Goal: Information Seeking & Learning: Learn about a topic

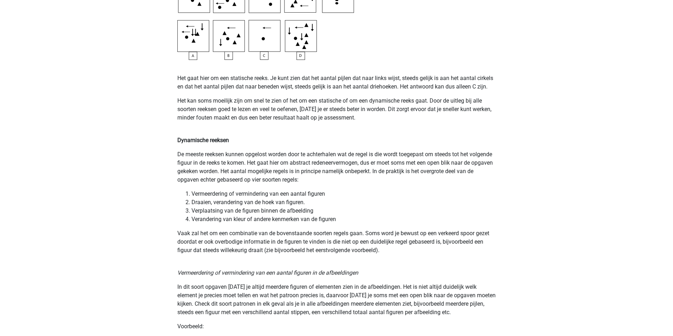
scroll to position [424, 0]
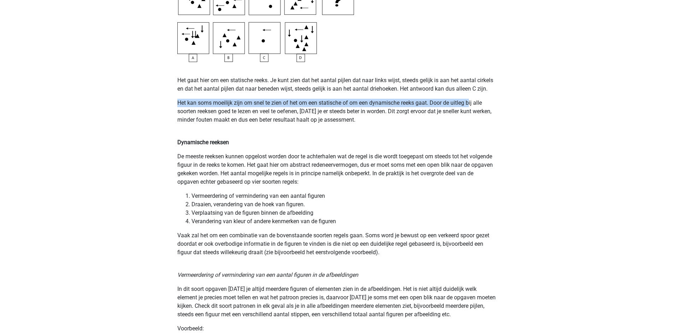
drag, startPoint x: 179, startPoint y: 210, endPoint x: 251, endPoint y: 233, distance: 75.8
click at [249, 133] on p "Het kan soms moeilijk zijn om snel te zien of het om een statische of om een dy…" at bounding box center [336, 116] width 318 height 34
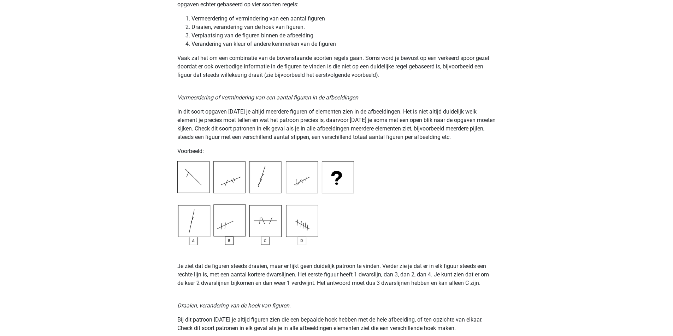
scroll to position [600, 0]
click at [213, 24] on li "Vermeerdering of vermindering van een aantal figuren" at bounding box center [343, 20] width 304 height 8
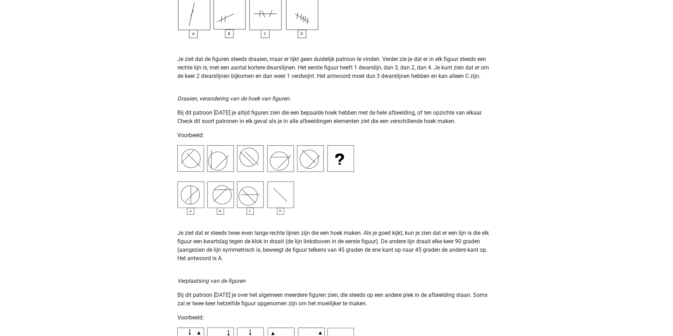
scroll to position [847, 0]
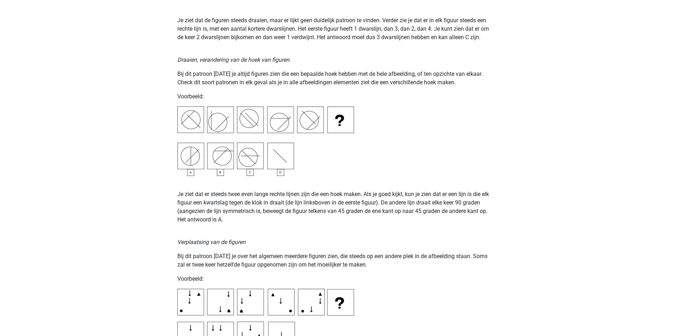
drag, startPoint x: 287, startPoint y: 228, endPoint x: 377, endPoint y: 223, distance: 90.5
click at [381, 42] on p "Je ziet dat de figuren steeds draaien, maar er lijkt geen duidelijk patroon te …" at bounding box center [336, 20] width 318 height 42
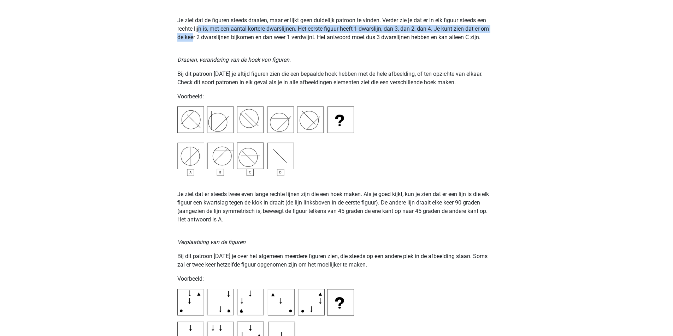
drag, startPoint x: 295, startPoint y: 246, endPoint x: 365, endPoint y: 249, distance: 70.3
click at [365, 42] on p "Je ziet dat de figuren steeds draaien, maar er lijkt geen duidelijk patroon te …" at bounding box center [336, 20] width 318 height 42
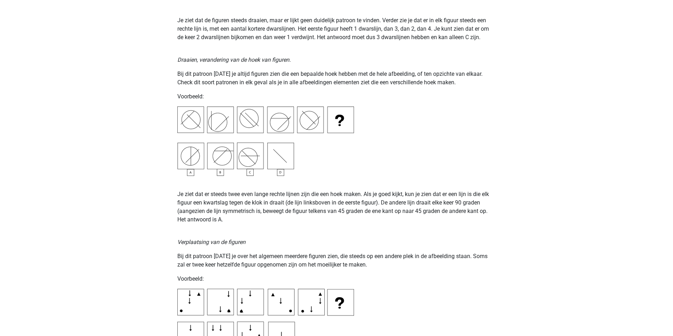
click at [387, 42] on p "Je ziet dat de figuren steeds draaien, maar er lijkt geen duidelijk patroon te …" at bounding box center [336, 20] width 318 height 42
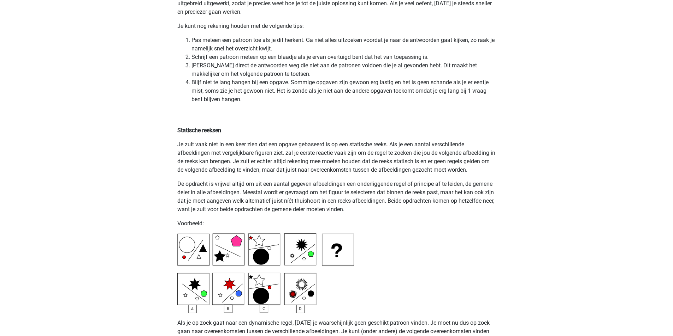
scroll to position [1553, 0]
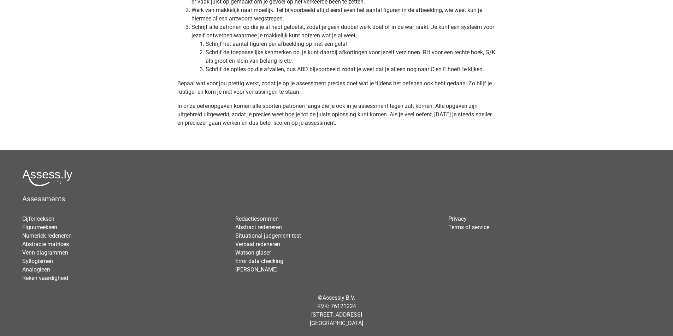
scroll to position [2224, 0]
drag, startPoint x: 197, startPoint y: 172, endPoint x: 348, endPoint y: 186, distance: 151.3
drag, startPoint x: 187, startPoint y: 198, endPoint x: 431, endPoint y: 209, distance: 243.8
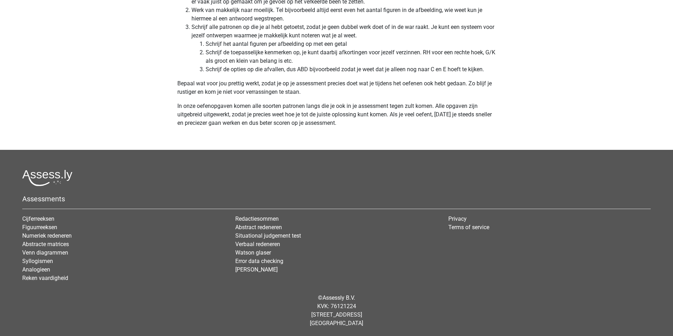
drag, startPoint x: 191, startPoint y: 217, endPoint x: 384, endPoint y: 225, distance: 192.9
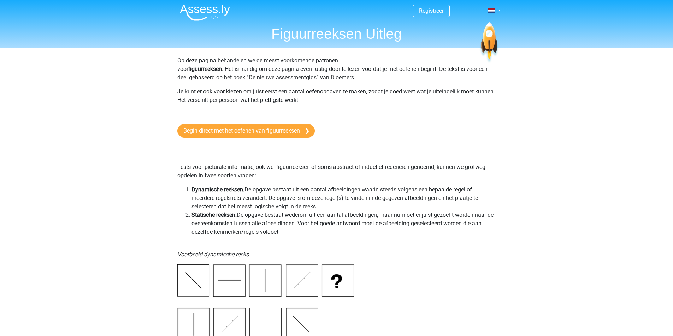
scroll to position [0, 0]
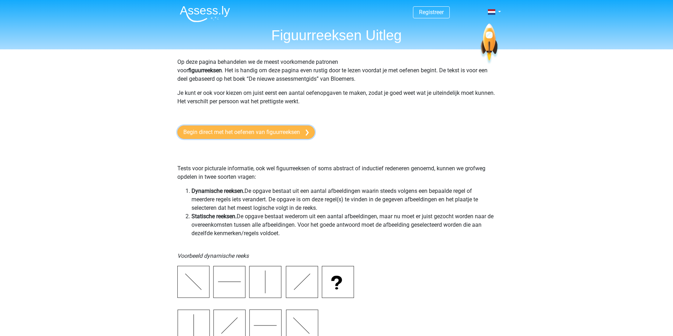
click at [288, 139] on link "Begin direct met het oefenen van figuurreeksen" at bounding box center [245, 132] width 137 height 13
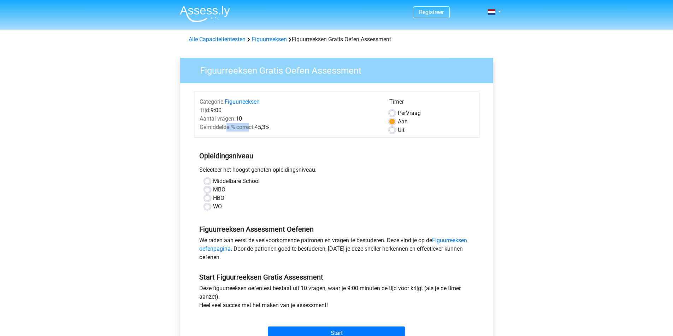
drag, startPoint x: 248, startPoint y: 154, endPoint x: 270, endPoint y: 153, distance: 21.5
click at [255, 131] on span "Gemiddelde % correct:" at bounding box center [226, 127] width 55 height 7
click at [529, 173] on div "Registreer Nederlands English" at bounding box center [336, 279] width 673 height 558
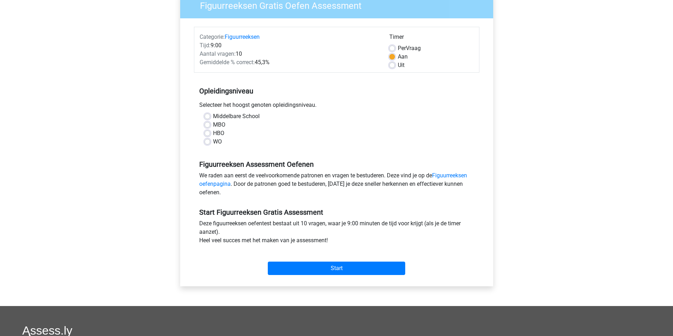
scroll to position [71, 0]
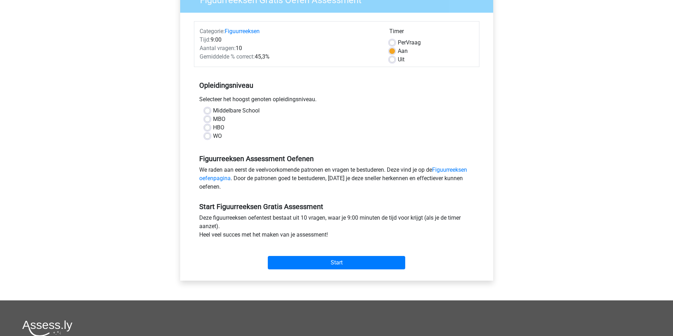
click at [214, 141] on label "WO" at bounding box center [217, 136] width 9 height 8
click at [210, 139] on input "WO" at bounding box center [207, 135] width 6 height 7
radio input "true"
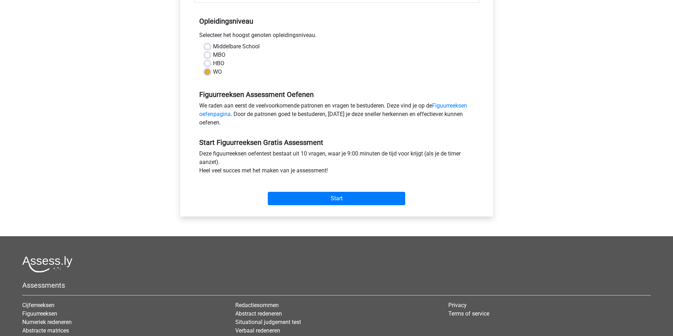
scroll to position [141, 0]
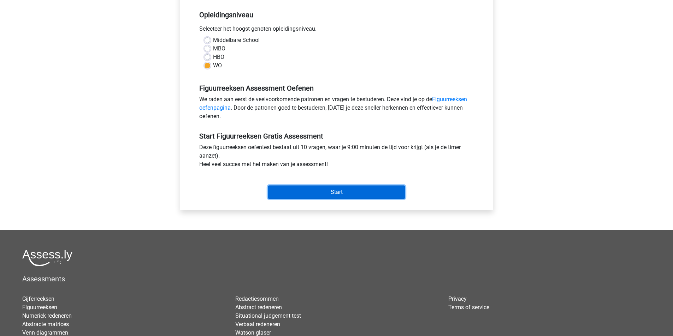
click at [333, 199] on input "Start" at bounding box center [336, 192] width 137 height 13
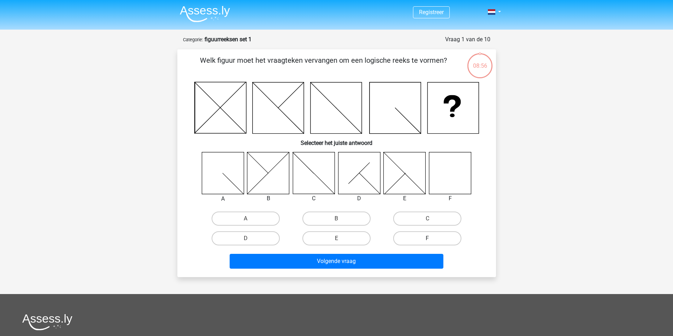
click at [413, 246] on label "F" at bounding box center [427, 239] width 68 height 14
click at [427, 243] on input "F" at bounding box center [429, 241] width 5 height 5
radio input "true"
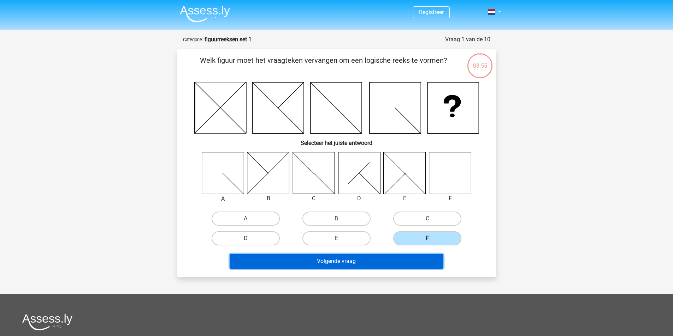
click at [371, 269] on button "Volgende vraag" at bounding box center [336, 261] width 214 height 15
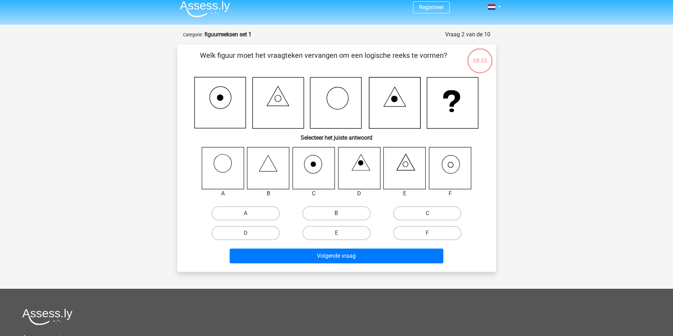
scroll to position [3, 0]
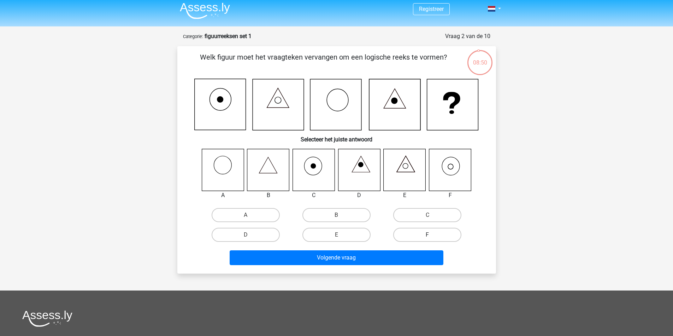
click at [408, 242] on label "F" at bounding box center [427, 235] width 68 height 14
click at [427, 240] on input "F" at bounding box center [429, 237] width 5 height 5
radio input "true"
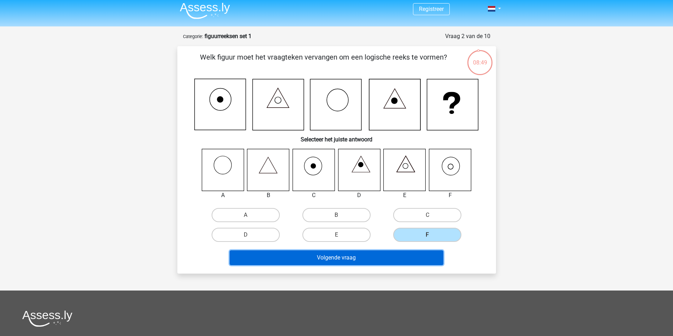
click at [347, 265] on button "Volgende vraag" at bounding box center [336, 258] width 214 height 15
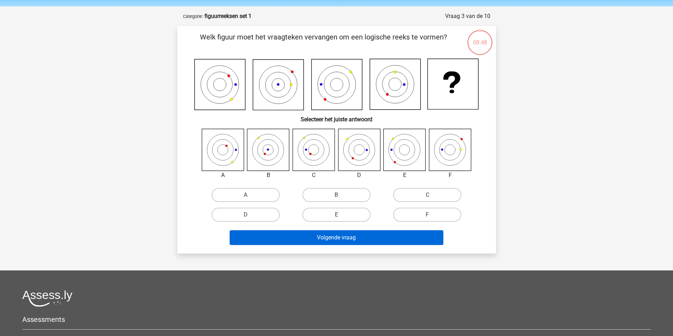
scroll to position [0, 0]
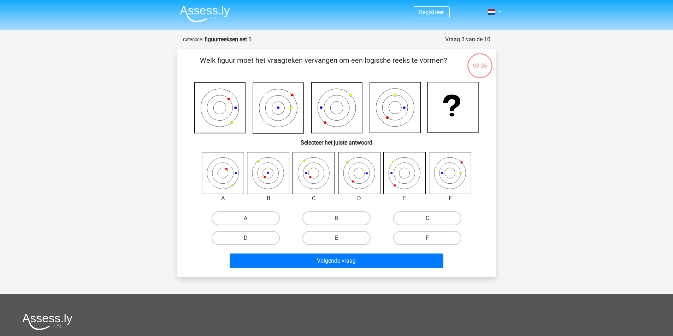
click at [409, 226] on label "C" at bounding box center [427, 218] width 68 height 14
click at [427, 223] on input "C" at bounding box center [429, 221] width 5 height 5
radio input "true"
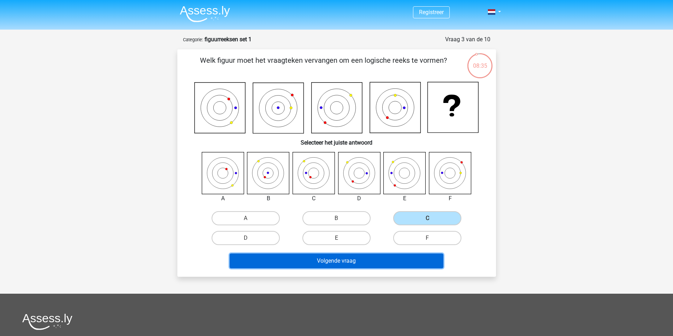
click at [362, 269] on button "Volgende vraag" at bounding box center [336, 261] width 214 height 15
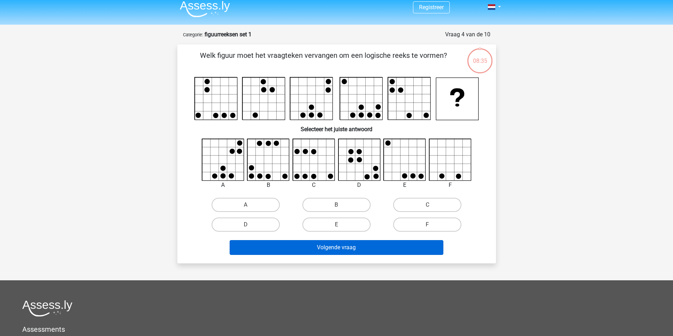
scroll to position [3, 0]
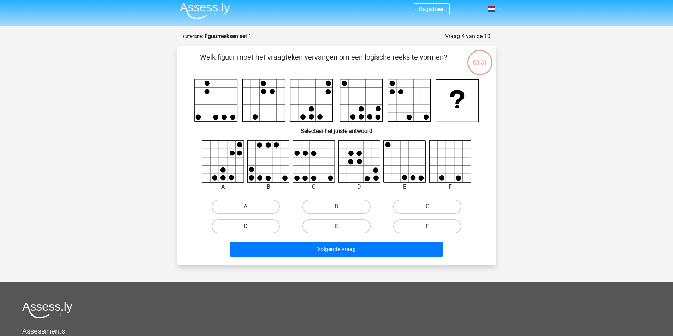
click at [330, 214] on label "B" at bounding box center [336, 207] width 68 height 14
click at [336, 211] on input "B" at bounding box center [338, 209] width 5 height 5
radio input "true"
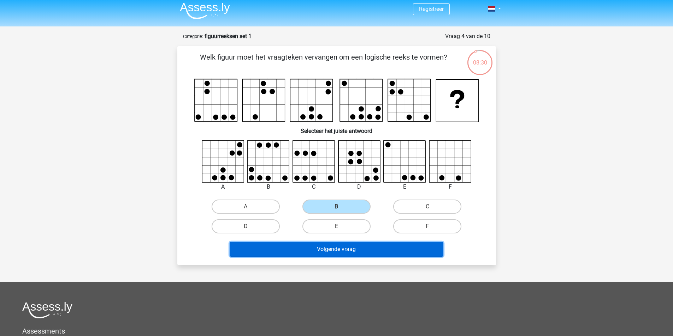
click at [333, 257] on button "Volgende vraag" at bounding box center [336, 249] width 214 height 15
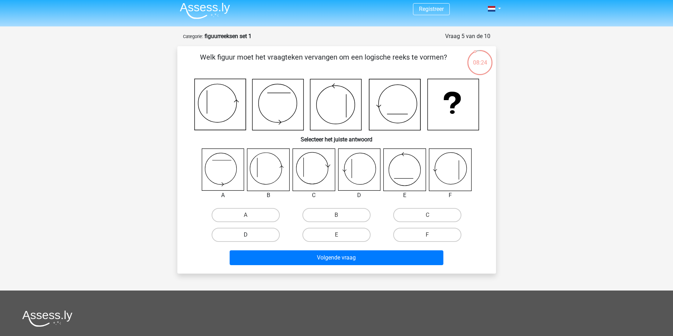
click at [256, 242] on label "D" at bounding box center [245, 235] width 68 height 14
click at [250, 240] on input "D" at bounding box center [247, 237] width 5 height 5
radio input "true"
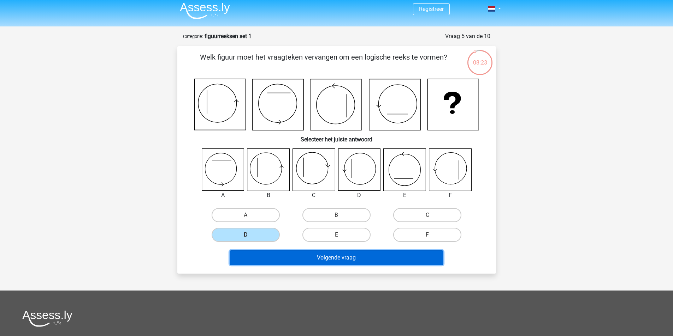
click at [337, 265] on button "Volgende vraag" at bounding box center [336, 258] width 214 height 15
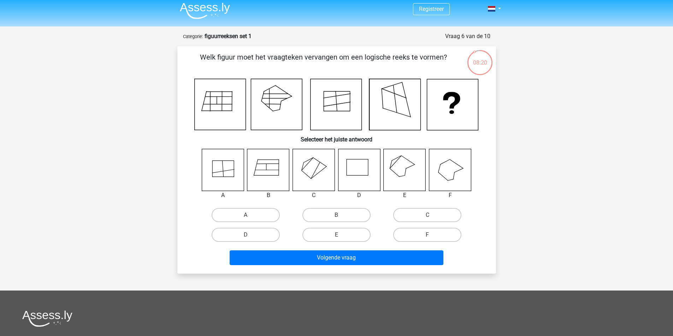
click at [340, 240] on input "E" at bounding box center [338, 237] width 5 height 5
radio input "true"
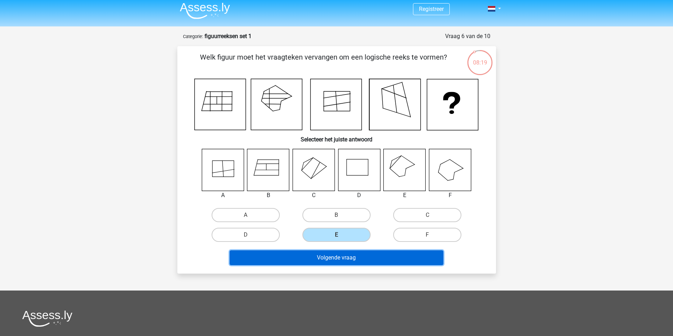
click at [331, 265] on button "Volgende vraag" at bounding box center [336, 258] width 214 height 15
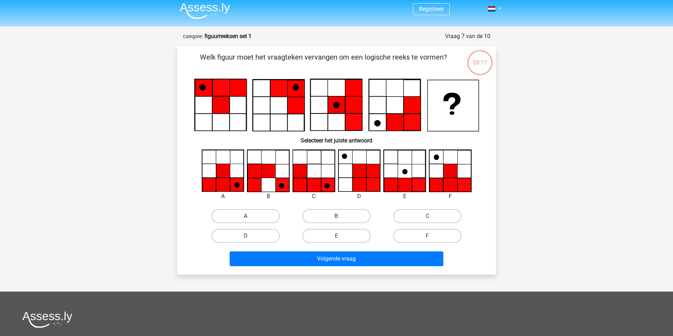
click at [265, 223] on label "A" at bounding box center [245, 216] width 68 height 14
click at [250, 221] on input "A" at bounding box center [247, 218] width 5 height 5
radio input "true"
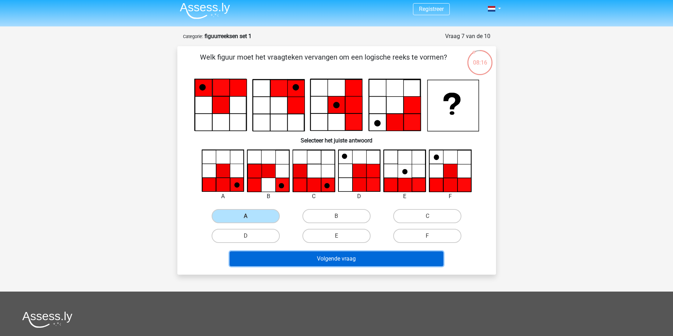
click at [325, 267] on button "Volgende vraag" at bounding box center [336, 259] width 214 height 15
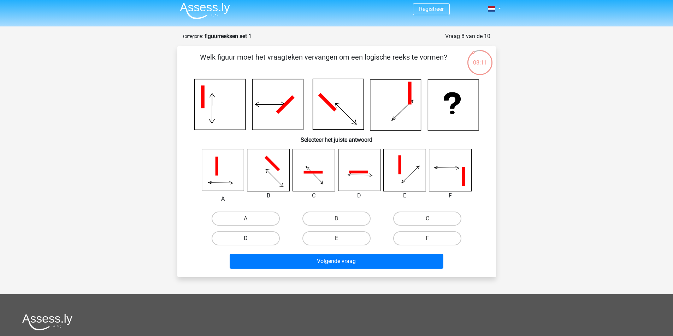
click at [269, 246] on label "D" at bounding box center [245, 239] width 68 height 14
click at [250, 243] on input "D" at bounding box center [247, 241] width 5 height 5
radio input "true"
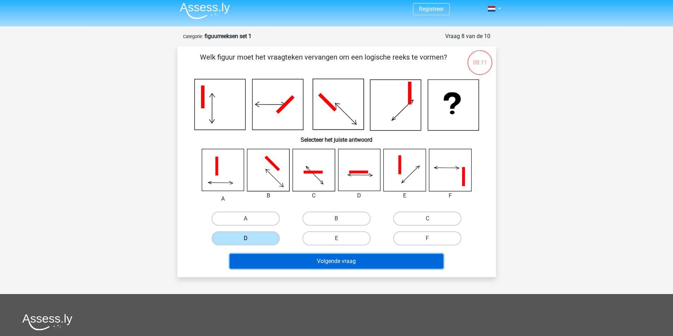
click at [311, 269] on button "Volgende vraag" at bounding box center [336, 261] width 214 height 15
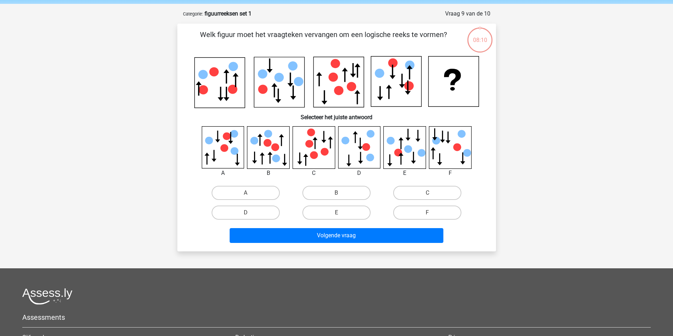
scroll to position [0, 0]
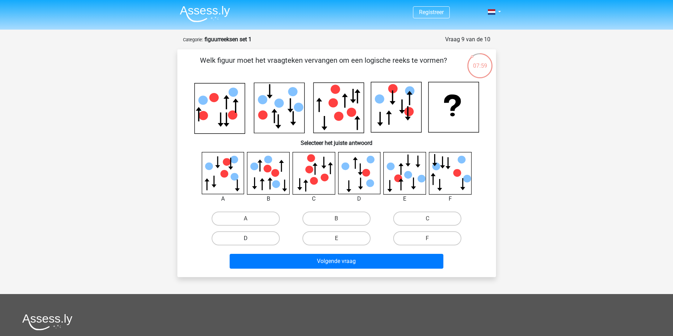
drag, startPoint x: 268, startPoint y: 260, endPoint x: 286, endPoint y: 274, distance: 22.2
click at [267, 246] on label "D" at bounding box center [245, 239] width 68 height 14
click at [250, 243] on input "D" at bounding box center [247, 241] width 5 height 5
radio input "true"
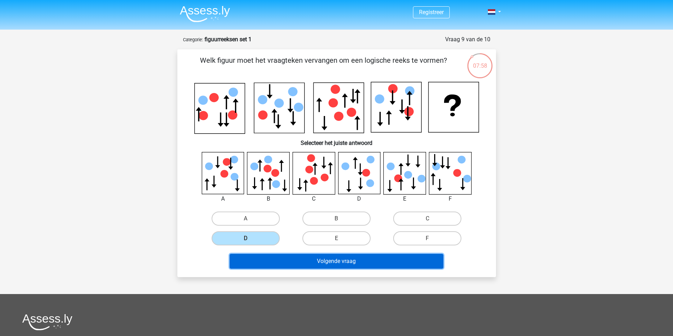
click at [316, 269] on button "Volgende vraag" at bounding box center [336, 261] width 214 height 15
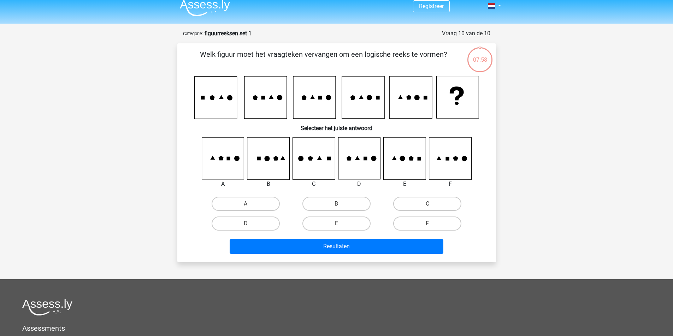
scroll to position [3, 0]
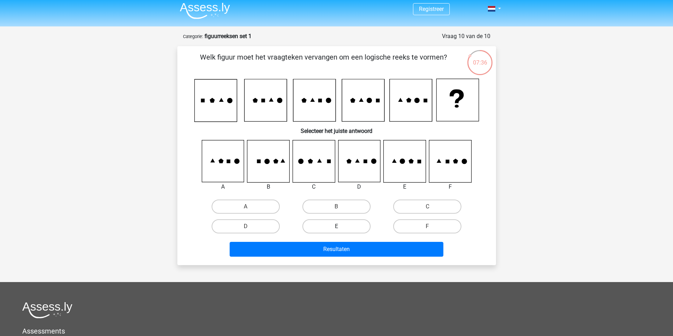
click at [329, 234] on label "E" at bounding box center [336, 227] width 68 height 14
click at [336, 231] on input "E" at bounding box center [338, 229] width 5 height 5
radio input "true"
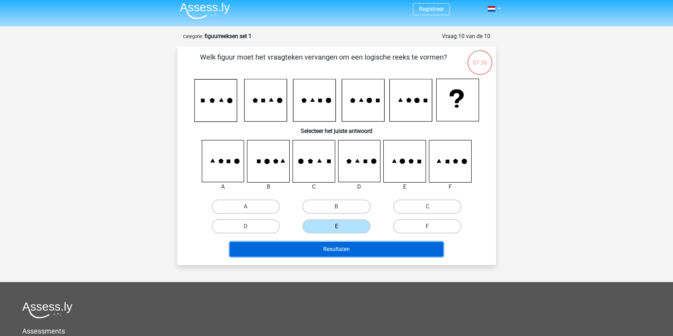
click at [341, 257] on button "Resultaten" at bounding box center [336, 249] width 214 height 15
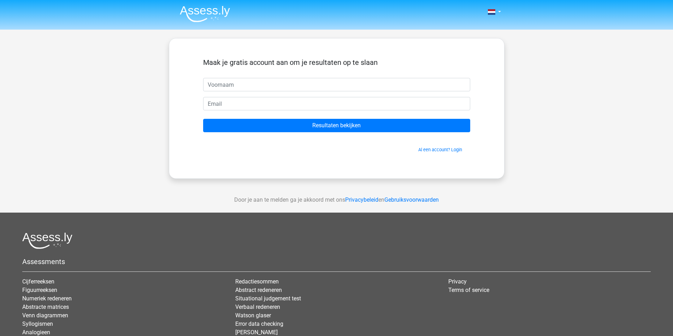
click at [272, 91] on input "text" at bounding box center [336, 84] width 267 height 13
type input "Merlijn"
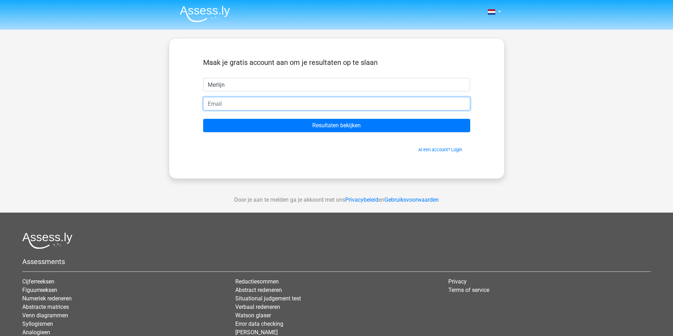
click at [244, 111] on input "email" at bounding box center [336, 103] width 267 height 13
type input "merlijn.f@gmail.com"
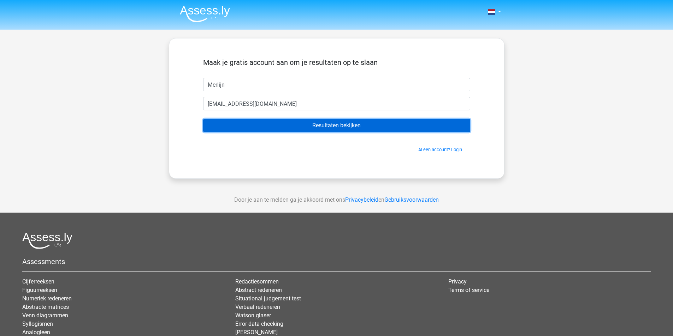
click at [317, 132] on input "Resultaten bekijken" at bounding box center [336, 125] width 267 height 13
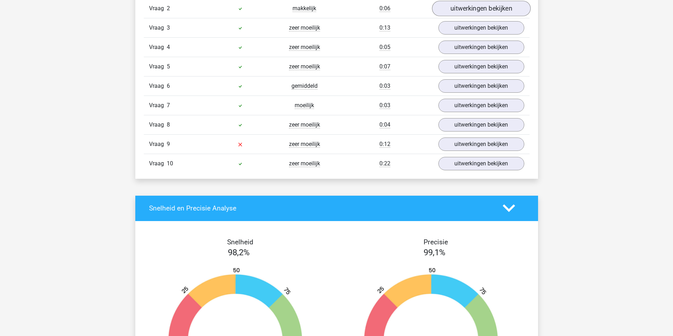
scroll to position [635, 0]
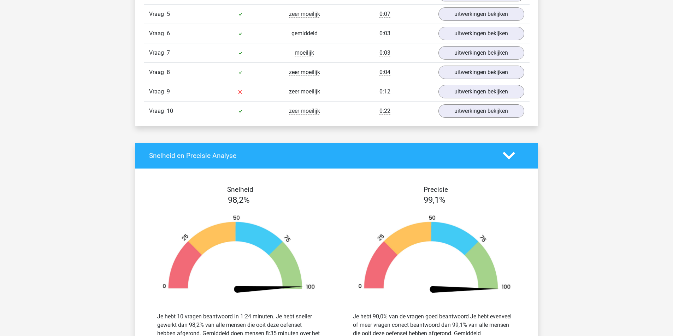
scroll to position [1094, 0]
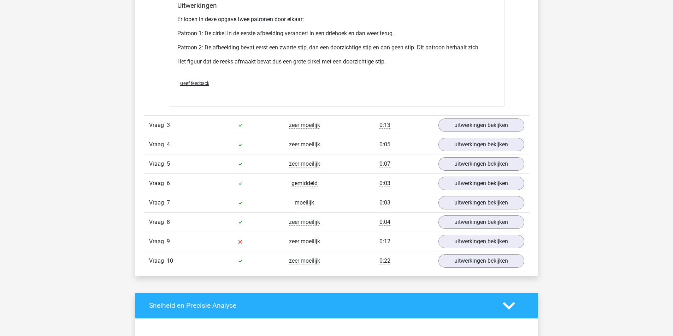
scroll to position [1589, 0]
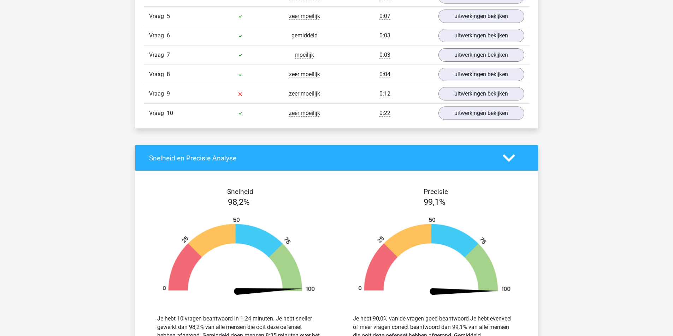
scroll to position [2118, 0]
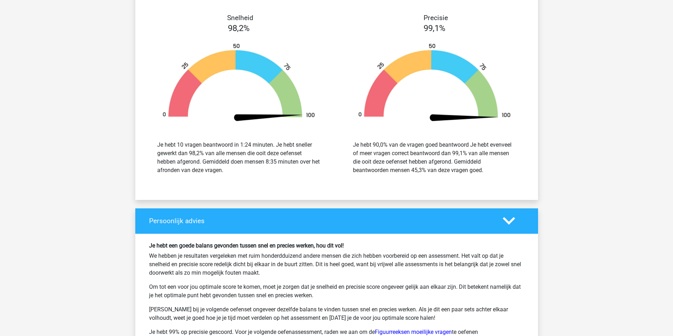
scroll to position [2718, 0]
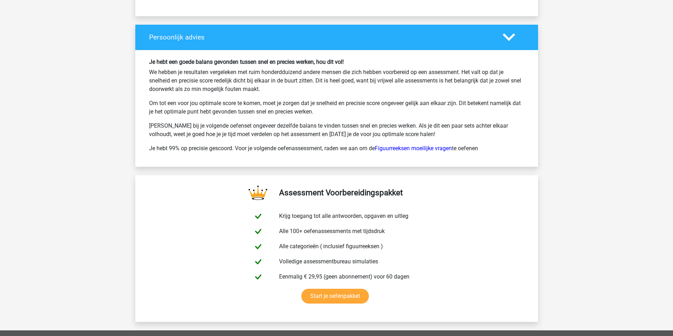
scroll to position [3919, 0]
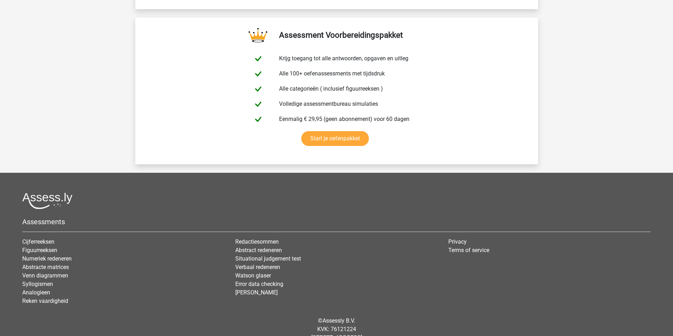
scroll to position [4660, 0]
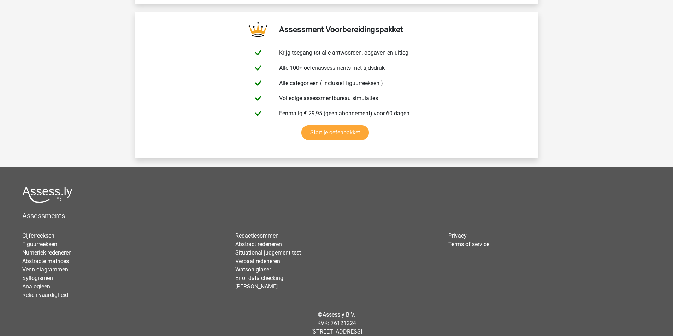
scroll to position [5119, 0]
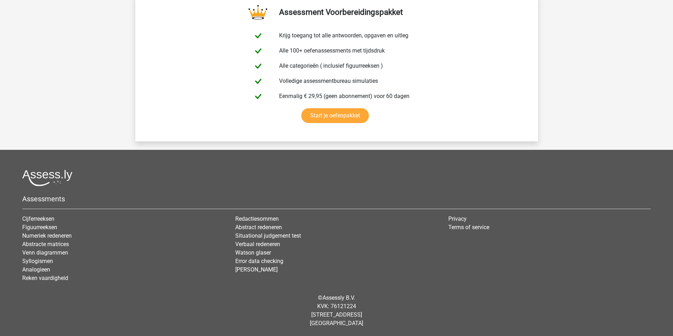
scroll to position [5825, 0]
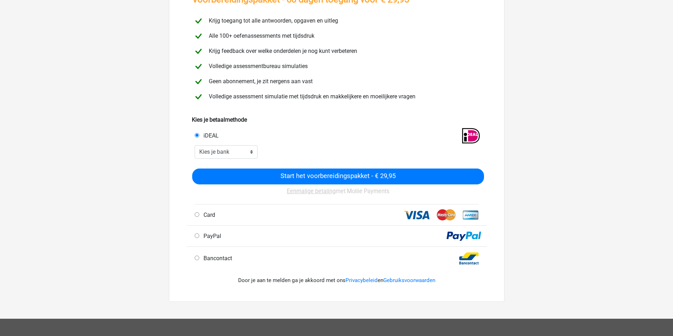
scroll to position [71, 0]
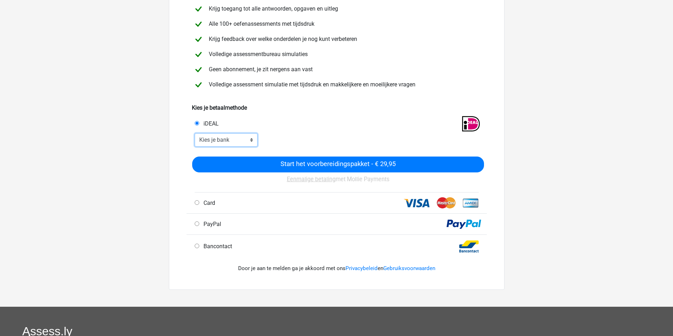
click at [250, 147] on select "Kies je bank ABN AMRO ING Rabobank ASN Bank bunq Knab N26 NN Regiobank Revolut …" at bounding box center [226, 139] width 63 height 13
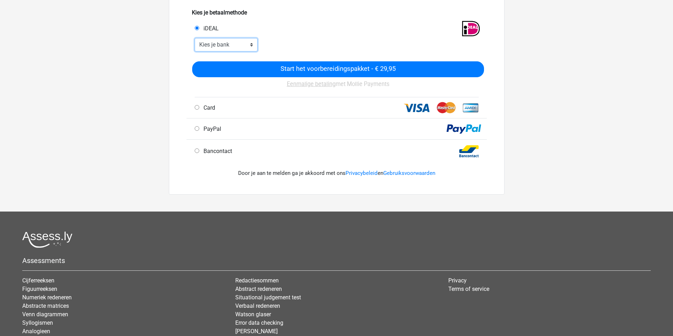
scroll to position [212, 0]
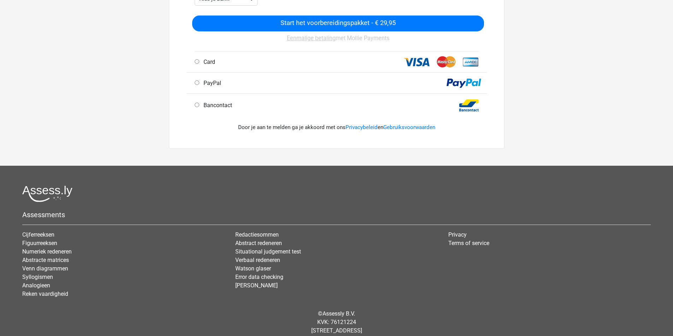
click at [208, 86] on span "PayPal" at bounding box center [211, 83] width 20 height 7
click at [199, 85] on input "PayPal" at bounding box center [197, 82] width 5 height 5
radio input "true"
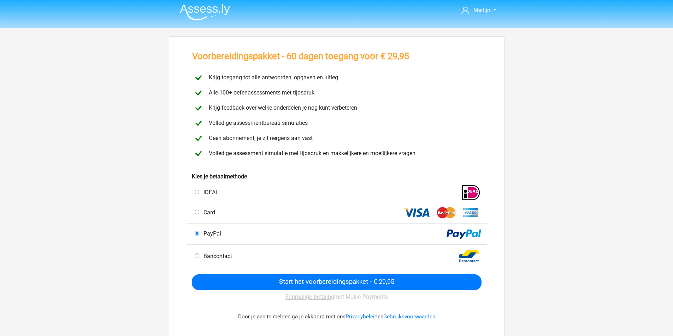
scroll to position [0, 0]
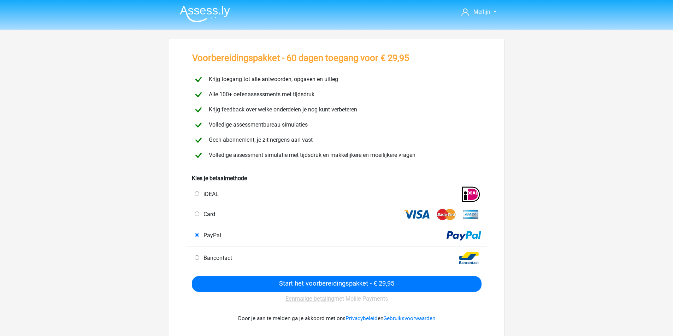
drag, startPoint x: 253, startPoint y: 82, endPoint x: 395, endPoint y: 83, distance: 141.9
click at [395, 83] on div "Krijg toegang tot alle antwoorden, opgaven en uitleg Alle 100+ oefenassessments…" at bounding box center [336, 117] width 300 height 97
click at [364, 101] on div "Alle 100+ oefenassessments met tijdsdruk" at bounding box center [336, 94] width 299 height 15
drag, startPoint x: 342, startPoint y: 107, endPoint x: 219, endPoint y: 107, distance: 122.9
click at [219, 101] on div "Alle 100+ oefenassessments met tijdsdruk" at bounding box center [336, 95] width 299 height 12
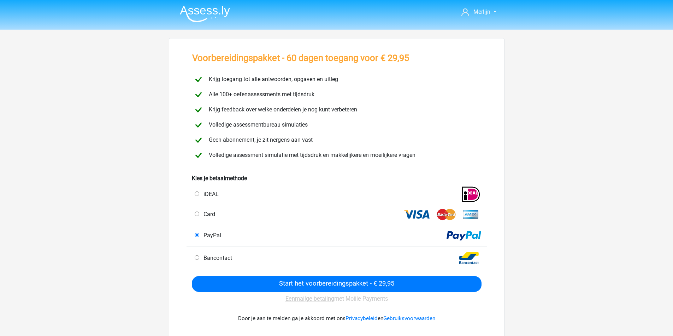
click at [220, 101] on div "Alle 100+ oefenassessments met tijdsdruk" at bounding box center [336, 95] width 299 height 12
drag, startPoint x: 217, startPoint y: 119, endPoint x: 428, endPoint y: 127, distance: 211.2
click at [430, 116] on div "Krijg feedback over welke onderdelen je nog kunt verbeteren" at bounding box center [336, 110] width 299 height 12
click at [356, 131] on div "Volledige assessmentbureau simulaties" at bounding box center [336, 125] width 299 height 12
drag, startPoint x: 326, startPoint y: 142, endPoint x: 218, endPoint y: 140, distance: 107.7
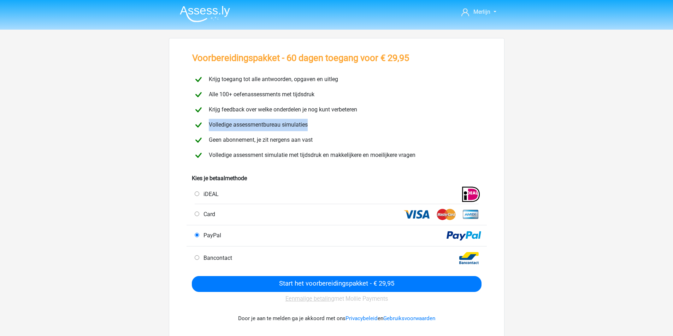
click at [218, 131] on div "Volledige assessmentbureau simulaties" at bounding box center [336, 125] width 299 height 12
click at [262, 133] on div "Volledige assessmentbureau simulaties" at bounding box center [336, 125] width 299 height 15
drag, startPoint x: 215, startPoint y: 150, endPoint x: 351, endPoint y: 152, distance: 136.3
click at [351, 147] on div "Geen abonnement, je zit nergens aan vast" at bounding box center [336, 140] width 299 height 12
click at [356, 147] on div "Geen abonnement, je zit nergens aan vast" at bounding box center [336, 140] width 299 height 12
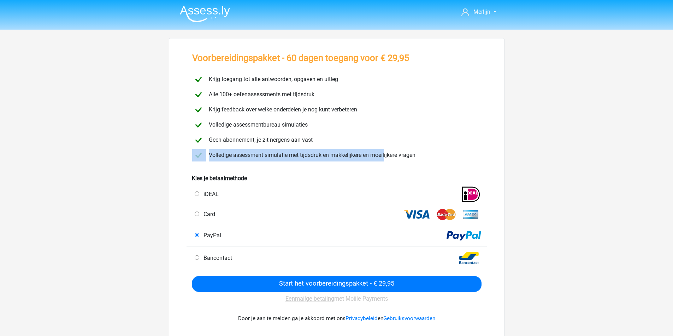
drag, startPoint x: 347, startPoint y: 169, endPoint x: 205, endPoint y: 170, distance: 141.9
click at [205, 162] on div "Volledige assessment simulatie met tijdsdruk en makkelijkere en moeilijkere vra…" at bounding box center [336, 155] width 299 height 12
click at [245, 159] on span "Volledige assessment simulatie met tijdsdruk en makkelijkere en moeilijkere vra…" at bounding box center [310, 155] width 209 height 7
drag, startPoint x: 288, startPoint y: 171, endPoint x: 424, endPoint y: 173, distance: 135.9
click at [415, 159] on span "Volledige assessment simulatie met tijdsdruk en makkelijkere en moeilijkere vra…" at bounding box center [310, 155] width 209 height 7
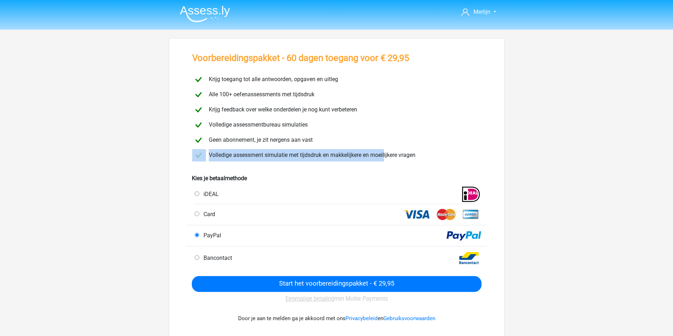
click at [415, 159] on span "Volledige assessment simulatie met tijdsdruk en makkelijkere en moeilijkere vra…" at bounding box center [310, 155] width 209 height 7
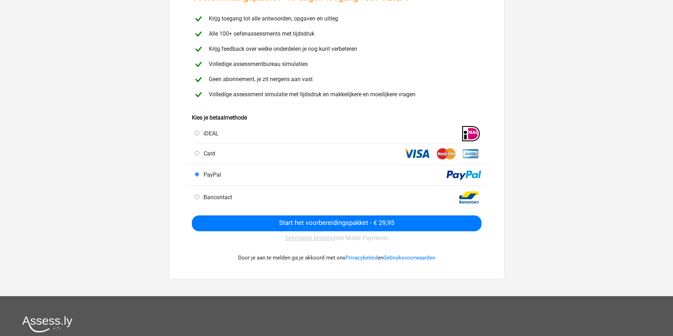
scroll to position [71, 0]
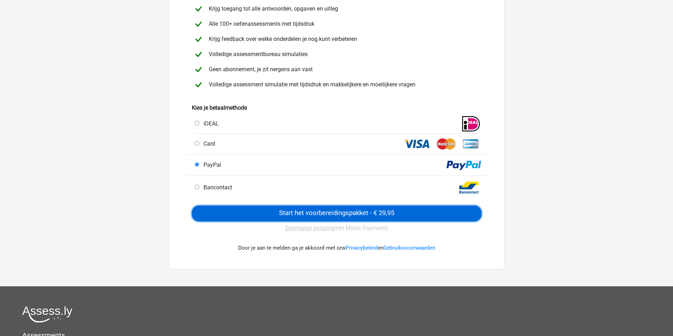
click at [318, 222] on input "Start het voorbereidingspakket - € 29,95" at bounding box center [336, 214] width 289 height 16
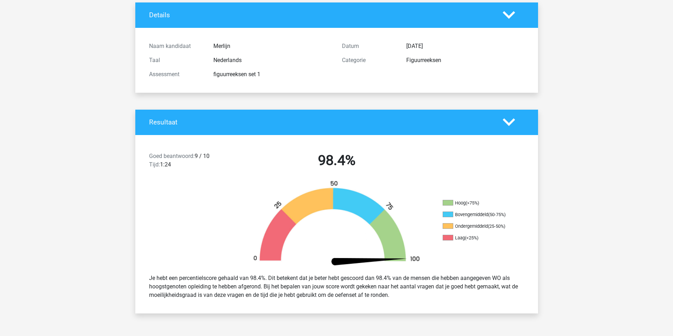
scroll to position [247, 0]
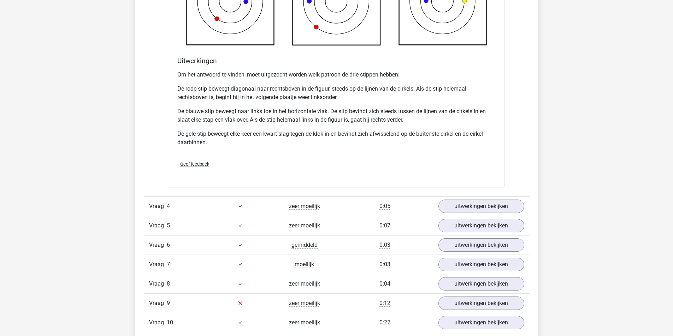
scroll to position [1977, 0]
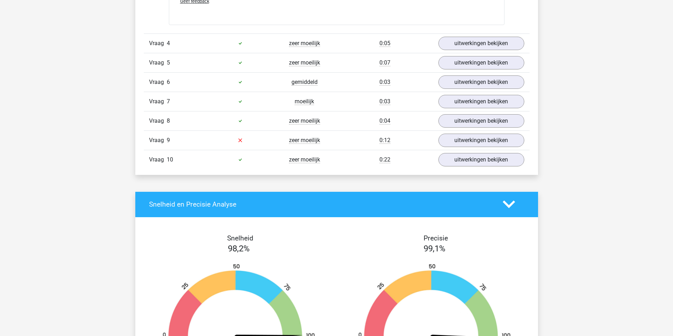
drag, startPoint x: 181, startPoint y: 257, endPoint x: 371, endPoint y: 261, distance: 190.0
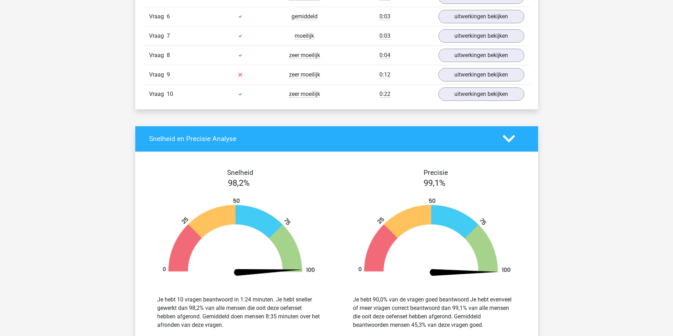
scroll to position [2048, 0]
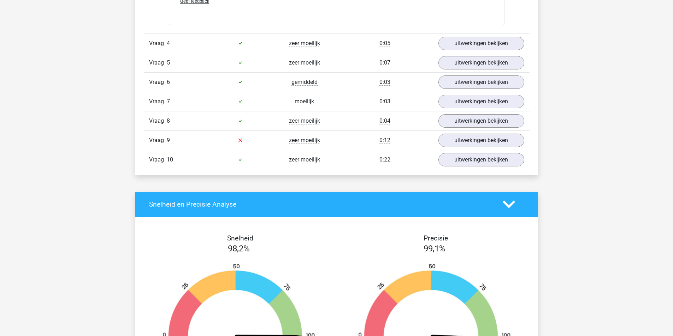
scroll to position [2189, 0]
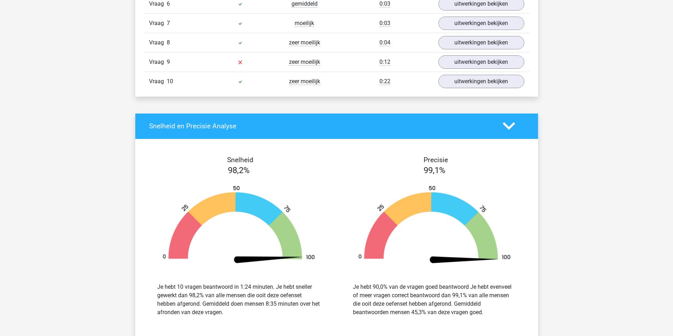
scroll to position [3036, 0]
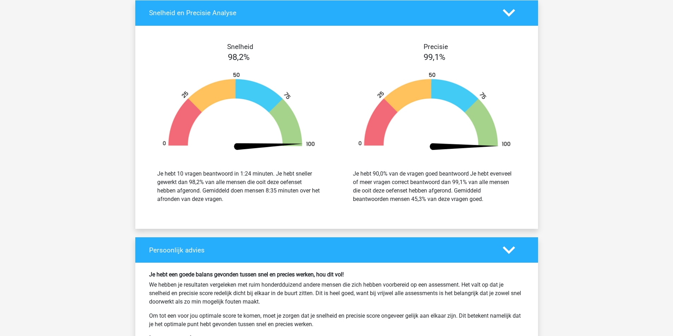
drag, startPoint x: 350, startPoint y: 242, endPoint x: 436, endPoint y: 242, distance: 86.1
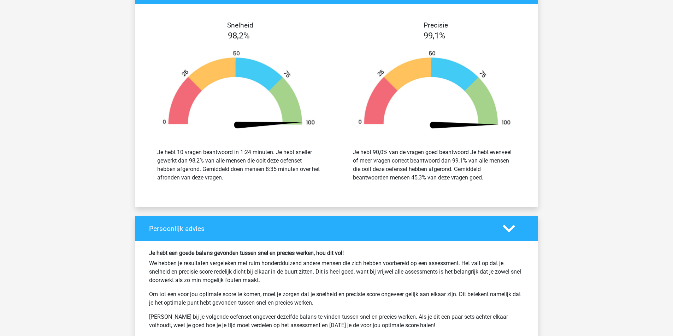
scroll to position [3107, 0]
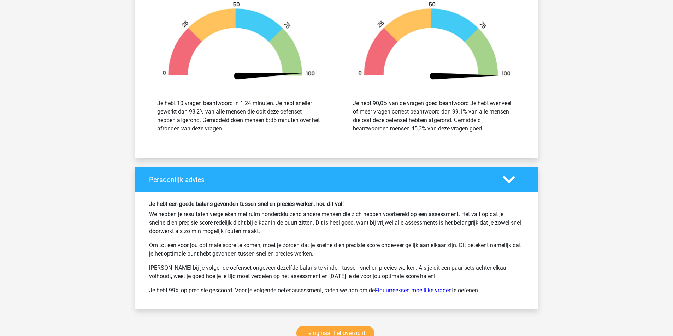
drag, startPoint x: 300, startPoint y: 186, endPoint x: 430, endPoint y: 190, distance: 130.3
drag, startPoint x: 178, startPoint y: 223, endPoint x: 399, endPoint y: 223, distance: 220.7
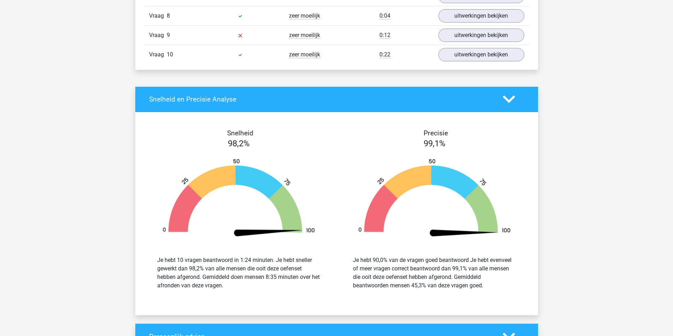
scroll to position [3142, 0]
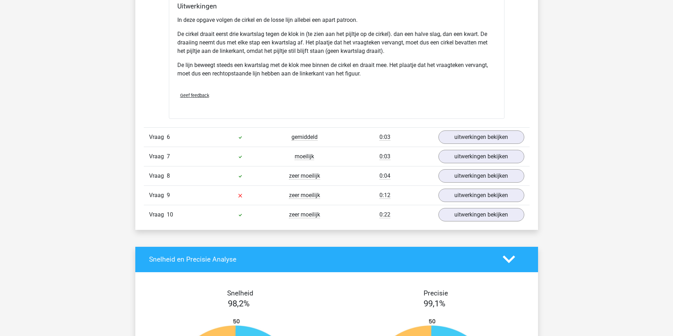
scroll to position [2789, 0]
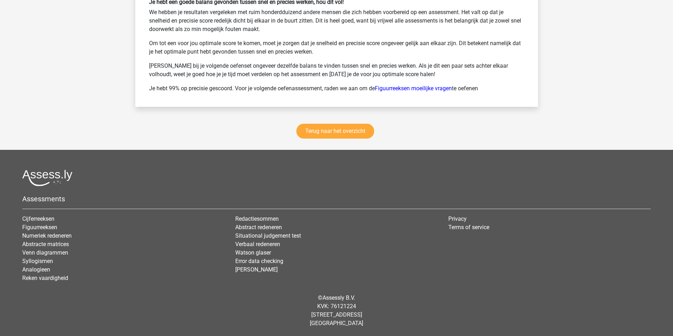
scroll to position [3813, 0]
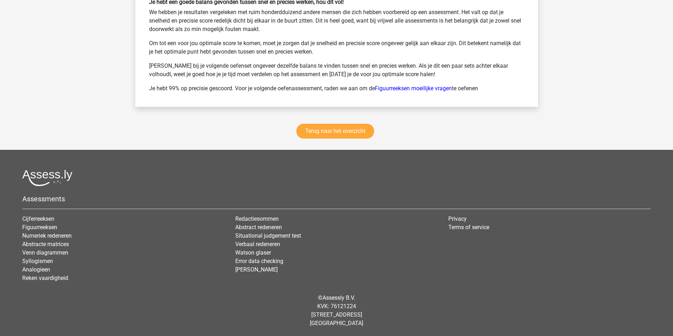
scroll to position [5225, 0]
drag, startPoint x: 257, startPoint y: 204, endPoint x: 277, endPoint y: 203, distance: 20.2
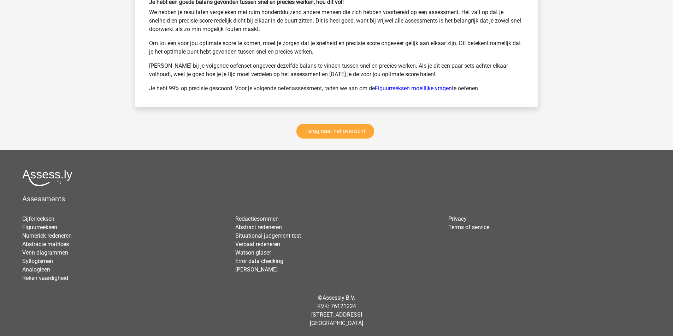
scroll to position [5296, 0]
drag, startPoint x: 242, startPoint y: 139, endPoint x: 206, endPoint y: 138, distance: 36.0
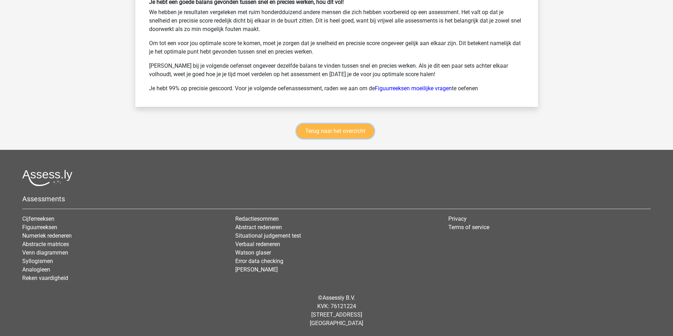
click at [328, 139] on link "Terug naar het overzicht" at bounding box center [335, 131] width 78 height 15
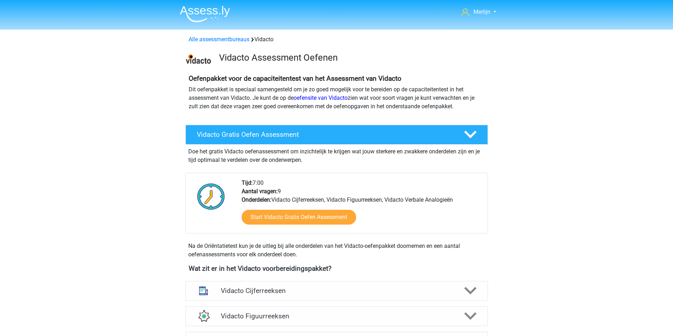
click at [460, 159] on div "Vidacto Gratis Oefen Assessment Doe het gratis Vidacto oefenassessment om inzic…" at bounding box center [337, 193] width 330 height 143
click at [463, 145] on div "Vidacto Gratis Oefen Assessment" at bounding box center [336, 135] width 302 height 20
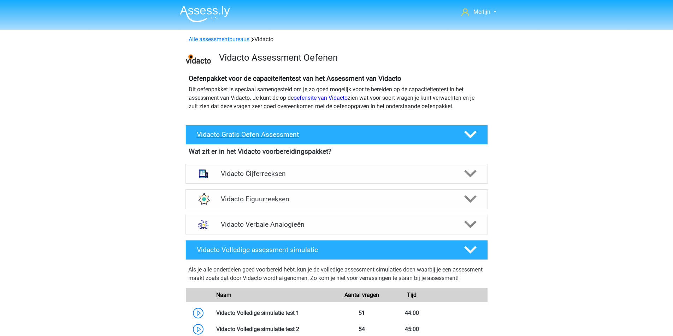
click at [463, 145] on div "Vidacto Gratis Oefen Assessment" at bounding box center [336, 135] width 302 height 20
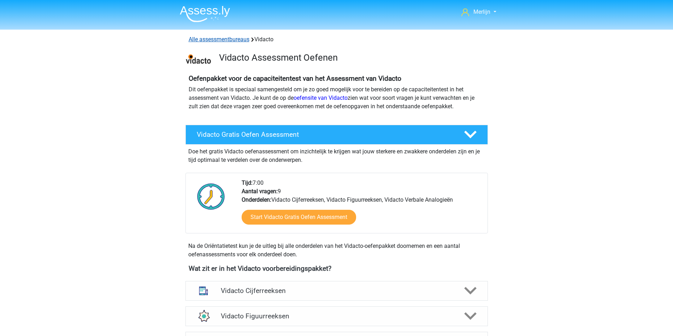
click at [242, 43] on link "Alle assessmentbureaus" at bounding box center [219, 39] width 61 height 7
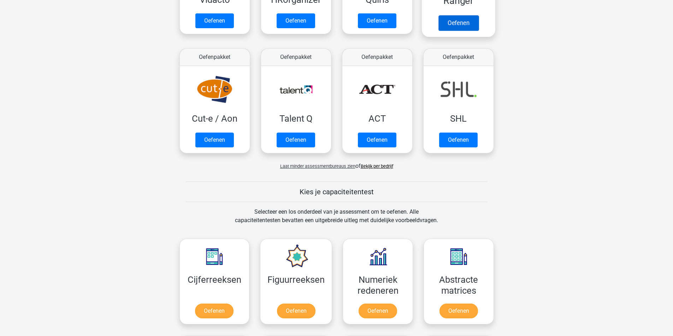
scroll to position [452, 0]
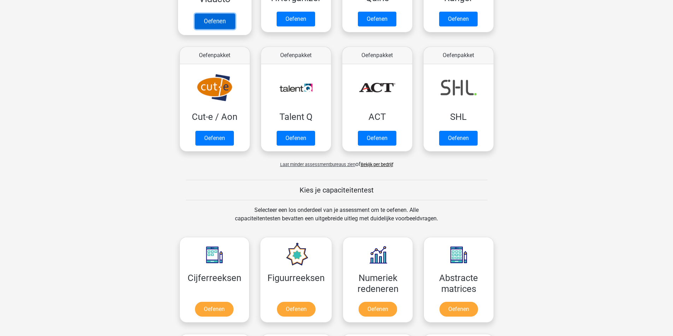
click at [220, 29] on link "Oefenen" at bounding box center [214, 21] width 40 height 16
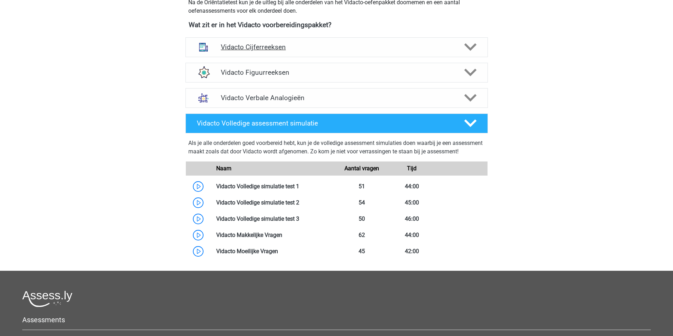
scroll to position [247, 0]
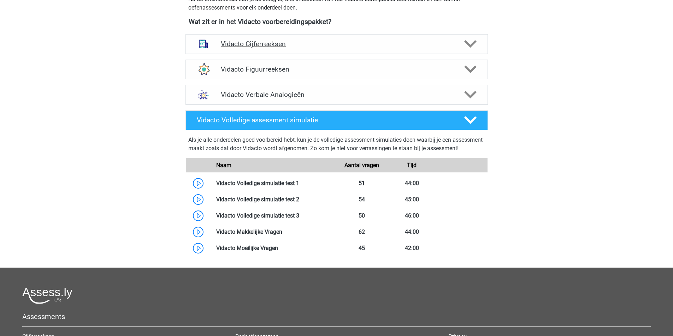
click at [374, 54] on div "Vidacto Cijferreeksen" at bounding box center [336, 44] width 302 height 20
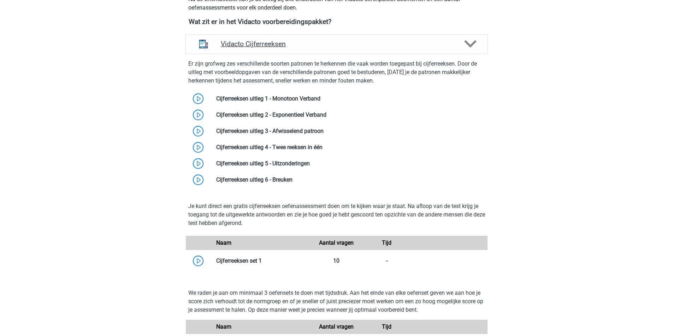
click at [374, 54] on div "Vidacto Cijferreeksen" at bounding box center [336, 44] width 302 height 20
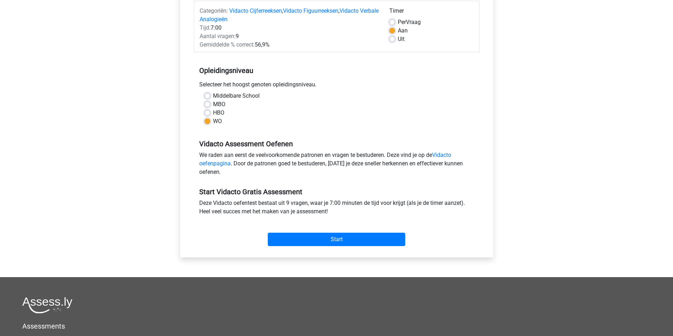
scroll to position [177, 0]
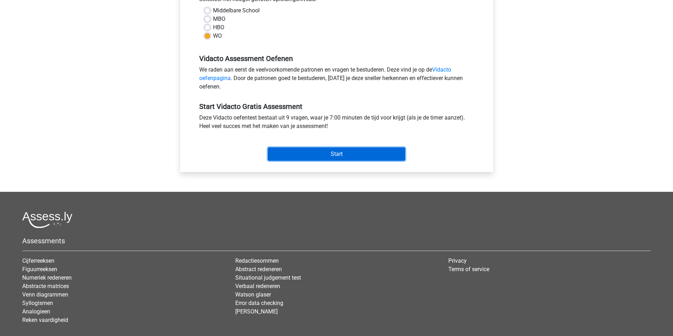
click at [352, 161] on input "Start" at bounding box center [336, 154] width 137 height 13
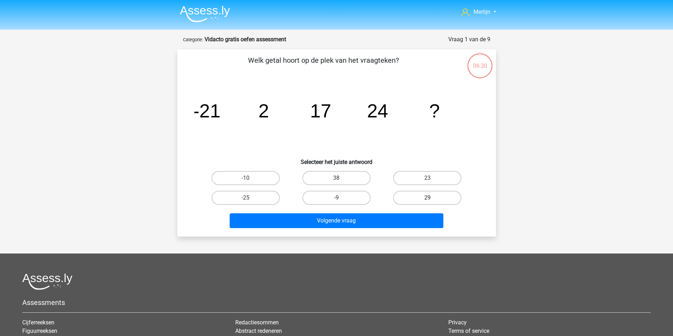
drag, startPoint x: 424, startPoint y: 215, endPoint x: 411, endPoint y: 220, distance: 14.1
click at [427, 203] on input "29" at bounding box center [429, 200] width 5 height 5
radio input "true"
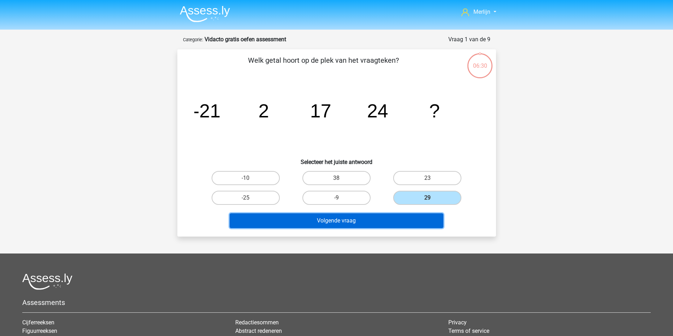
click at [378, 228] on button "Volgende vraag" at bounding box center [336, 221] width 214 height 15
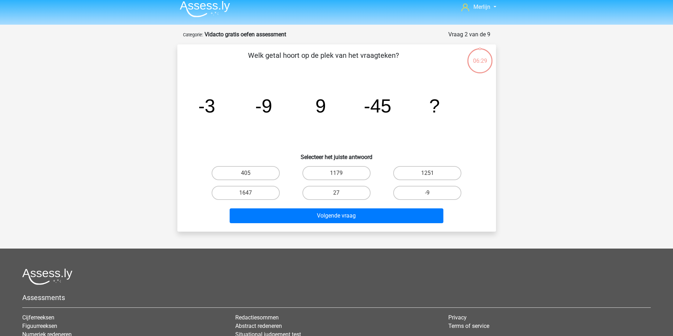
scroll to position [3, 0]
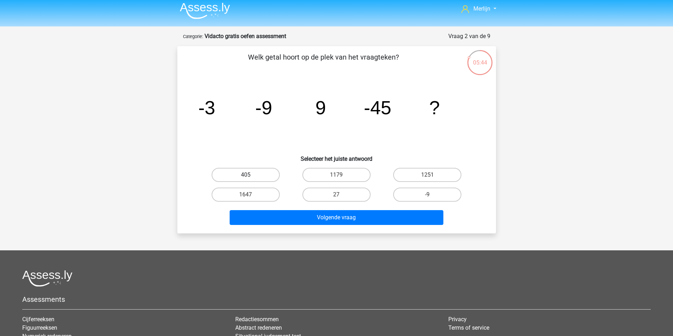
click at [263, 182] on label "405" at bounding box center [245, 175] width 68 height 14
click at [250, 180] on input "405" at bounding box center [247, 177] width 5 height 5
radio input "true"
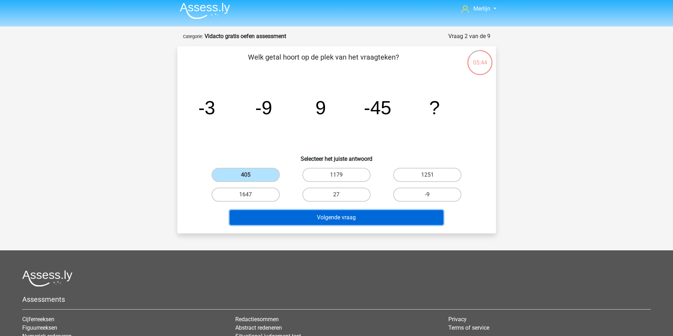
click at [349, 225] on button "Volgende vraag" at bounding box center [336, 217] width 214 height 15
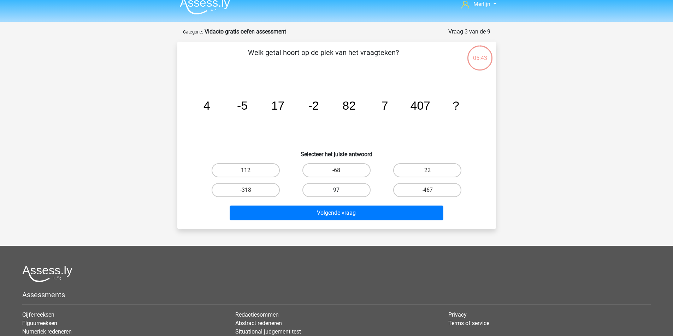
scroll to position [0, 0]
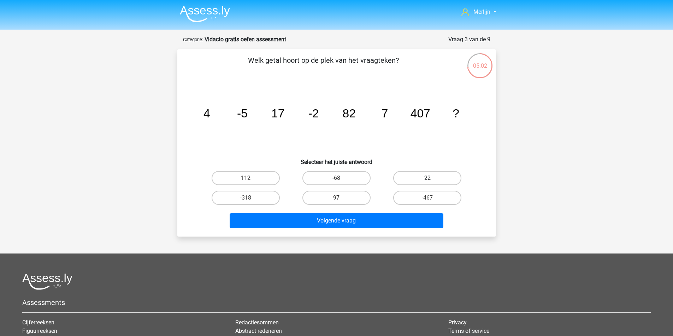
click at [400, 185] on label "22" at bounding box center [427, 178] width 68 height 14
click at [427, 183] on input "22" at bounding box center [429, 180] width 5 height 5
radio input "true"
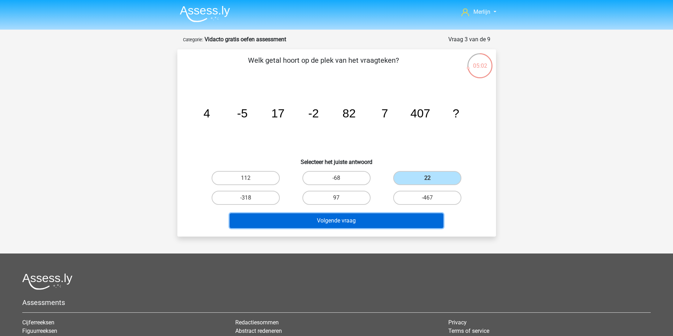
click at [352, 228] on button "Volgende vraag" at bounding box center [336, 221] width 214 height 15
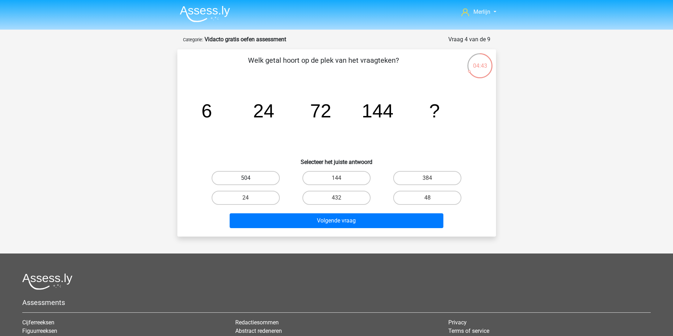
click at [275, 185] on label "504" at bounding box center [245, 178] width 68 height 14
click at [250, 183] on input "504" at bounding box center [247, 180] width 5 height 5
radio input "true"
click at [275, 185] on label "504" at bounding box center [245, 178] width 68 height 14
click at [250, 183] on input "504" at bounding box center [247, 180] width 5 height 5
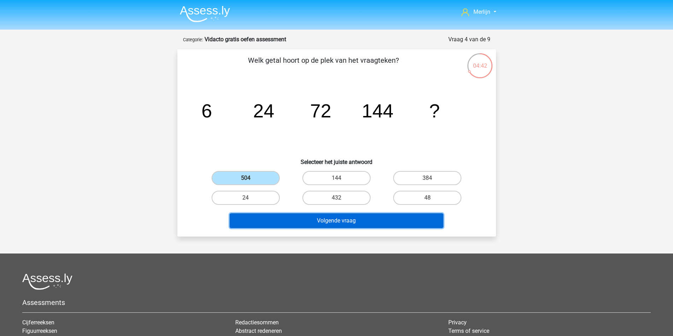
click at [331, 228] on button "Volgende vraag" at bounding box center [336, 221] width 214 height 15
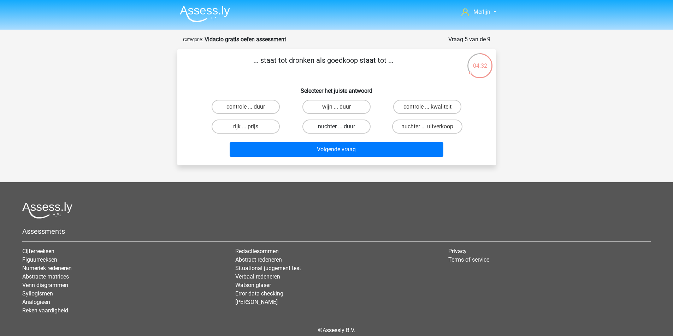
click at [332, 134] on label "nuchter ... duur" at bounding box center [336, 127] width 68 height 14
click at [336, 131] on input "nuchter ... duur" at bounding box center [338, 129] width 5 height 5
radio input "true"
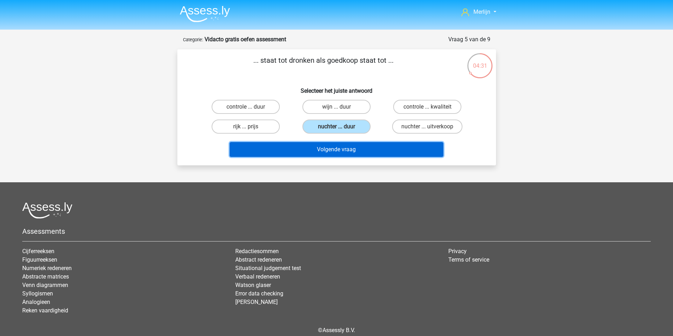
click at [332, 157] on button "Volgende vraag" at bounding box center [336, 149] width 214 height 15
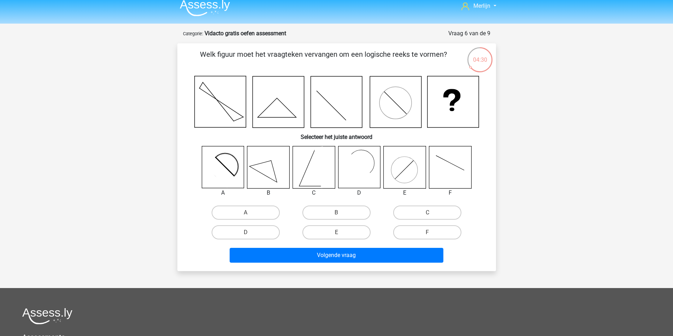
scroll to position [3, 0]
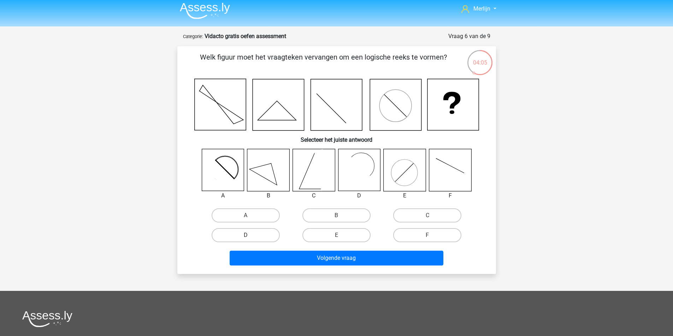
click at [277, 243] on label "D" at bounding box center [245, 235] width 68 height 14
click at [250, 240] on input "D" at bounding box center [247, 237] width 5 height 5
radio input "true"
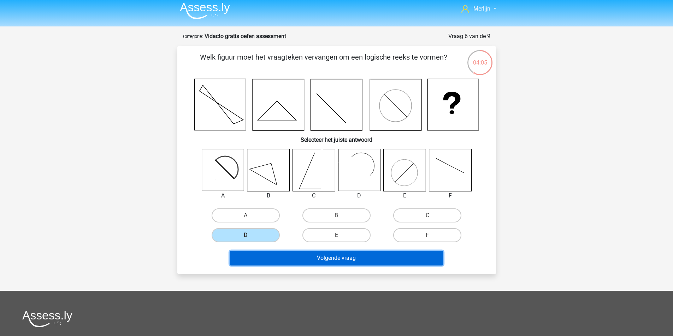
click at [334, 266] on button "Volgende vraag" at bounding box center [336, 258] width 214 height 15
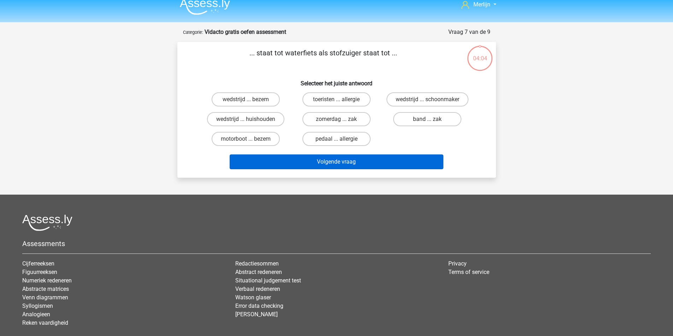
scroll to position [0, 0]
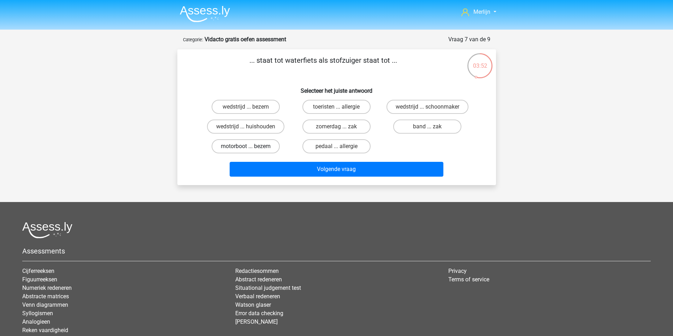
click at [257, 154] on label "motorboot ... bezem" at bounding box center [245, 146] width 68 height 14
click at [250, 151] on input "motorboot ... bezem" at bounding box center [247, 149] width 5 height 5
radio input "true"
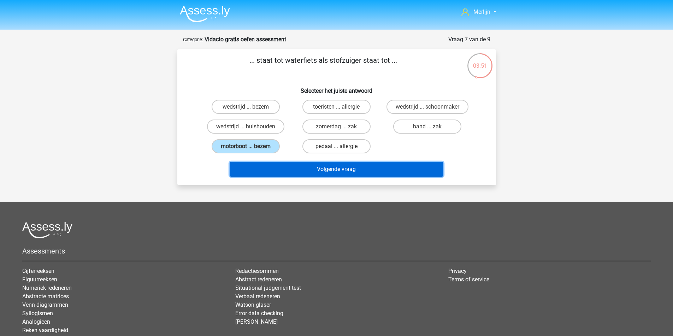
click at [299, 177] on button "Volgende vraag" at bounding box center [336, 169] width 214 height 15
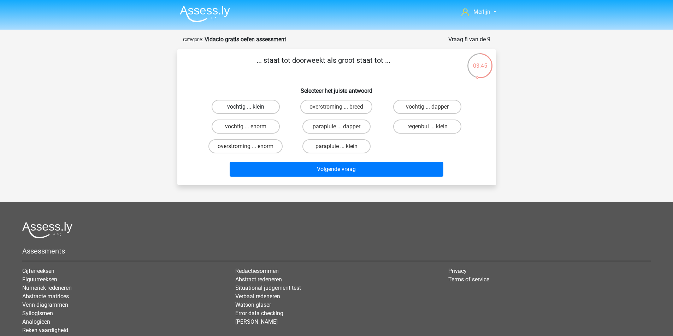
click at [250, 114] on label "vochtig ... klein" at bounding box center [245, 107] width 68 height 14
click at [250, 112] on input "vochtig ... klein" at bounding box center [247, 109] width 5 height 5
radio input "true"
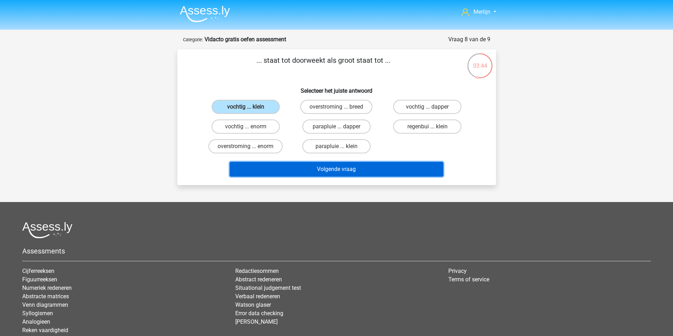
click at [314, 177] on button "Volgende vraag" at bounding box center [336, 169] width 214 height 15
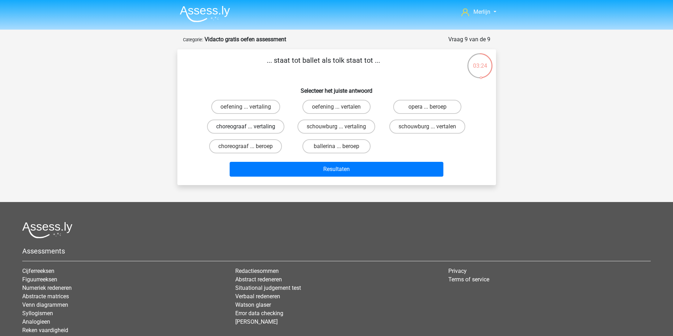
click at [269, 134] on label "choreograaf ... vertaling" at bounding box center [245, 127] width 77 height 14
click at [250, 131] on input "choreograaf ... vertaling" at bounding box center [247, 129] width 5 height 5
radio input "true"
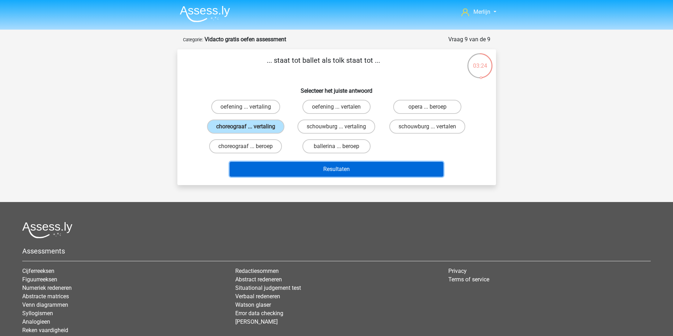
click at [306, 177] on button "Resultaten" at bounding box center [336, 169] width 214 height 15
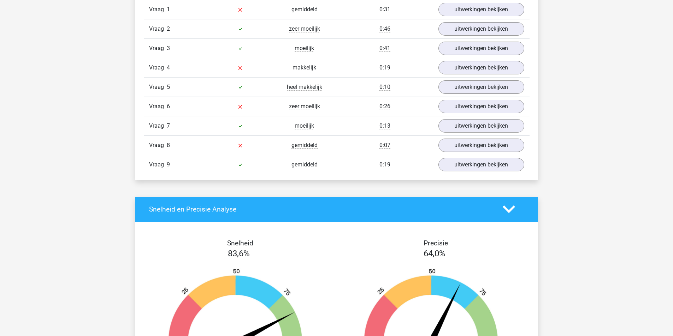
scroll to position [635, 0]
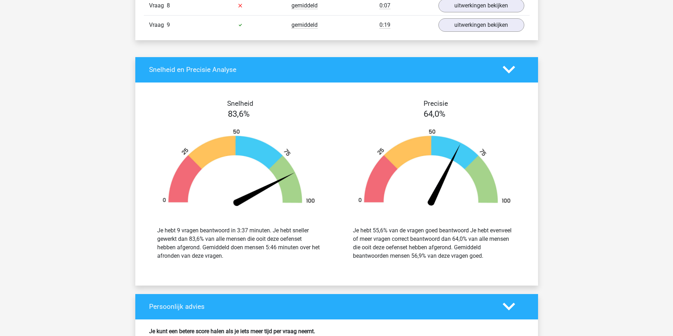
scroll to position [1130, 0]
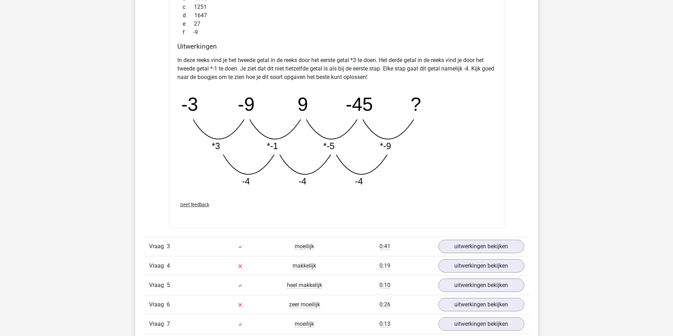
scroll to position [1236, 0]
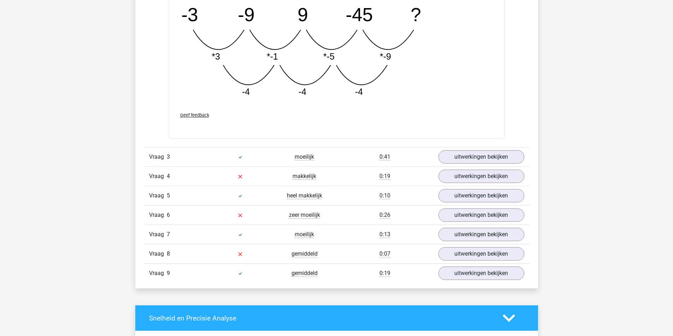
drag, startPoint x: 335, startPoint y: 217, endPoint x: 341, endPoint y: 226, distance: 11.5
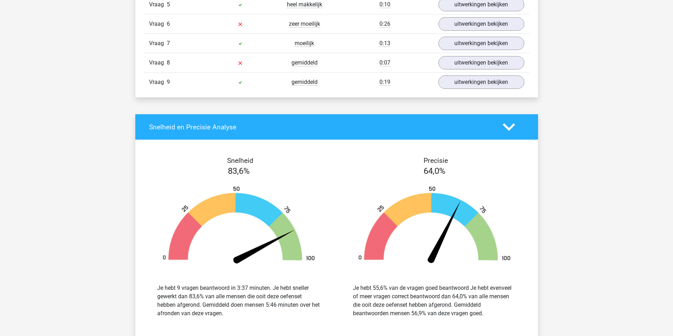
scroll to position [1447, 0]
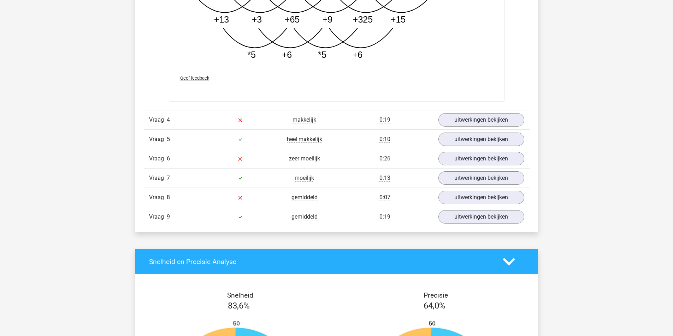
scroll to position [1695, 0]
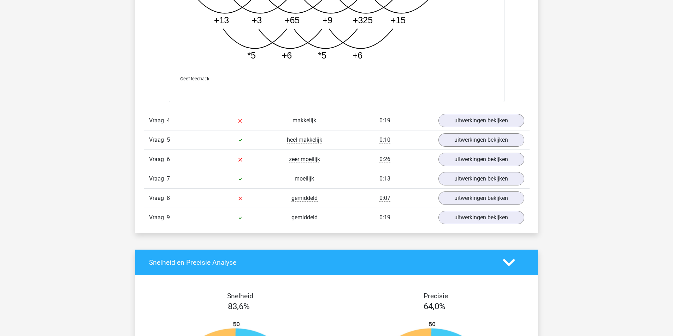
drag, startPoint x: 275, startPoint y: 228, endPoint x: 374, endPoint y: 227, distance: 98.5
drag, startPoint x: 239, startPoint y: 237, endPoint x: 245, endPoint y: 238, distance: 6.7
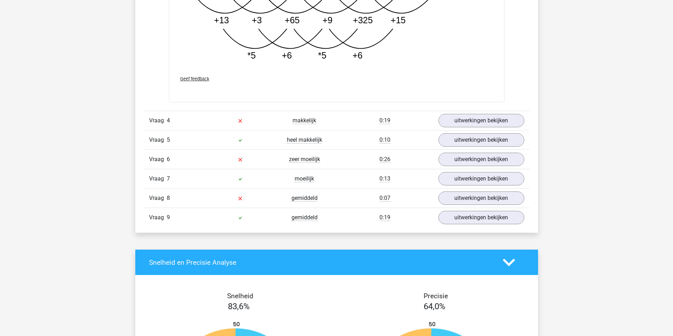
drag, startPoint x: 255, startPoint y: 238, endPoint x: 355, endPoint y: 243, distance: 100.4
drag, startPoint x: 190, startPoint y: 260, endPoint x: 406, endPoint y: 257, distance: 216.8
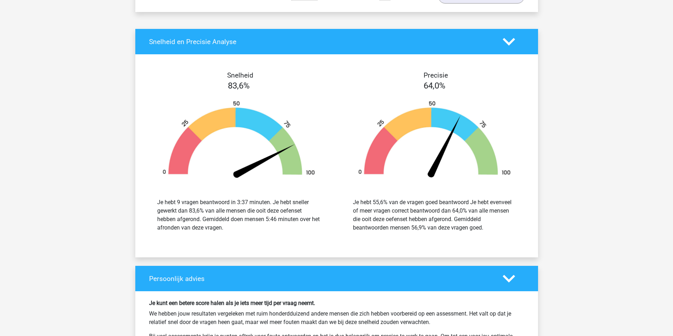
scroll to position [1942, 0]
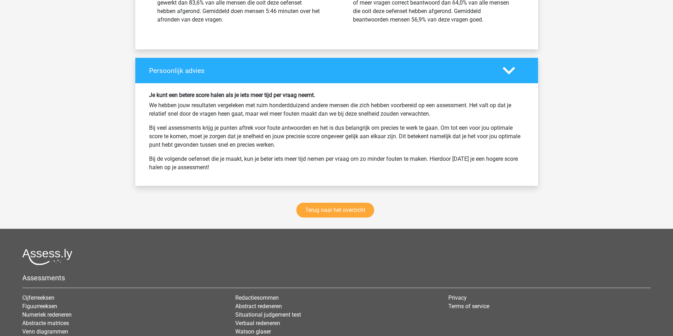
scroll to position [2507, 0]
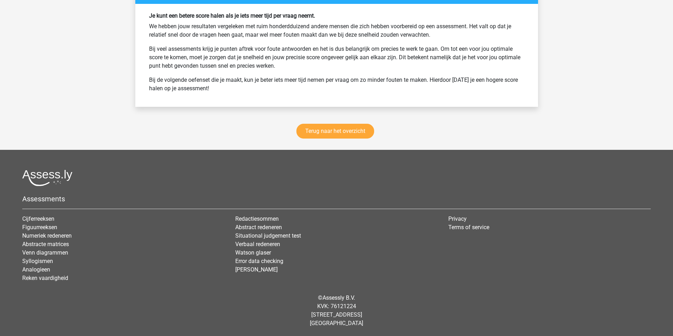
scroll to position [2754, 0]
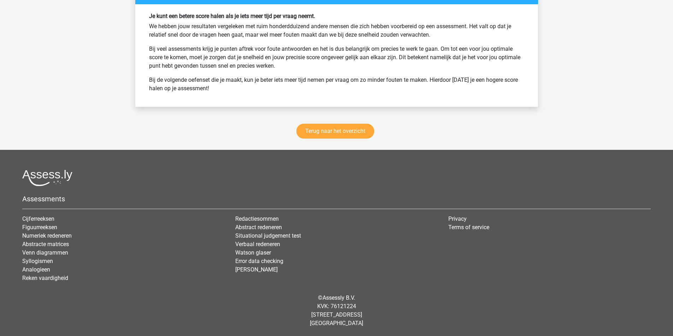
click at [346, 139] on link "Terug naar het overzicht" at bounding box center [335, 131] width 78 height 15
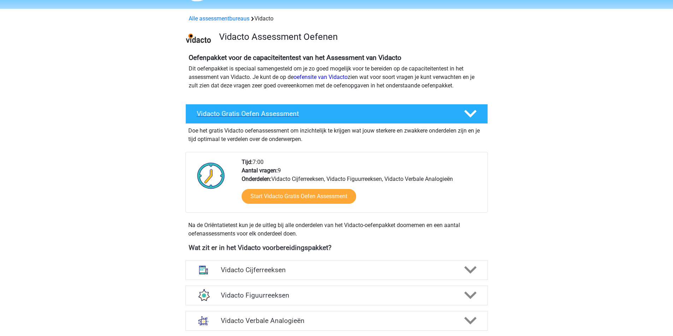
scroll to position [106, 0]
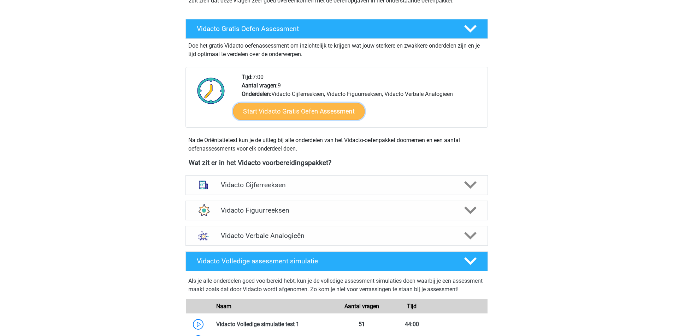
click at [346, 120] on link "Start Vidacto Gratis Oefen Assessment" at bounding box center [299, 111] width 132 height 17
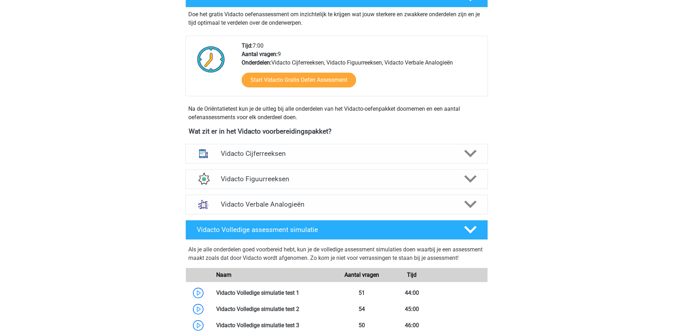
scroll to position [247, 0]
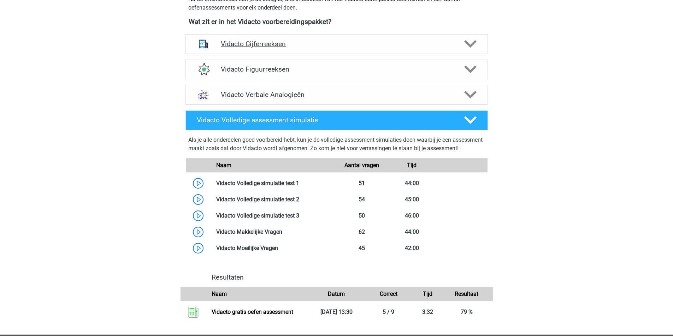
click at [417, 48] on h4 "Vidacto Cijferreeksen" at bounding box center [336, 44] width 231 height 8
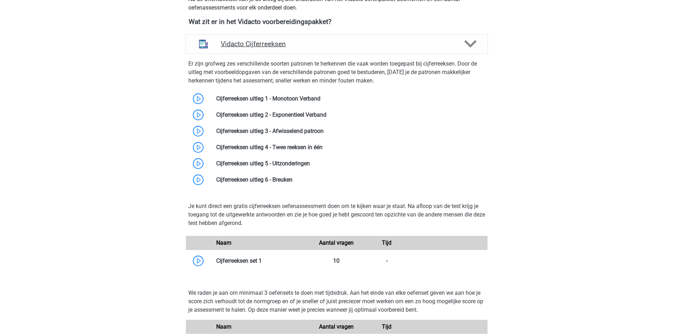
click at [417, 48] on h4 "Vidacto Cijferreeksen" at bounding box center [336, 44] width 231 height 8
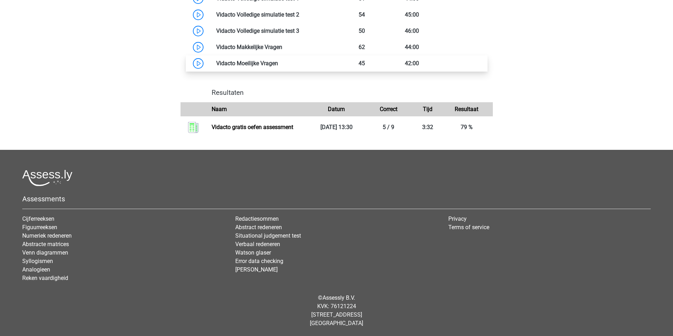
scroll to position [424, 0]
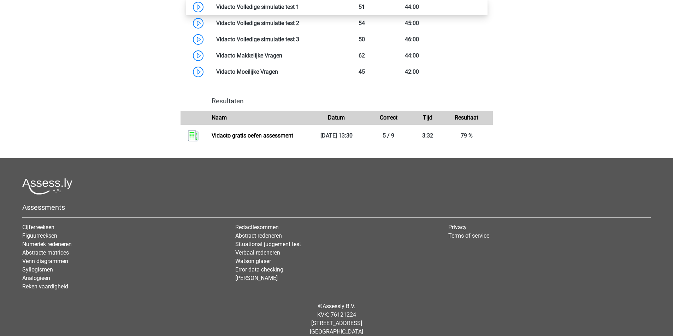
click at [299, 10] on link at bounding box center [299, 7] width 0 height 7
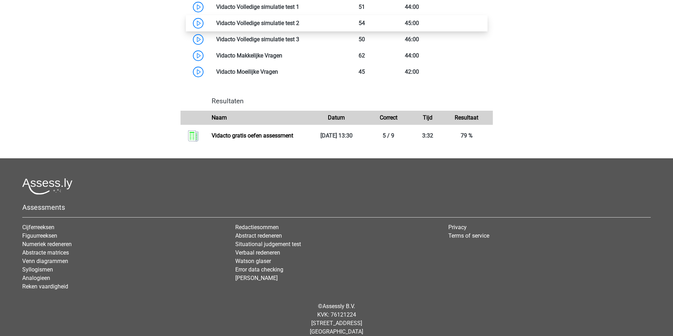
click at [299, 26] on link at bounding box center [299, 23] width 0 height 7
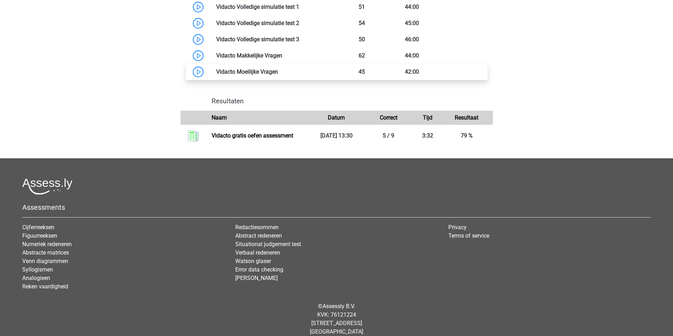
click at [278, 75] on link at bounding box center [278, 71] width 0 height 7
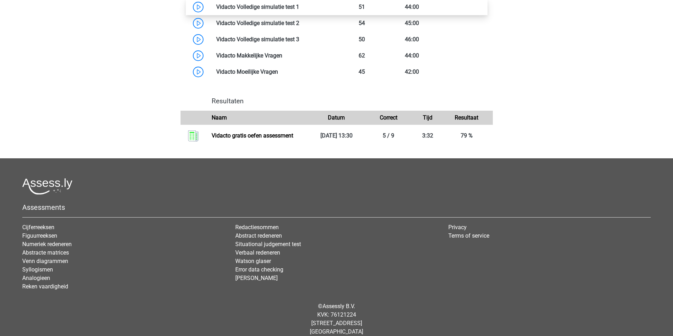
click at [299, 10] on link at bounding box center [299, 7] width 0 height 7
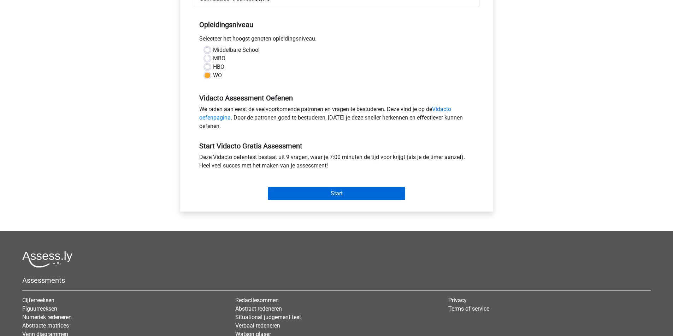
scroll to position [141, 0]
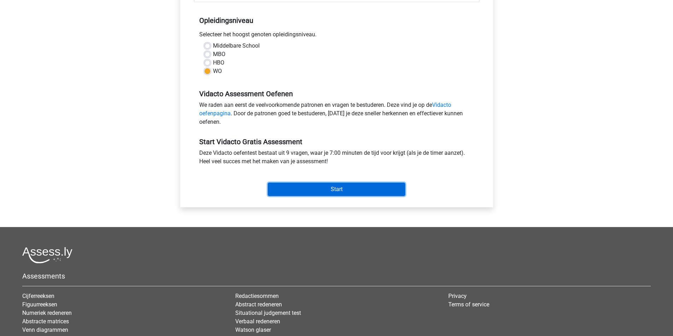
click at [359, 196] on input "Start" at bounding box center [336, 189] width 137 height 13
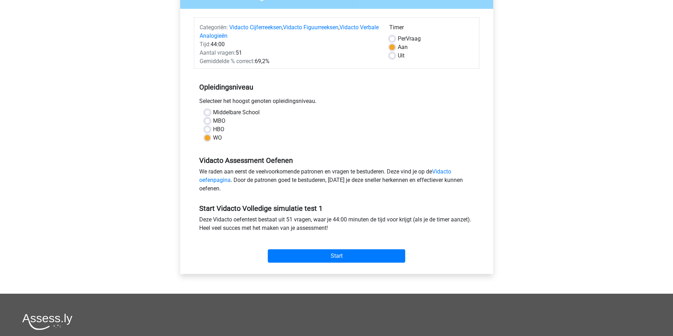
scroll to position [71, 0]
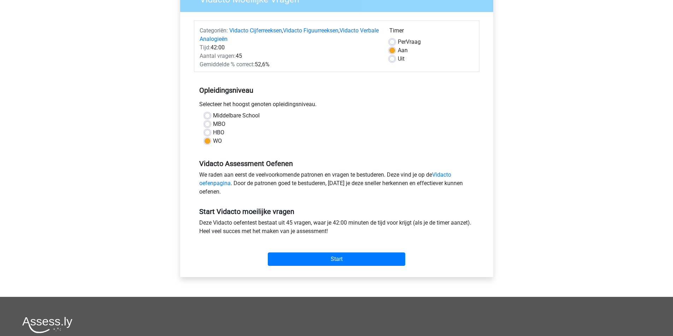
scroll to position [71, 0]
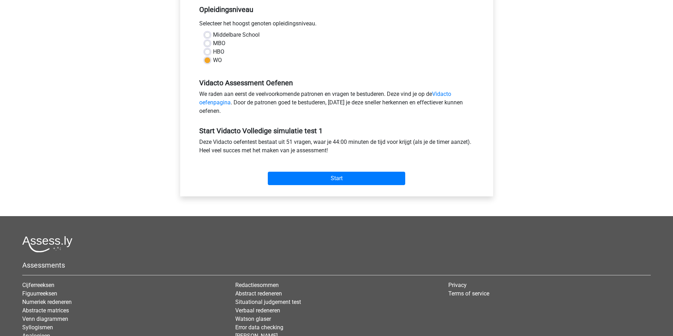
scroll to position [177, 0]
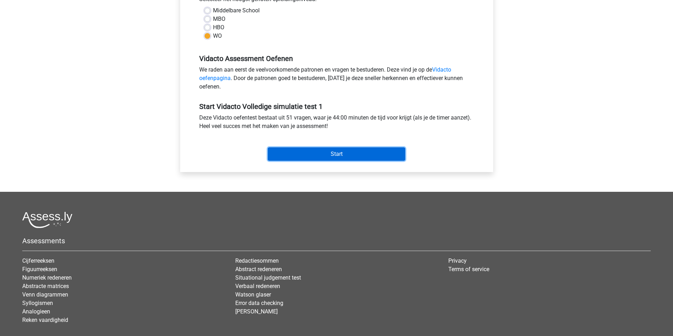
click at [310, 161] on input "Start" at bounding box center [336, 154] width 137 height 13
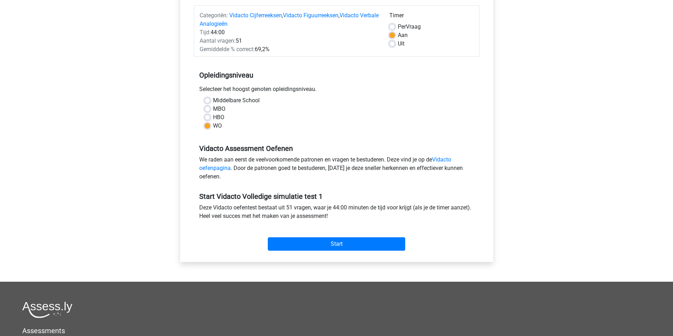
scroll to position [71, 0]
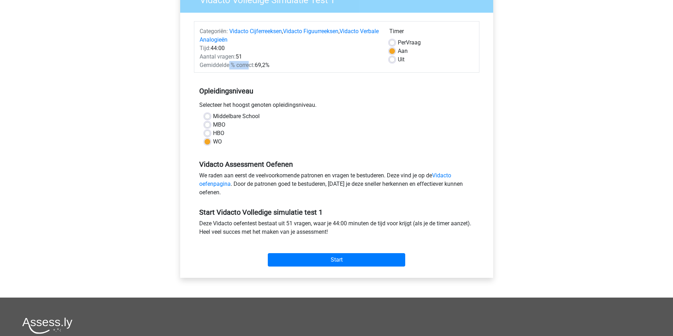
drag, startPoint x: 263, startPoint y: 97, endPoint x: 268, endPoint y: 95, distance: 5.4
click at [255, 68] on span "Gemiddelde % correct:" at bounding box center [226, 65] width 55 height 7
click at [316, 98] on h5 "Opleidingsniveau" at bounding box center [336, 91] width 275 height 14
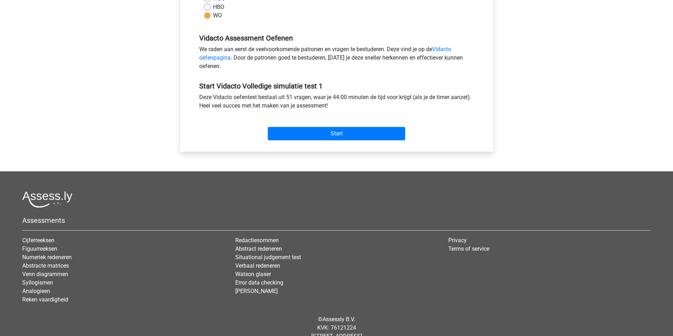
scroll to position [212, 0]
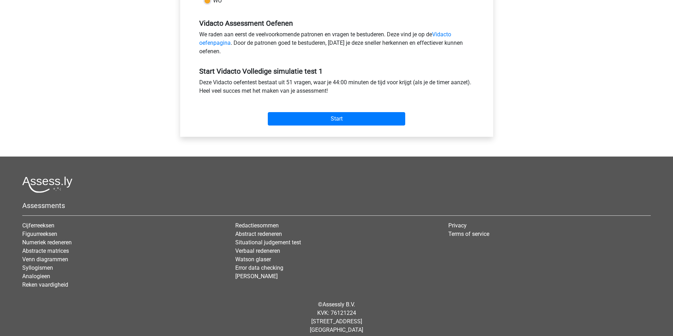
click at [333, 129] on div "Start" at bounding box center [336, 113] width 285 height 30
click at [338, 126] on input "Start" at bounding box center [336, 118] width 137 height 13
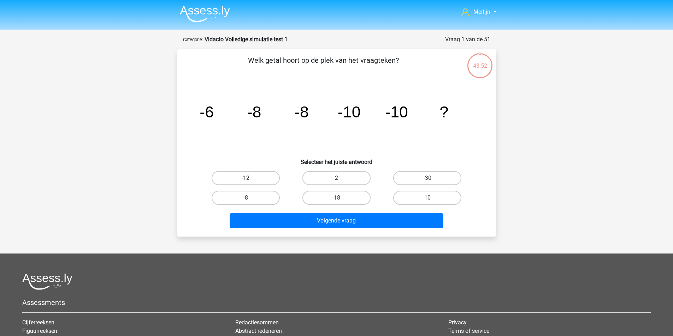
click at [260, 185] on label "-12" at bounding box center [245, 178] width 68 height 14
click at [250, 183] on input "-12" at bounding box center [247, 180] width 5 height 5
radio input "true"
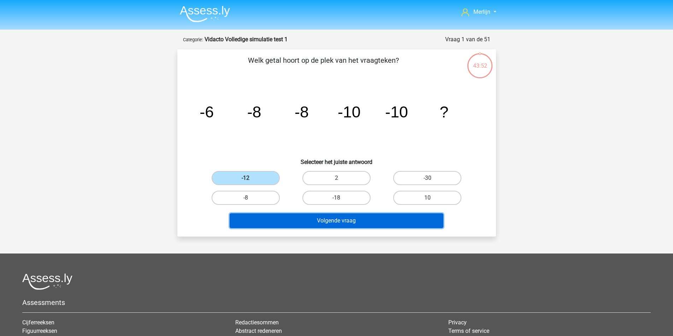
click at [321, 228] on button "Volgende vraag" at bounding box center [336, 221] width 214 height 15
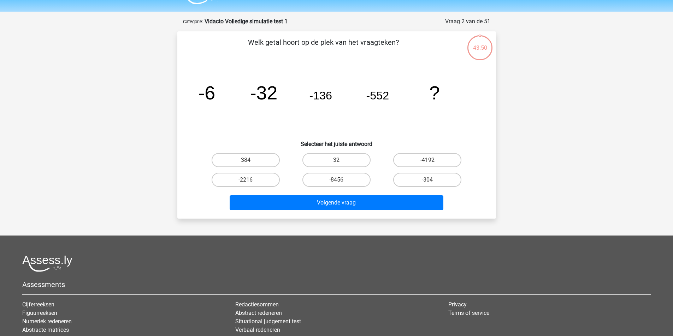
scroll to position [38, 0]
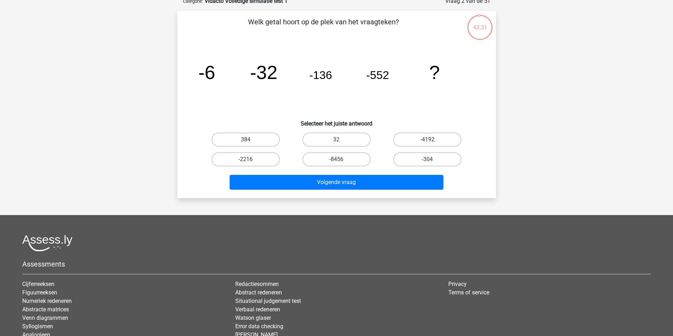
drag, startPoint x: 220, startPoint y: 79, endPoint x: 204, endPoint y: 78, distance: 15.9
click at [210, 79] on icon "image/svg+xml -6 -32 -136 -552 ?" at bounding box center [336, 78] width 285 height 71
click at [240, 74] on icon "image/svg+xml -6 -32 -136 -552 ?" at bounding box center [336, 78] width 285 height 71
drag, startPoint x: 283, startPoint y: 87, endPoint x: 275, endPoint y: 84, distance: 8.9
click at [282, 86] on icon "image/svg+xml -6 -32 -136 -552 ?" at bounding box center [336, 78] width 285 height 71
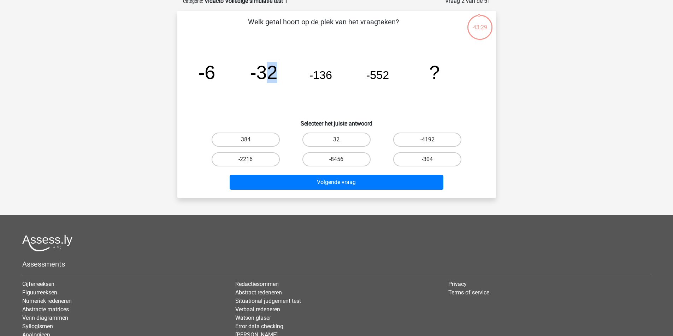
click at [275, 83] on tspan "-32" at bounding box center [264, 72] width 28 height 21
drag, startPoint x: 220, startPoint y: 83, endPoint x: 197, endPoint y: 83, distance: 23.0
click at [196, 83] on div "image/svg+xml -6 -32 -136 -552 ?" at bounding box center [337, 78] width 296 height 71
click at [232, 87] on icon "image/svg+xml -6 -32 -136 -552 ?" at bounding box center [336, 78] width 285 height 71
drag, startPoint x: 256, startPoint y: 83, endPoint x: 280, endPoint y: 84, distance: 24.4
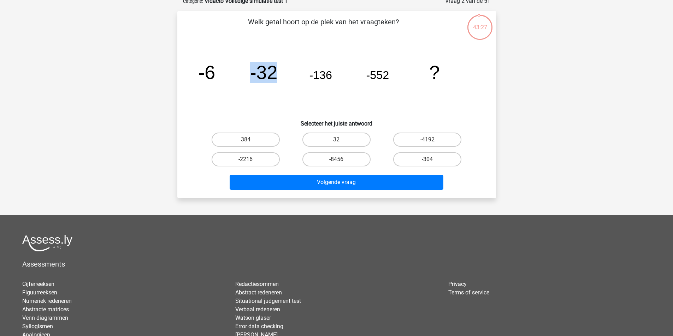
click at [280, 84] on icon "image/svg+xml -6 -32 -136 -552 ?" at bounding box center [336, 78] width 285 height 71
click at [272, 83] on tspan "-32" at bounding box center [264, 72] width 28 height 21
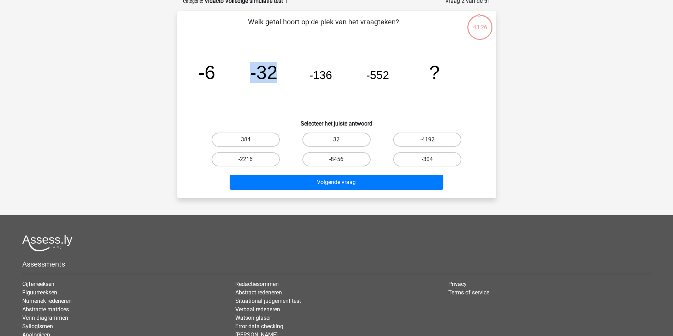
click at [243, 85] on icon "image/svg+xml -6 -32 -136 -552 ?" at bounding box center [336, 78] width 285 height 71
drag, startPoint x: 223, startPoint y: 80, endPoint x: 195, endPoint y: 80, distance: 28.6
click at [195, 80] on div "image/svg+xml -6 -32 -136 -552 ?" at bounding box center [337, 78] width 296 height 71
click at [242, 82] on icon "image/svg+xml -6 -32 -136 -552 ?" at bounding box center [336, 78] width 285 height 71
click at [263, 167] on label "-2216" at bounding box center [245, 160] width 68 height 14
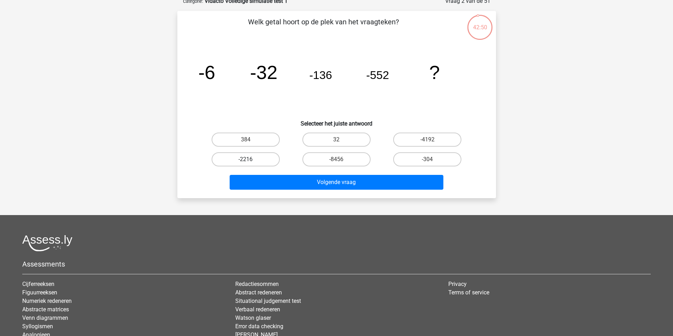
click at [250, 164] on input "-2216" at bounding box center [247, 162] width 5 height 5
radio input "true"
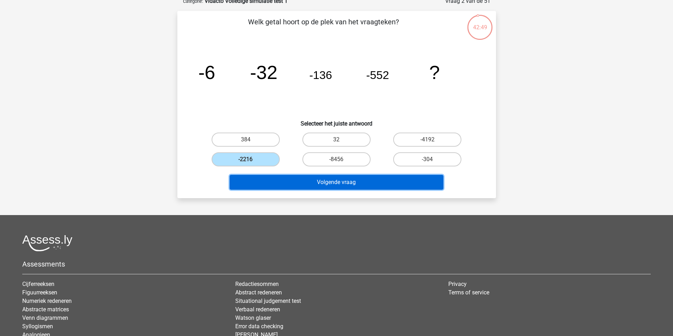
click at [327, 190] on button "Volgende vraag" at bounding box center [336, 182] width 214 height 15
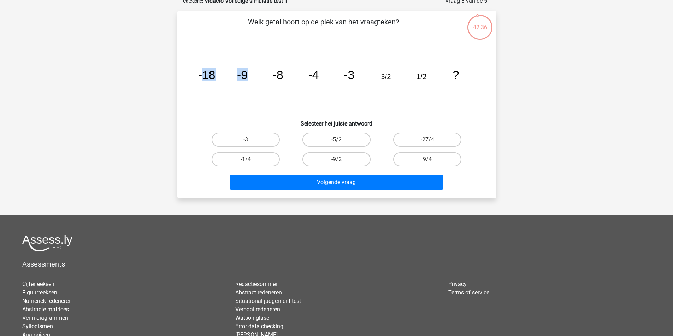
drag, startPoint x: 210, startPoint y: 78, endPoint x: 257, endPoint y: 81, distance: 47.4
click at [257, 81] on icon "image/svg+xml -18 -9 -8 -4 -3 -3/2 -1/2 ?" at bounding box center [336, 78] width 285 height 71
click at [253, 86] on icon "image/svg+xml -18 -9 -8 -4 -3 -3/2 -1/2 ?" at bounding box center [336, 78] width 285 height 71
click at [351, 82] on tspan "-3" at bounding box center [349, 74] width 11 height 13
click at [323, 86] on icon "image/svg+xml -18 -9 -8 -4 -3 -3/2 -1/2 ?" at bounding box center [336, 78] width 285 height 71
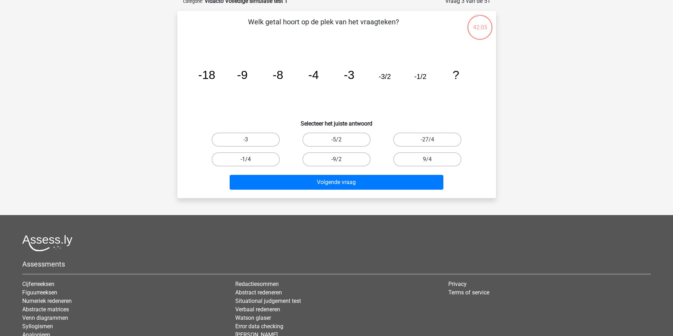
click at [259, 167] on label "-1/4" at bounding box center [245, 160] width 68 height 14
click at [250, 164] on input "-1/4" at bounding box center [247, 162] width 5 height 5
radio input "true"
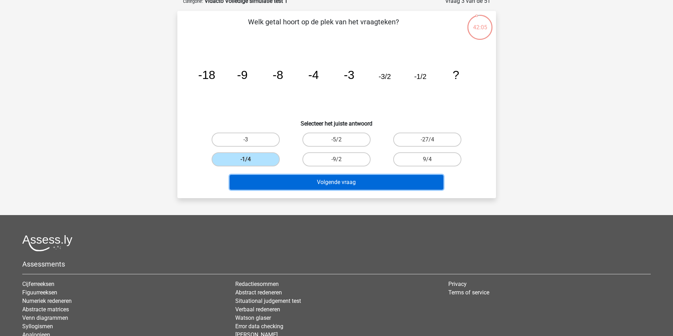
click at [336, 190] on button "Volgende vraag" at bounding box center [336, 182] width 214 height 15
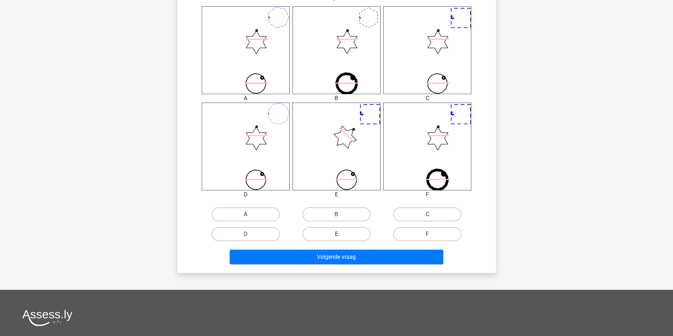
scroll to position [286, 0]
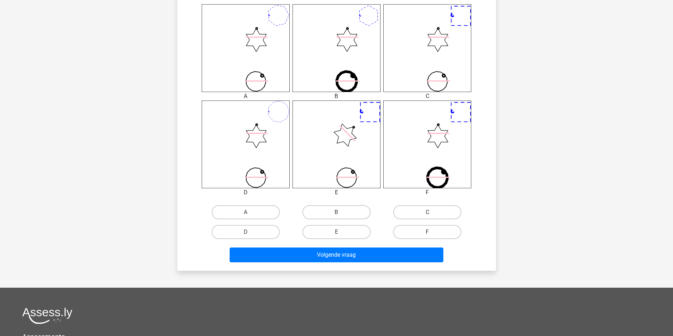
click at [401, 212] on label "C" at bounding box center [427, 212] width 68 height 14
click at [427, 213] on input "C" at bounding box center [429, 215] width 5 height 5
radio input "true"
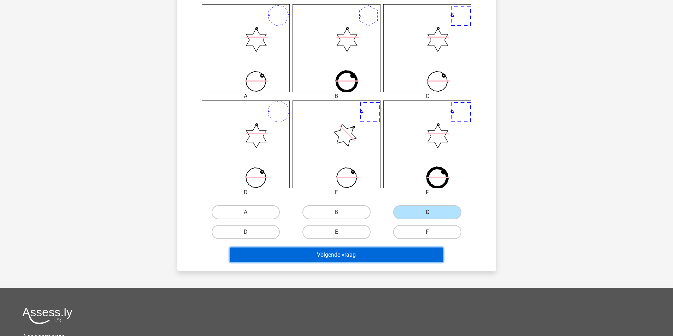
click at [356, 263] on button "Volgende vraag" at bounding box center [336, 255] width 214 height 15
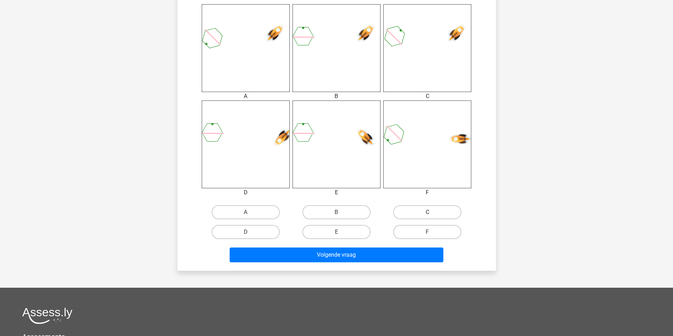
click at [409, 220] on label "C" at bounding box center [427, 212] width 68 height 14
click at [427, 217] on input "C" at bounding box center [429, 215] width 5 height 5
radio input "true"
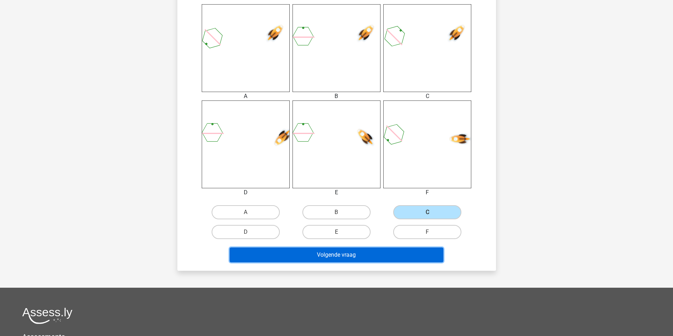
click at [354, 263] on button "Volgende vraag" at bounding box center [336, 255] width 214 height 15
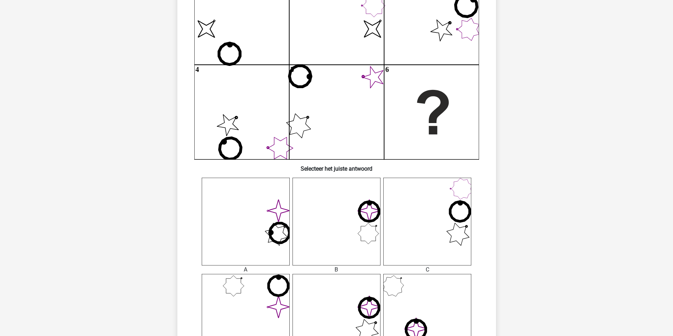
scroll to position [215, 0]
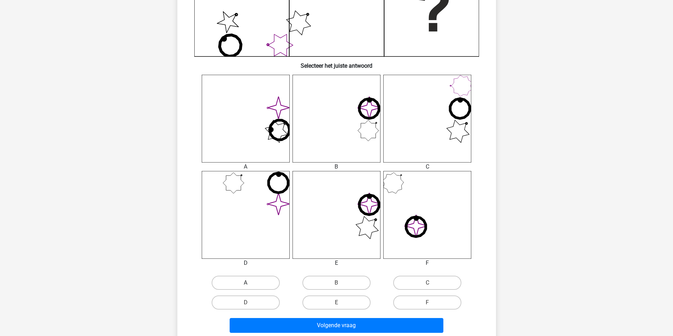
click at [269, 286] on label "A" at bounding box center [245, 283] width 68 height 14
click at [250, 286] on input "A" at bounding box center [247, 285] width 5 height 5
radio input "true"
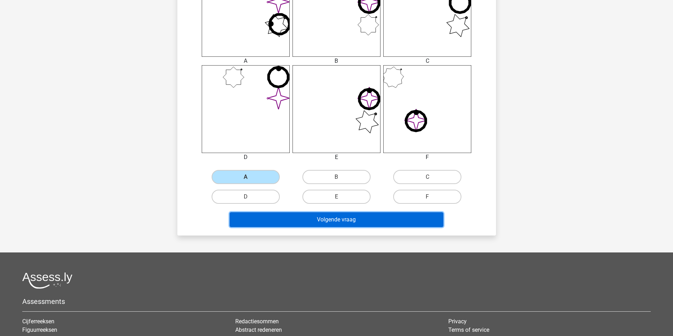
click at [343, 227] on button "Volgende vraag" at bounding box center [336, 220] width 214 height 15
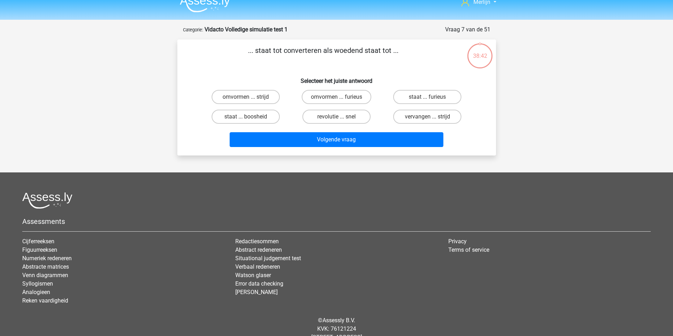
scroll to position [0, 0]
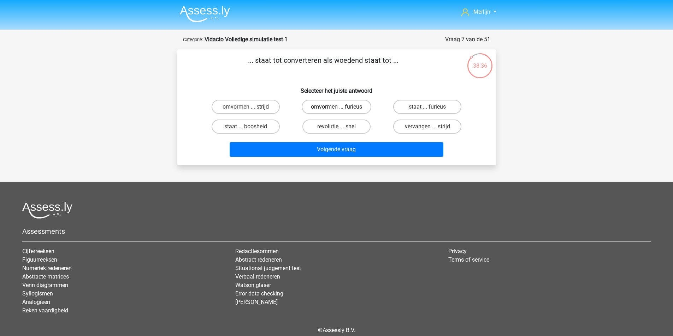
click at [340, 114] on label "omvormen ... furieus" at bounding box center [336, 107] width 70 height 14
click at [340, 112] on input "omvormen ... furieus" at bounding box center [338, 109] width 5 height 5
radio input "true"
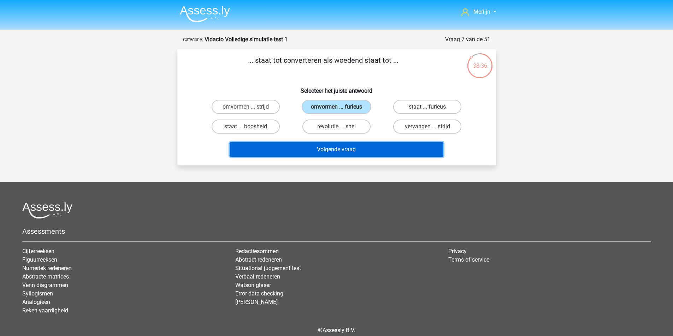
click at [329, 157] on button "Volgende vraag" at bounding box center [336, 149] width 214 height 15
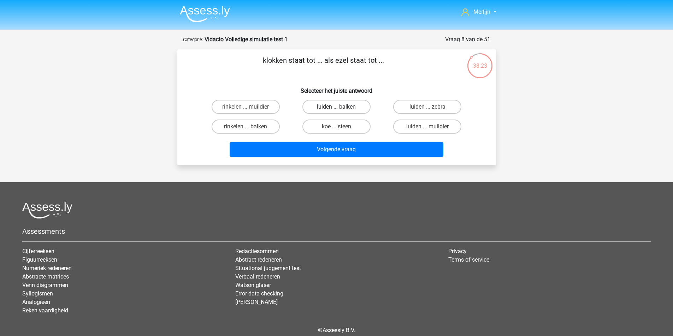
click at [341, 114] on label "luiden ... balken" at bounding box center [336, 107] width 68 height 14
click at [341, 112] on input "luiden ... balken" at bounding box center [338, 109] width 5 height 5
radio input "true"
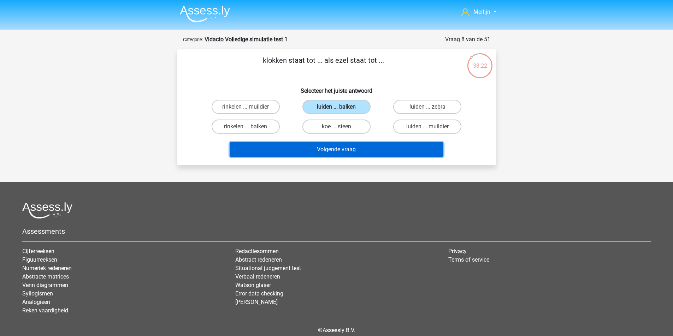
click at [325, 157] on button "Volgende vraag" at bounding box center [336, 149] width 214 height 15
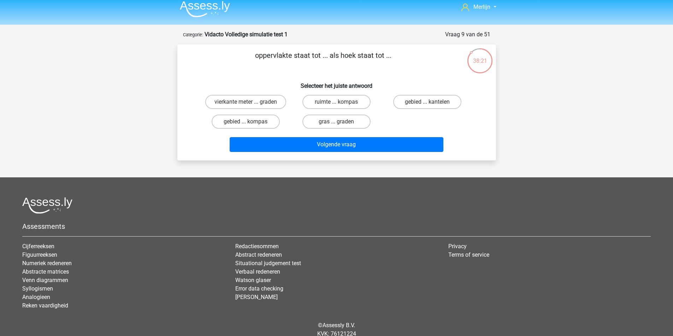
scroll to position [3, 0]
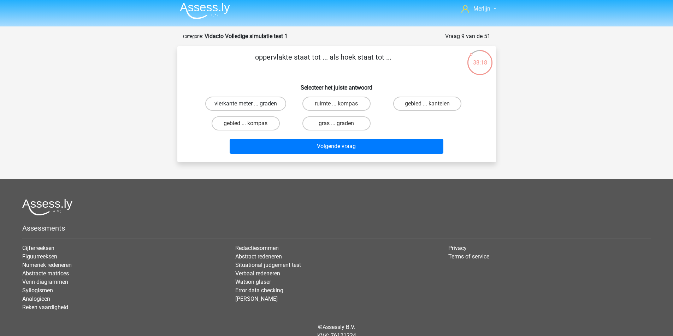
click at [279, 111] on label "vierkante meter ... graden" at bounding box center [245, 104] width 81 height 14
click at [250, 108] on input "vierkante meter ... graden" at bounding box center [247, 106] width 5 height 5
radio input "true"
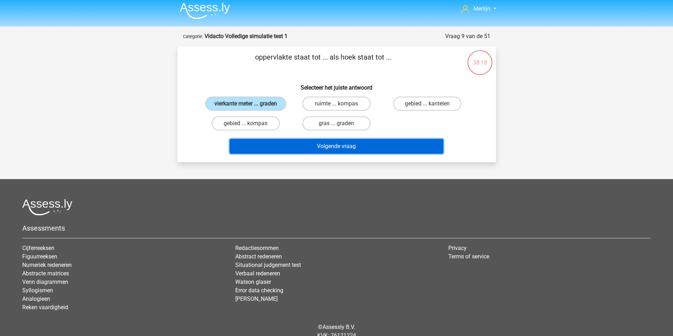
click at [318, 154] on button "Volgende vraag" at bounding box center [336, 146] width 214 height 15
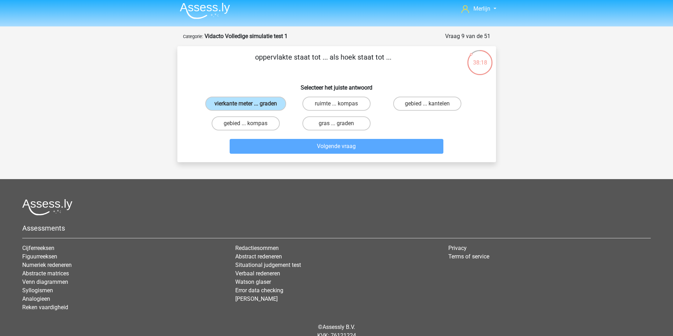
scroll to position [38, 0]
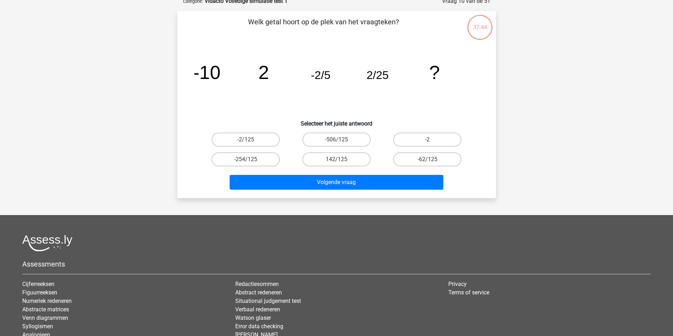
drag, startPoint x: 273, startPoint y: 149, endPoint x: 289, endPoint y: 161, distance: 20.0
click at [273, 147] on label "-2/125" at bounding box center [245, 140] width 68 height 14
click at [250, 144] on input "-2/125" at bounding box center [247, 142] width 5 height 5
radio input "true"
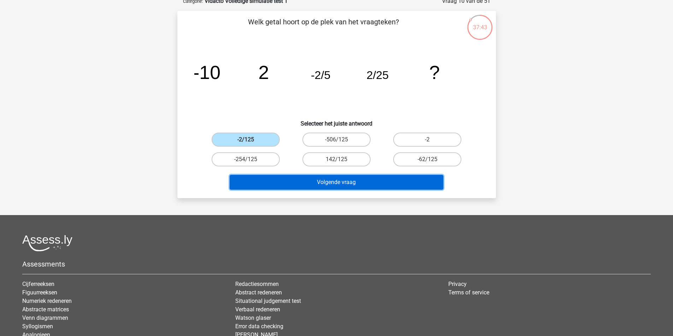
click at [319, 190] on button "Volgende vraag" at bounding box center [336, 182] width 214 height 15
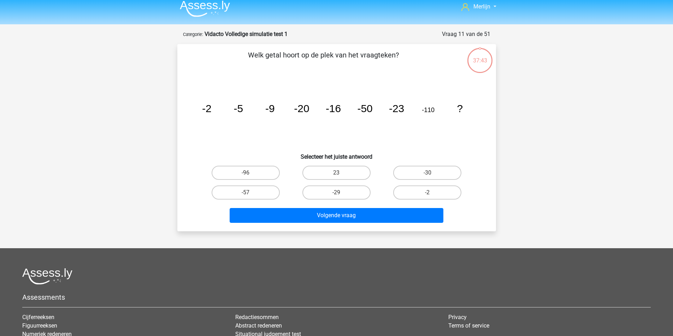
scroll to position [3, 0]
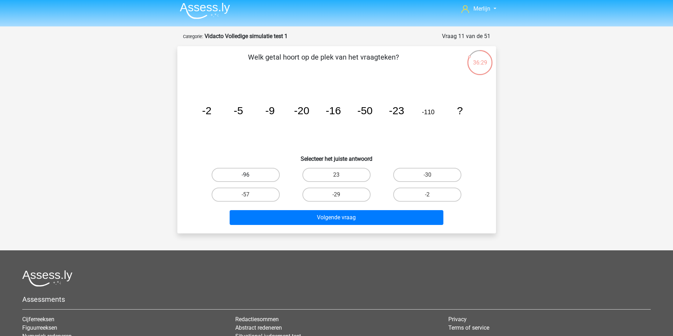
click at [264, 179] on div "-96" at bounding box center [245, 175] width 91 height 20
click at [261, 182] on label "-96" at bounding box center [245, 175] width 68 height 14
click at [250, 180] on input "-96" at bounding box center [247, 177] width 5 height 5
radio input "true"
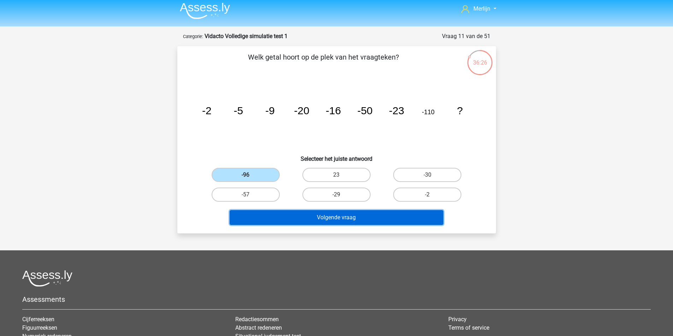
click at [322, 225] on button "Volgende vraag" at bounding box center [336, 217] width 214 height 15
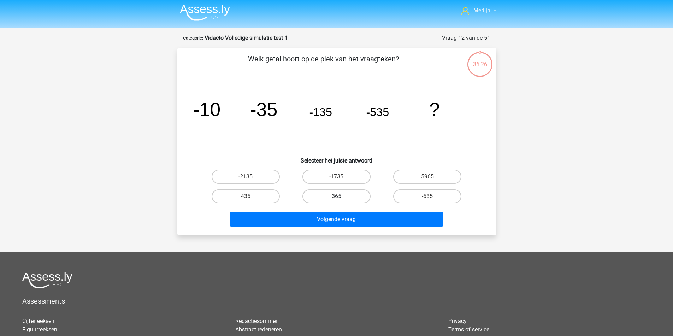
scroll to position [0, 0]
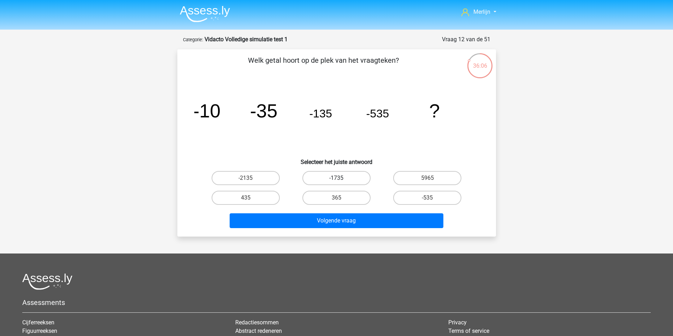
drag, startPoint x: 340, startPoint y: 191, endPoint x: 339, endPoint y: 194, distance: 3.6
click at [339, 183] on input "-1735" at bounding box center [338, 180] width 5 height 5
radio input "true"
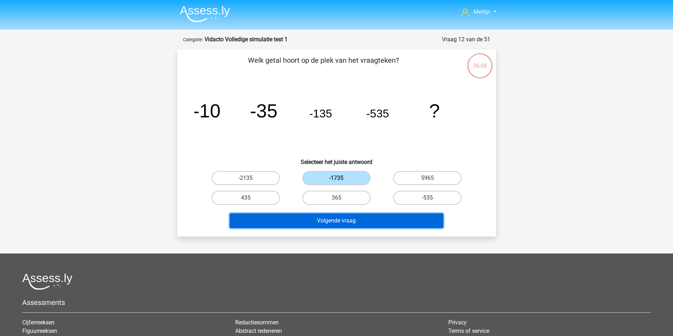
click at [328, 228] on button "Volgende vraag" at bounding box center [336, 221] width 214 height 15
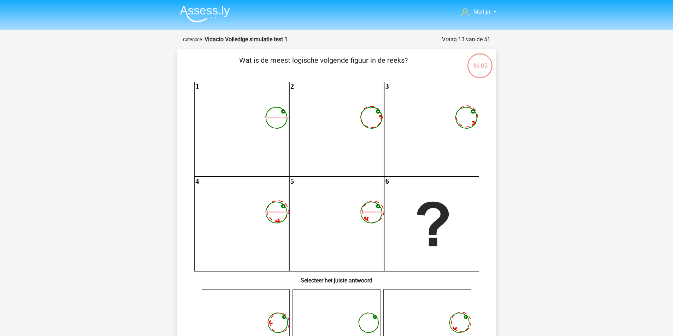
scroll to position [38, 0]
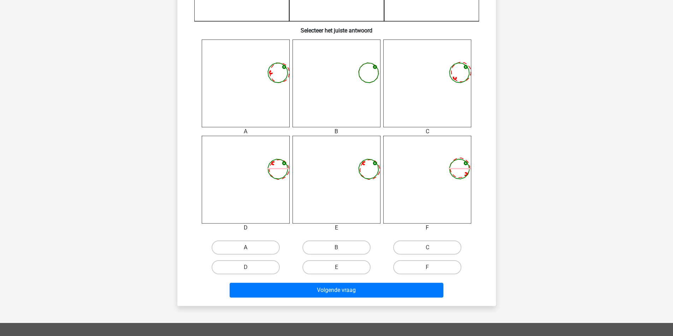
click at [254, 244] on label "A" at bounding box center [245, 248] width 68 height 14
click at [250, 248] on input "A" at bounding box center [247, 250] width 5 height 5
radio input "true"
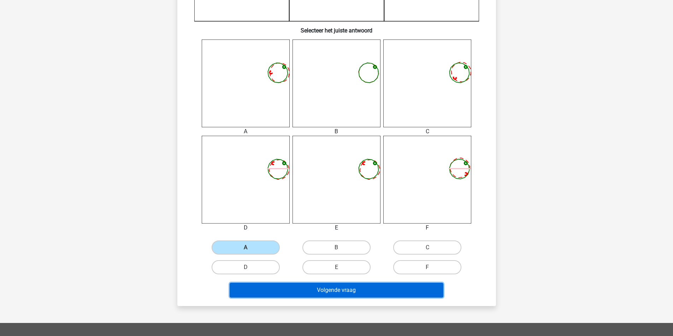
click at [298, 298] on button "Volgende vraag" at bounding box center [336, 290] width 214 height 15
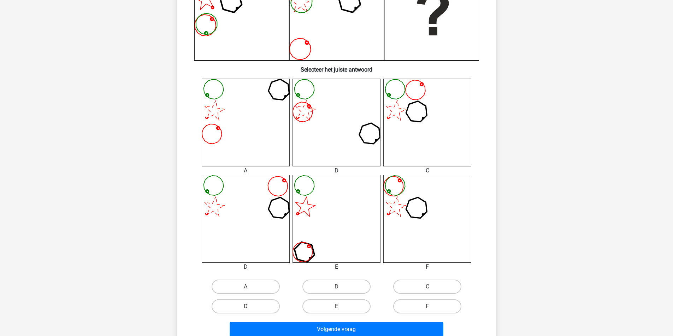
scroll to position [212, 0]
click at [326, 289] on label "B" at bounding box center [336, 286] width 68 height 14
click at [336, 289] on input "B" at bounding box center [338, 288] width 5 height 5
radio input "true"
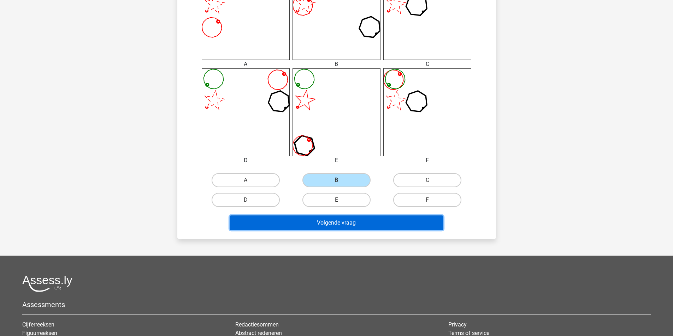
click at [323, 231] on button "Volgende vraag" at bounding box center [336, 223] width 214 height 15
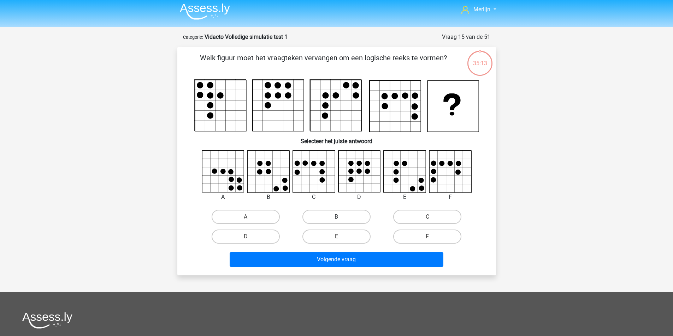
scroll to position [0, 0]
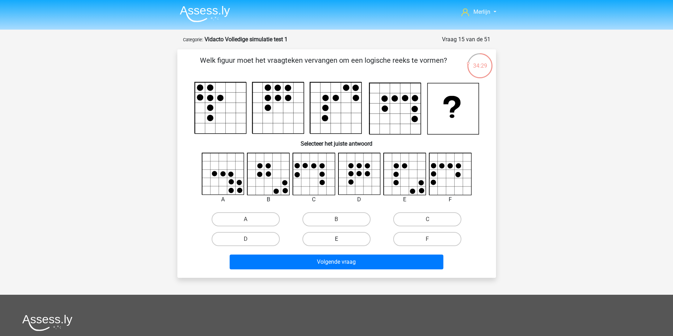
click at [334, 246] on label "E" at bounding box center [336, 239] width 68 height 14
click at [336, 244] on input "E" at bounding box center [338, 241] width 5 height 5
radio input "true"
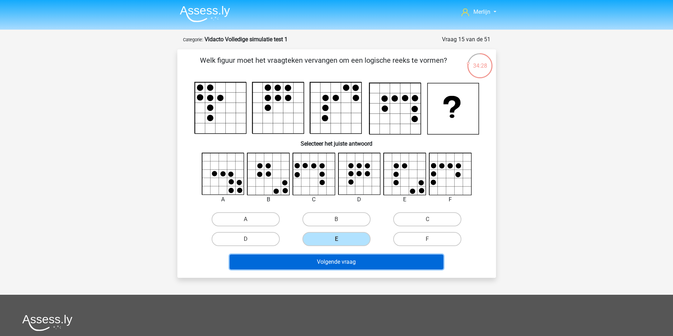
click at [336, 270] on button "Volgende vraag" at bounding box center [336, 262] width 214 height 15
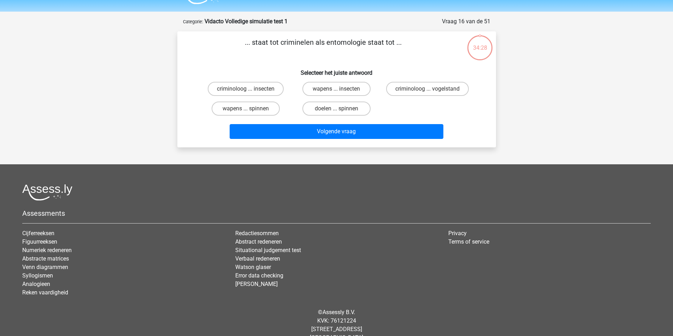
scroll to position [38, 0]
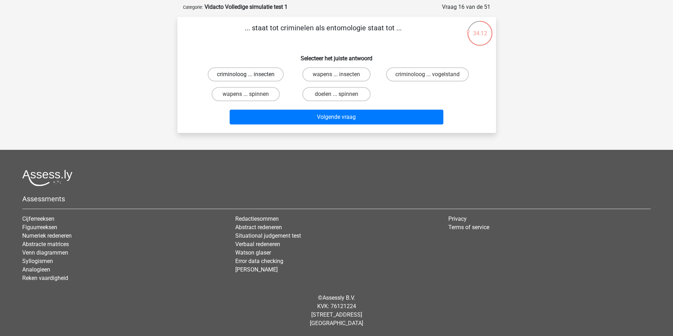
click at [249, 82] on label "criminoloog ... insecten" at bounding box center [246, 74] width 76 height 14
click at [249, 79] on input "criminoloog ... insecten" at bounding box center [247, 76] width 5 height 5
radio input "true"
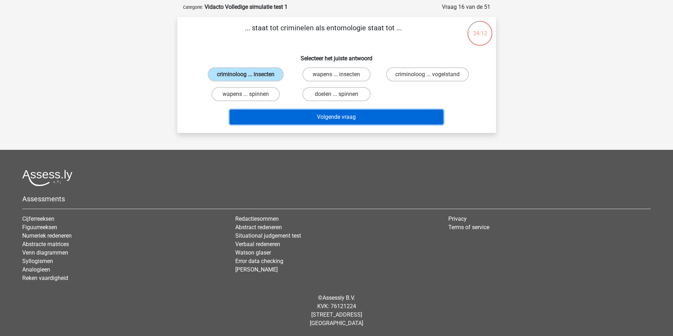
click at [292, 125] on button "Volgende vraag" at bounding box center [336, 117] width 214 height 15
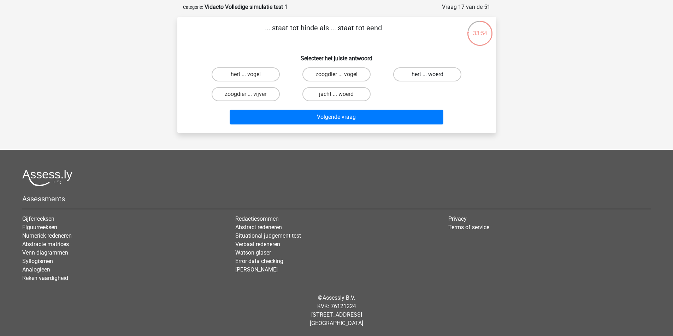
click at [418, 82] on label "hert ... woerd" at bounding box center [427, 74] width 68 height 14
click at [427, 79] on input "hert ... woerd" at bounding box center [429, 76] width 5 height 5
radio input "true"
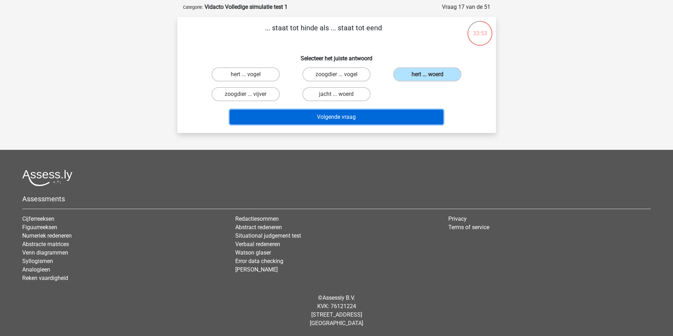
click at [387, 125] on button "Volgende vraag" at bounding box center [336, 117] width 214 height 15
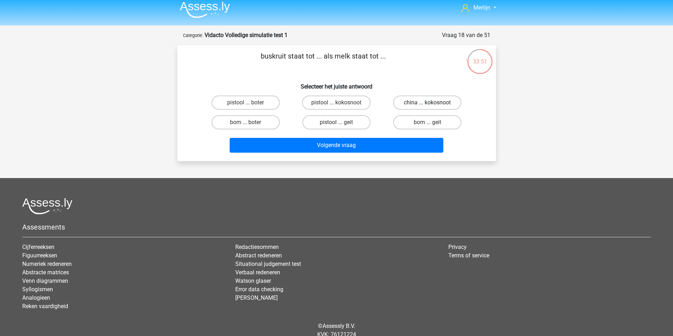
scroll to position [3, 0]
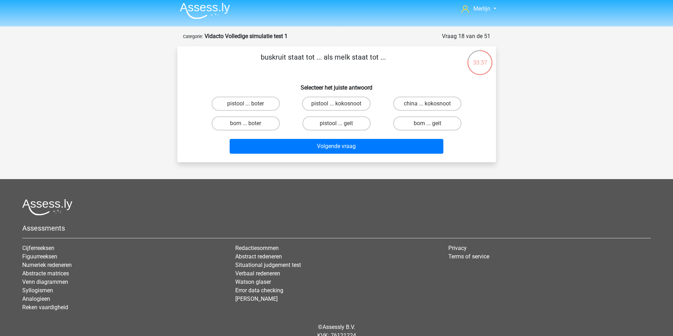
click at [250, 128] on input "bom ... boter" at bounding box center [247, 126] width 5 height 5
radio input "true"
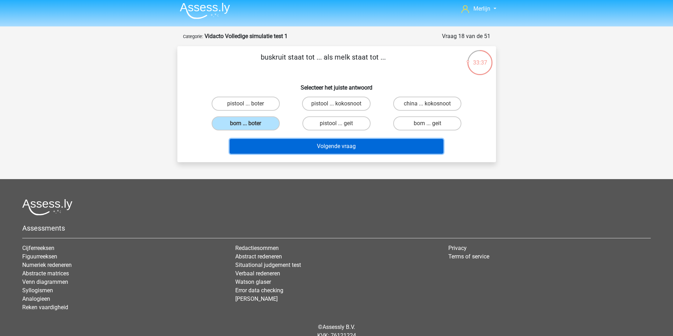
click at [305, 154] on button "Volgende vraag" at bounding box center [336, 146] width 214 height 15
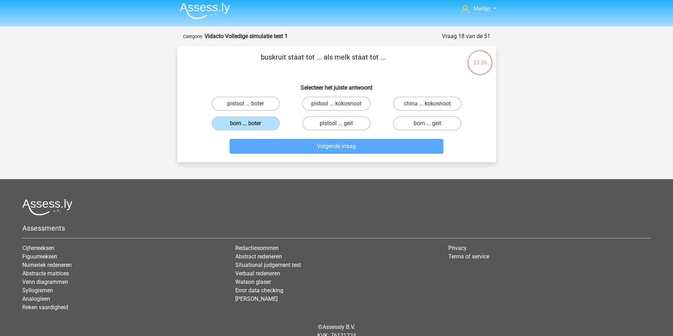
scroll to position [38, 0]
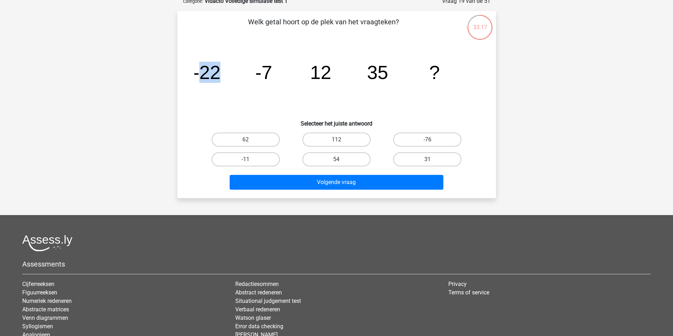
drag, startPoint x: 227, startPoint y: 80, endPoint x: 200, endPoint y: 77, distance: 27.3
click at [202, 78] on icon "image/svg+xml -22 -7 12 35 ?" at bounding box center [336, 78] width 285 height 71
click at [229, 92] on icon "image/svg+xml -22 -7 12 35 ?" at bounding box center [336, 78] width 285 height 71
click at [229, 91] on icon "image/svg+xml -22 -7 12 35 ?" at bounding box center [336, 78] width 285 height 71
drag, startPoint x: 319, startPoint y: 85, endPoint x: 543, endPoint y: 70, distance: 224.0
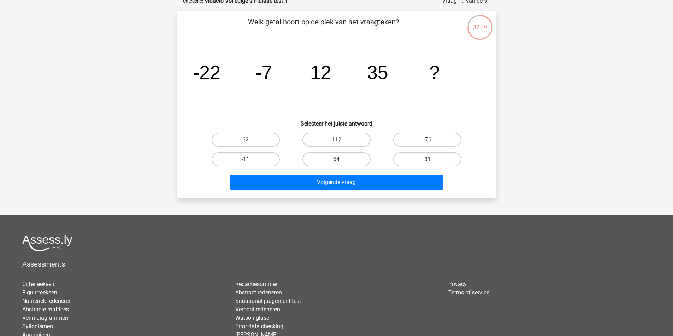
click at [545, 70] on div "Merlijn merlijn.f@gmail.com" at bounding box center [336, 182] width 673 height 440
click at [260, 147] on label "62" at bounding box center [245, 140] width 68 height 14
click at [250, 144] on input "62" at bounding box center [247, 142] width 5 height 5
radio input "true"
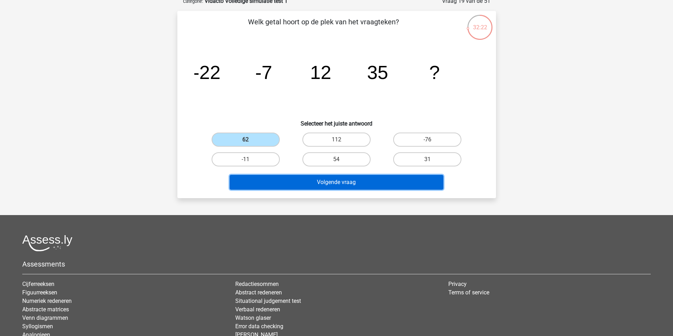
click at [306, 190] on button "Volgende vraag" at bounding box center [336, 182] width 214 height 15
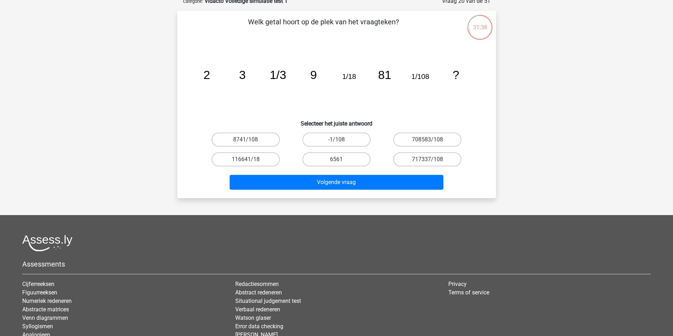
click at [336, 164] on input "6561" at bounding box center [338, 162] width 5 height 5
radio input "true"
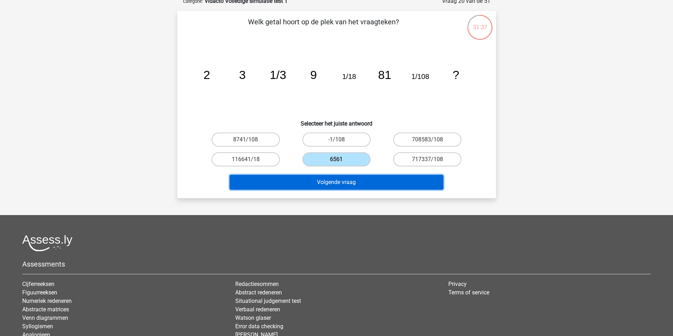
click at [340, 190] on button "Volgende vraag" at bounding box center [336, 182] width 214 height 15
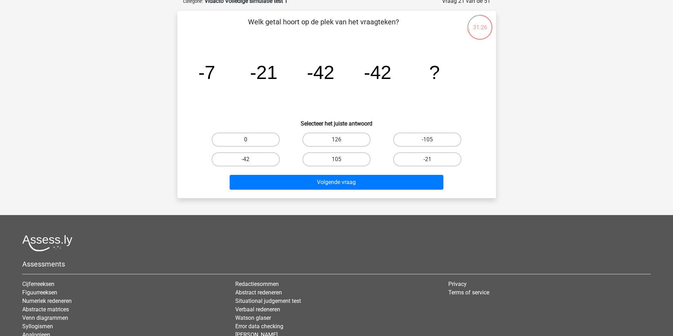
click at [276, 147] on label "0" at bounding box center [245, 140] width 68 height 14
click at [250, 144] on input "0" at bounding box center [247, 142] width 5 height 5
radio input "true"
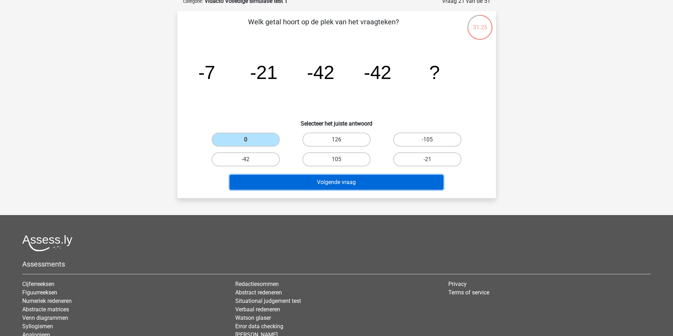
click at [322, 190] on button "Volgende vraag" at bounding box center [336, 182] width 214 height 15
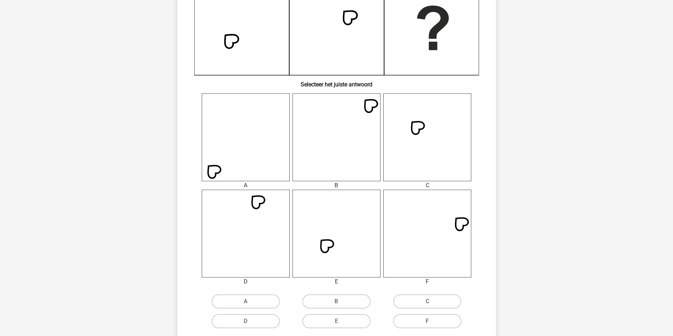
scroll to position [250, 0]
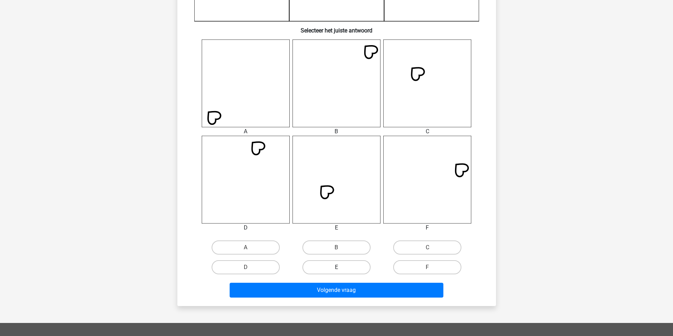
click at [344, 275] on label "E" at bounding box center [336, 268] width 68 height 14
click at [341, 272] on input "E" at bounding box center [338, 270] width 5 height 5
radio input "true"
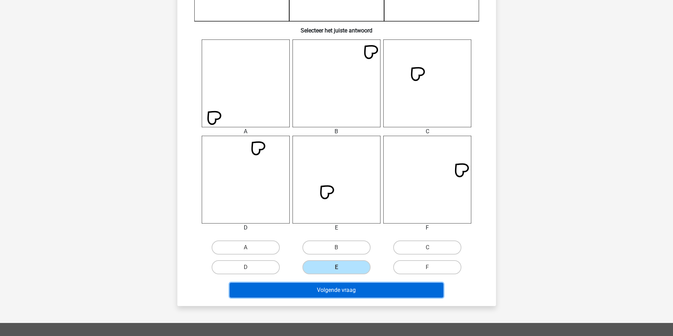
click at [339, 298] on button "Volgende vraag" at bounding box center [336, 290] width 214 height 15
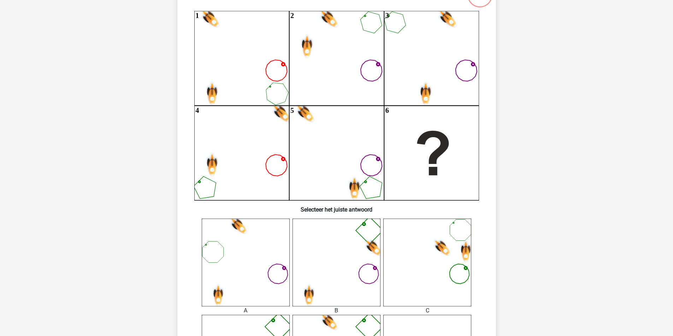
scroll to position [74, 0]
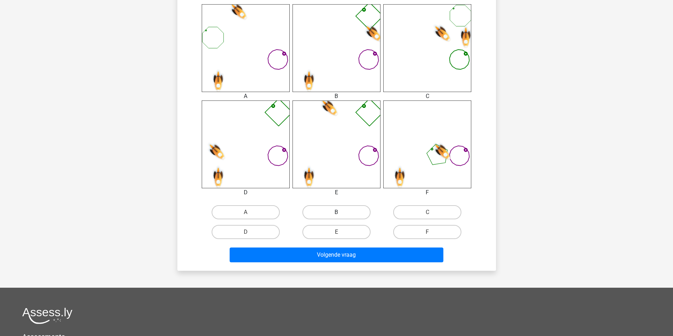
click at [351, 211] on label "B" at bounding box center [336, 212] width 68 height 14
click at [341, 213] on input "B" at bounding box center [338, 215] width 5 height 5
radio input "true"
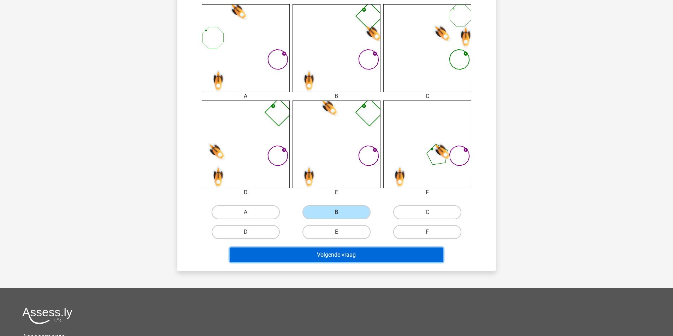
click at [343, 257] on button "Volgende vraag" at bounding box center [336, 255] width 214 height 15
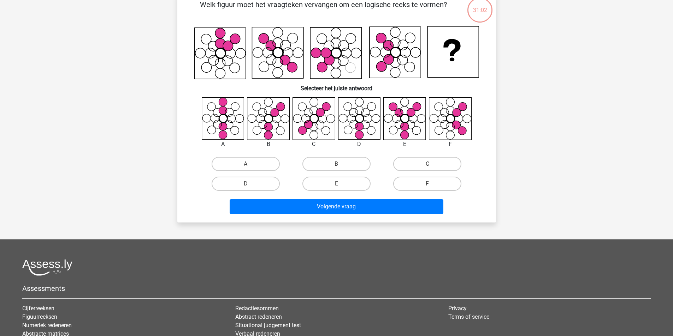
scroll to position [38, 0]
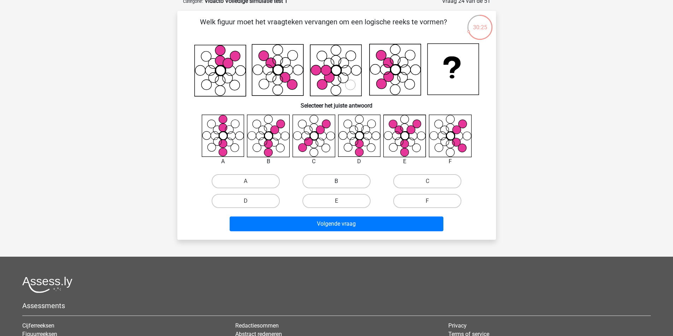
click at [336, 189] on label "B" at bounding box center [336, 181] width 68 height 14
click at [336, 186] on input "B" at bounding box center [338, 183] width 5 height 5
radio input "true"
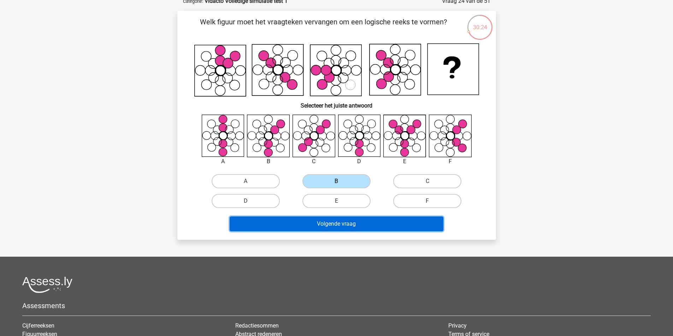
click at [317, 232] on button "Volgende vraag" at bounding box center [336, 224] width 214 height 15
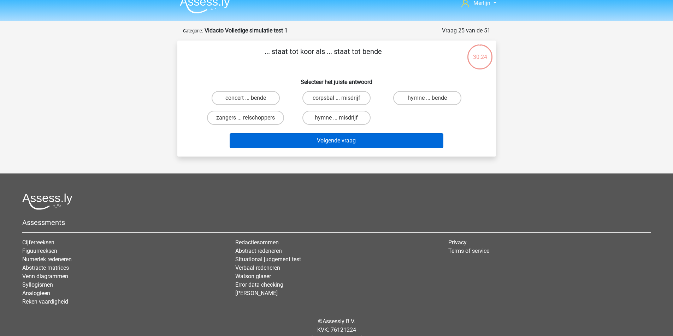
scroll to position [0, 0]
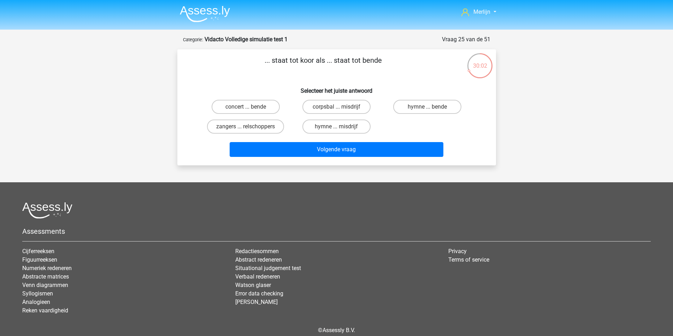
drag, startPoint x: 314, startPoint y: 190, endPoint x: 173, endPoint y: 197, distance: 141.0
click at [173, 166] on div "30:02 Vraag 25 van de 51 Categorie: Vidacto Volledige simulatie test 1 ... staa…" at bounding box center [337, 100] width 330 height 130
click at [250, 131] on input "zangers ... relschoppers" at bounding box center [247, 129] width 5 height 5
radio input "true"
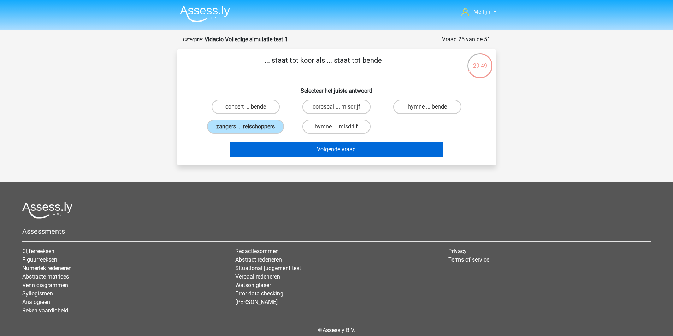
click at [283, 160] on div "Volgende vraag" at bounding box center [337, 148] width 296 height 23
click at [284, 157] on button "Volgende vraag" at bounding box center [336, 149] width 214 height 15
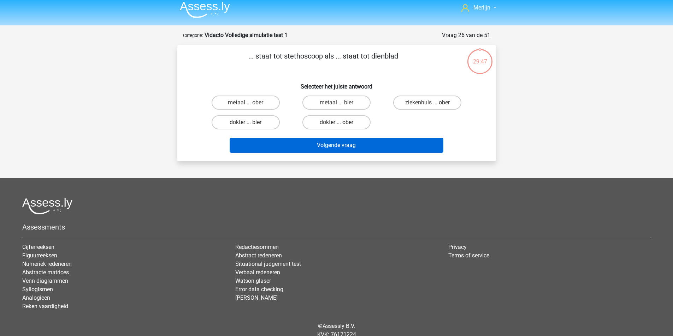
scroll to position [3, 0]
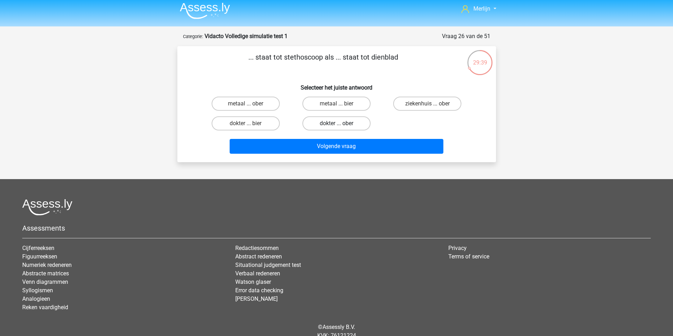
click at [328, 131] on label "dokter ... ober" at bounding box center [336, 124] width 68 height 14
click at [336, 128] on input "dokter ... ober" at bounding box center [338, 126] width 5 height 5
radio input "true"
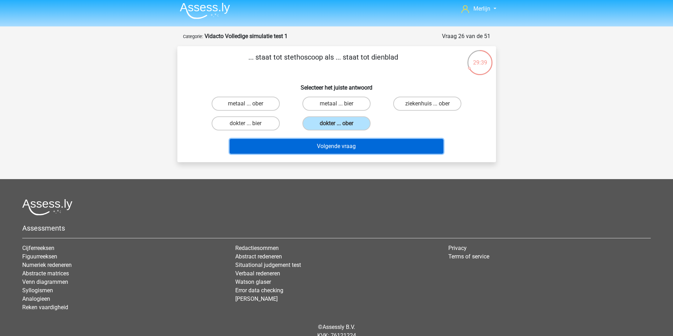
click at [336, 154] on button "Volgende vraag" at bounding box center [336, 146] width 214 height 15
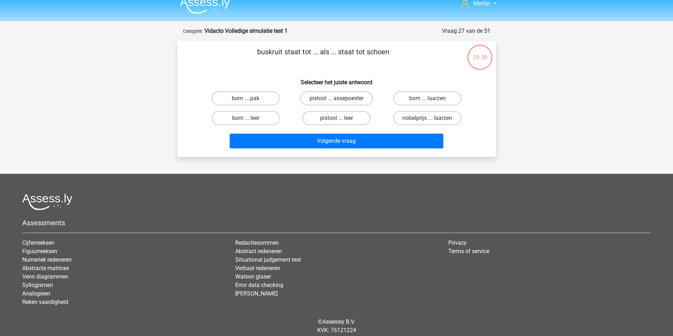
scroll to position [0, 0]
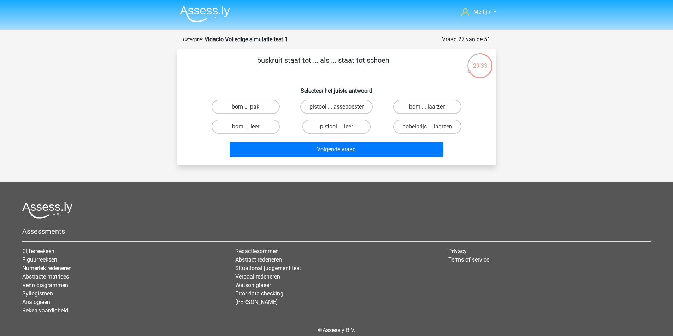
click at [255, 134] on label "bom ... leer" at bounding box center [245, 127] width 68 height 14
click at [250, 131] on input "bom ... leer" at bounding box center [247, 129] width 5 height 5
radio input "true"
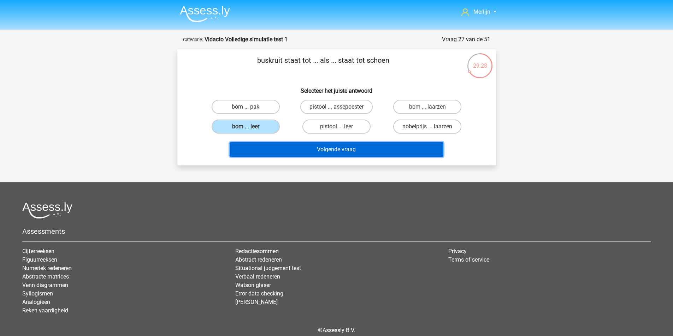
click at [329, 157] on button "Volgende vraag" at bounding box center [336, 149] width 214 height 15
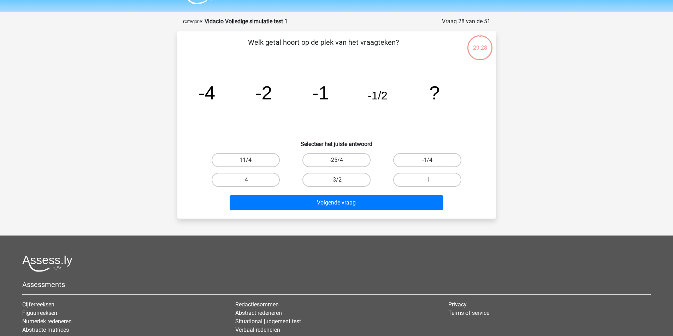
scroll to position [38, 0]
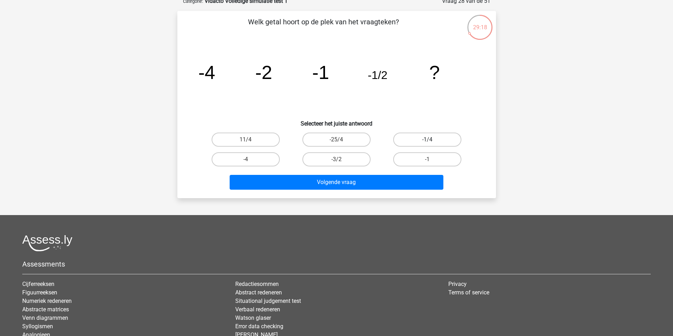
click at [443, 147] on label "-1/4" at bounding box center [427, 140] width 68 height 14
click at [432, 144] on input "-1/4" at bounding box center [429, 142] width 5 height 5
radio input "true"
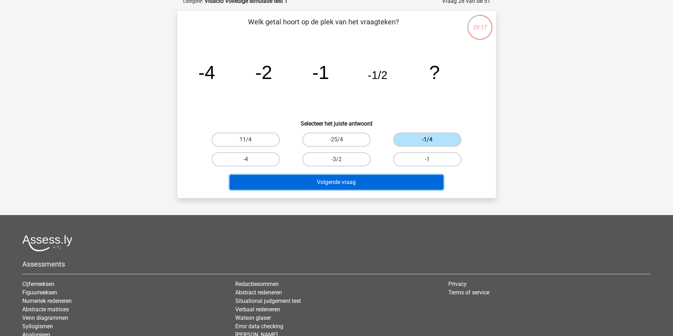
click at [384, 190] on button "Volgende vraag" at bounding box center [336, 182] width 214 height 15
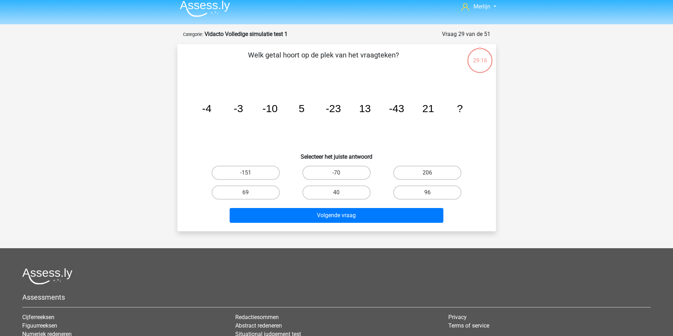
scroll to position [3, 0]
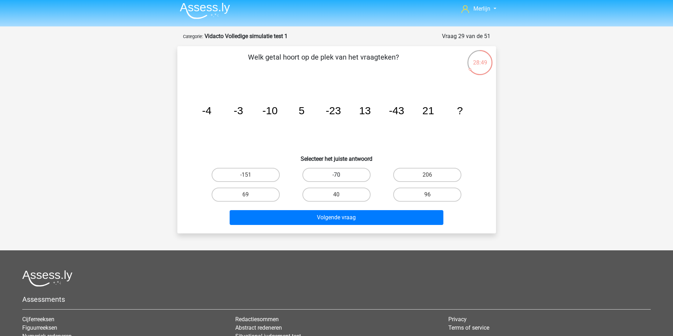
click at [339, 182] on label "-70" at bounding box center [336, 175] width 68 height 14
click at [339, 180] on input "-70" at bounding box center [338, 177] width 5 height 5
radio input "true"
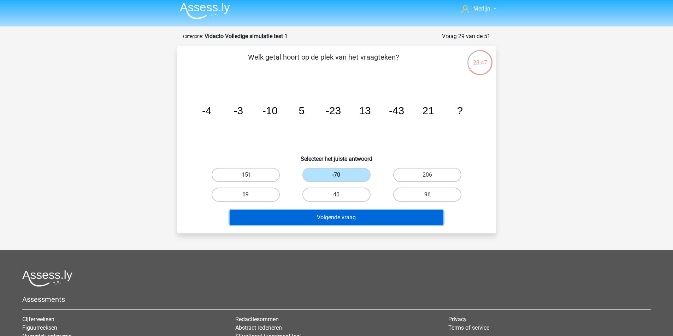
click at [331, 225] on button "Volgende vraag" at bounding box center [336, 217] width 214 height 15
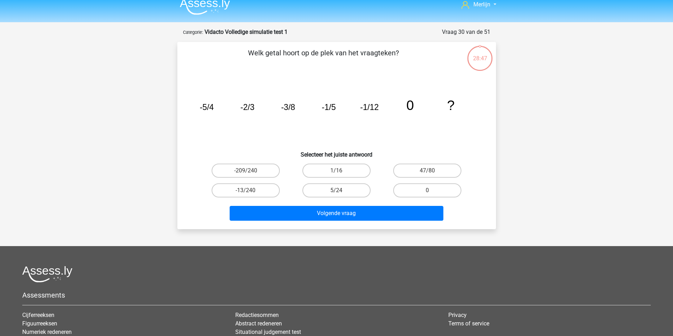
scroll to position [0, 0]
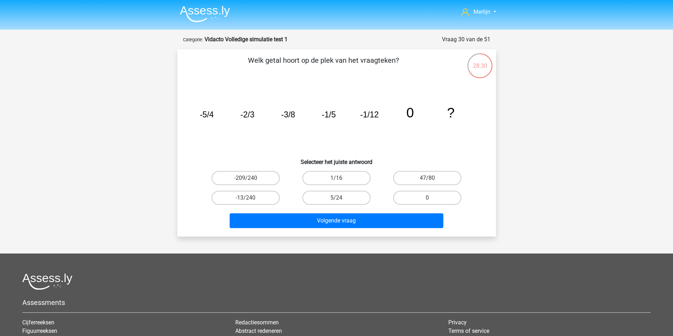
click at [336, 183] on input "1/16" at bounding box center [338, 180] width 5 height 5
radio input "true"
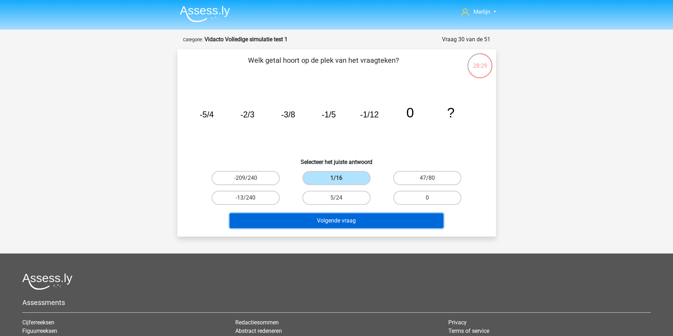
click at [328, 228] on button "Volgende vraag" at bounding box center [336, 221] width 214 height 15
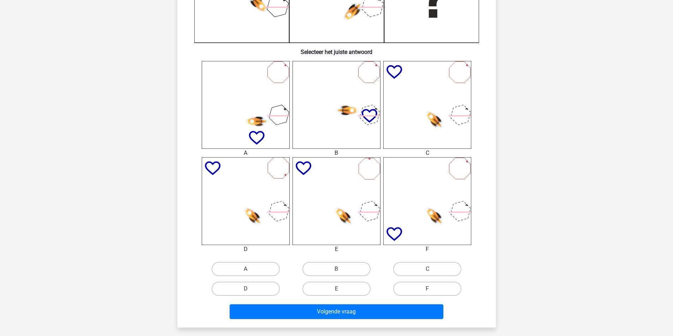
scroll to position [250, 0]
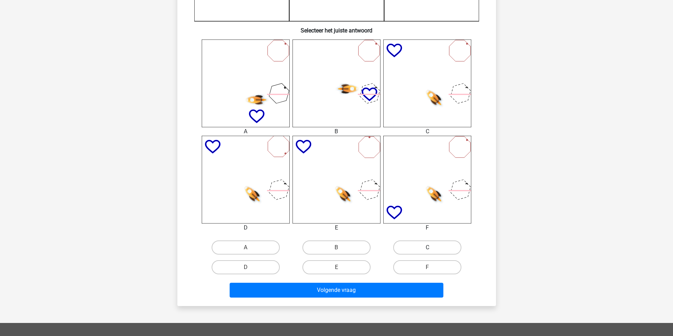
click at [414, 246] on label "C" at bounding box center [427, 248] width 68 height 14
click at [427, 248] on input "C" at bounding box center [429, 250] width 5 height 5
radio input "true"
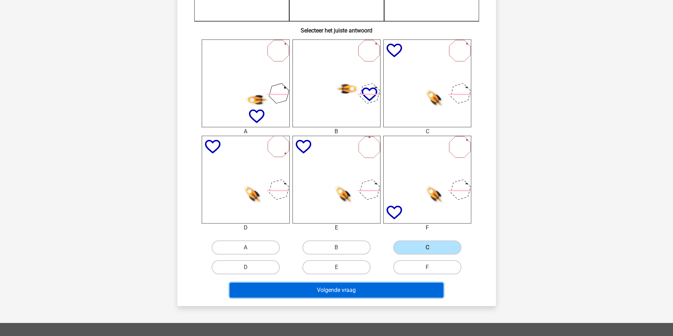
click at [364, 298] on button "Volgende vraag" at bounding box center [336, 290] width 214 height 15
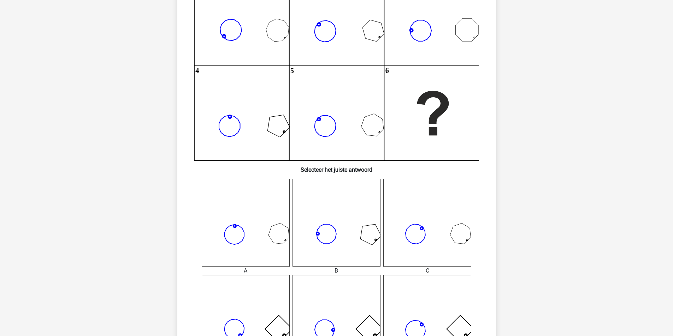
scroll to position [109, 0]
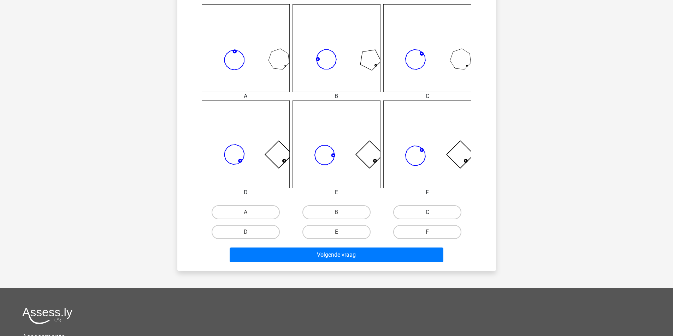
click at [411, 214] on label "C" at bounding box center [427, 212] width 68 height 14
click at [427, 214] on input "C" at bounding box center [429, 215] width 5 height 5
radio input "true"
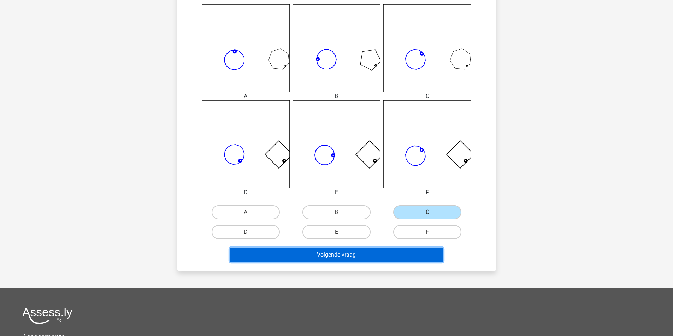
click at [355, 263] on button "Volgende vraag" at bounding box center [336, 255] width 214 height 15
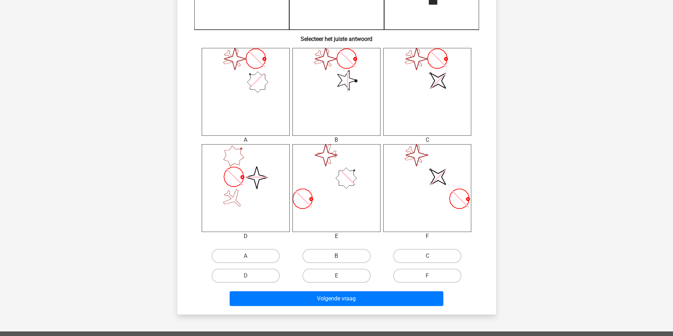
scroll to position [250, 0]
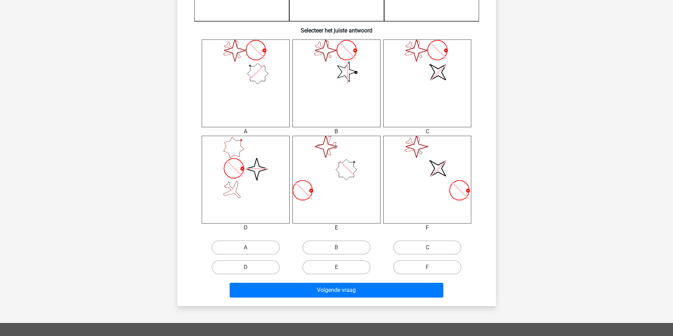
click at [413, 252] on label "C" at bounding box center [427, 248] width 68 height 14
click at [427, 252] on input "C" at bounding box center [429, 250] width 5 height 5
radio input "true"
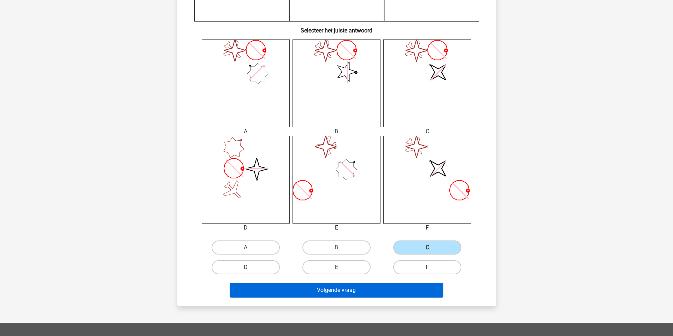
click at [370, 292] on div "Volgende vraag" at bounding box center [337, 288] width 296 height 23
click at [364, 298] on button "Volgende vraag" at bounding box center [336, 290] width 214 height 15
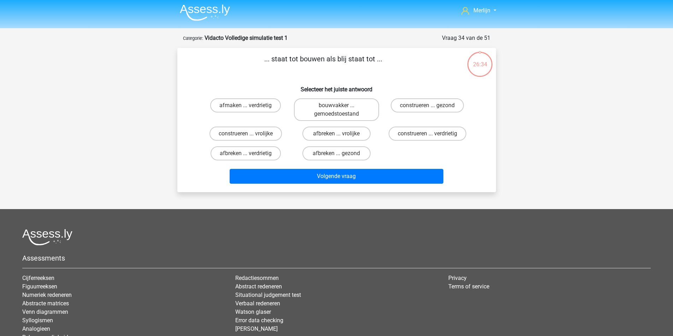
scroll to position [0, 0]
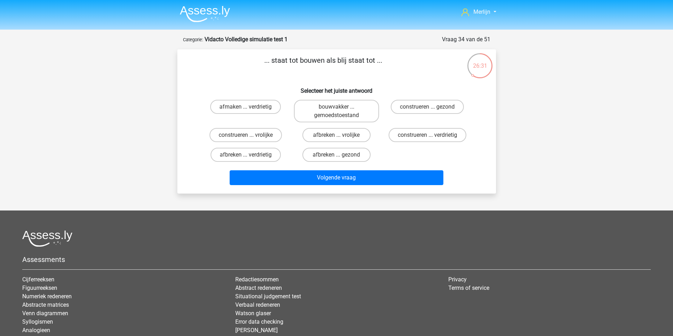
click at [166, 89] on div "Merlijn merlijn.f@gmail.com" at bounding box center [336, 198] width 673 height 397
click at [250, 162] on label "afbreken ... verdrietig" at bounding box center [245, 155] width 70 height 14
click at [250, 160] on input "afbreken ... verdrietig" at bounding box center [247, 157] width 5 height 5
radio input "true"
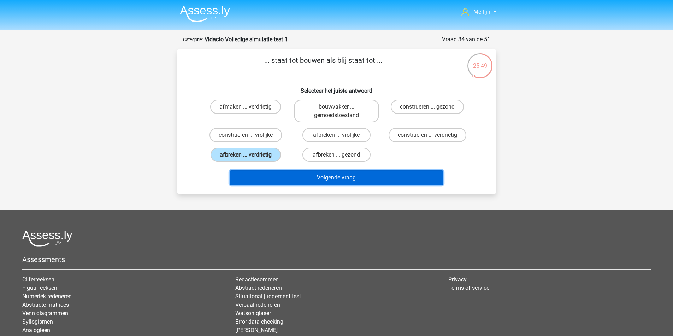
click at [317, 185] on button "Volgende vraag" at bounding box center [336, 178] width 214 height 15
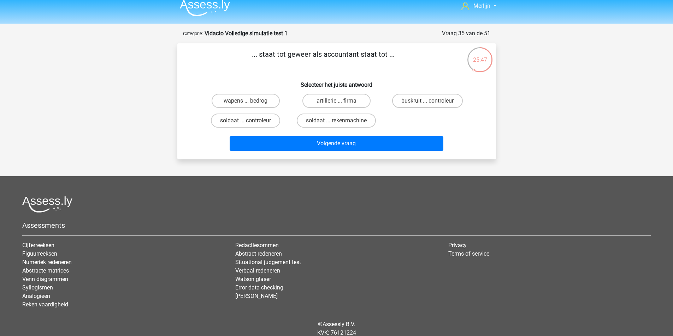
scroll to position [3, 0]
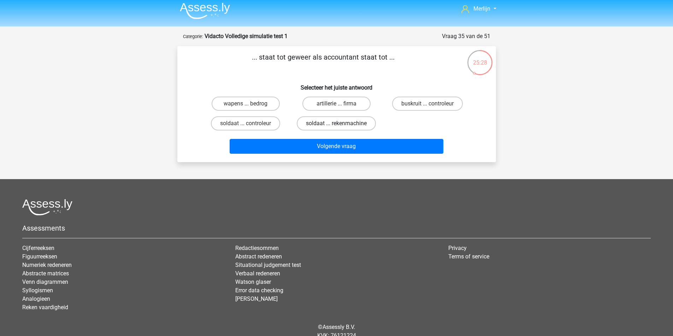
click at [336, 131] on label "soldaat ... rekenmachine" at bounding box center [336, 124] width 79 height 14
click at [336, 128] on input "soldaat ... rekenmachine" at bounding box center [338, 126] width 5 height 5
radio input "true"
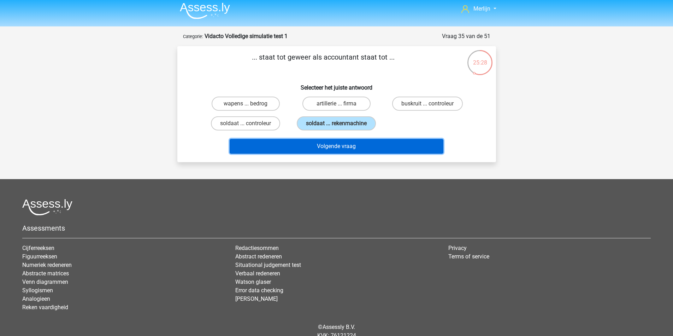
click at [343, 154] on button "Volgende vraag" at bounding box center [336, 146] width 214 height 15
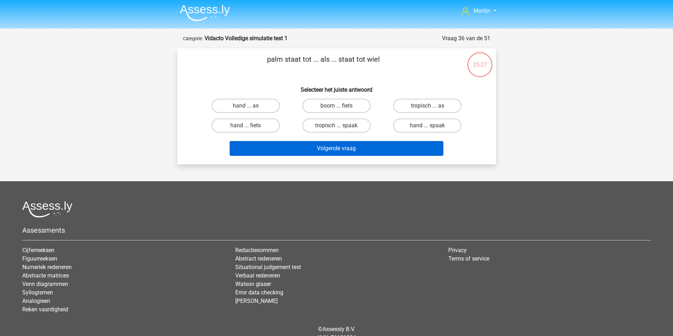
scroll to position [0, 0]
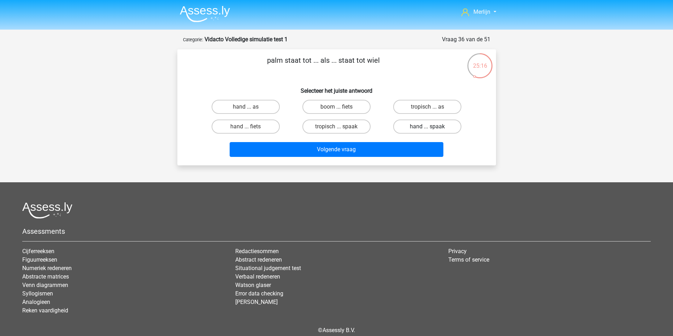
click at [404, 134] on label "hand ... spaak" at bounding box center [427, 127] width 68 height 14
click at [427, 131] on input "hand ... spaak" at bounding box center [429, 129] width 5 height 5
radio input "true"
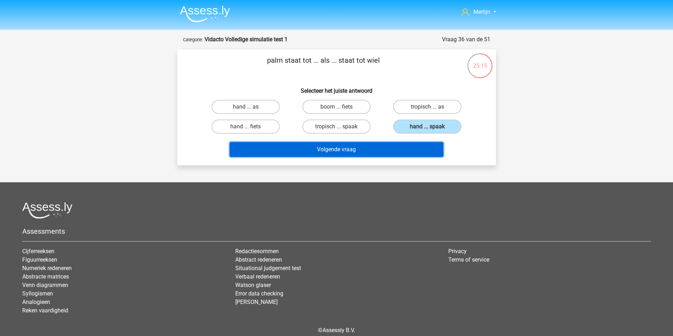
click at [384, 157] on button "Volgende vraag" at bounding box center [336, 149] width 214 height 15
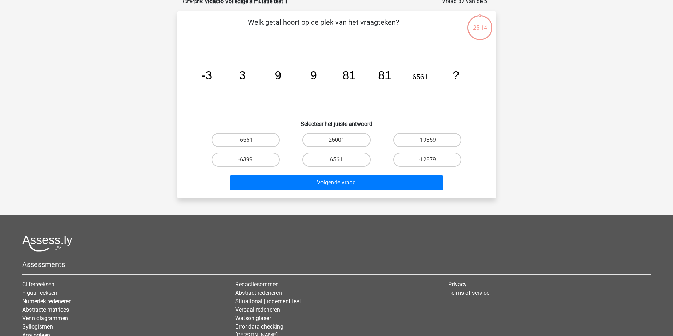
scroll to position [38, 0]
click at [356, 167] on label "6561" at bounding box center [336, 160] width 68 height 14
click at [341, 164] on input "6561" at bounding box center [338, 162] width 5 height 5
radio input "true"
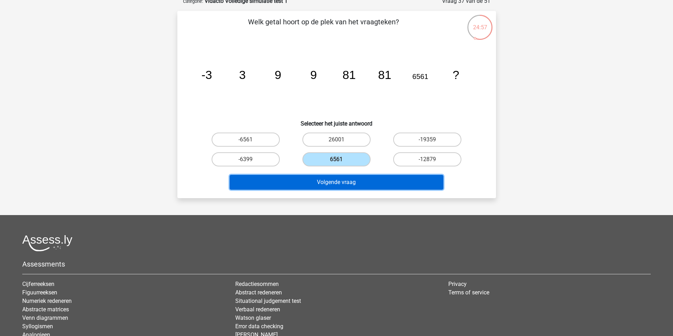
click at [346, 190] on button "Volgende vraag" at bounding box center [336, 182] width 214 height 15
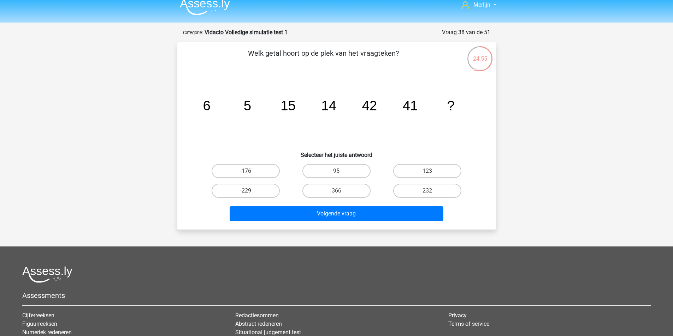
scroll to position [3, 0]
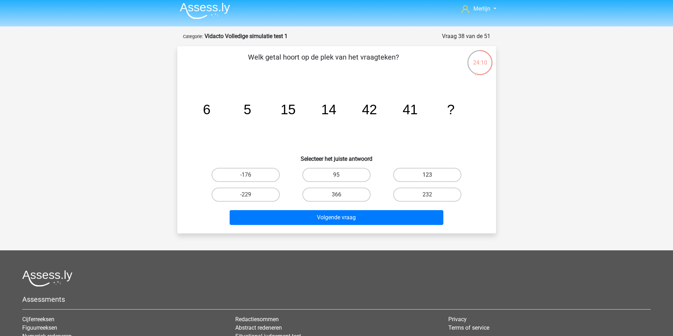
click at [393, 182] on label "123" at bounding box center [427, 175] width 68 height 14
click at [427, 180] on input "123" at bounding box center [429, 177] width 5 height 5
radio input "true"
click at [427, 180] on input "123" at bounding box center [429, 177] width 5 height 5
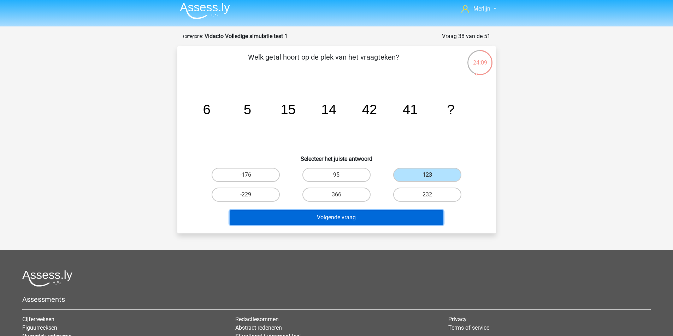
click at [375, 225] on button "Volgende vraag" at bounding box center [336, 217] width 214 height 15
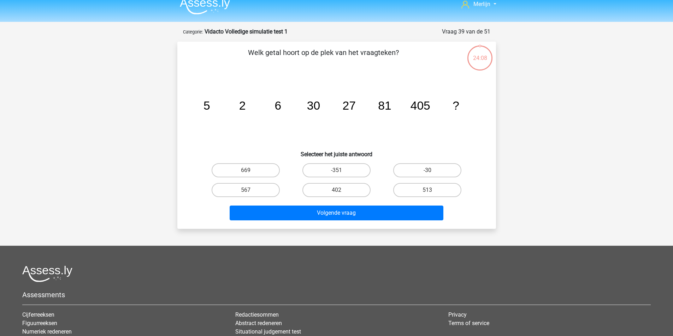
scroll to position [0, 0]
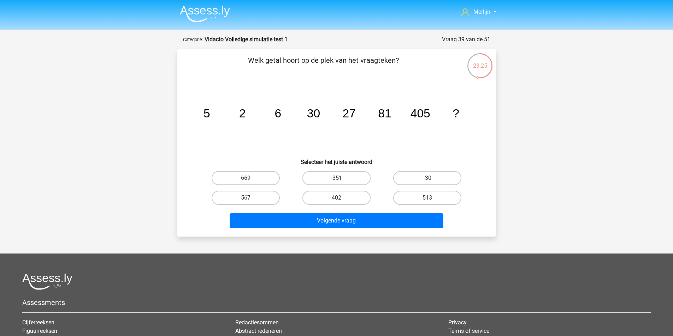
drag, startPoint x: 258, startPoint y: 82, endPoint x: 556, endPoint y: 147, distance: 304.2
click at [567, 152] on div "Merlijn merlijn.f@gmail.com" at bounding box center [336, 220] width 673 height 440
drag, startPoint x: 352, startPoint y: 126, endPoint x: 339, endPoint y: 123, distance: 12.8
click at [339, 123] on icon "image/svg+xml 5 2 6 30 27 81 405 ?" at bounding box center [336, 117] width 285 height 71
click at [369, 129] on icon "image/svg+xml 5 2 6 30 27 81 405 ?" at bounding box center [336, 117] width 285 height 71
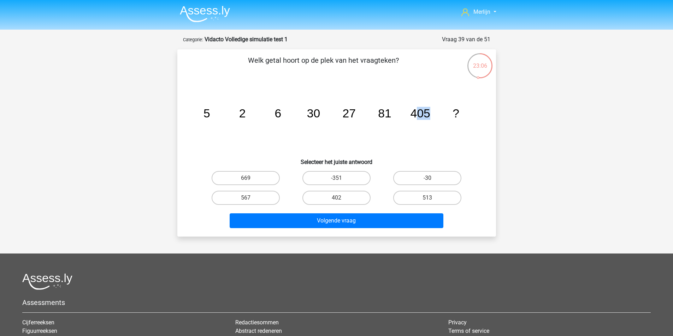
drag, startPoint x: 409, startPoint y: 124, endPoint x: 404, endPoint y: 123, distance: 5.0
click at [406, 123] on icon "image/svg+xml 5 2 6 30 27 81 405 ?" at bounding box center [336, 117] width 285 height 71
click at [431, 142] on icon "image/svg+xml 5 2 6 30 27 81 405 ?" at bounding box center [336, 117] width 285 height 71
drag, startPoint x: 218, startPoint y: 122, endPoint x: 242, endPoint y: 122, distance: 24.0
click at [242, 122] on icon "image/svg+xml 5 2 6 30 27 81 405 ?" at bounding box center [336, 117] width 285 height 71
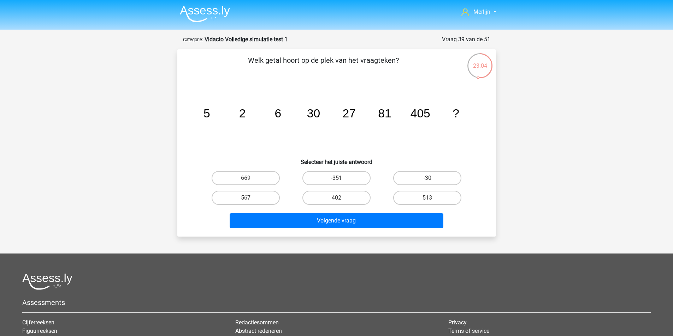
click at [291, 121] on icon "image/svg+xml 5 2 6 30 27 81 405 ?" at bounding box center [336, 117] width 285 height 71
drag, startPoint x: 269, startPoint y: 127, endPoint x: 316, endPoint y: 125, distance: 46.7
click at [316, 125] on icon "image/svg+xml 5 2 6 30 27 81 405 ?" at bounding box center [336, 117] width 285 height 71
click at [334, 126] on icon "image/svg+xml 5 2 6 30 27 81 405 ?" at bounding box center [336, 117] width 285 height 71
drag, startPoint x: 251, startPoint y: 123, endPoint x: 322, endPoint y: 121, distance: 71.0
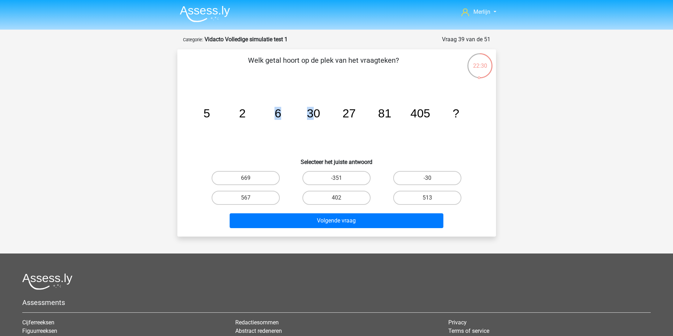
click at [314, 120] on icon "image/svg+xml 5 2 6 30 27 81 405 ?" at bounding box center [336, 117] width 285 height 71
click at [328, 122] on icon "image/svg+xml 5 2 6 30 27 81 405 ?" at bounding box center [336, 117] width 285 height 71
click at [340, 203] on input "402" at bounding box center [338, 200] width 5 height 5
radio input "true"
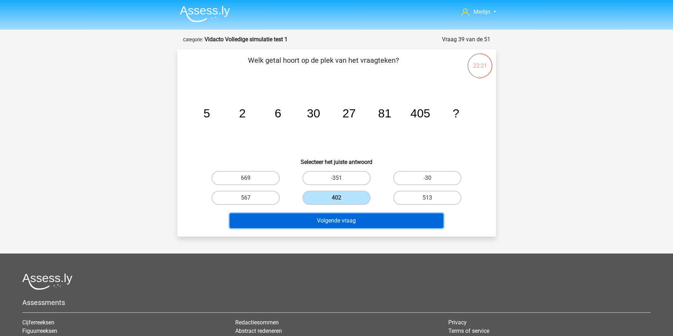
click at [339, 228] on button "Volgende vraag" at bounding box center [336, 221] width 214 height 15
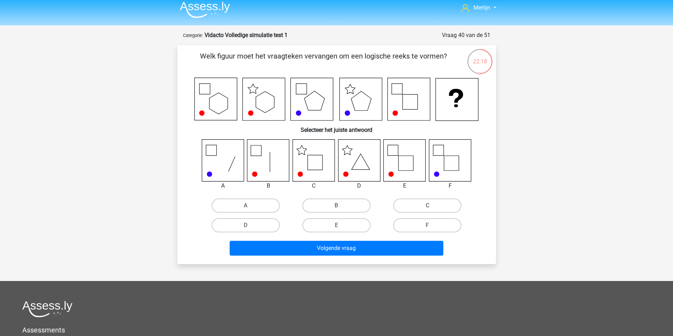
scroll to position [3, 0]
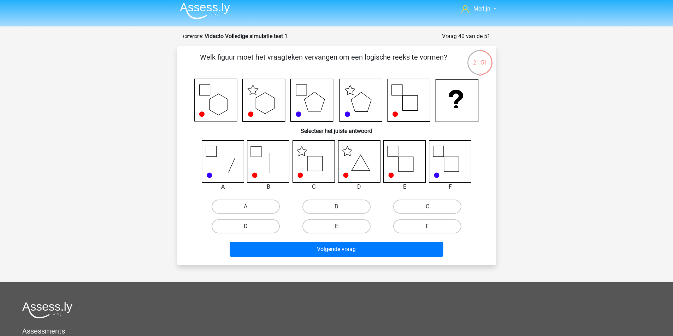
click at [327, 214] on label "B" at bounding box center [336, 207] width 68 height 14
click at [336, 211] on input "B" at bounding box center [338, 209] width 5 height 5
radio input "true"
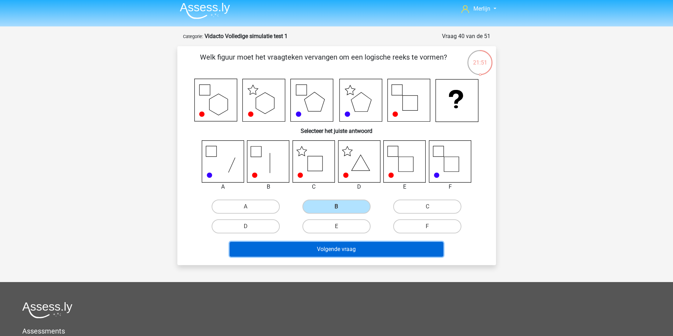
click at [333, 257] on button "Volgende vraag" at bounding box center [336, 249] width 214 height 15
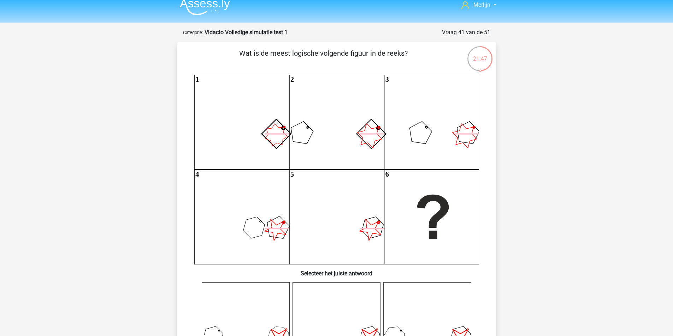
scroll to position [0, 0]
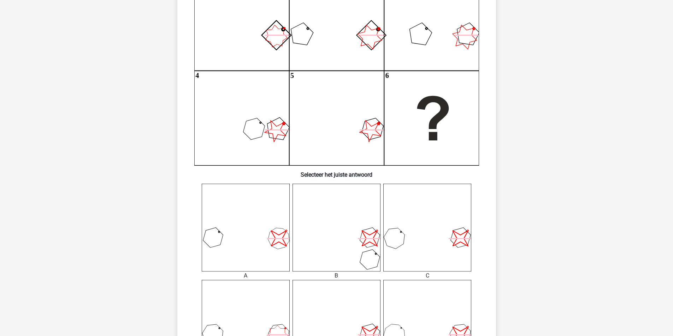
click at [360, 237] on icon "image/svg+xml" at bounding box center [336, 228] width 88 height 88
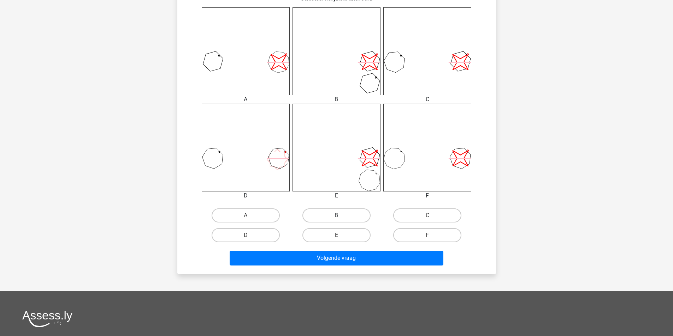
click at [344, 217] on label "B" at bounding box center [336, 216] width 68 height 14
click at [341, 217] on input "B" at bounding box center [338, 218] width 5 height 5
radio input "true"
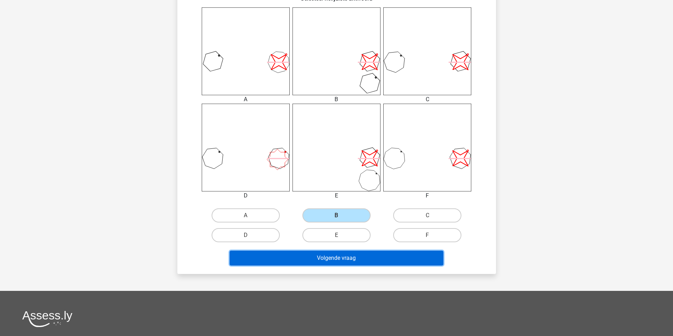
click at [346, 266] on button "Volgende vraag" at bounding box center [336, 258] width 214 height 15
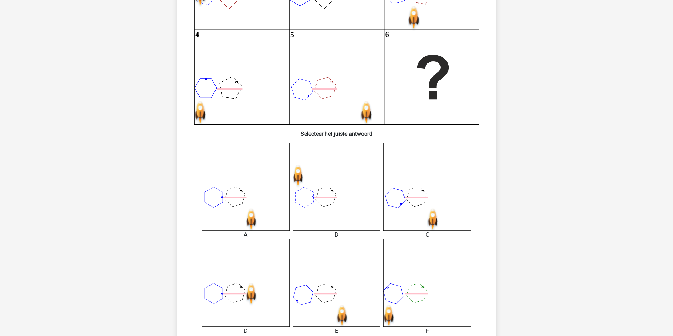
scroll to position [144, 0]
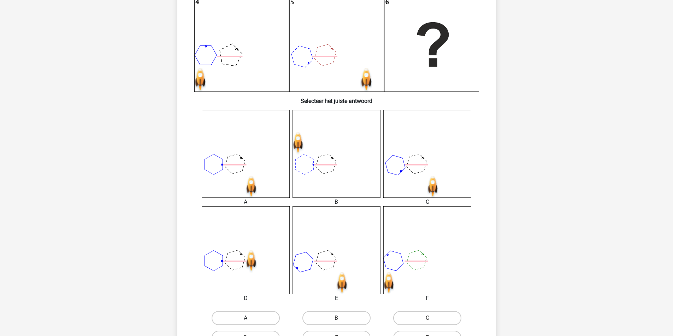
click at [267, 315] on label "A" at bounding box center [245, 318] width 68 height 14
click at [250, 318] on input "A" at bounding box center [247, 320] width 5 height 5
radio input "true"
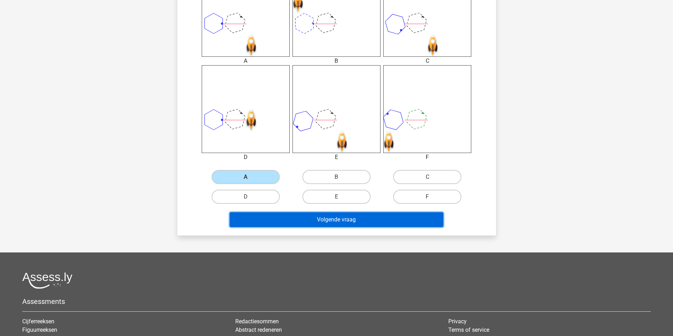
click at [333, 227] on button "Volgende vraag" at bounding box center [336, 220] width 214 height 15
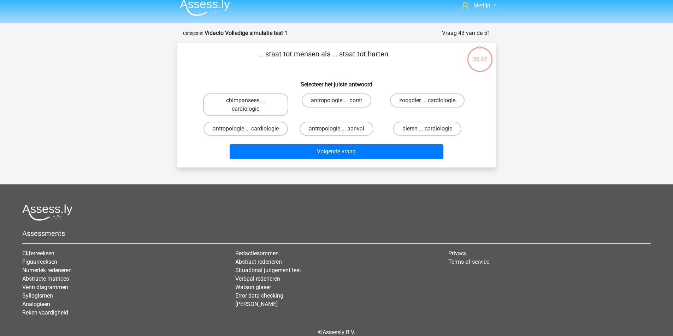
scroll to position [0, 0]
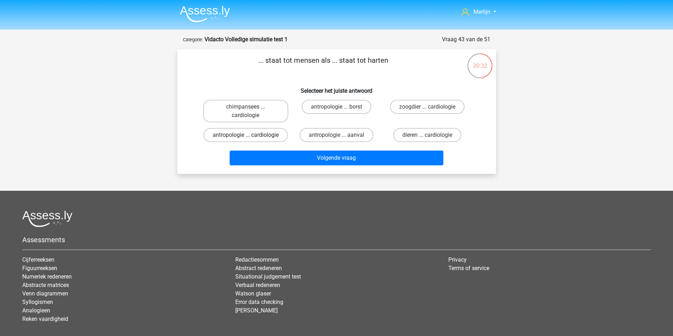
click at [276, 142] on label "antropologie ... cardiologie" at bounding box center [245, 135] width 84 height 14
click at [250, 140] on input "antropologie ... cardiologie" at bounding box center [247, 137] width 5 height 5
radio input "true"
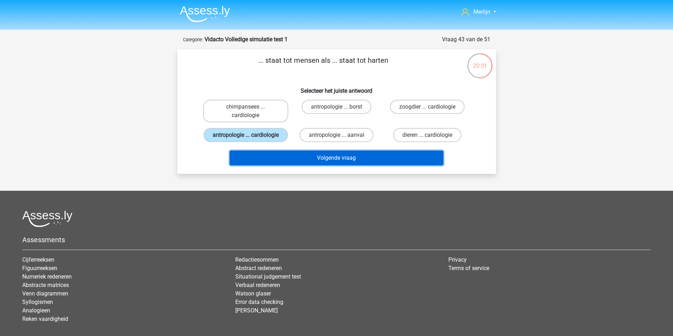
click at [302, 166] on button "Volgende vraag" at bounding box center [336, 158] width 214 height 15
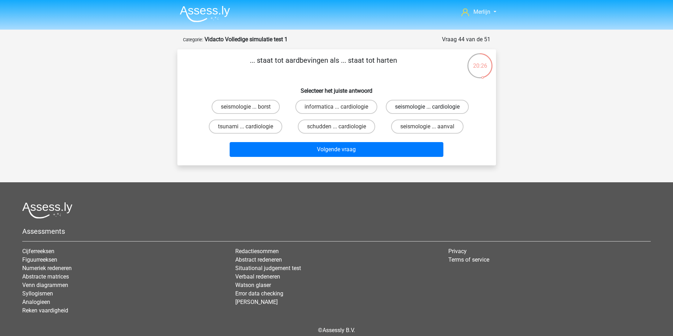
click at [419, 114] on label "seismologie ... cardiologie" at bounding box center [427, 107] width 83 height 14
click at [427, 112] on input "seismologie ... cardiologie" at bounding box center [429, 109] width 5 height 5
radio input "true"
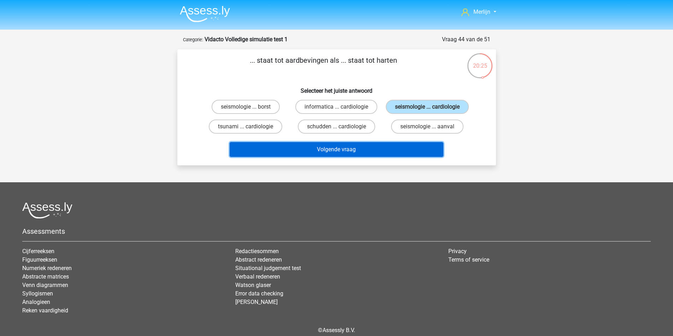
click at [373, 157] on button "Volgende vraag" at bounding box center [336, 149] width 214 height 15
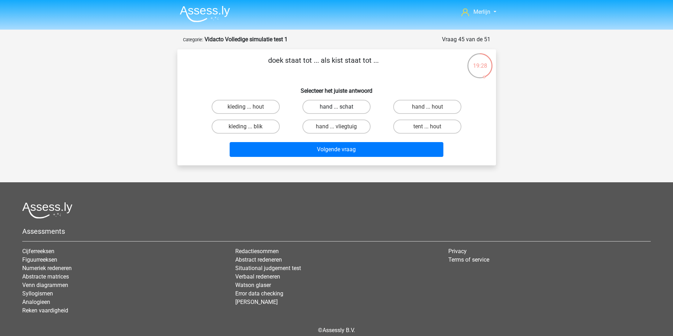
click at [345, 114] on label "hand ... schat" at bounding box center [336, 107] width 68 height 14
click at [341, 112] on input "hand ... schat" at bounding box center [338, 109] width 5 height 5
radio input "true"
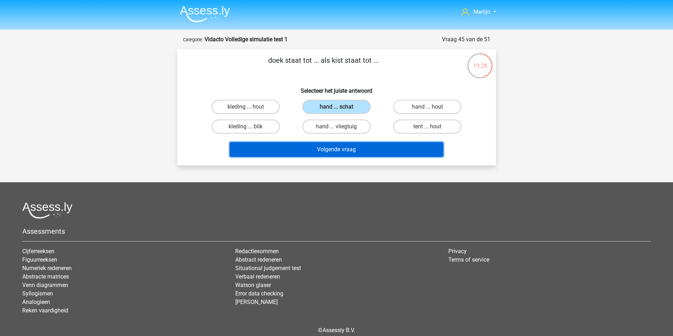
click at [340, 157] on button "Volgende vraag" at bounding box center [336, 149] width 214 height 15
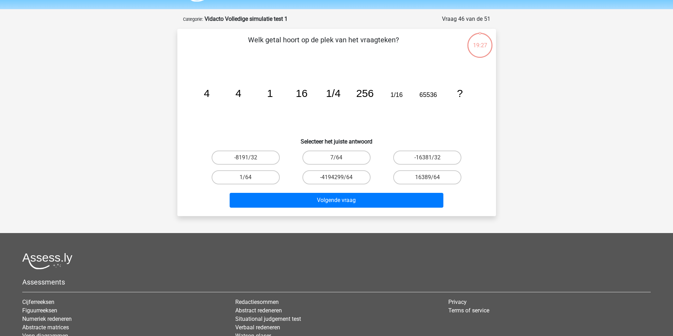
scroll to position [38, 0]
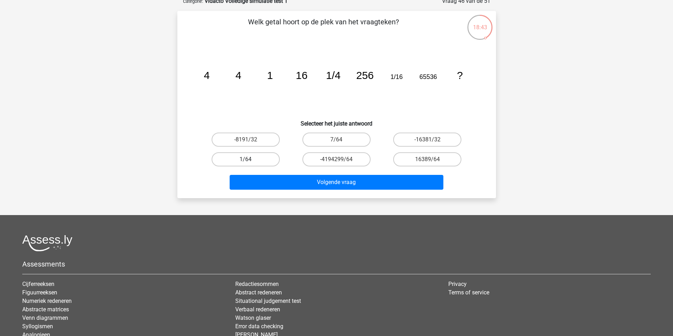
click at [262, 167] on label "1/64" at bounding box center [245, 160] width 68 height 14
click at [250, 164] on input "1/64" at bounding box center [247, 162] width 5 height 5
radio input "true"
click at [299, 191] on div "Volgende vraag" at bounding box center [337, 180] width 296 height 23
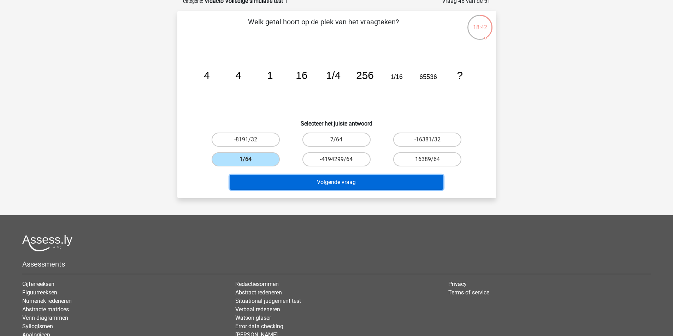
click at [306, 190] on button "Volgende vraag" at bounding box center [336, 182] width 214 height 15
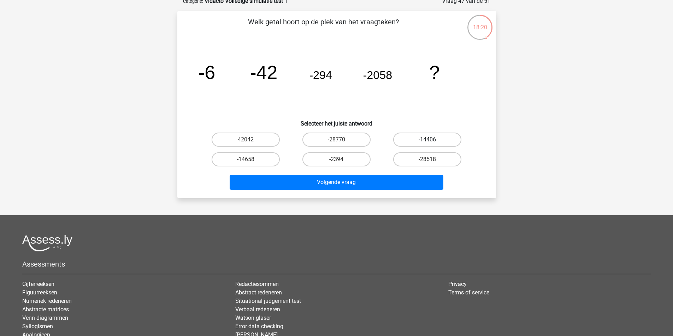
click at [412, 147] on label "-14406" at bounding box center [427, 140] width 68 height 14
click at [427, 144] on input "-14406" at bounding box center [429, 142] width 5 height 5
radio input "true"
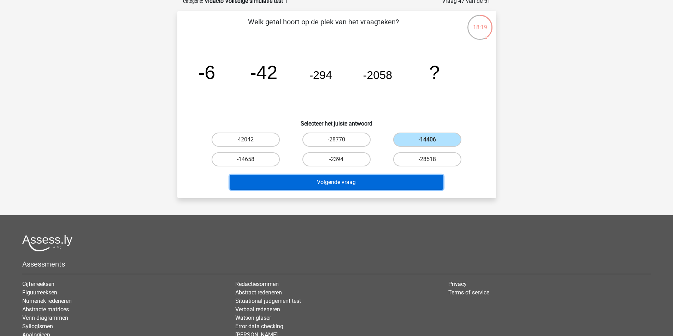
click at [357, 190] on button "Volgende vraag" at bounding box center [336, 182] width 214 height 15
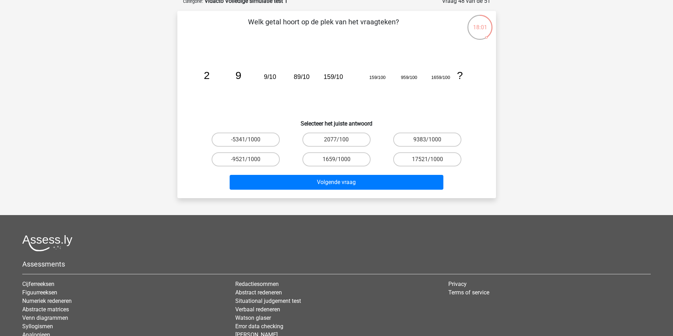
click at [305, 93] on icon "image/svg+xml 2 9 9/10 89/10 159/10 159/100 959/100 1659/100 ?" at bounding box center [336, 78] width 285 height 71
click at [329, 81] on icon "image/svg+xml 2 9 9/10 89/10 159/10 159/100 959/100 1659/100 ?" at bounding box center [336, 78] width 285 height 71
click at [345, 167] on label "1659/1000" at bounding box center [336, 160] width 68 height 14
click at [341, 164] on input "1659/1000" at bounding box center [338, 162] width 5 height 5
radio input "true"
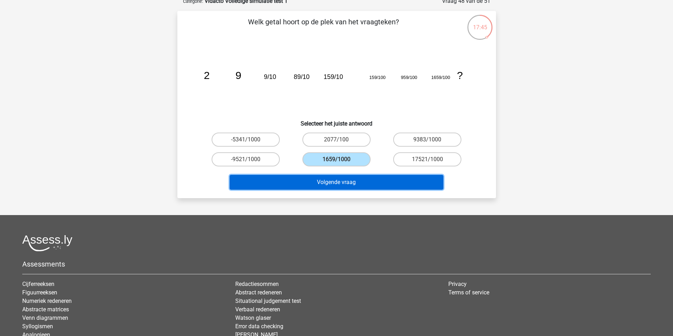
click at [343, 190] on button "Volgende vraag" at bounding box center [336, 182] width 214 height 15
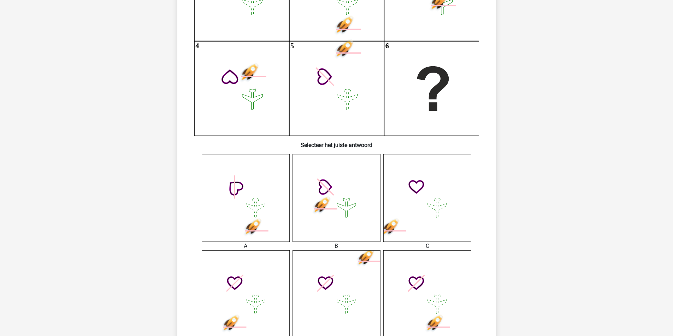
scroll to position [144, 0]
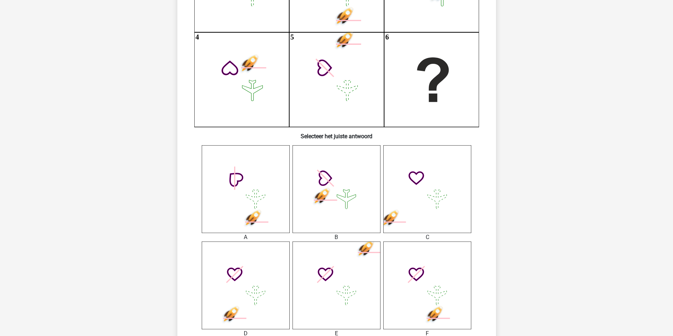
click at [412, 275] on icon at bounding box center [427, 286] width 88 height 88
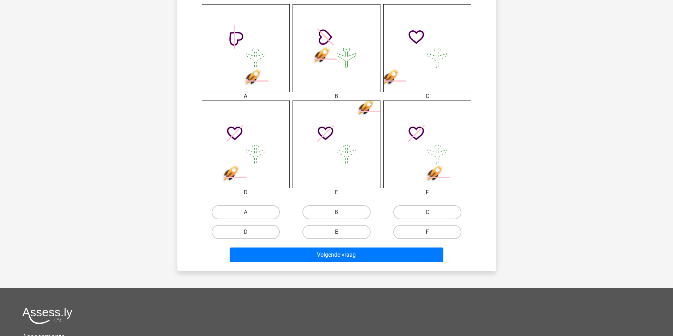
click at [418, 235] on label "F" at bounding box center [427, 232] width 68 height 14
click at [427, 235] on input "F" at bounding box center [429, 234] width 5 height 5
radio input "true"
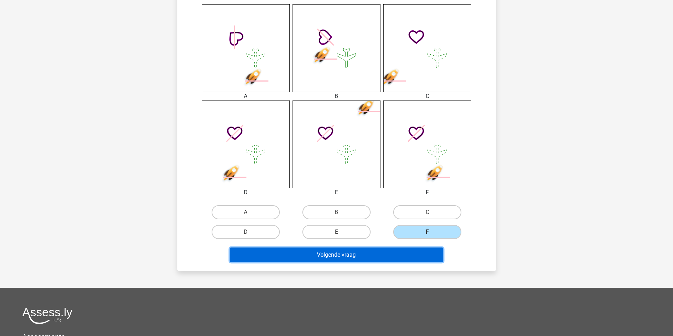
click at [395, 261] on button "Volgende vraag" at bounding box center [336, 255] width 214 height 15
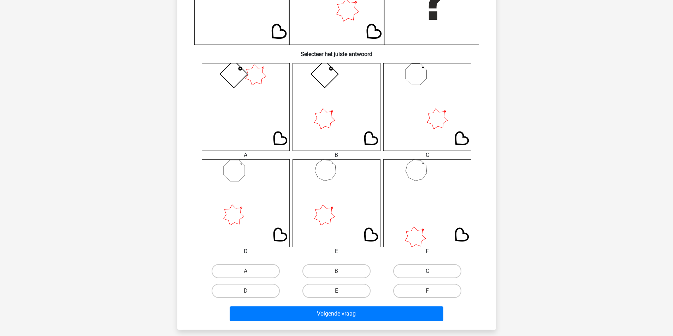
scroll to position [247, 0]
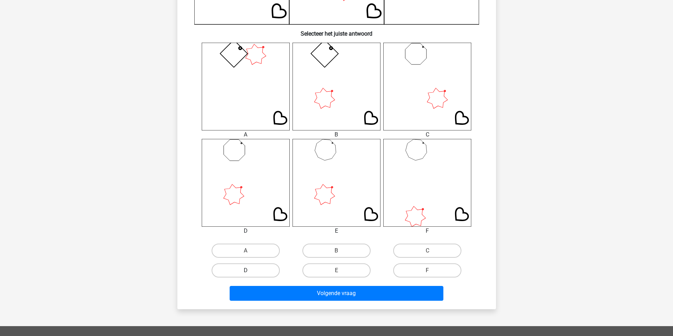
click at [263, 270] on label "D" at bounding box center [245, 271] width 68 height 14
click at [250, 271] on input "D" at bounding box center [247, 273] width 5 height 5
radio input "true"
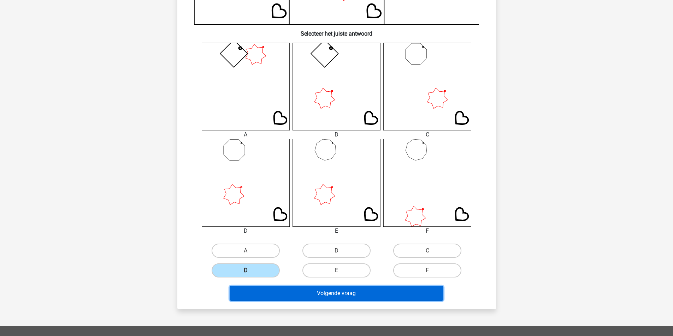
click at [322, 298] on button "Volgende vraag" at bounding box center [336, 293] width 214 height 15
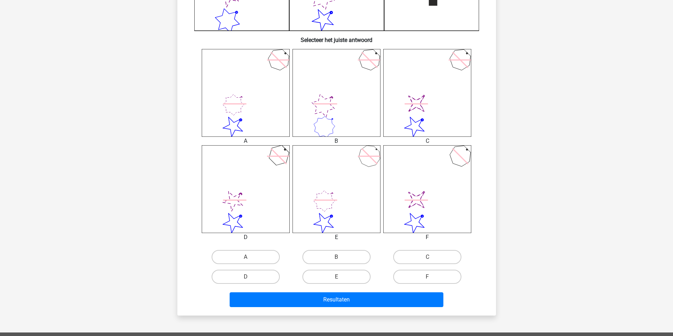
scroll to position [250, 0]
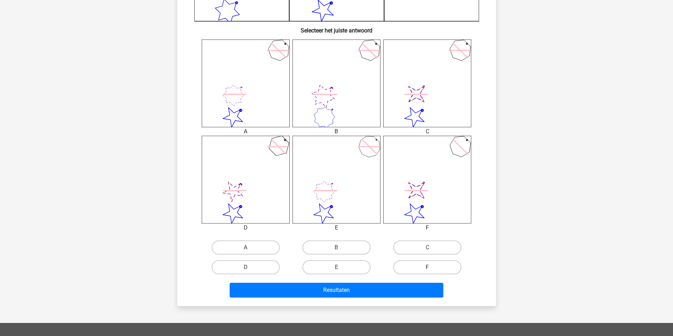
drag, startPoint x: 414, startPoint y: 249, endPoint x: 403, endPoint y: 269, distance: 22.6
click at [414, 249] on label "C" at bounding box center [427, 248] width 68 height 14
click at [427, 249] on input "C" at bounding box center [429, 250] width 5 height 5
radio input "true"
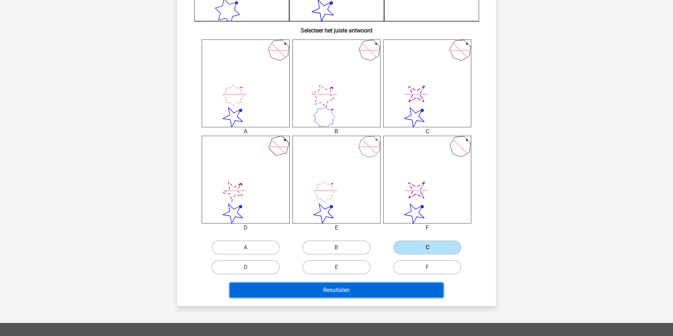
click at [381, 294] on button "Resultaten" at bounding box center [336, 290] width 214 height 15
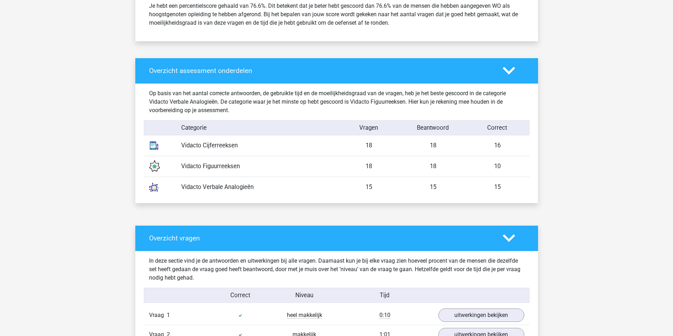
scroll to position [318, 0]
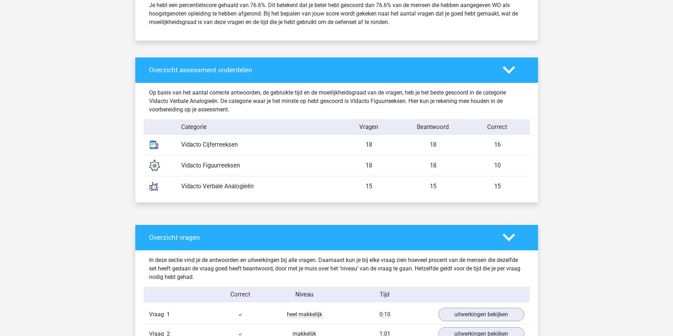
click at [411, 193] on div "Op basis van het aantal correcte antwoorden, de gebruikte tijd en de moeilijkhe…" at bounding box center [336, 143] width 375 height 120
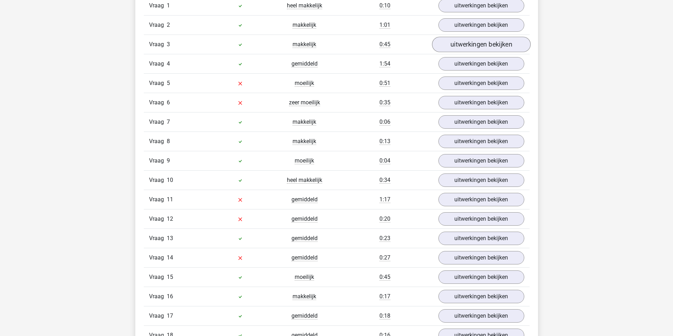
scroll to position [635, 0]
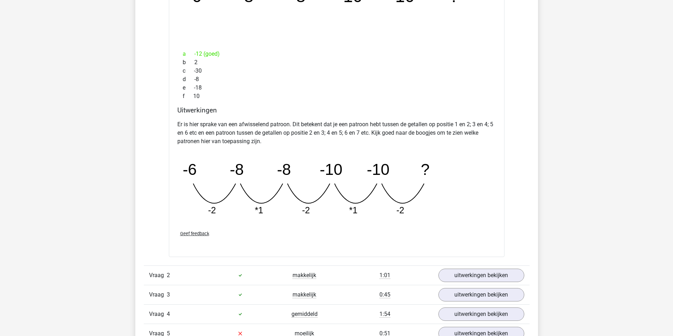
scroll to position [706, 0]
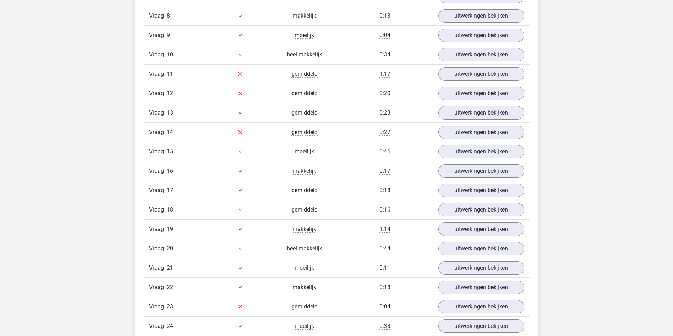
scroll to position [1094, 0]
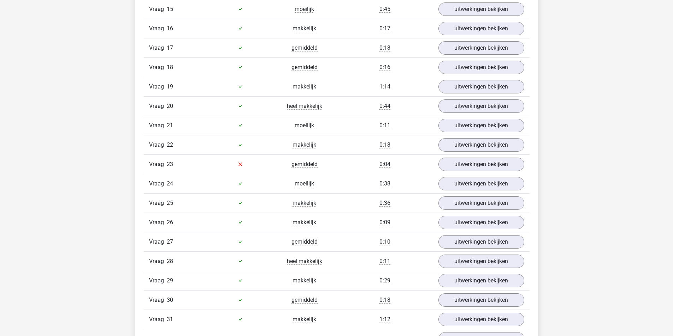
scroll to position [1906, 0]
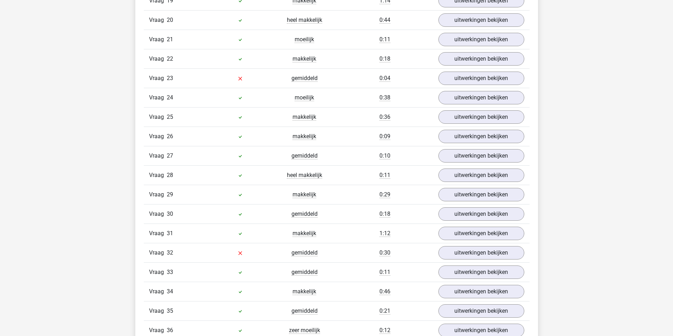
scroll to position [2542, 0]
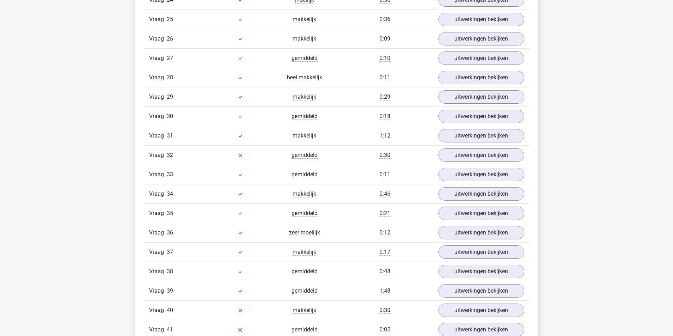
scroll to position [3283, 0]
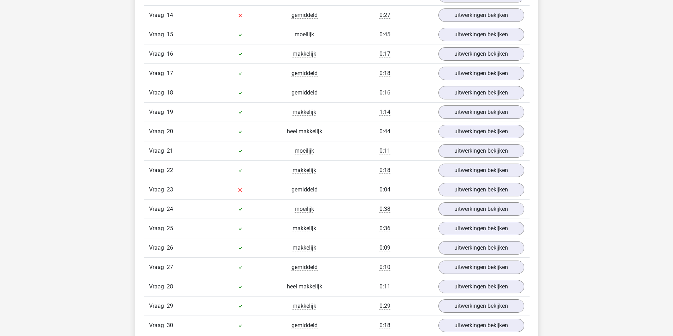
scroll to position [3389, 0]
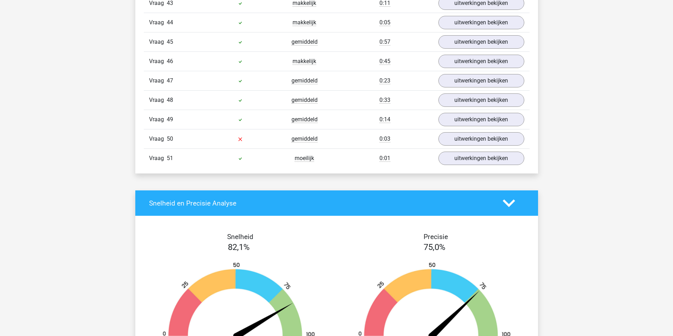
scroll to position [3813, 0]
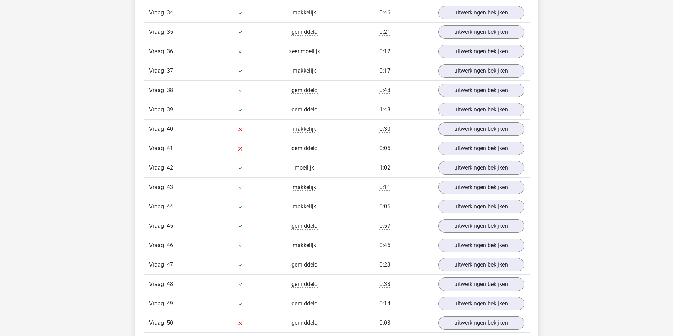
scroll to position [3848, 0]
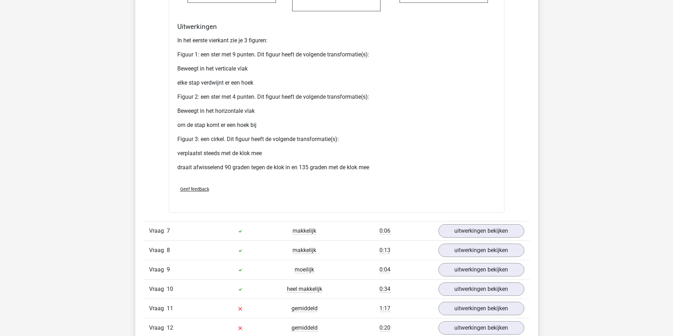
scroll to position [2683, 0]
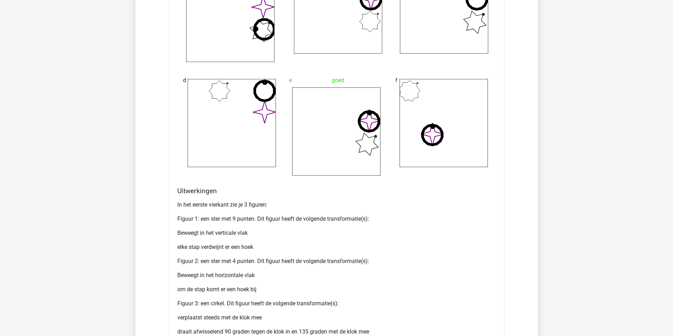
scroll to position [2577, 0]
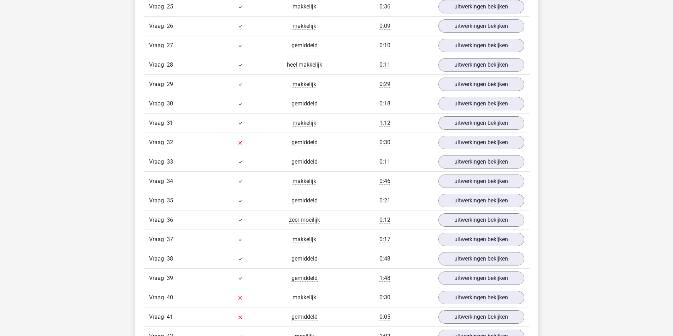
scroll to position [2648, 0]
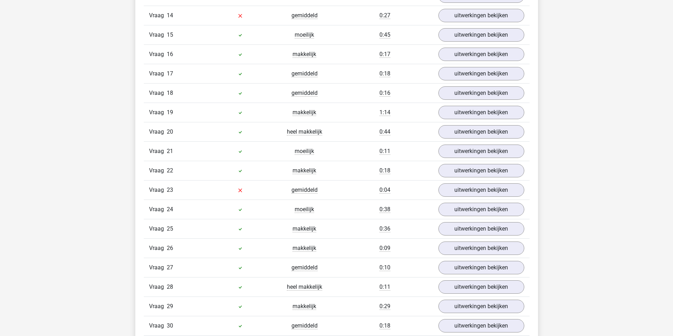
scroll to position [2930, 0]
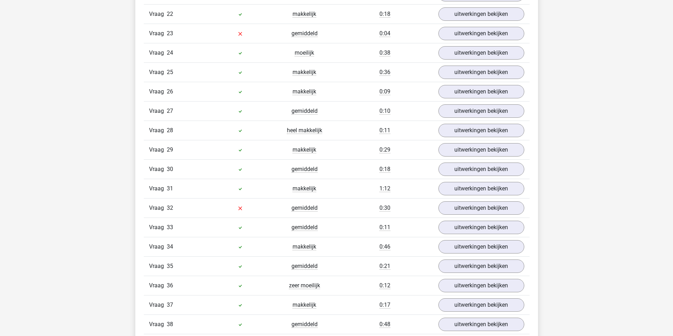
drag, startPoint x: 364, startPoint y: 169, endPoint x: 398, endPoint y: 177, distance: 34.5
drag, startPoint x: 324, startPoint y: 188, endPoint x: 246, endPoint y: 189, distance: 77.7
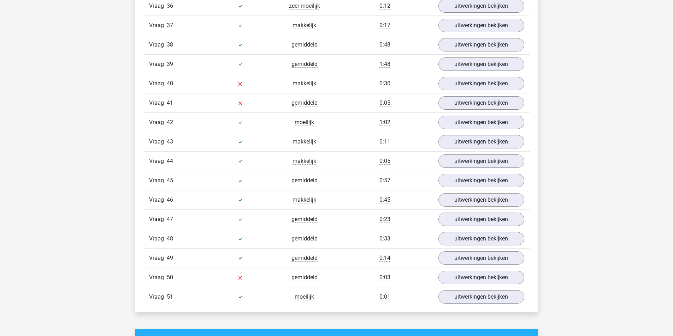
scroll to position [3213, 0]
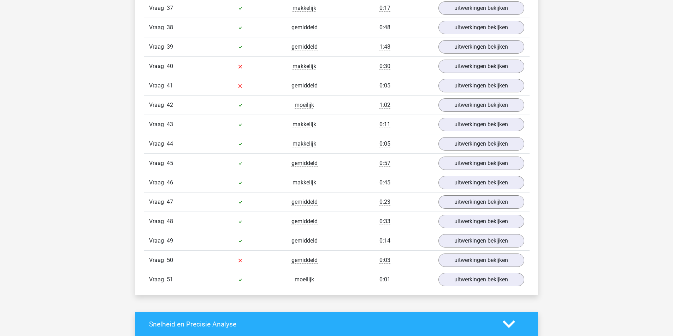
scroll to position [3566, 0]
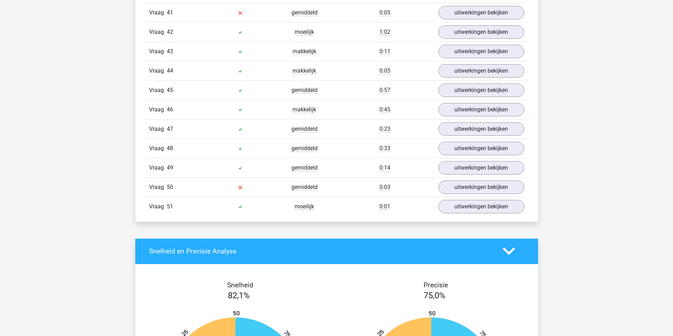
scroll to position [4307, 0]
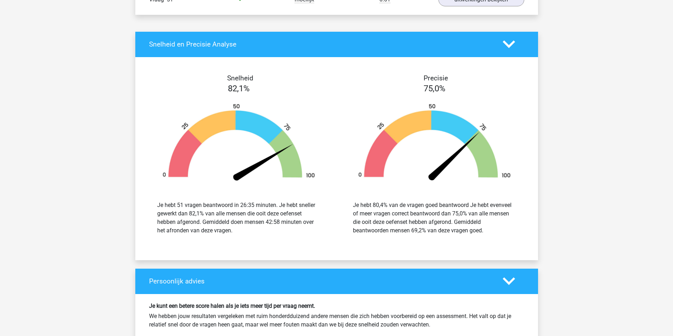
scroll to position [5154, 0]
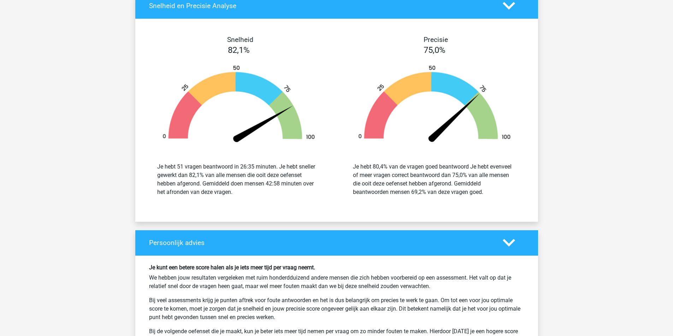
scroll to position [5613, 0]
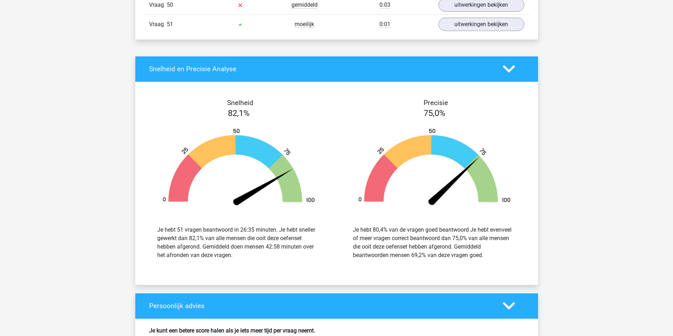
scroll to position [5684, 0]
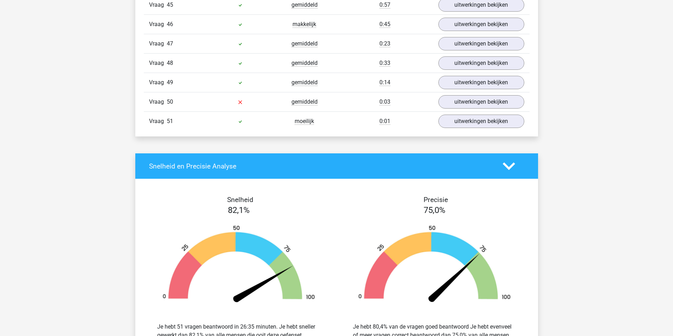
scroll to position [5790, 0]
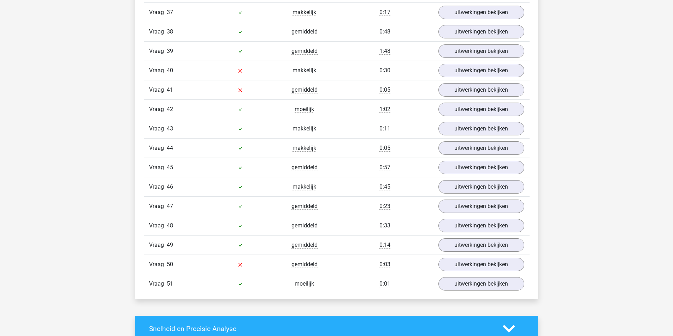
scroll to position [5825, 0]
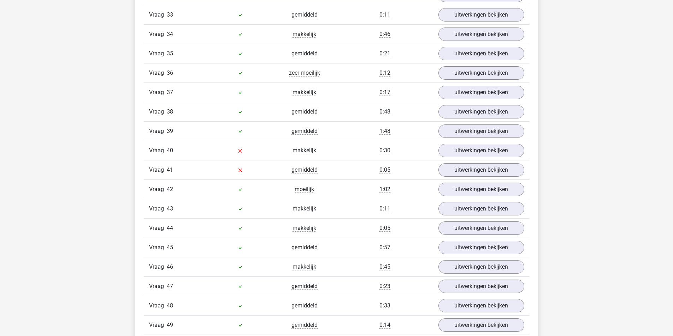
scroll to position [5861, 0]
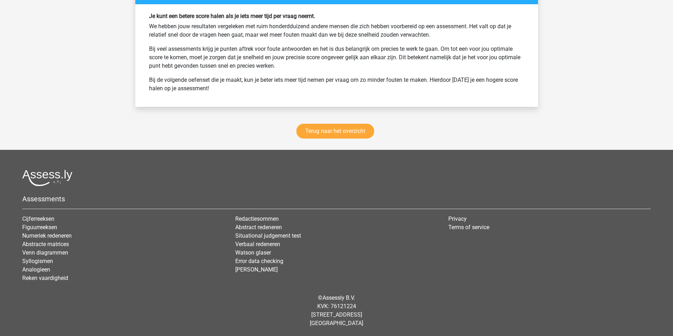
scroll to position [5896, 0]
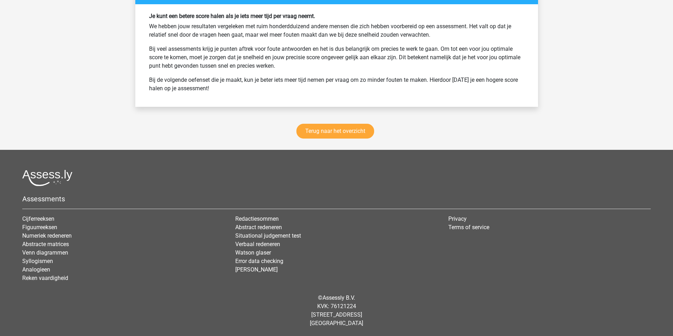
scroll to position [5931, 0]
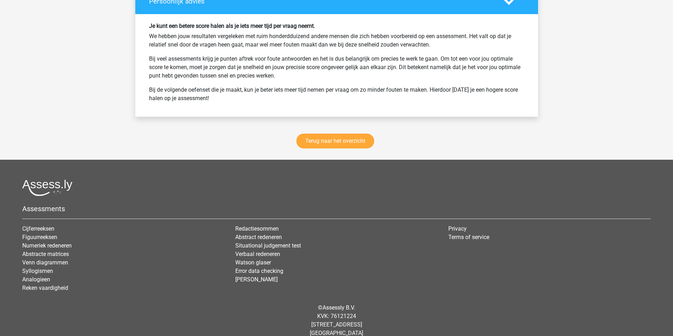
scroll to position [6002, 0]
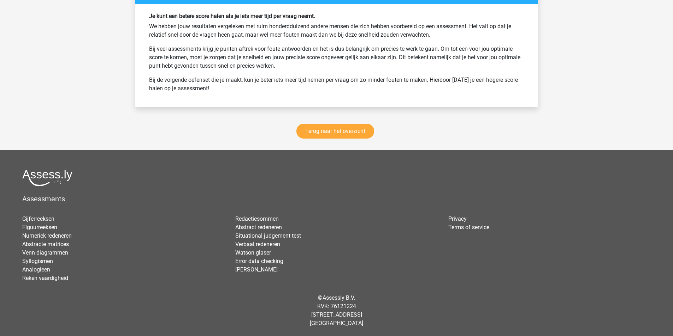
scroll to position [6108, 0]
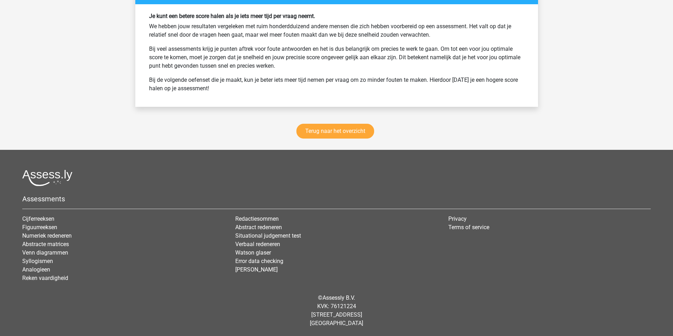
scroll to position [7767, 0]
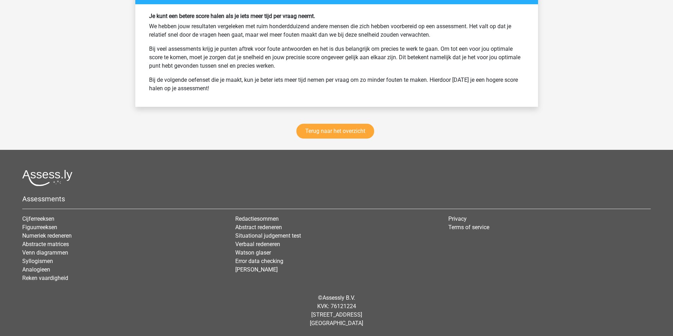
scroll to position [7838, 0]
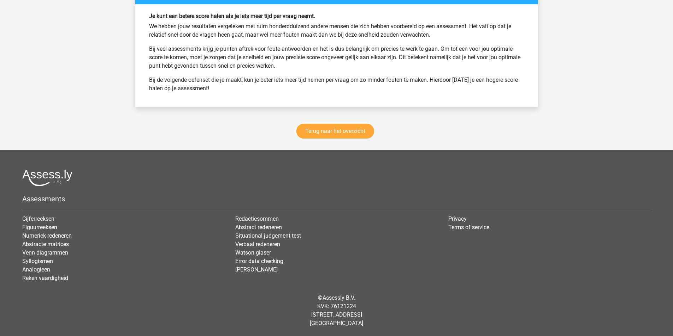
scroll to position [8014, 0]
drag, startPoint x: 225, startPoint y: 184, endPoint x: 276, endPoint y: 184, distance: 50.8
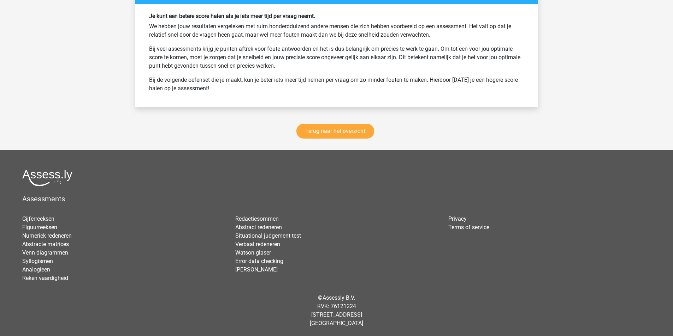
drag, startPoint x: 243, startPoint y: 200, endPoint x: 277, endPoint y: 203, distance: 34.4
drag, startPoint x: 209, startPoint y: 228, endPoint x: 279, endPoint y: 235, distance: 69.5
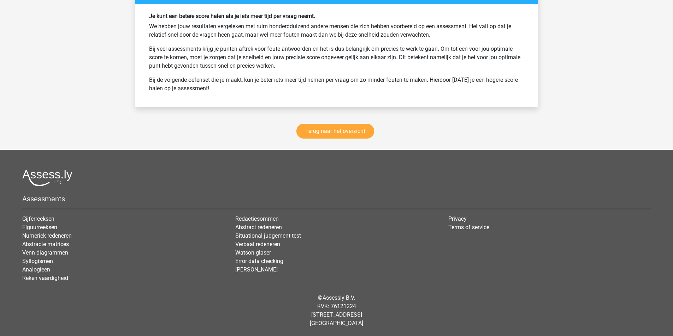
drag, startPoint x: 257, startPoint y: 219, endPoint x: 305, endPoint y: 221, distance: 48.1
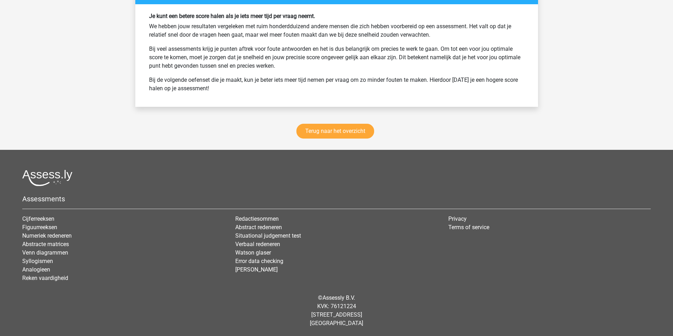
scroll to position [9179, 0]
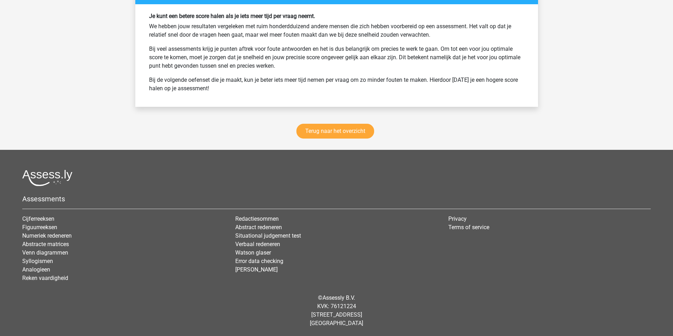
click at [348, 139] on link "Terug naar het overzicht" at bounding box center [335, 131] width 78 height 15
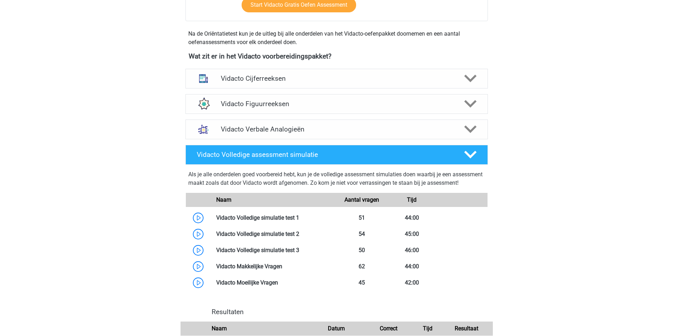
scroll to position [247, 0]
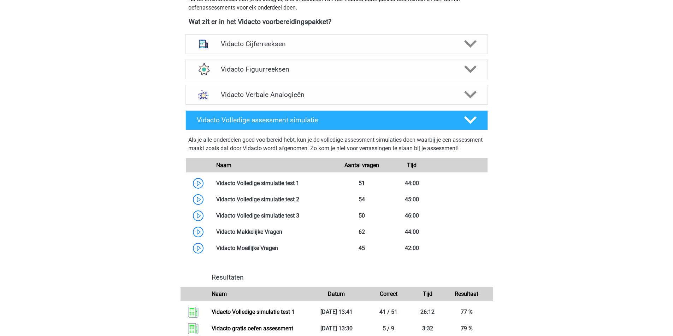
click at [408, 73] on h4 "Vidacto Figuurreeksen" at bounding box center [336, 69] width 231 height 8
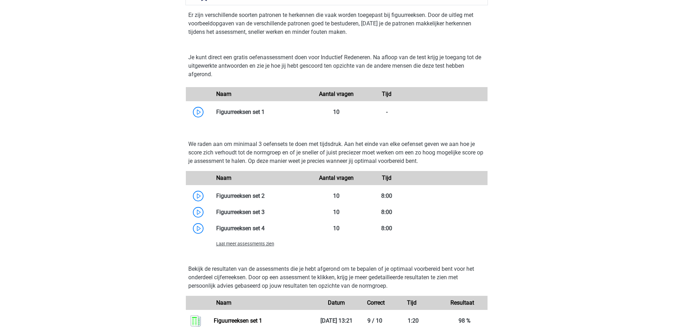
scroll to position [282, 0]
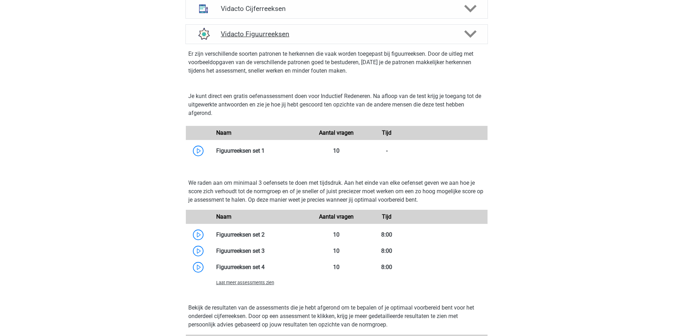
click at [374, 38] on h4 "Vidacto Figuurreeksen" at bounding box center [336, 34] width 231 height 8
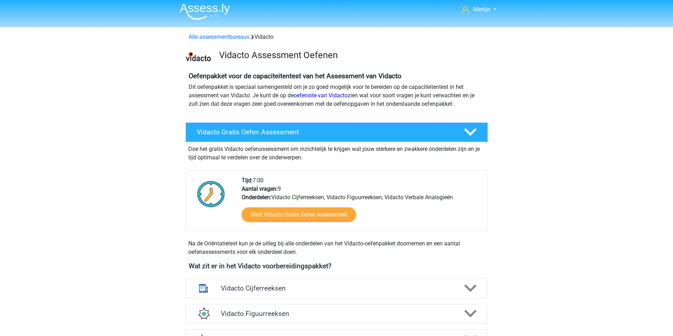
scroll to position [0, 0]
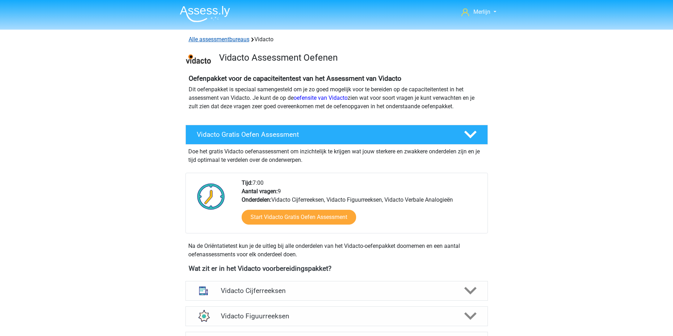
click at [230, 43] on link "Alle assessmentbureaus" at bounding box center [219, 39] width 61 height 7
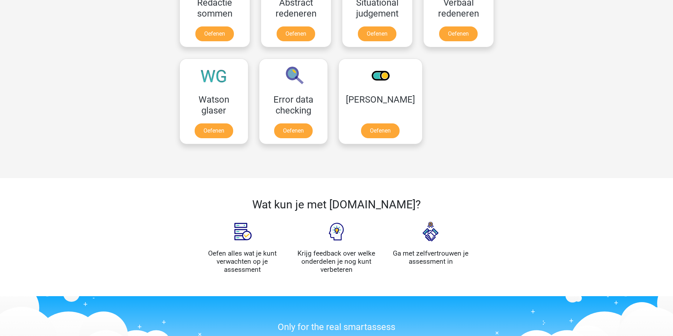
scroll to position [910, 0]
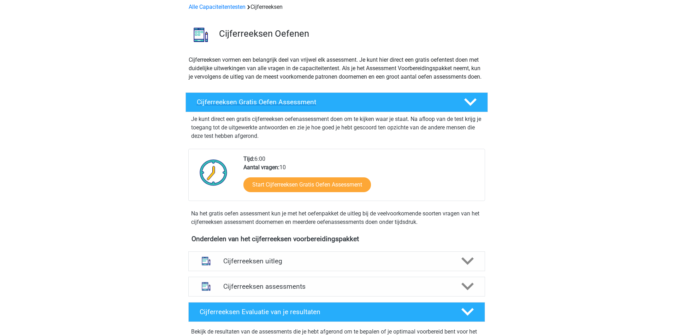
scroll to position [35, 0]
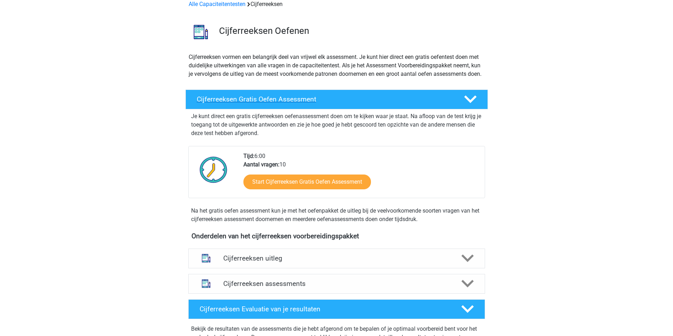
click at [339, 103] on h4 "Cijferreeksen Gratis Oefen Assessment" at bounding box center [325, 99] width 256 height 8
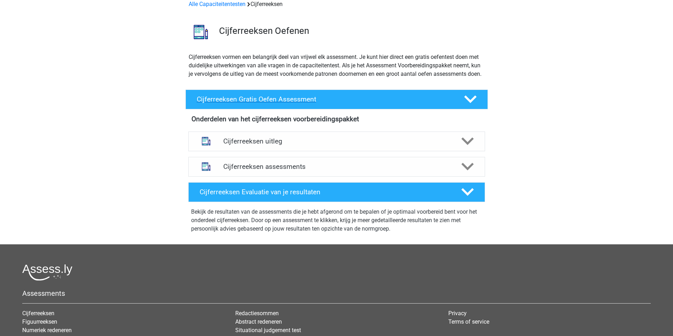
click at [339, 103] on h4 "Cijferreeksen Gratis Oefen Assessment" at bounding box center [325, 99] width 256 height 8
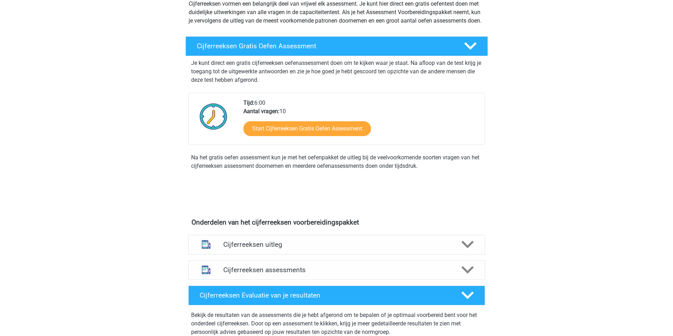
scroll to position [212, 0]
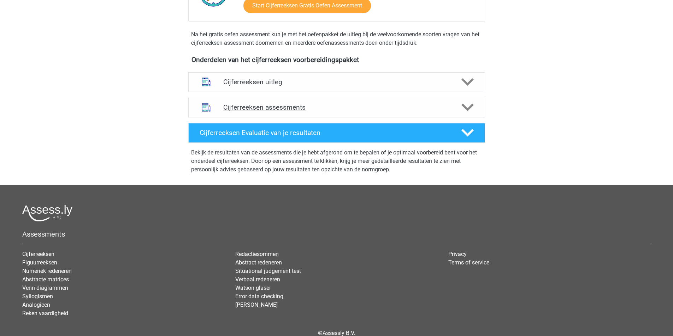
click at [340, 112] on h4 "Cijferreeksen assessments" at bounding box center [336, 107] width 227 height 8
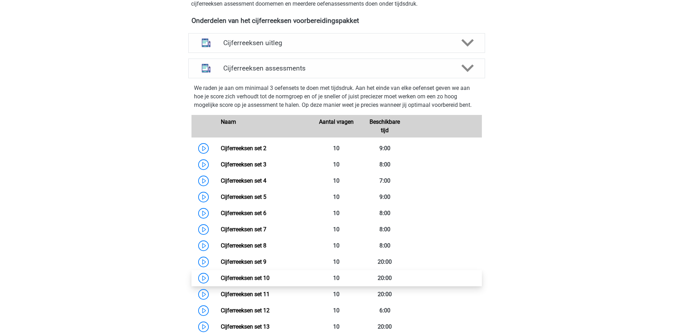
scroll to position [247, 0]
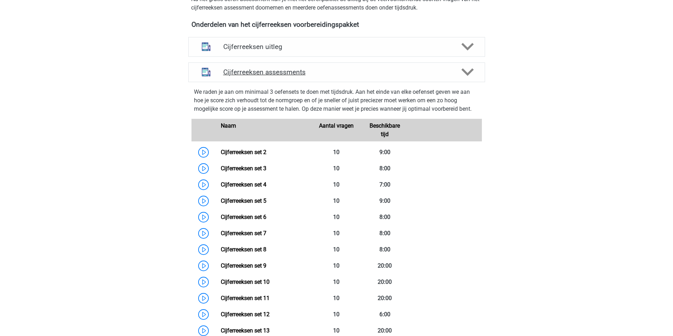
click at [333, 76] on h4 "Cijferreeksen assessments" at bounding box center [336, 72] width 227 height 8
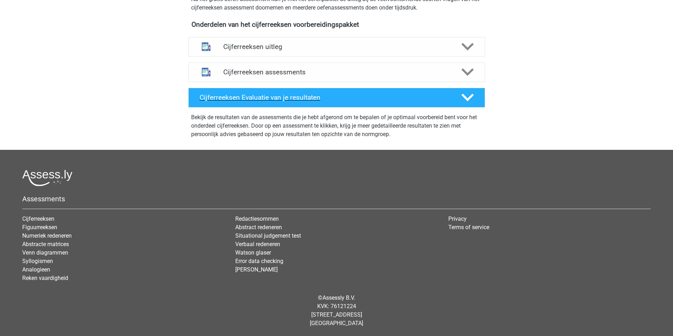
click at [344, 102] on h4 "Cijferreeksen Evaluatie van je resultaten" at bounding box center [324, 98] width 250 height 8
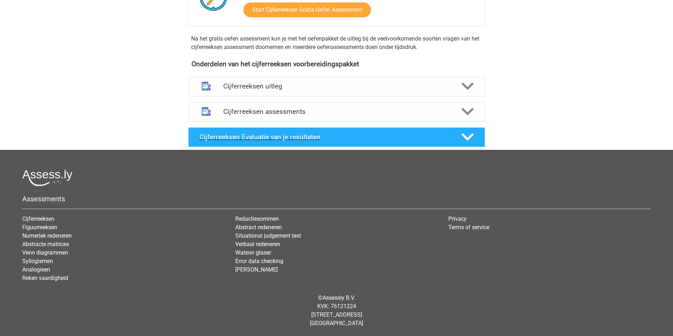
click at [366, 141] on h4 "Cijferreeksen Evaluatie van je resultaten" at bounding box center [324, 137] width 250 height 8
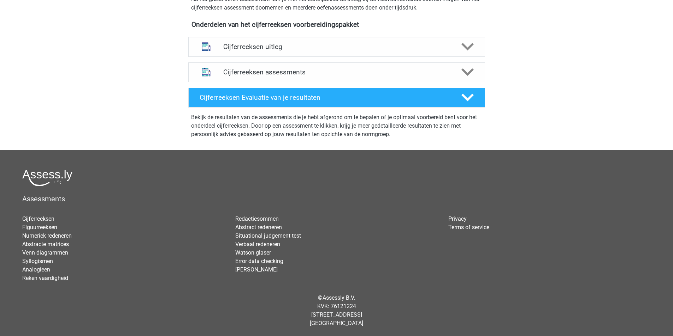
scroll to position [35, 0]
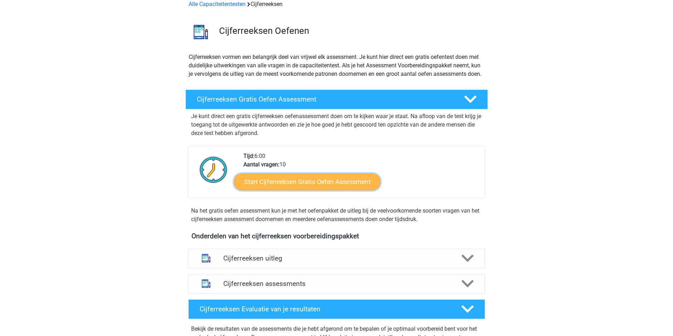
click at [285, 190] on link "Start Cijferreeksen Gratis Oefen Assessment" at bounding box center [307, 181] width 147 height 17
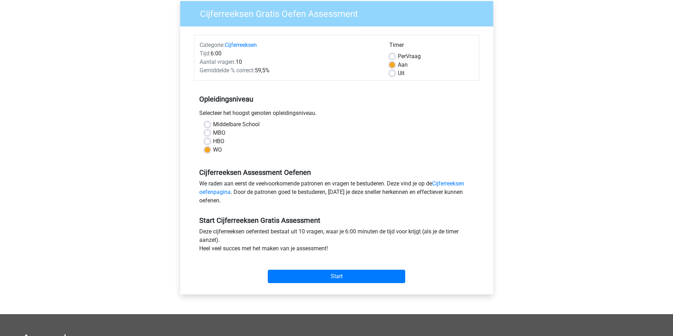
scroll to position [141, 0]
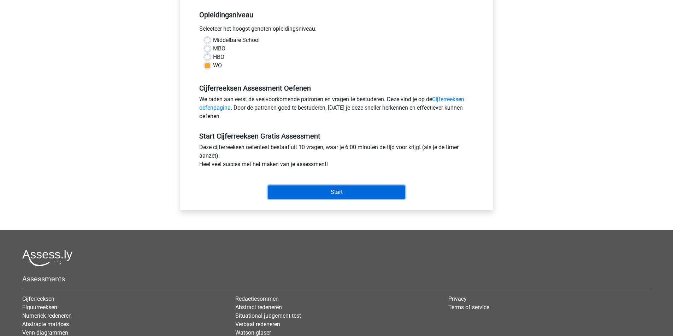
click at [327, 199] on input "Start" at bounding box center [336, 192] width 137 height 13
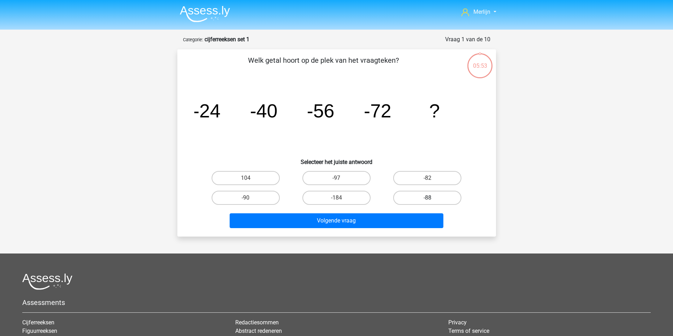
click at [409, 205] on label "-88" at bounding box center [427, 198] width 68 height 14
click at [427, 203] on input "-88" at bounding box center [429, 200] width 5 height 5
radio input "true"
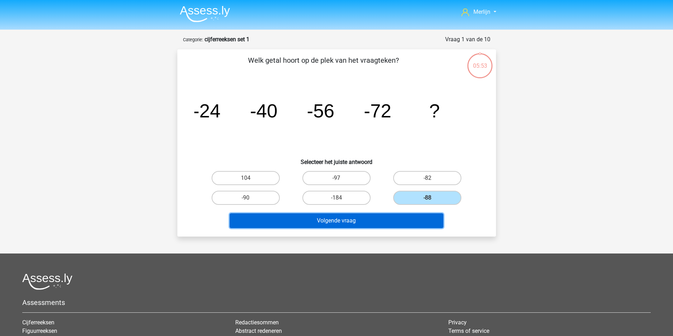
click at [371, 228] on button "Volgende vraag" at bounding box center [336, 221] width 214 height 15
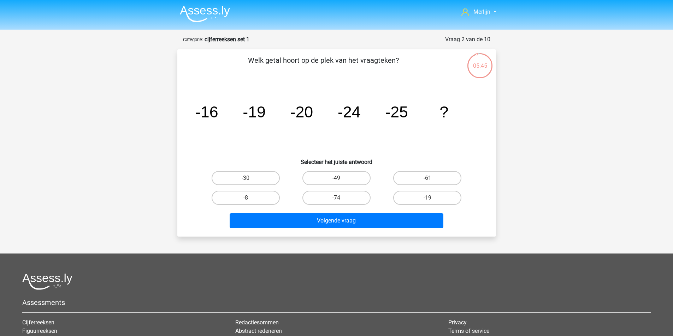
click at [283, 185] on div "-30" at bounding box center [245, 178] width 85 height 14
click at [273, 185] on label "-30" at bounding box center [245, 178] width 68 height 14
click at [250, 183] on input "-30" at bounding box center [247, 180] width 5 height 5
radio input "true"
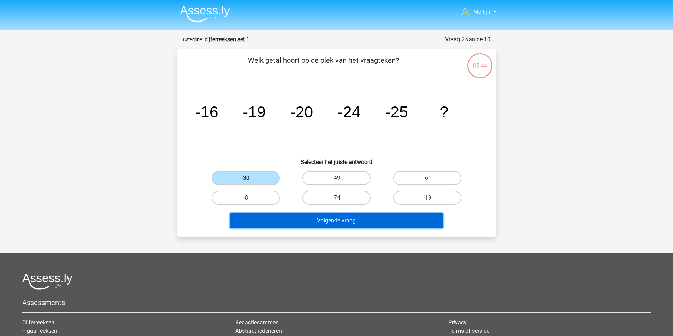
click at [309, 228] on button "Volgende vraag" at bounding box center [336, 221] width 214 height 15
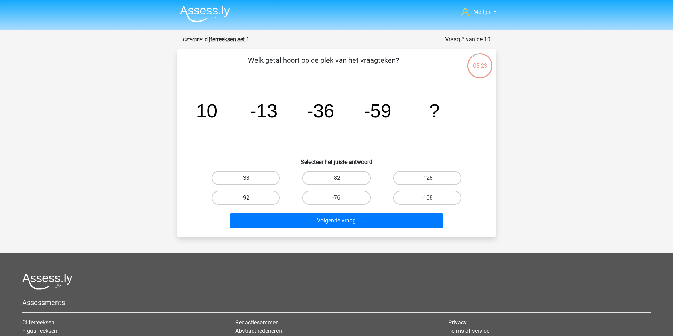
click at [257, 205] on label "-92" at bounding box center [245, 198] width 68 height 14
click at [250, 203] on input "-92" at bounding box center [247, 200] width 5 height 5
radio input "true"
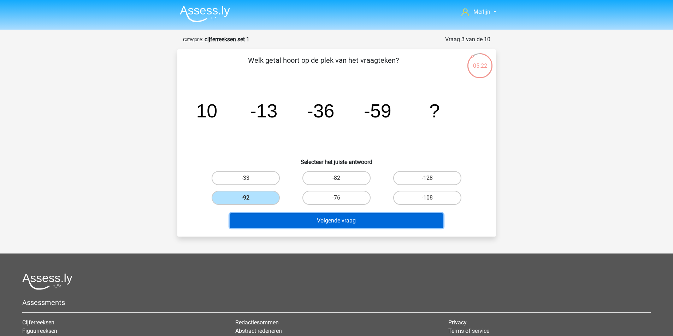
click at [303, 228] on button "Volgende vraag" at bounding box center [336, 221] width 214 height 15
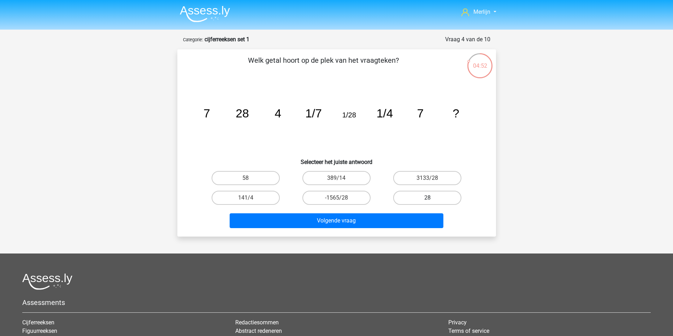
drag, startPoint x: 426, startPoint y: 213, endPoint x: 416, endPoint y: 220, distance: 12.9
click at [426, 205] on label "28" at bounding box center [427, 198] width 68 height 14
click at [427, 203] on input "28" at bounding box center [429, 200] width 5 height 5
radio input "true"
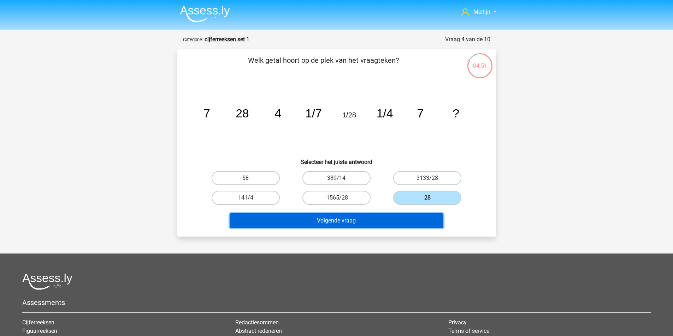
click at [387, 228] on button "Volgende vraag" at bounding box center [336, 221] width 214 height 15
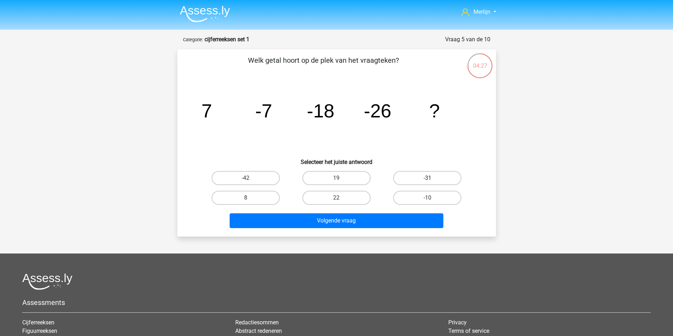
click at [407, 185] on label "-31" at bounding box center [427, 178] width 68 height 14
click at [427, 183] on input "-31" at bounding box center [429, 180] width 5 height 5
radio input "true"
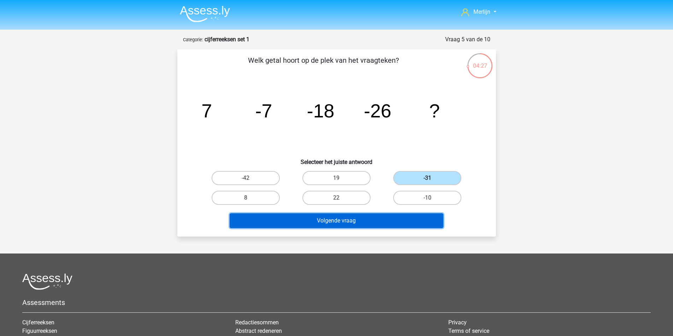
click at [370, 228] on button "Volgende vraag" at bounding box center [336, 221] width 214 height 15
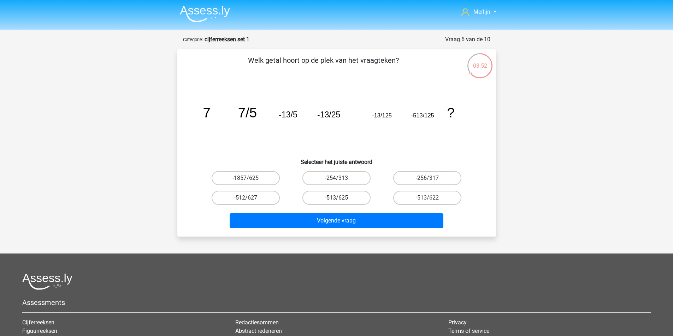
click at [335, 205] on label "-513/625" at bounding box center [336, 198] width 68 height 14
click at [336, 203] on input "-513/625" at bounding box center [338, 200] width 5 height 5
radio input "true"
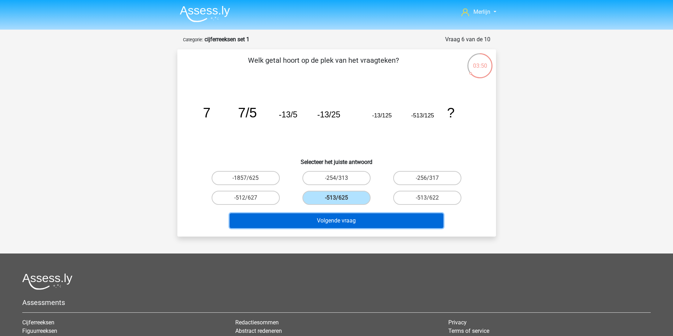
click at [346, 228] on button "Volgende vraag" at bounding box center [336, 221] width 214 height 15
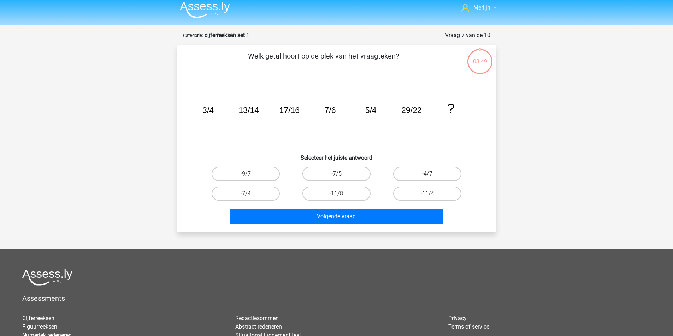
scroll to position [3, 0]
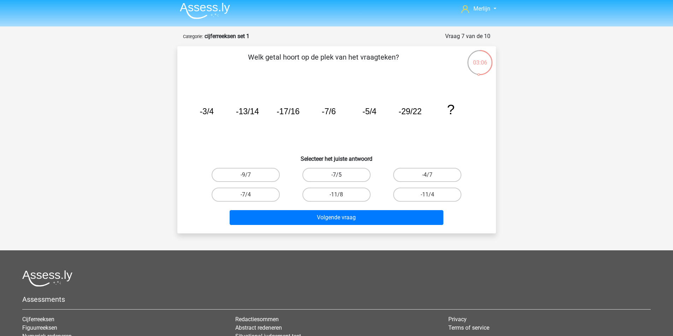
click at [348, 182] on label "-7/5" at bounding box center [336, 175] width 68 height 14
click at [341, 180] on input "-7/5" at bounding box center [338, 177] width 5 height 5
radio input "true"
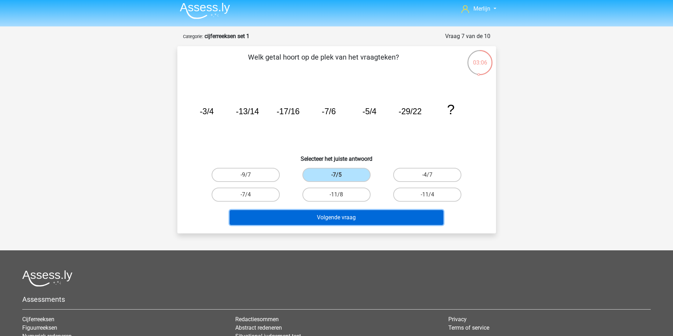
click at [347, 225] on button "Volgende vraag" at bounding box center [336, 217] width 214 height 15
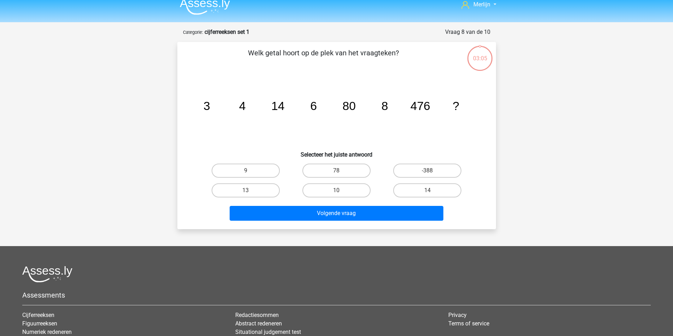
scroll to position [0, 0]
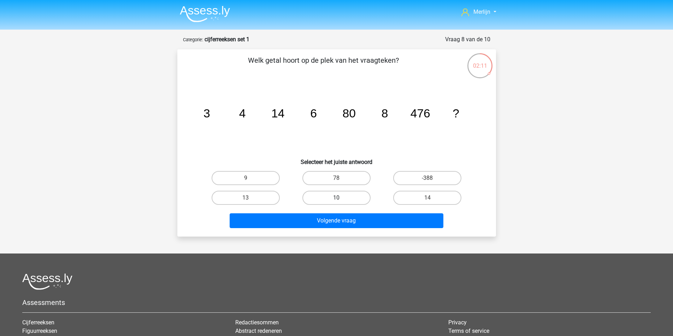
click at [339, 205] on label "10" at bounding box center [336, 198] width 68 height 14
click at [339, 203] on input "10" at bounding box center [338, 200] width 5 height 5
radio input "true"
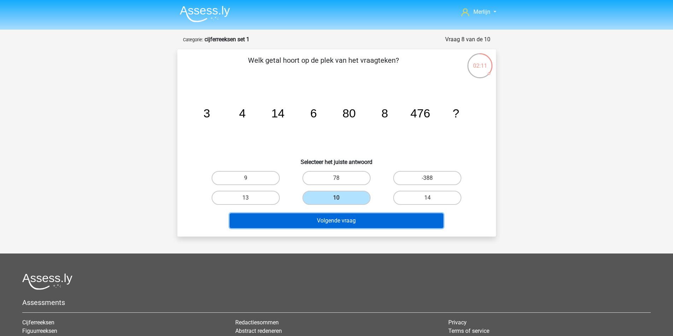
click at [349, 228] on button "Volgende vraag" at bounding box center [336, 221] width 214 height 15
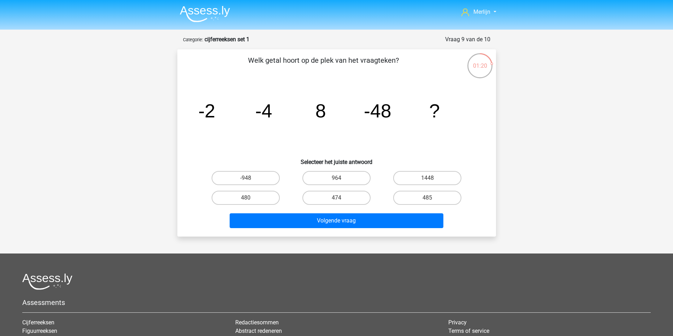
click at [320, 134] on icon "image/svg+xml -2 -4 8 -48 ?" at bounding box center [336, 117] width 285 height 71
drag, startPoint x: 263, startPoint y: 196, endPoint x: 282, endPoint y: 213, distance: 26.5
click at [263, 185] on label "-948" at bounding box center [245, 178] width 68 height 14
click at [250, 183] on input "-948" at bounding box center [247, 180] width 5 height 5
radio input "true"
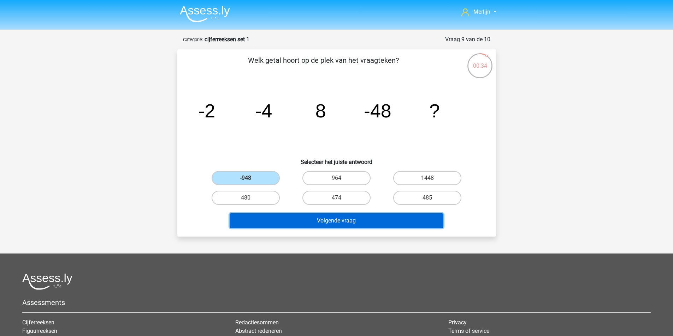
click at [319, 228] on button "Volgende vraag" at bounding box center [336, 221] width 214 height 15
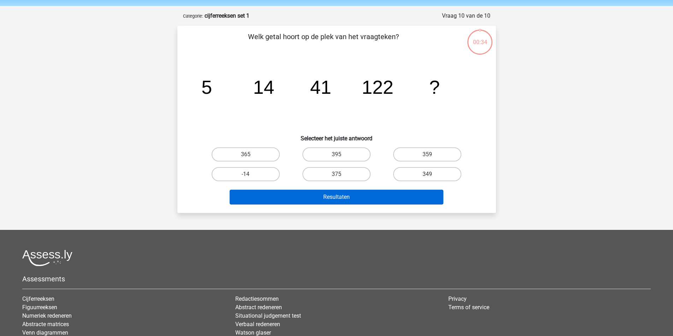
scroll to position [3, 0]
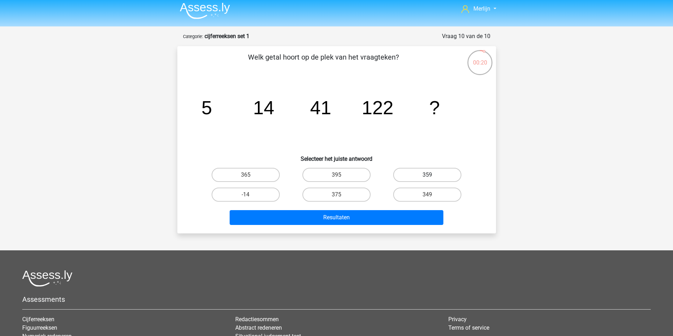
click at [404, 182] on label "359" at bounding box center [427, 175] width 68 height 14
click at [427, 180] on input "359" at bounding box center [429, 177] width 5 height 5
radio input "true"
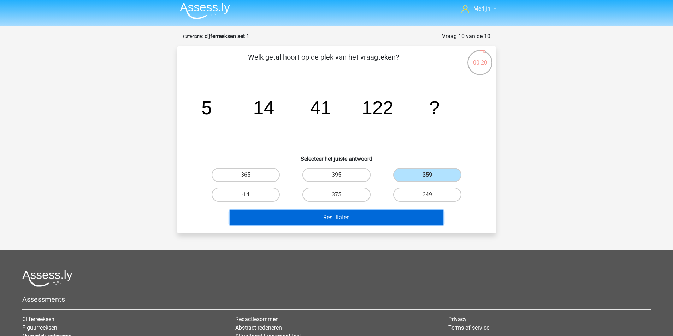
click at [376, 225] on button "Resultaten" at bounding box center [336, 217] width 214 height 15
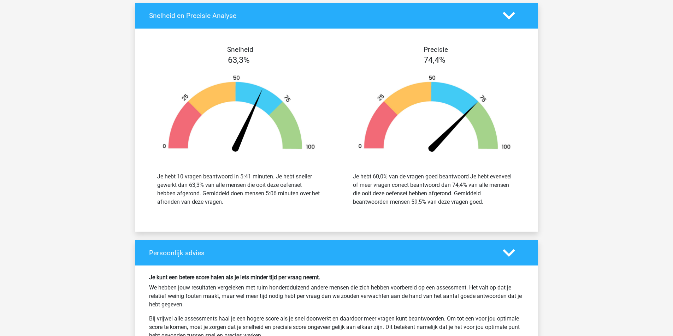
scroll to position [706, 0]
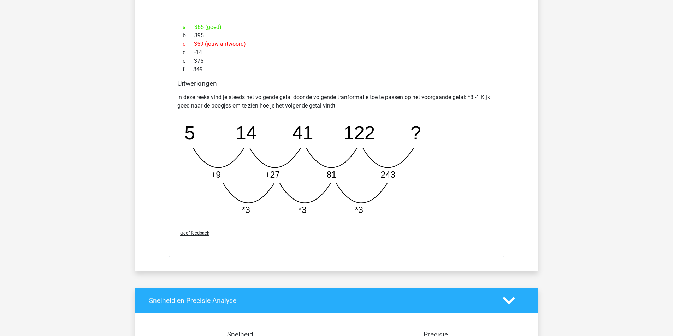
scroll to position [777, 0]
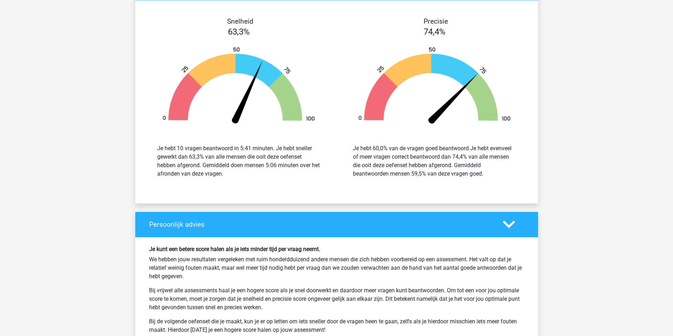
scroll to position [1094, 0]
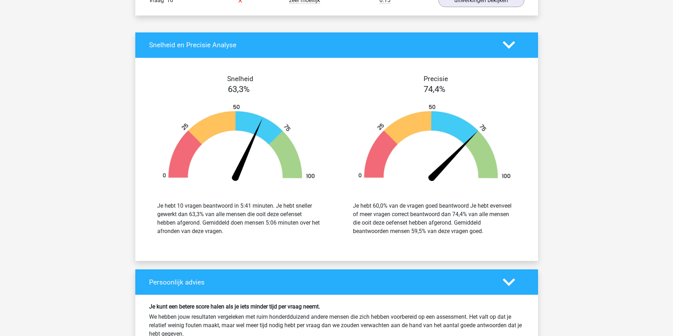
scroll to position [671, 0]
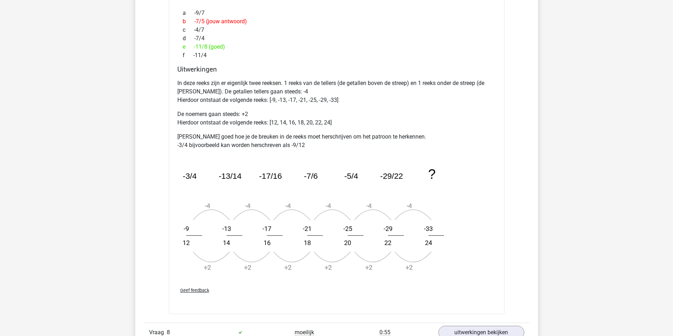
scroll to position [847, 0]
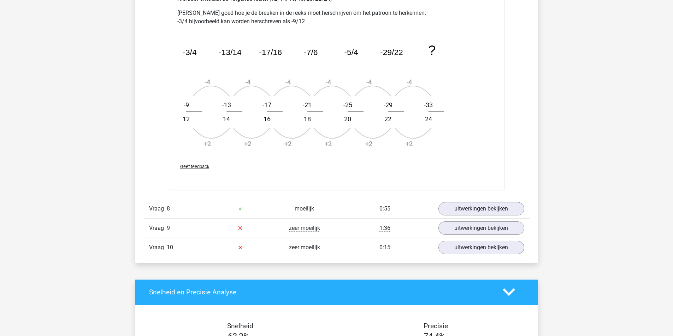
drag, startPoint x: 224, startPoint y: 210, endPoint x: 275, endPoint y: 204, distance: 51.9
drag, startPoint x: 273, startPoint y: 198, endPoint x: 384, endPoint y: 193, distance: 111.0
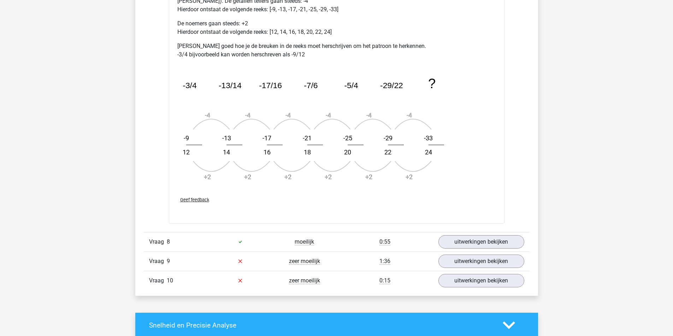
scroll to position [812, 0]
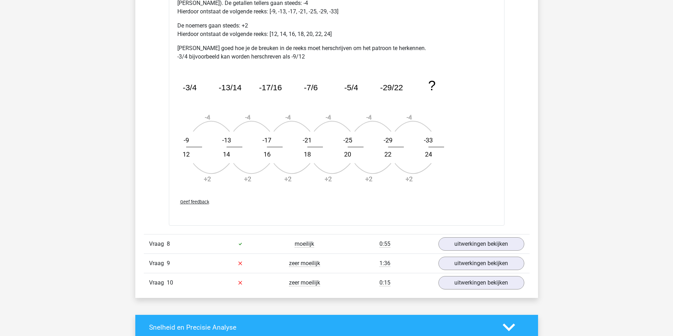
drag, startPoint x: 193, startPoint y: 82, endPoint x: 189, endPoint y: 82, distance: 3.9
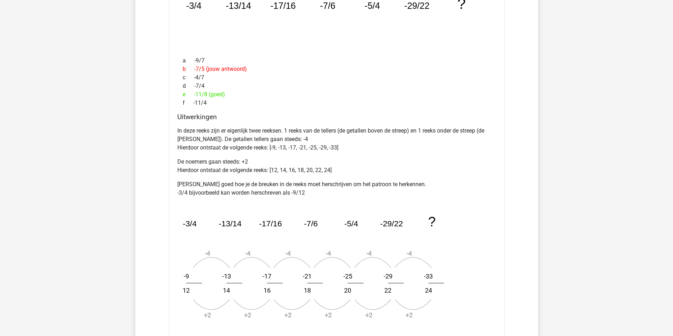
scroll to position [671, 0]
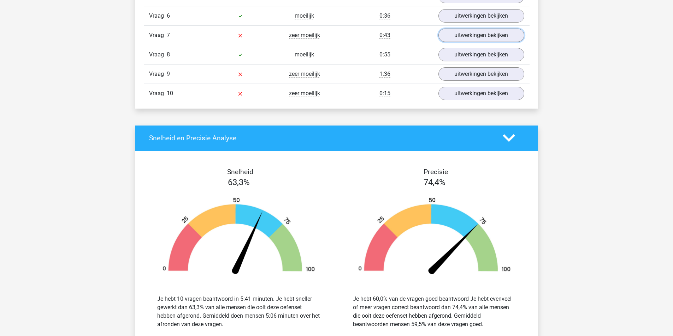
scroll to position [565, 0]
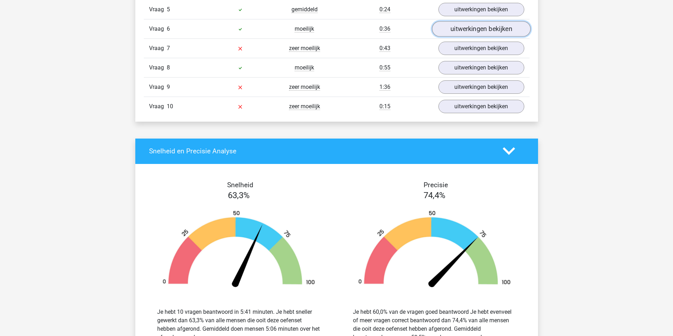
click at [489, 37] on link "uitwerkingen bekijken" at bounding box center [480, 29] width 98 height 16
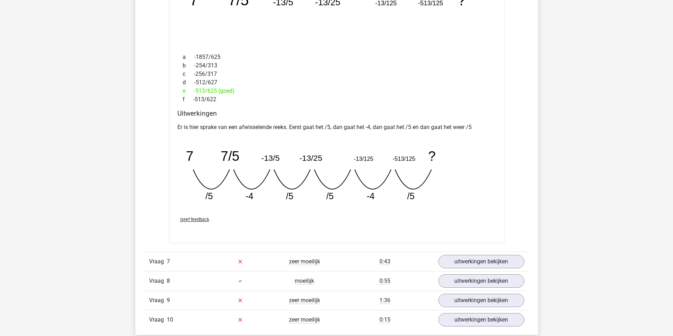
scroll to position [671, 0]
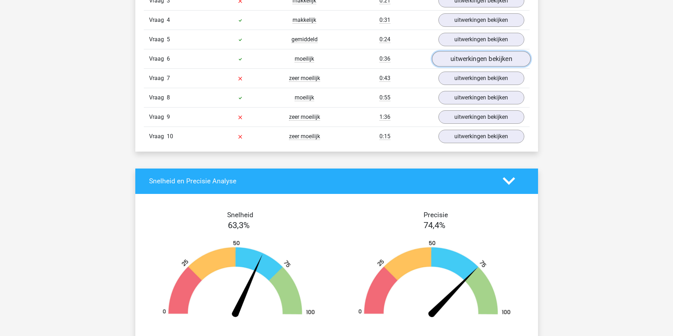
scroll to position [494, 0]
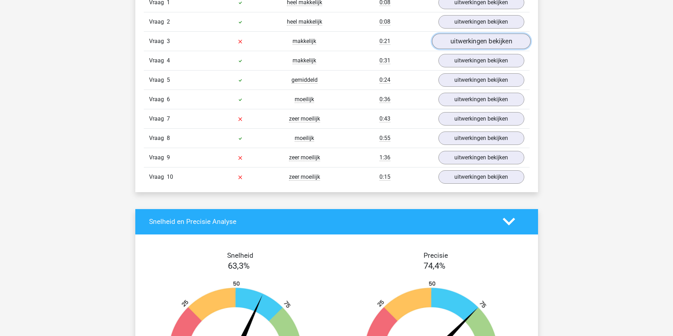
click at [472, 49] on link "uitwerkingen bekijken" at bounding box center [480, 42] width 98 height 16
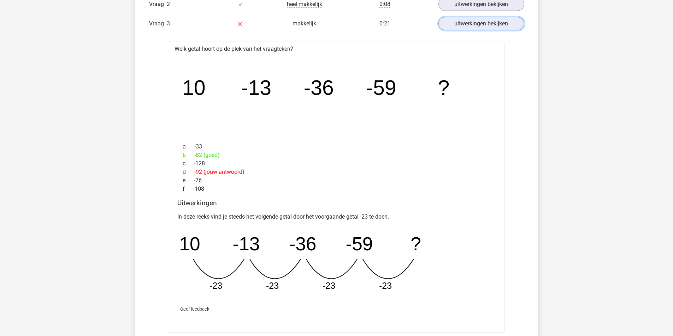
scroll to position [671, 0]
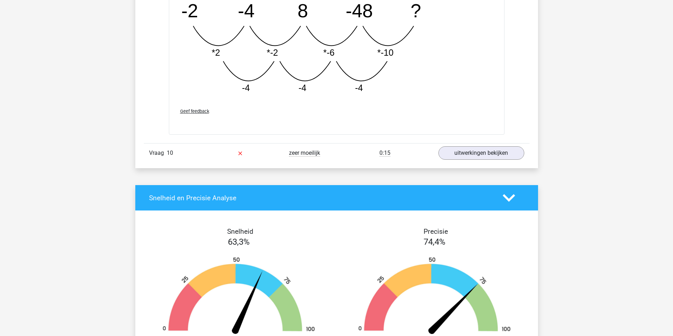
scroll to position [1200, 0]
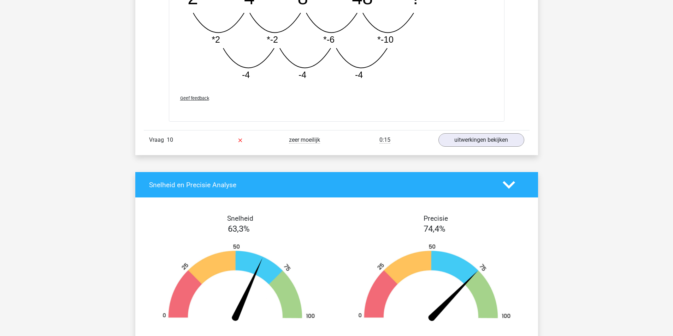
drag, startPoint x: 172, startPoint y: 66, endPoint x: 452, endPoint y: 219, distance: 318.0
copy div "Welk getal hoort op de plek van het vraagteken? image/svg+xml -2 -4 8 -48 ? a -…"
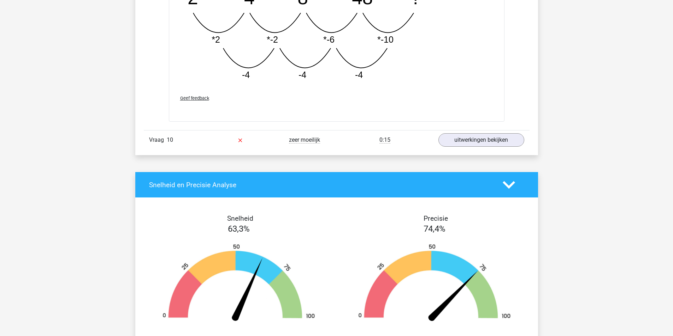
drag, startPoint x: 173, startPoint y: 257, endPoint x: 259, endPoint y: 288, distance: 91.2
copy p "In deze reeks vind je het tweede getal door het eerste getal *2 te doen. Het de…"
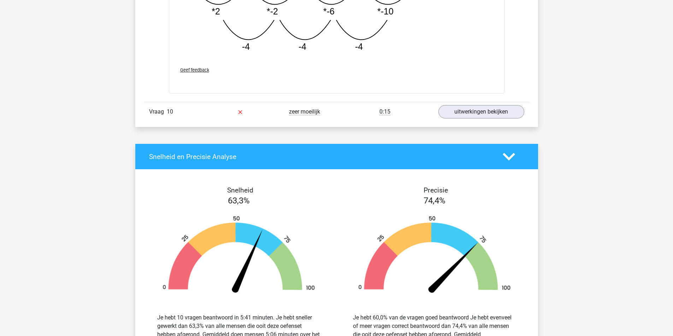
scroll to position [1236, 0]
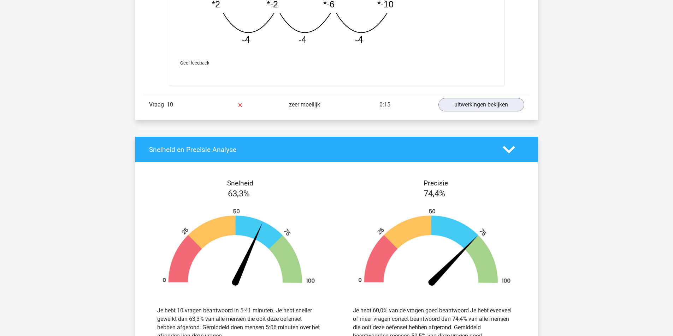
drag, startPoint x: 172, startPoint y: 31, endPoint x: 442, endPoint y: 185, distance: 310.2
copy div "Welk getal hoort op de plek van het vraagteken? image/svg+xml -2 -4 8 -48 ? a -…"
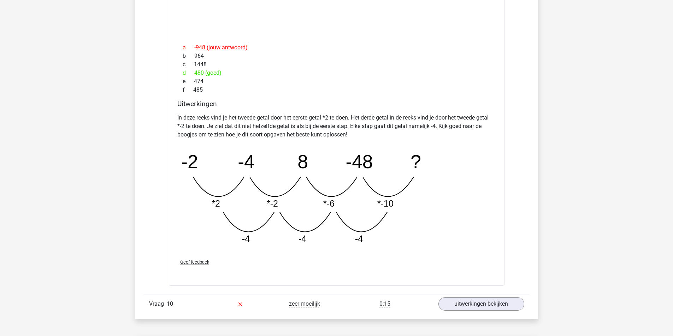
scroll to position [1024, 0]
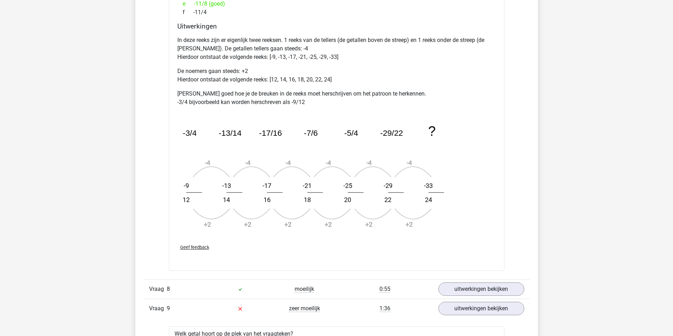
scroll to position [1094, 0]
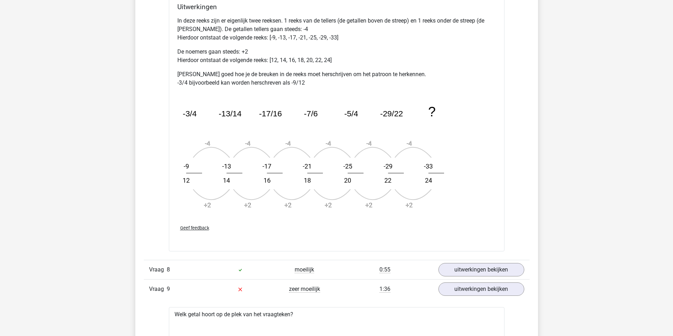
drag, startPoint x: 175, startPoint y: 104, endPoint x: 316, endPoint y: 257, distance: 208.4
click at [316, 252] on div "Welk getal hoort op de plek van het vraagteken? image/svg+xml -3/4 -13/14 -17/1…" at bounding box center [336, 48] width 335 height 407
copy div "Welk getal hoort op de plek van het vraagteken? image/svg+xml -3/4 -13/14 -17/1…"
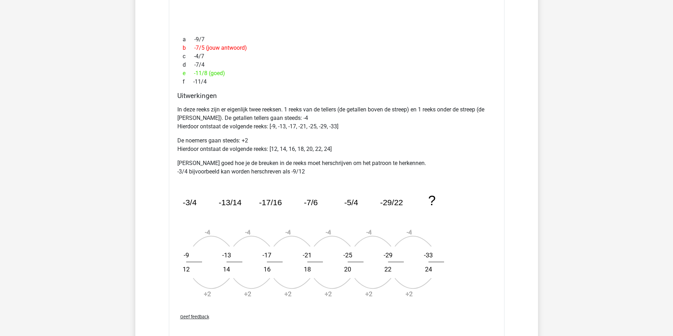
scroll to position [989, 0]
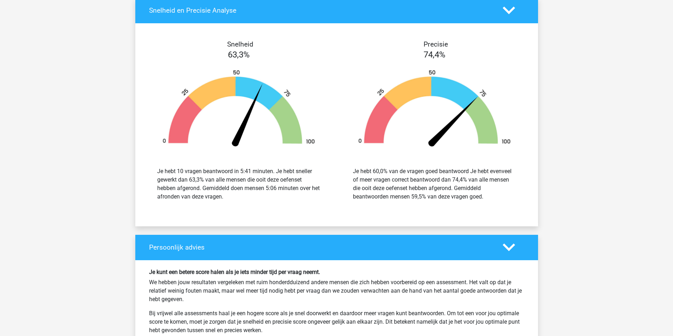
scroll to position [2154, 0]
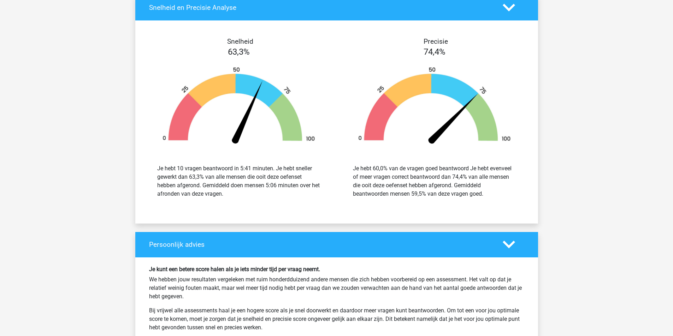
drag, startPoint x: 177, startPoint y: 41, endPoint x: 439, endPoint y: 204, distance: 308.8
copy div "Welk getal hoort op de plek van het vraagteken? image/svg+xml 5 14 41 122 ? a 3…"
drag, startPoint x: 548, startPoint y: 82, endPoint x: 519, endPoint y: 74, distance: 29.2
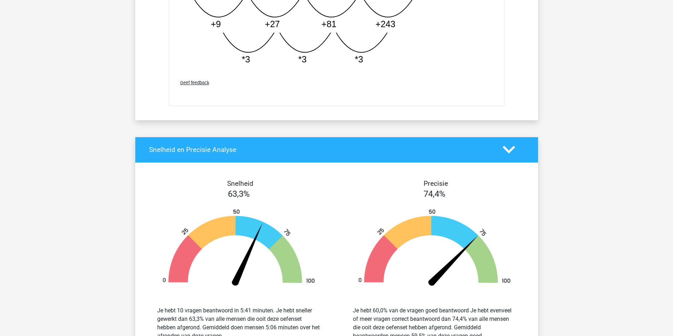
scroll to position [1977, 0]
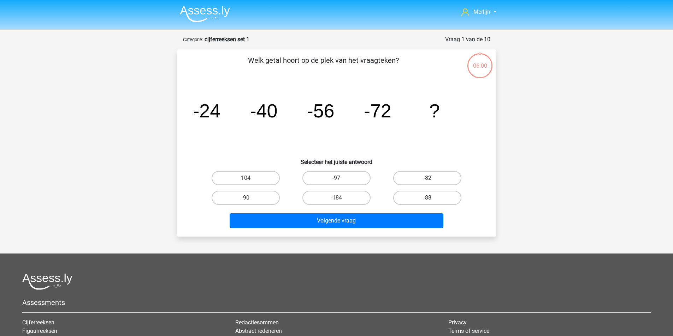
scroll to position [3, 0]
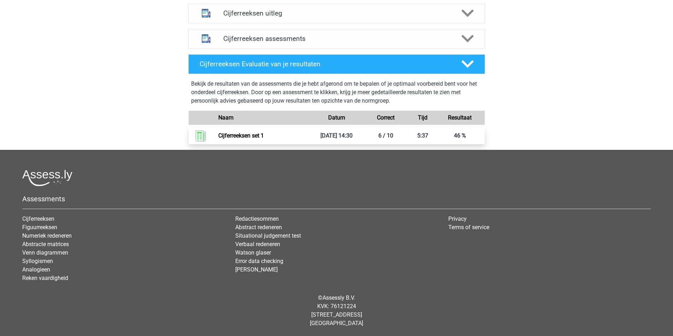
scroll to position [389, 0]
click at [264, 139] on link "Cijferreeksen set 1" at bounding box center [241, 135] width 46 height 7
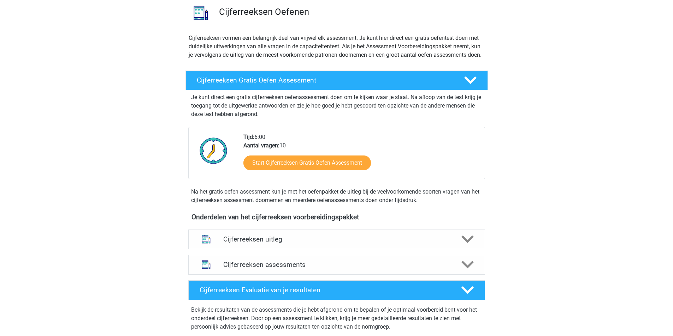
scroll to position [71, 0]
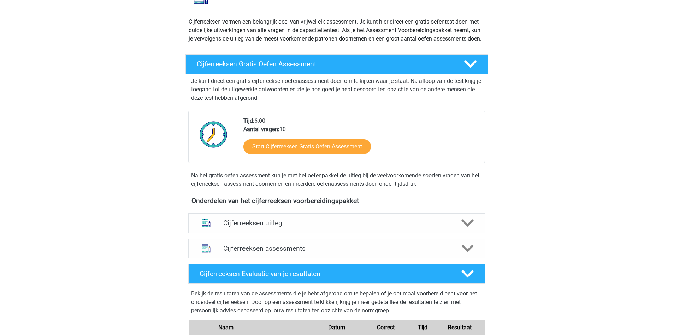
click at [392, 68] on h4 "Cijferreeksen Gratis Oefen Assessment" at bounding box center [325, 64] width 256 height 8
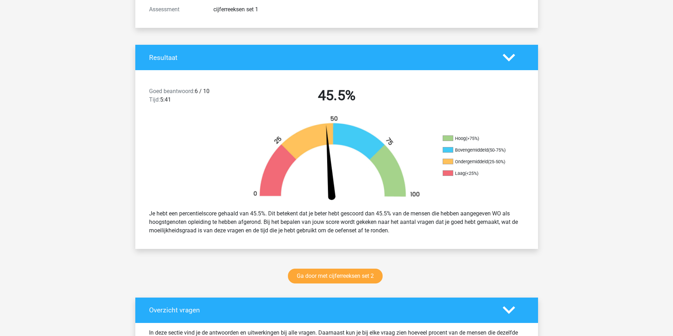
scroll to position [106, 0]
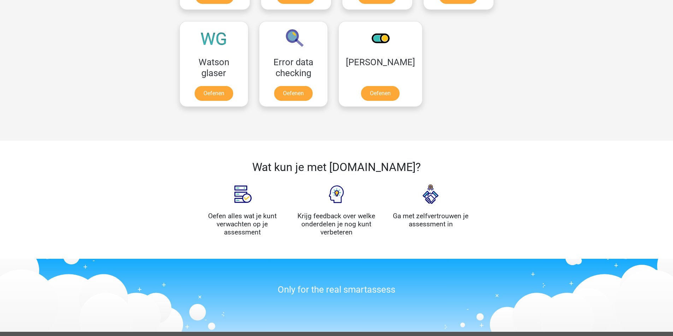
scroll to position [946, 0]
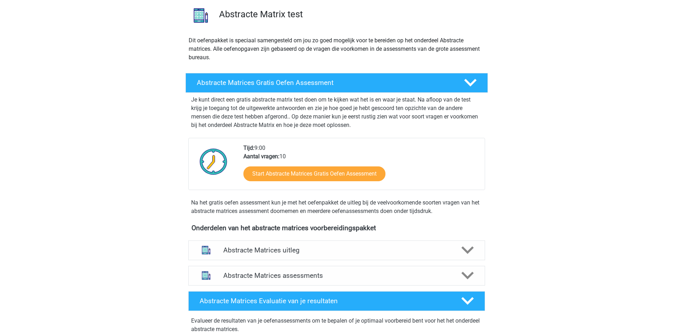
scroll to position [71, 0]
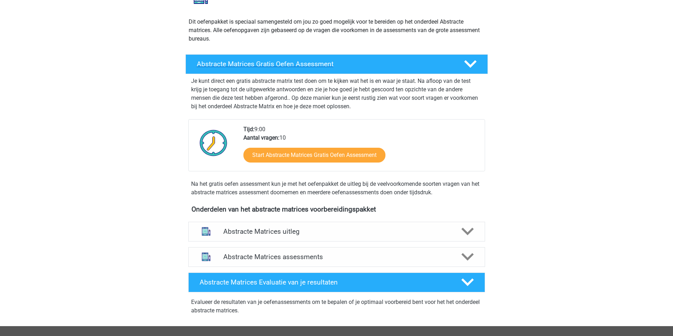
click at [343, 68] on h4 "Abstracte Matrices Gratis Oefen Assessment" at bounding box center [325, 64] width 256 height 8
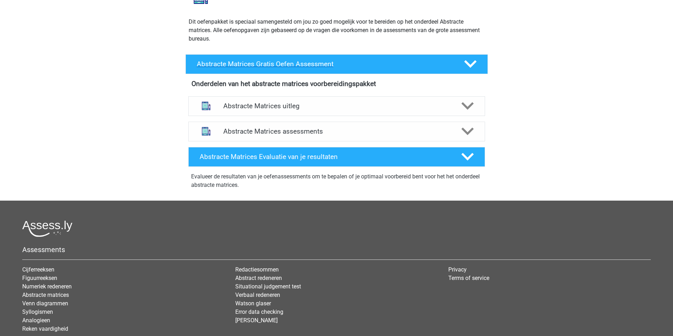
click at [343, 68] on h4 "Abstracte Matrices Gratis Oefen Assessment" at bounding box center [325, 64] width 256 height 8
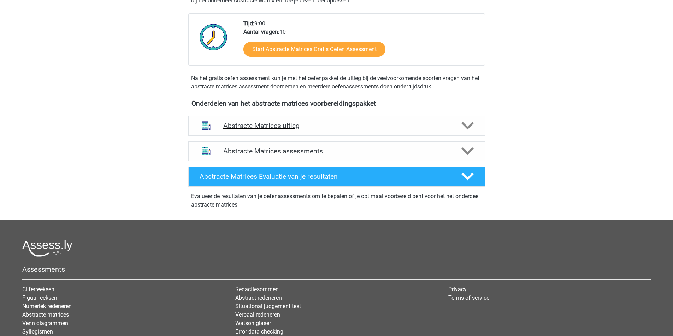
click at [393, 130] on h4 "Abstracte Matrices uitleg" at bounding box center [336, 126] width 227 height 8
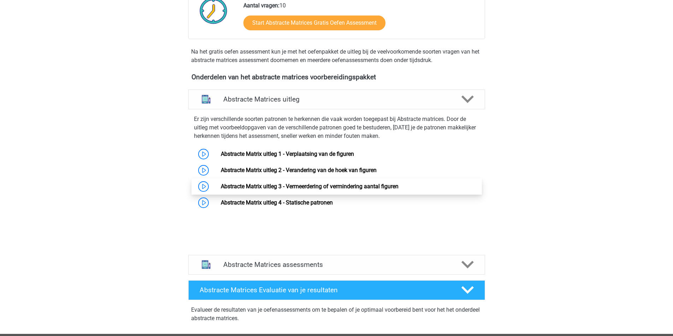
scroll to position [318, 0]
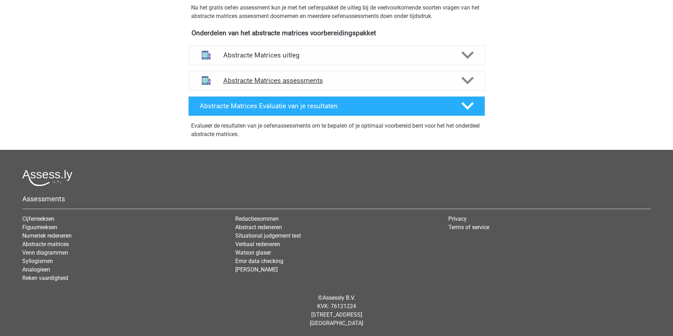
click at [393, 85] on h4 "Abstracte Matrices assessments" at bounding box center [336, 81] width 227 height 8
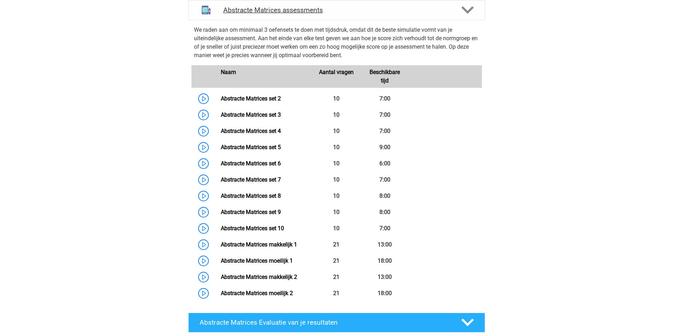
click at [396, 14] on h4 "Abstracte Matrices assessments" at bounding box center [336, 10] width 227 height 8
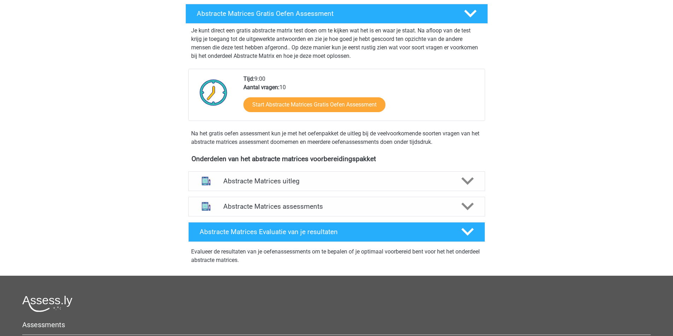
scroll to position [106, 0]
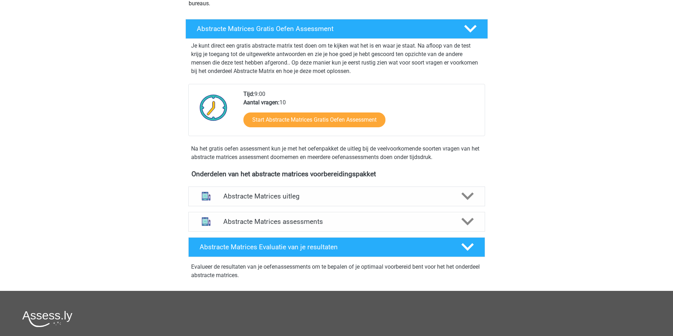
click at [351, 136] on div "Start Abstracte Matrices Gratis Oefen Assessment" at bounding box center [360, 121] width 235 height 29
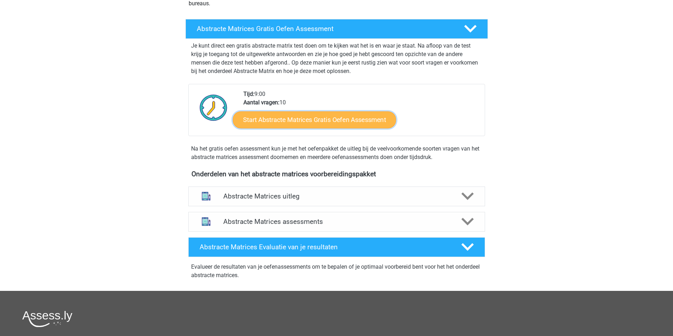
click at [348, 128] on link "Start Abstracte Matrices Gratis Oefen Assessment" at bounding box center [314, 119] width 163 height 17
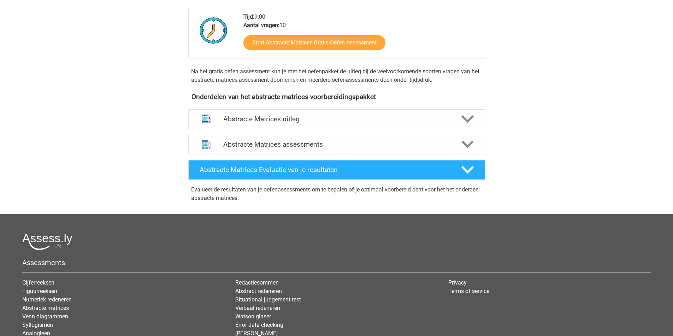
scroll to position [247, 0]
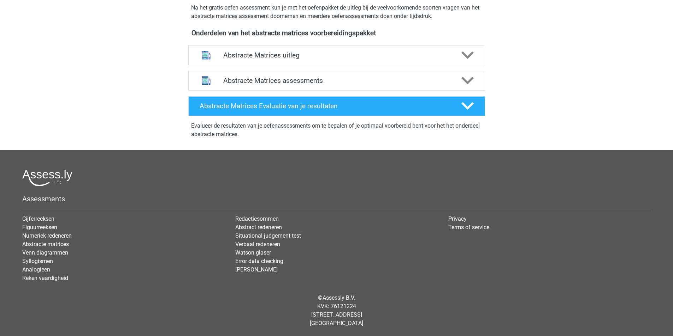
click at [433, 59] on h4 "Abstracte Matrices uitleg" at bounding box center [336, 55] width 227 height 8
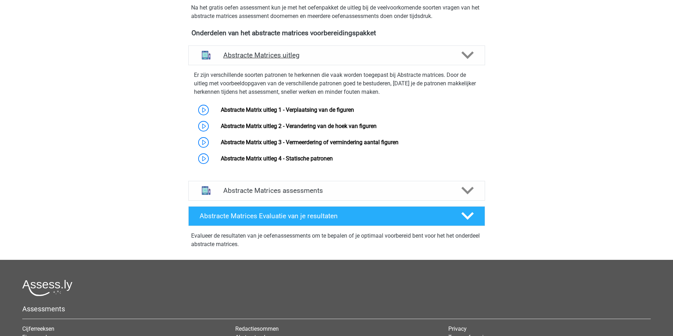
click at [436, 65] on div "Abstracte Matrices uitleg" at bounding box center [336, 56] width 297 height 20
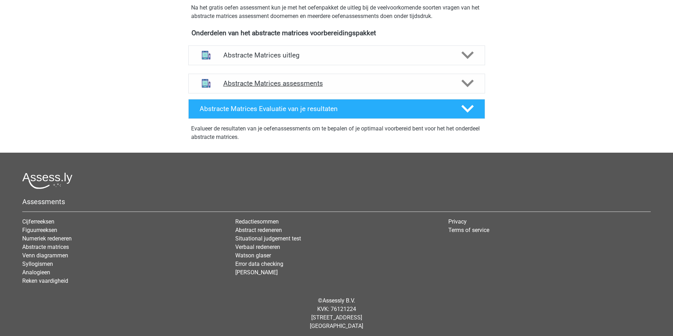
click at [438, 88] on h4 "Abstracte Matrices assessments" at bounding box center [336, 83] width 227 height 8
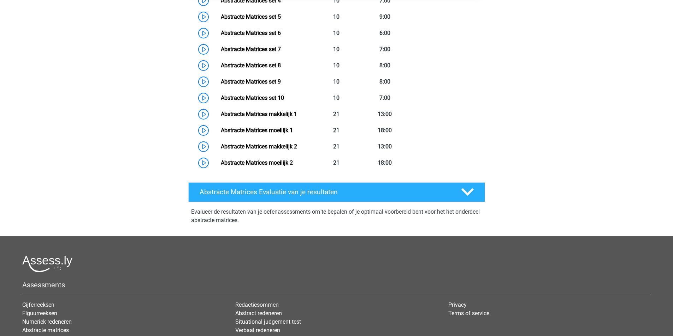
scroll to position [424, 0]
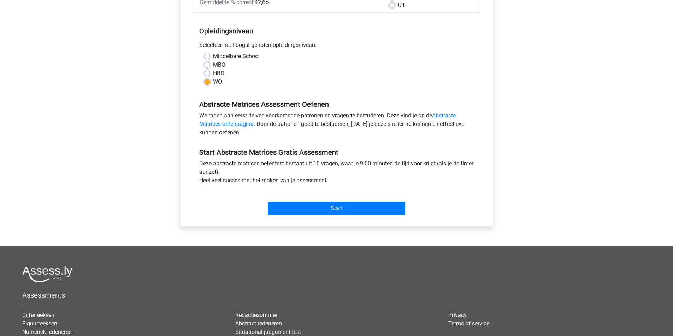
scroll to position [177, 0]
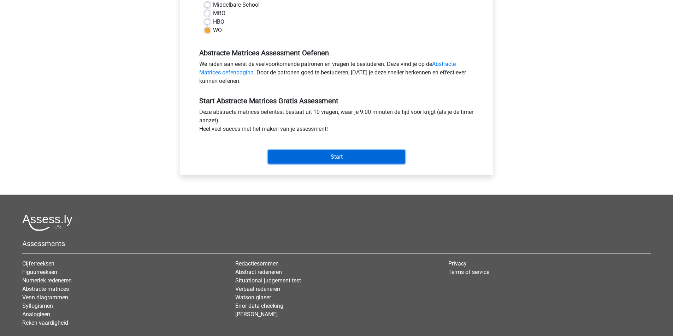
click at [336, 164] on input "Start" at bounding box center [336, 156] width 137 height 13
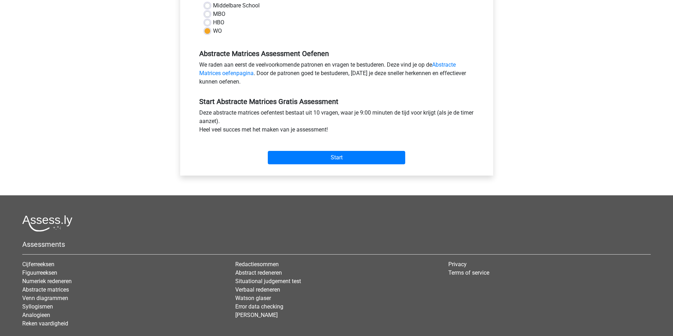
scroll to position [0, 0]
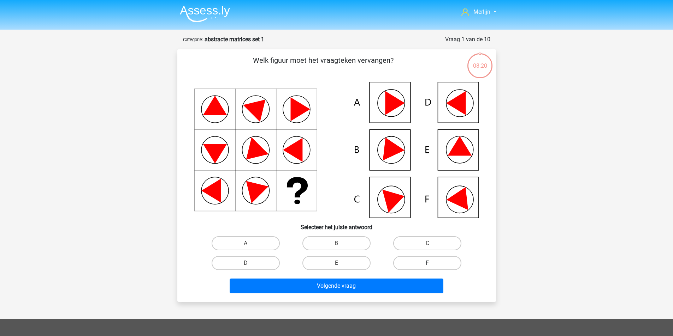
click at [417, 270] on label "F" at bounding box center [427, 263] width 68 height 14
click at [427, 268] on input "F" at bounding box center [429, 265] width 5 height 5
radio input "true"
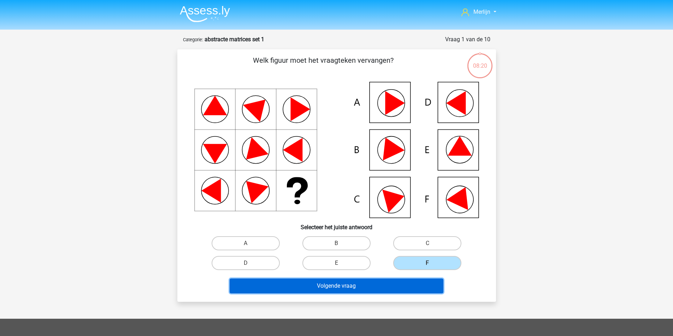
click at [371, 294] on button "Volgende vraag" at bounding box center [336, 286] width 214 height 15
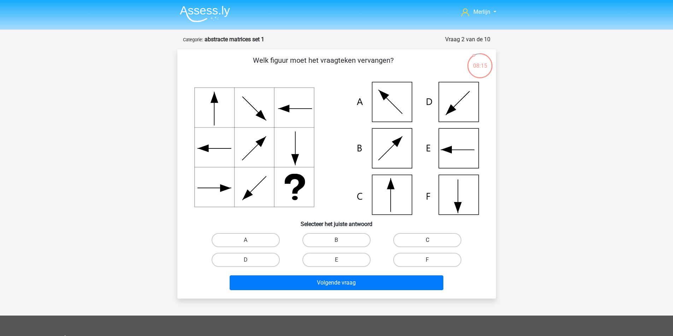
click at [408, 247] on label "C" at bounding box center [427, 240] width 68 height 14
click at [427, 245] on input "C" at bounding box center [429, 242] width 5 height 5
radio input "true"
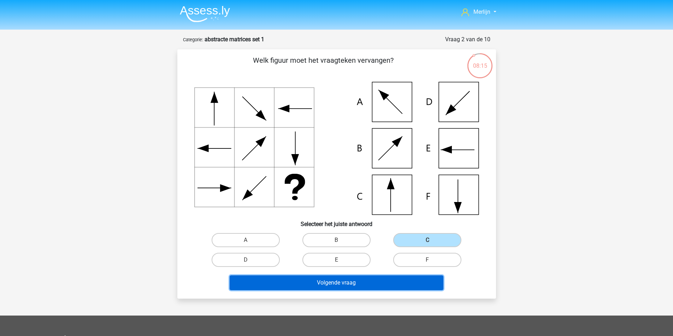
click at [370, 291] on button "Volgende vraag" at bounding box center [336, 283] width 214 height 15
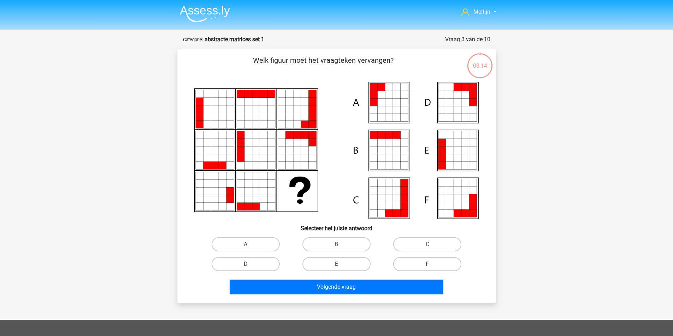
scroll to position [38, 0]
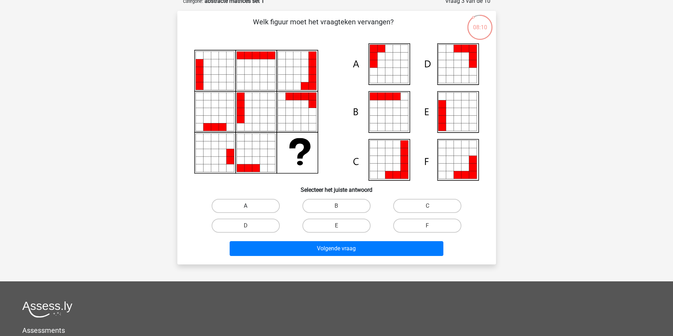
click at [267, 213] on label "A" at bounding box center [245, 206] width 68 height 14
click at [250, 211] on input "A" at bounding box center [247, 208] width 5 height 5
radio input "true"
click at [267, 213] on label "A" at bounding box center [245, 206] width 68 height 14
click at [250, 211] on input "A" at bounding box center [247, 208] width 5 height 5
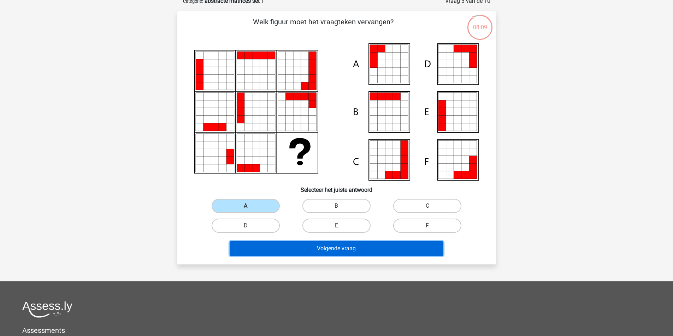
click at [330, 256] on button "Volgende vraag" at bounding box center [336, 248] width 214 height 15
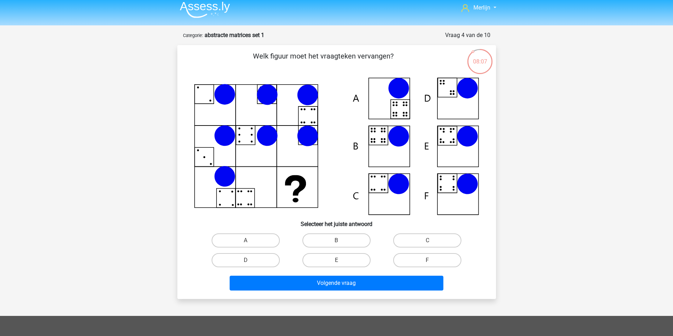
scroll to position [3, 0]
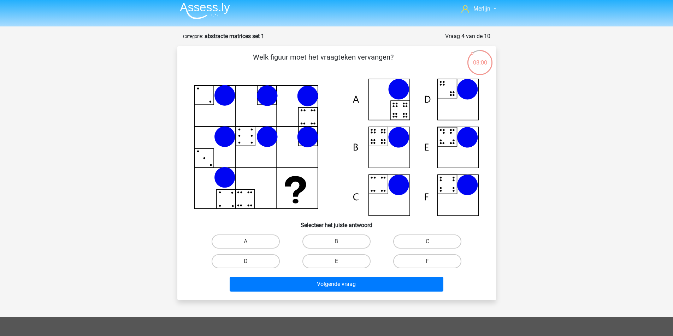
click at [339, 264] on div "E" at bounding box center [336, 262] width 91 height 20
click at [340, 269] on label "E" at bounding box center [336, 262] width 68 height 14
click at [340, 266] on input "E" at bounding box center [338, 264] width 5 height 5
radio input "true"
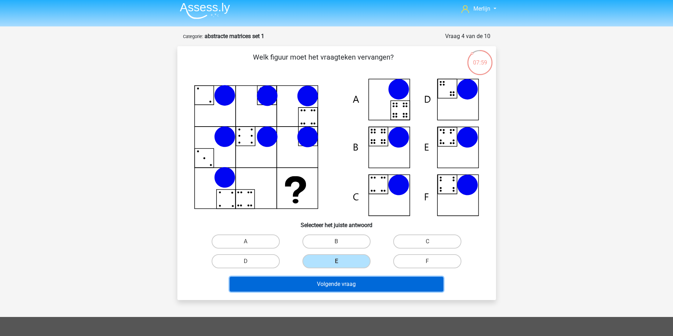
click at [353, 292] on button "Volgende vraag" at bounding box center [336, 284] width 214 height 15
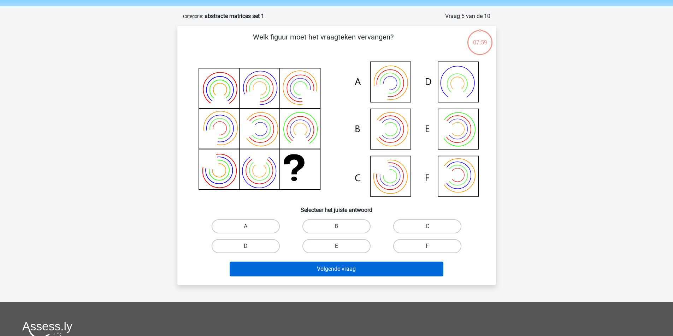
scroll to position [38, 0]
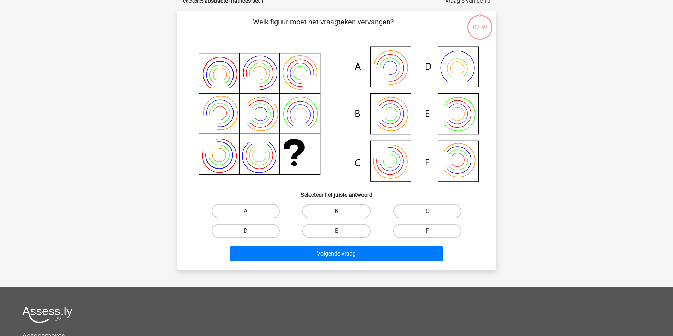
click at [330, 216] on label "B" at bounding box center [336, 211] width 68 height 14
click at [336, 216] on input "B" at bounding box center [338, 213] width 5 height 5
radio input "true"
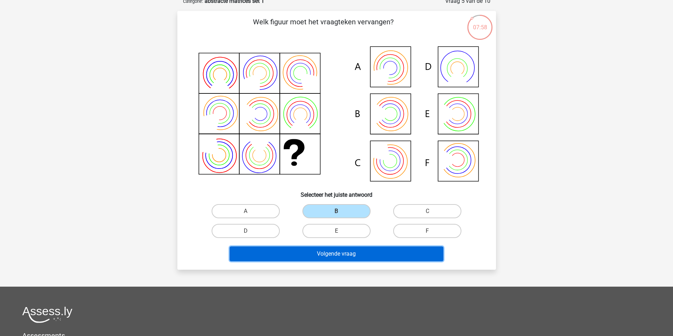
click at [336, 262] on button "Volgende vraag" at bounding box center [336, 254] width 214 height 15
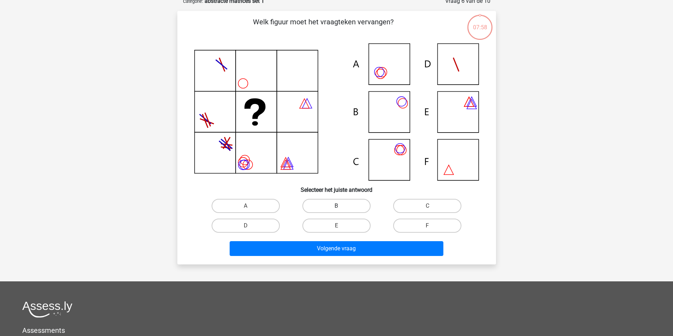
click at [338, 213] on label "B" at bounding box center [336, 206] width 68 height 14
click at [338, 211] on input "B" at bounding box center [338, 208] width 5 height 5
radio input "true"
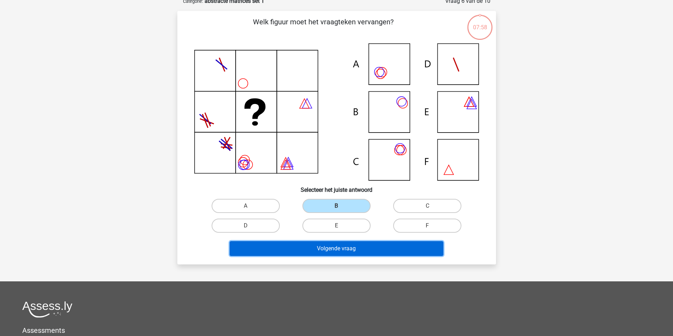
drag, startPoint x: 337, startPoint y: 265, endPoint x: 336, endPoint y: 261, distance: 3.5
click at [336, 256] on button "Volgende vraag" at bounding box center [336, 248] width 214 height 15
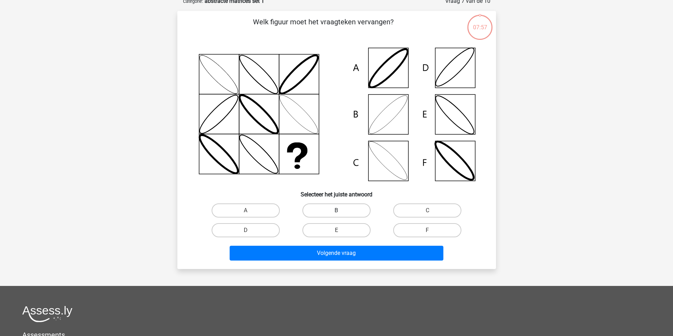
click at [339, 217] on label "B" at bounding box center [336, 211] width 68 height 14
click at [339, 215] on input "B" at bounding box center [338, 213] width 5 height 5
radio input "true"
click at [330, 261] on div "Volgende vraag" at bounding box center [337, 251] width 296 height 23
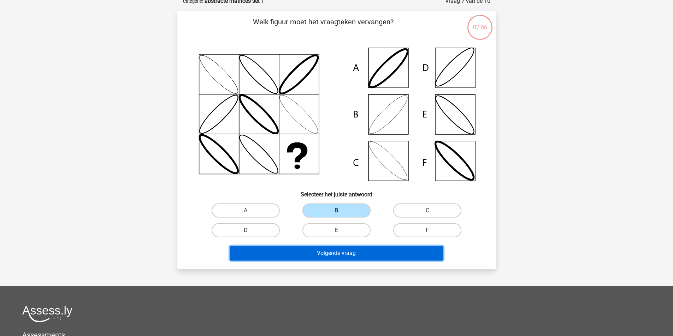
click at [330, 261] on button "Volgende vraag" at bounding box center [336, 253] width 214 height 15
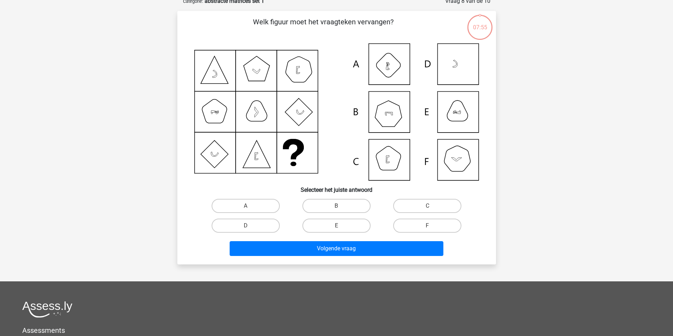
click at [342, 216] on div "B" at bounding box center [336, 206] width 91 height 20
click at [345, 213] on label "B" at bounding box center [336, 206] width 68 height 14
click at [341, 211] on input "B" at bounding box center [338, 208] width 5 height 5
radio input "true"
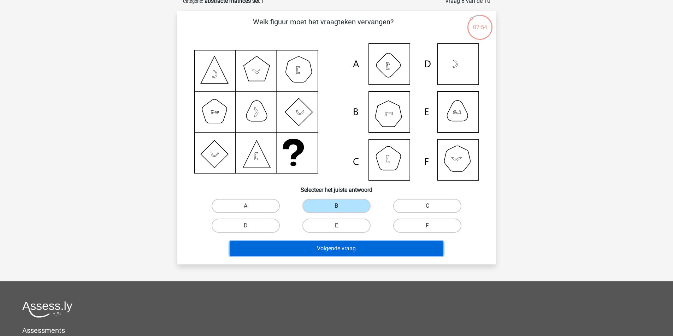
click at [336, 256] on button "Volgende vraag" at bounding box center [336, 248] width 214 height 15
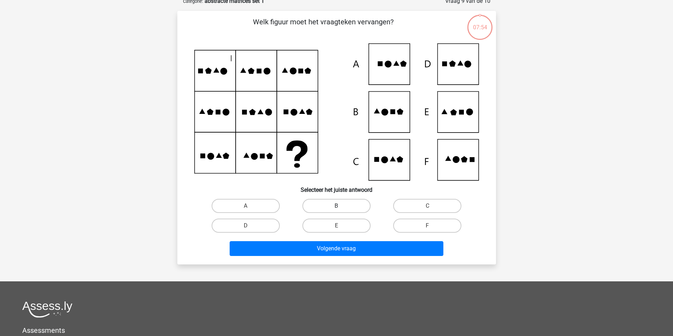
click at [344, 213] on label "B" at bounding box center [336, 206] width 68 height 14
click at [341, 211] on input "B" at bounding box center [338, 208] width 5 height 5
radio input "true"
click at [338, 255] on div "Volgende vraag" at bounding box center [337, 247] width 296 height 23
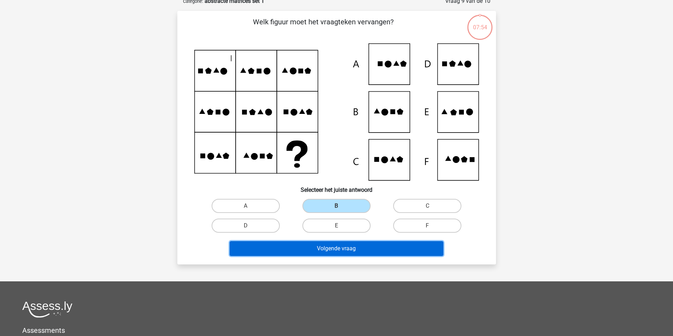
click at [336, 256] on button "Volgende vraag" at bounding box center [336, 248] width 214 height 15
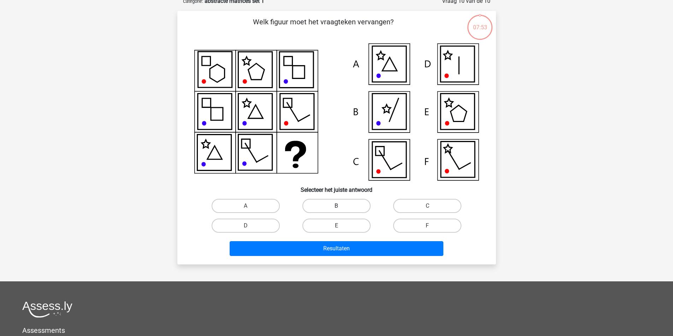
click at [342, 213] on label "B" at bounding box center [336, 206] width 68 height 14
click at [341, 211] on input "B" at bounding box center [338, 208] width 5 height 5
radio input "true"
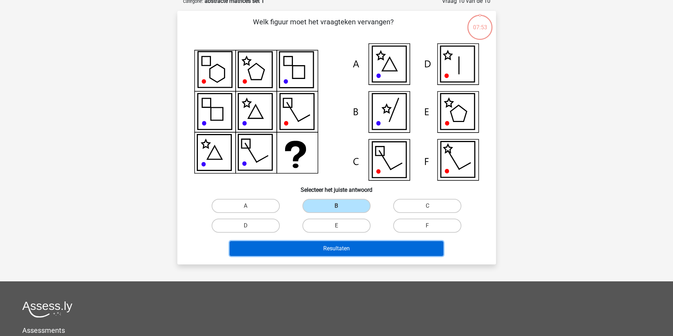
click at [336, 256] on button "Resultaten" at bounding box center [336, 248] width 214 height 15
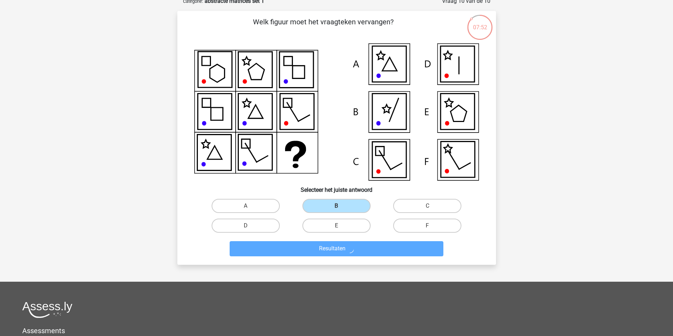
click at [322, 257] on button "Resultaten" at bounding box center [336, 248] width 214 height 15
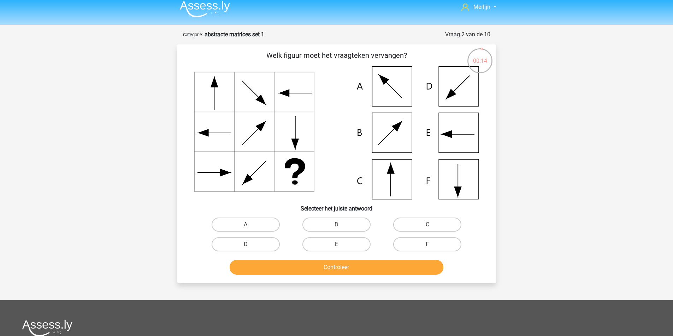
scroll to position [0, 0]
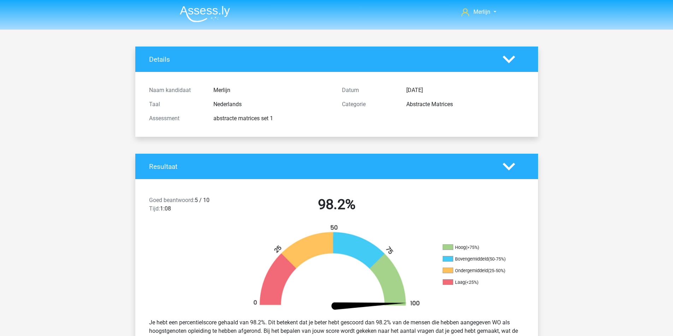
click at [339, 218] on div "Resultaat Goed beantwoord: 5 / 10 Tijd: 1:08 98.2% Hoog (>75%) Bovengemiddeld (…" at bounding box center [336, 256] width 402 height 204
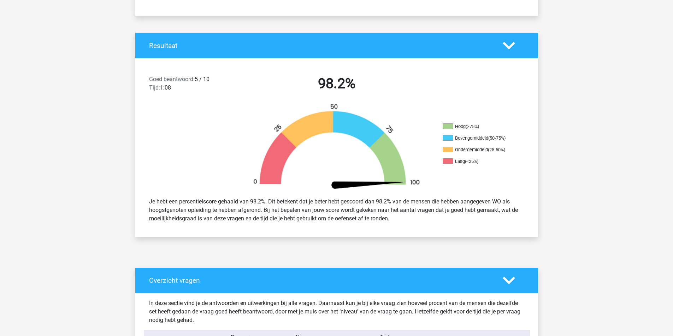
scroll to position [141, 0]
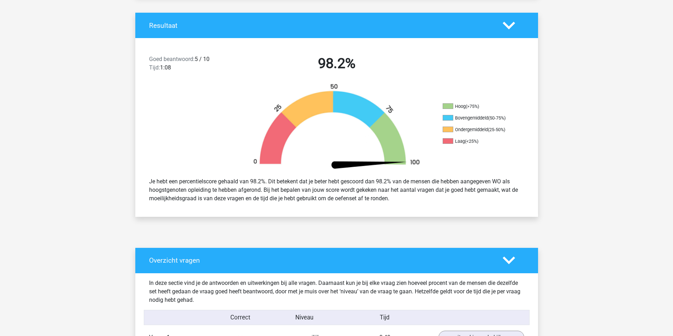
click at [408, 144] on img at bounding box center [336, 127] width 191 height 89
click at [392, 72] on h2 "98.2%" at bounding box center [336, 63] width 182 height 17
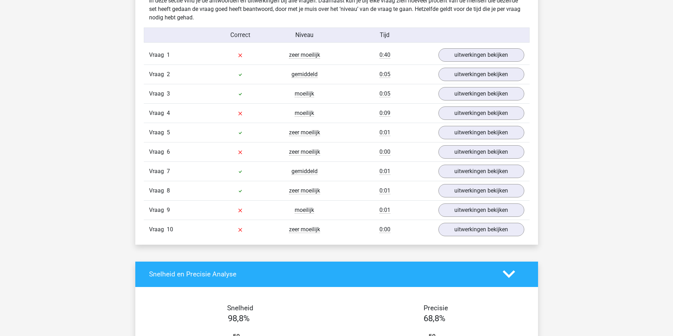
scroll to position [424, 0]
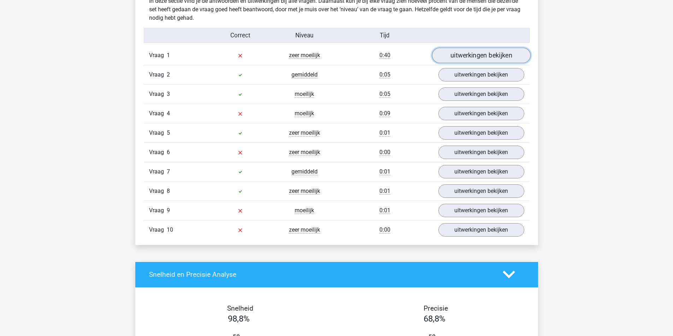
click at [455, 63] on link "uitwerkingen bekijken" at bounding box center [480, 56] width 98 height 16
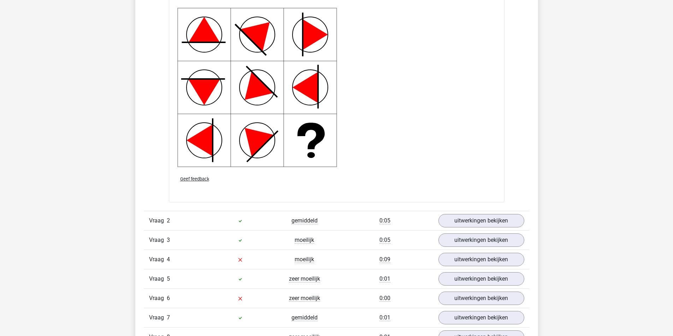
scroll to position [777, 0]
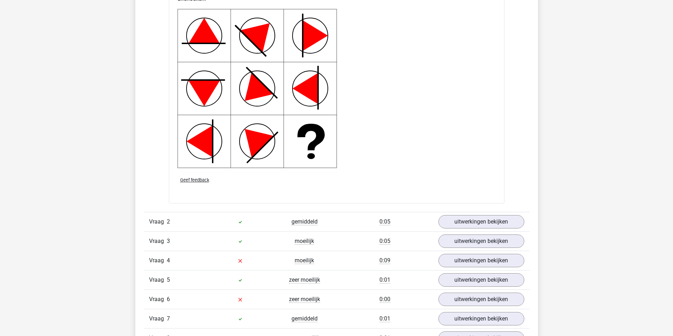
drag, startPoint x: 303, startPoint y: 112, endPoint x: 360, endPoint y: 120, distance: 57.1
drag, startPoint x: 334, startPoint y: 145, endPoint x: 367, endPoint y: 145, distance: 33.2
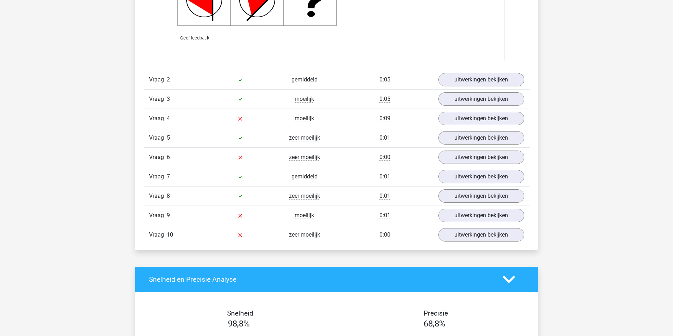
scroll to position [918, 0]
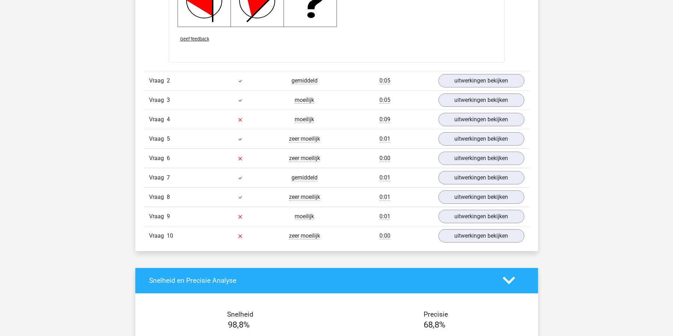
click at [209, 48] on div "Geef feedback" at bounding box center [336, 39] width 324 height 18
click at [209, 42] on span "Geef feedback" at bounding box center [194, 38] width 29 height 5
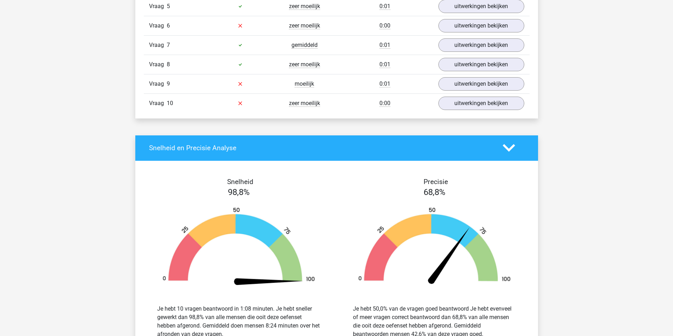
scroll to position [1094, 0]
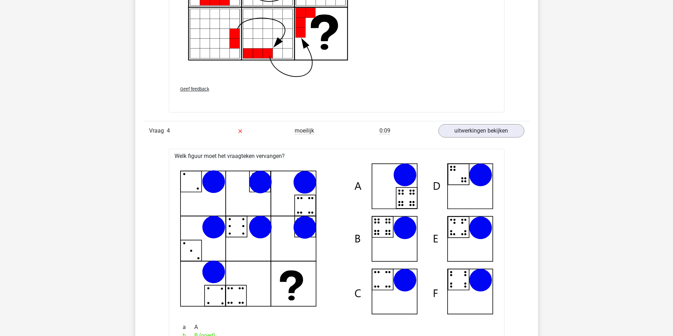
scroll to position [1518, 0]
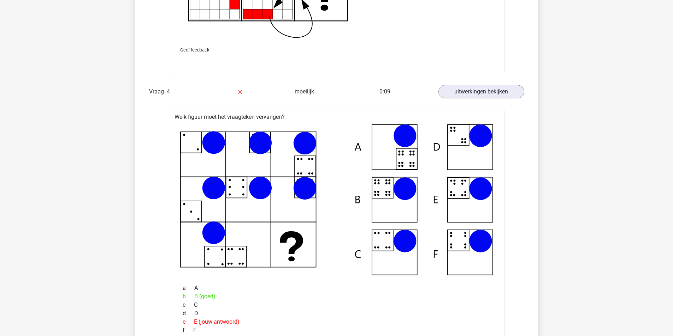
drag, startPoint x: 386, startPoint y: 53, endPoint x: 410, endPoint y: 56, distance: 23.5
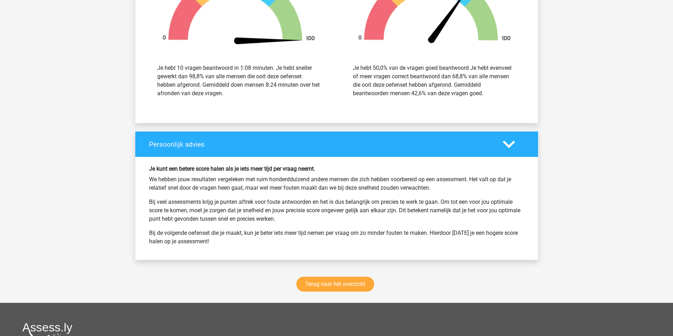
scroll to position [2259, 0]
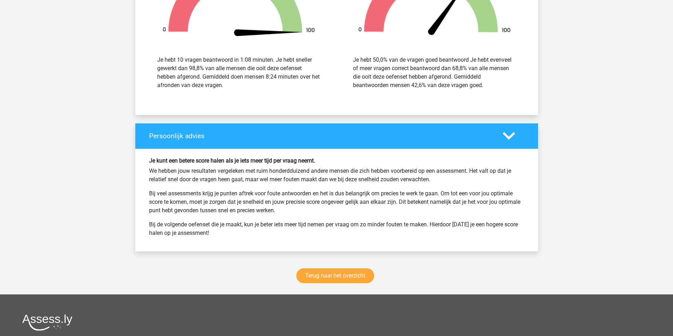
scroll to position [2754, 0]
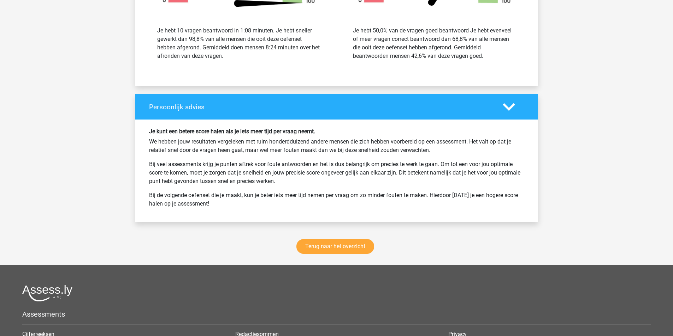
scroll to position [3142, 0]
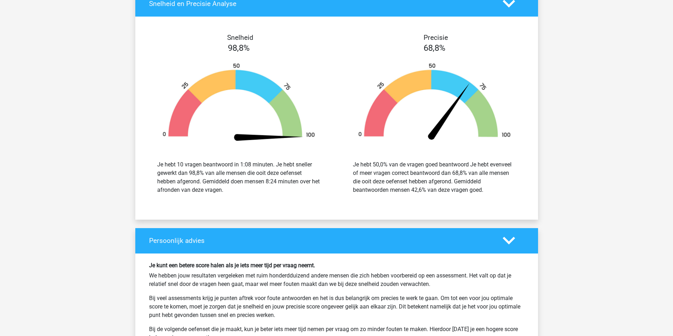
scroll to position [3283, 0]
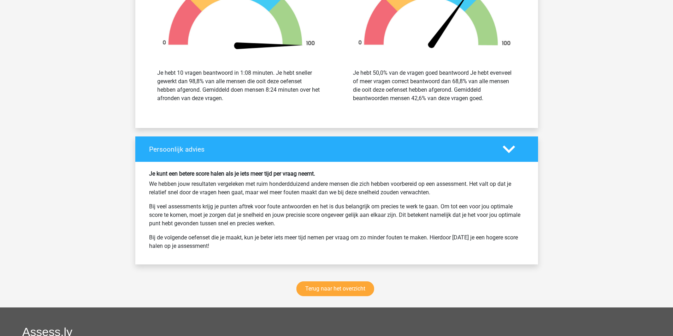
scroll to position [3672, 0]
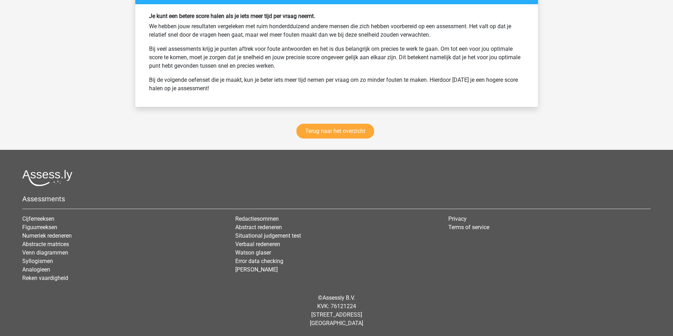
click at [354, 139] on link "Terug naar het overzicht" at bounding box center [335, 131] width 78 height 15
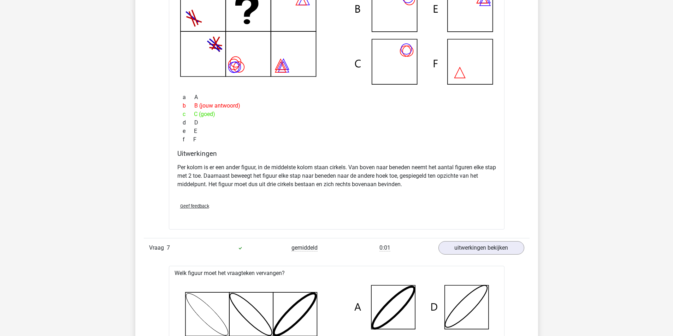
scroll to position [2577, 0]
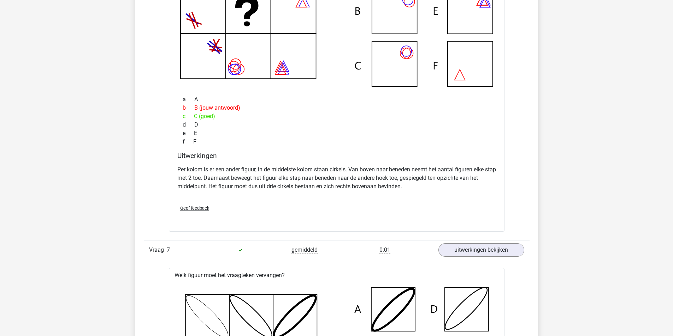
drag, startPoint x: 672, startPoint y: 156, endPoint x: 670, endPoint y: 139, distance: 17.4
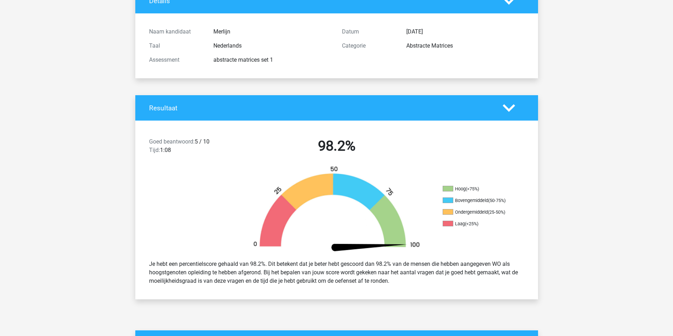
scroll to position [71, 0]
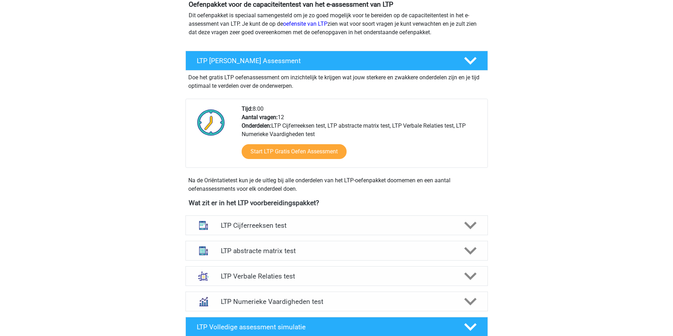
scroll to position [71, 0]
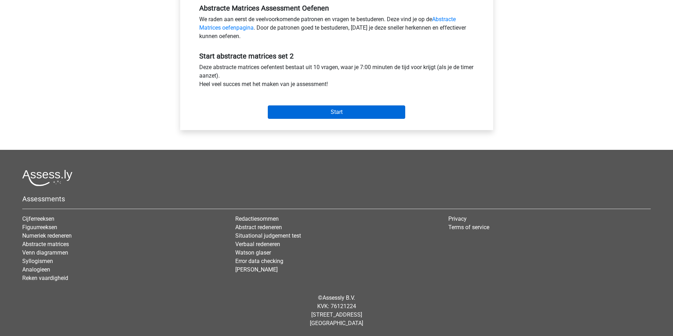
scroll to position [282, 0]
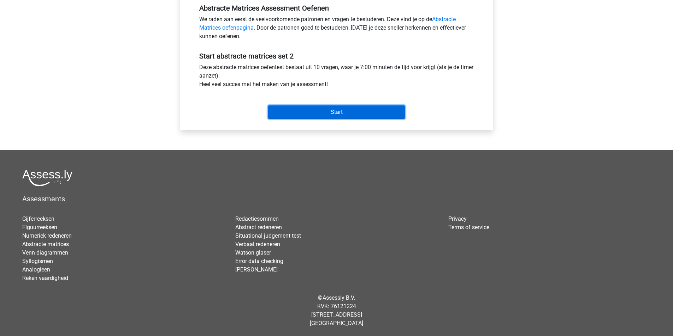
click at [333, 119] on input "Start" at bounding box center [336, 112] width 137 height 13
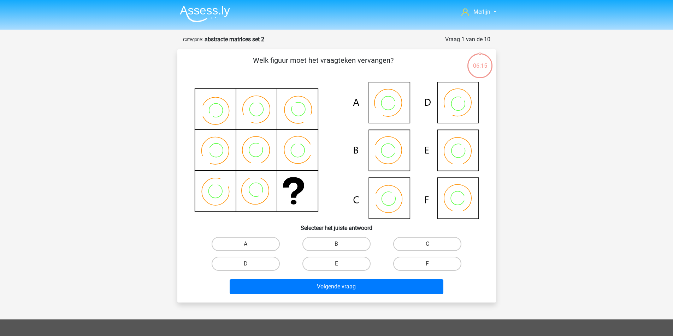
click at [336, 249] on input "B" at bounding box center [338, 246] width 5 height 5
radio input "true"
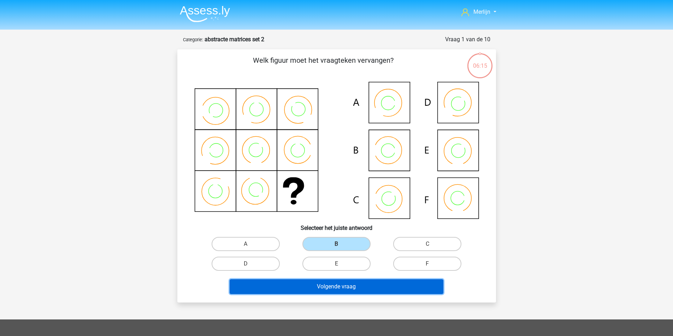
click at [332, 294] on button "Volgende vraag" at bounding box center [336, 287] width 214 height 15
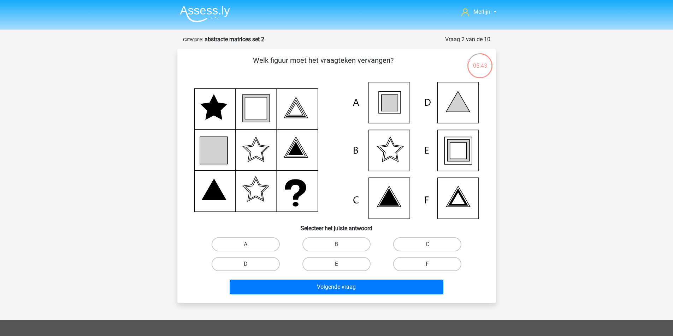
click at [220, 118] on icon at bounding box center [214, 107] width 26 height 25
click at [255, 117] on icon at bounding box center [256, 108] width 22 height 22
click at [233, 159] on icon at bounding box center [336, 150] width 285 height 137
drag, startPoint x: 340, startPoint y: 277, endPoint x: 338, endPoint y: 302, distance: 25.2
click at [340, 269] on input "E" at bounding box center [338, 266] width 5 height 5
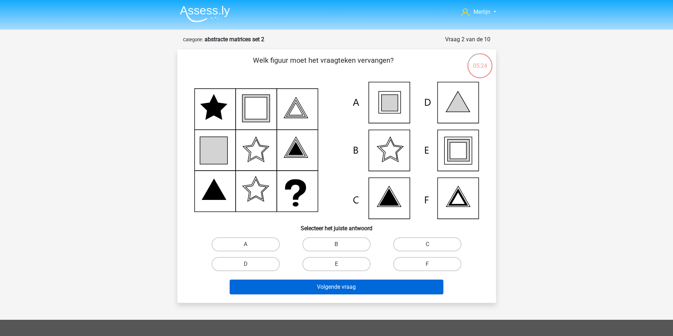
radio input "true"
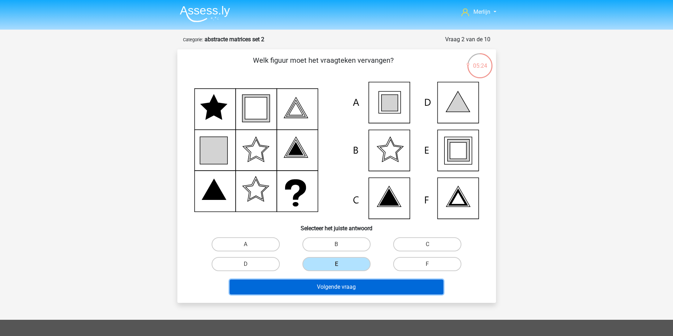
click at [338, 295] on button "Volgende vraag" at bounding box center [336, 287] width 214 height 15
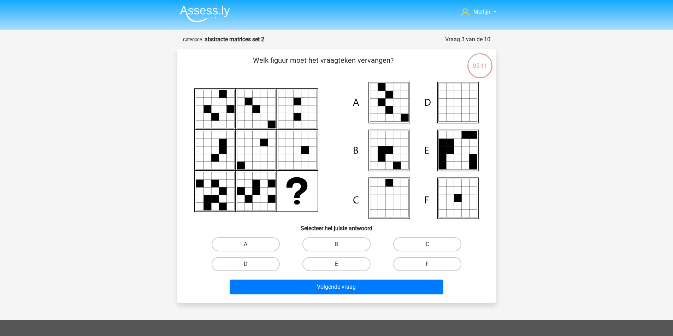
drag, startPoint x: 329, startPoint y: 223, endPoint x: 221, endPoint y: 231, distance: 108.6
click at [221, 231] on h6 "Selecteer het juiste antwoord" at bounding box center [337, 226] width 296 height 12
drag, startPoint x: 270, startPoint y: 251, endPoint x: 291, endPoint y: 299, distance: 52.0
click at [269, 251] on label "A" at bounding box center [245, 245] width 68 height 14
click at [250, 249] on input "A" at bounding box center [247, 247] width 5 height 5
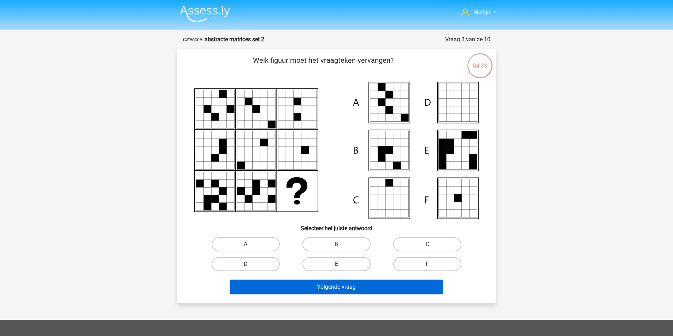
radio input "true"
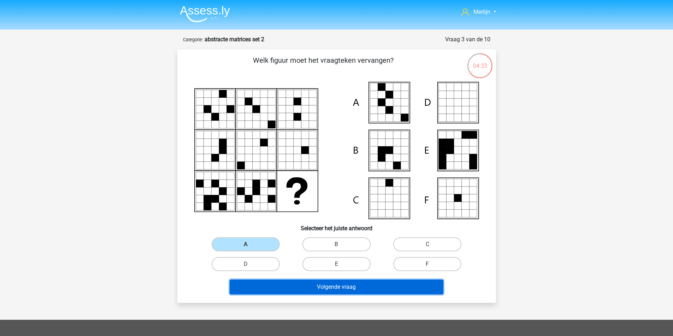
click at [306, 295] on button "Volgende vraag" at bounding box center [336, 287] width 214 height 15
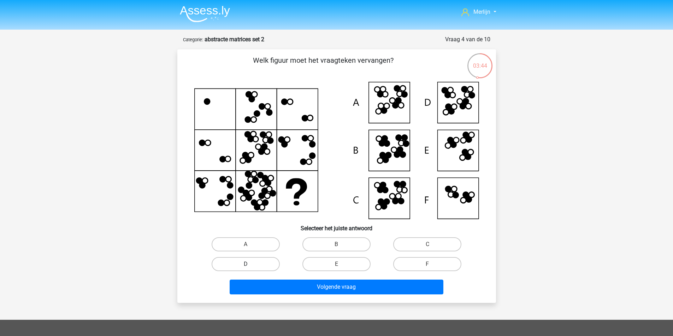
click at [268, 271] on label "D" at bounding box center [245, 264] width 68 height 14
click at [250, 269] on input "D" at bounding box center [247, 266] width 5 height 5
radio input "true"
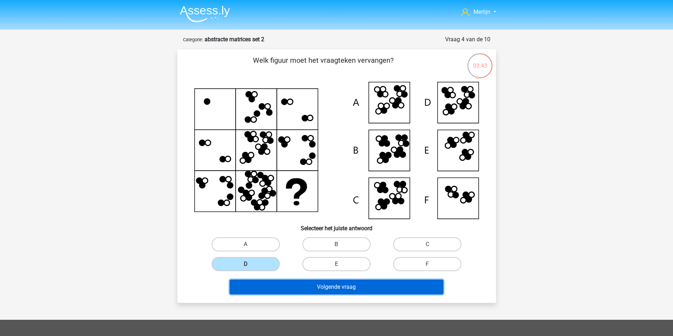
click at [322, 295] on button "Volgende vraag" at bounding box center [336, 287] width 214 height 15
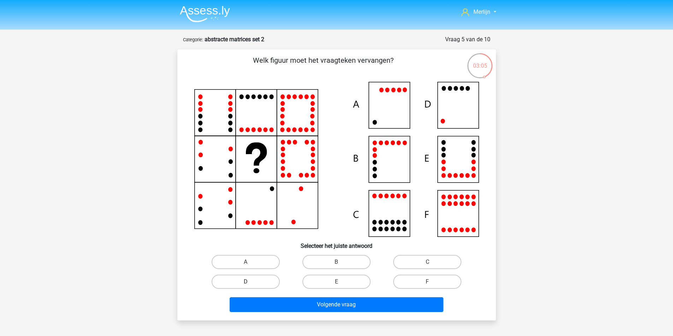
click at [278, 289] on label "D" at bounding box center [245, 282] width 68 height 14
click at [250, 287] on input "D" at bounding box center [247, 284] width 5 height 5
radio input "true"
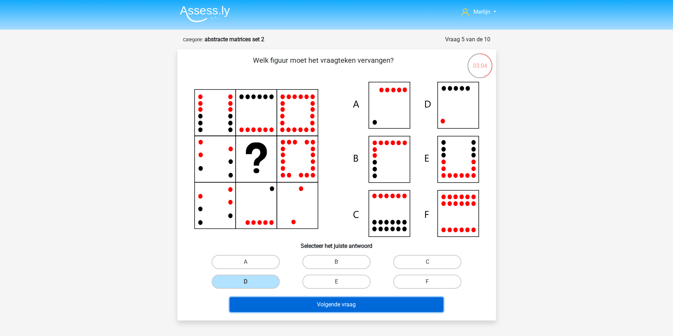
click at [317, 312] on button "Volgende vraag" at bounding box center [336, 305] width 214 height 15
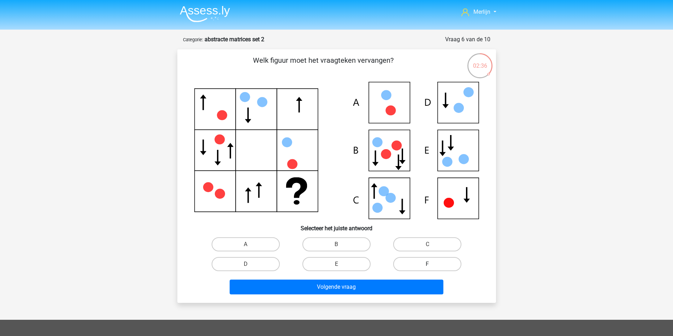
click at [405, 271] on label "F" at bounding box center [427, 264] width 68 height 14
click at [427, 269] on input "F" at bounding box center [429, 266] width 5 height 5
radio input "true"
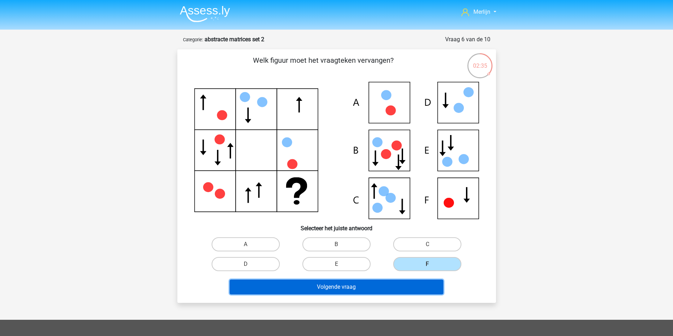
click at [358, 295] on button "Volgende vraag" at bounding box center [336, 287] width 214 height 15
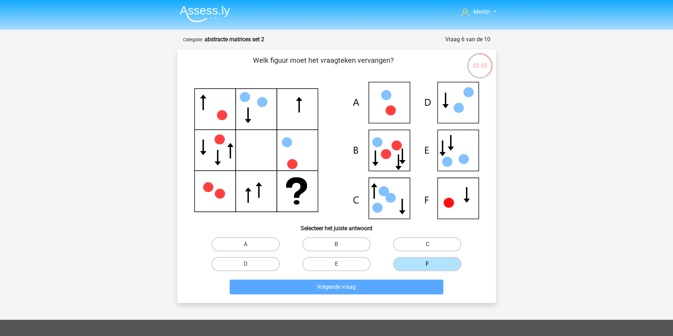
scroll to position [38, 0]
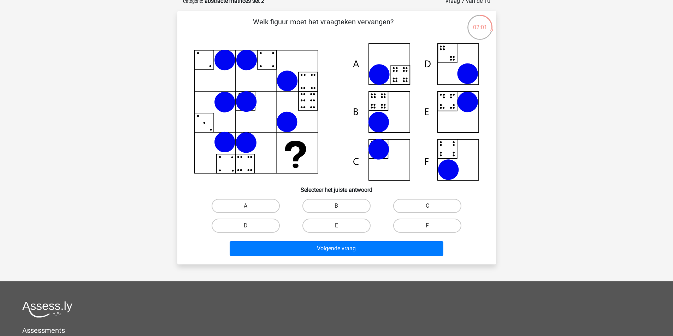
drag, startPoint x: 338, startPoint y: 215, endPoint x: 346, endPoint y: 257, distance: 42.7
click at [338, 211] on input "B" at bounding box center [338, 208] width 5 height 5
radio input "true"
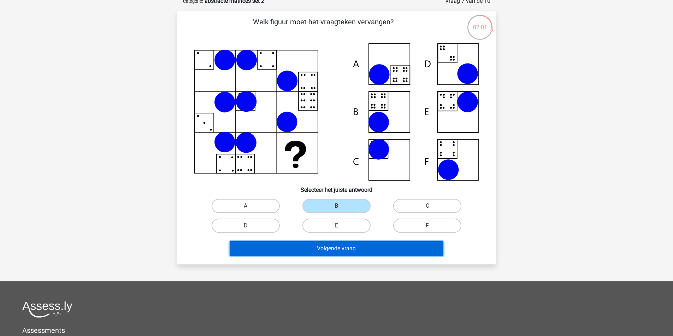
click at [348, 256] on button "Volgende vraag" at bounding box center [336, 248] width 214 height 15
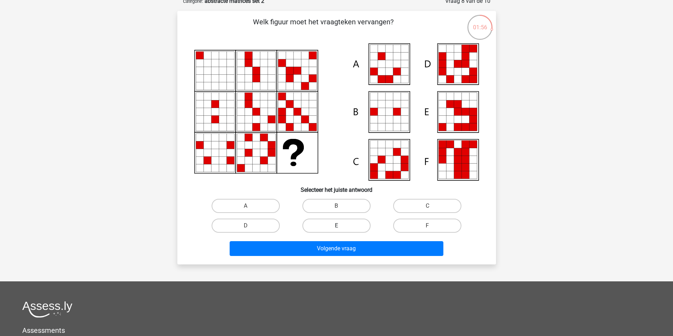
click at [357, 233] on label "E" at bounding box center [336, 226] width 68 height 14
click at [341, 231] on input "E" at bounding box center [338, 228] width 5 height 5
radio input "true"
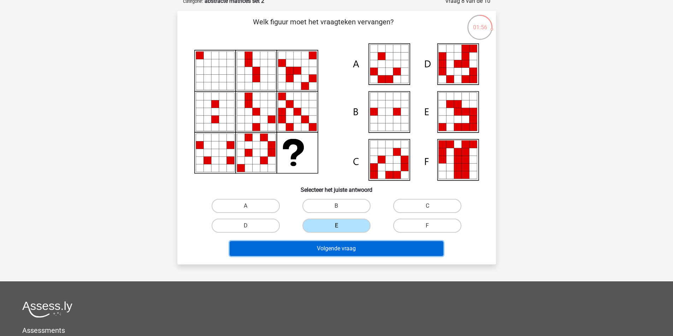
click at [358, 256] on button "Volgende vraag" at bounding box center [336, 248] width 214 height 15
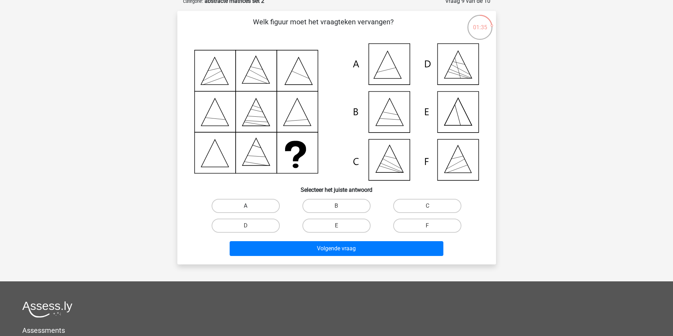
click at [260, 213] on label "A" at bounding box center [245, 206] width 68 height 14
click at [250, 211] on input "A" at bounding box center [247, 208] width 5 height 5
radio input "true"
click at [326, 259] on div "Volgende vraag" at bounding box center [336, 250] width 273 height 18
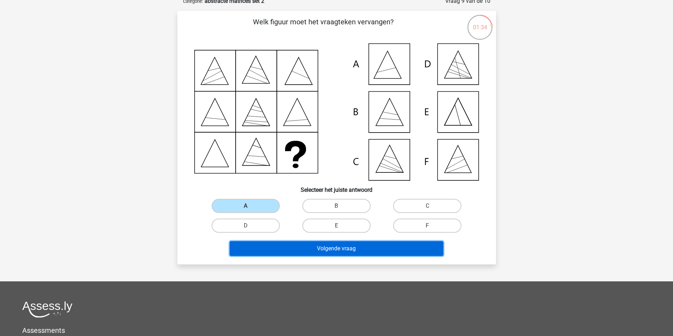
click at [322, 256] on button "Volgende vraag" at bounding box center [336, 248] width 214 height 15
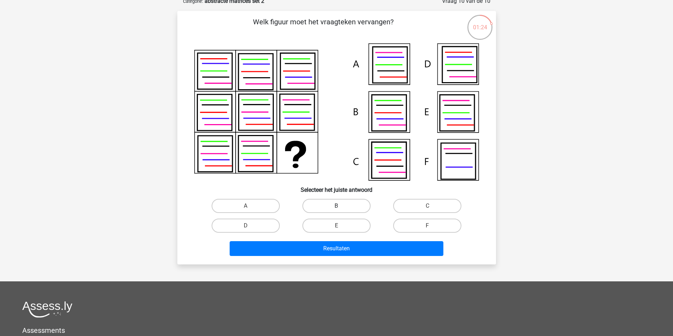
click at [340, 213] on label "B" at bounding box center [336, 206] width 68 height 14
click at [340, 211] on input "B" at bounding box center [338, 208] width 5 height 5
radio input "true"
click at [347, 213] on label "B" at bounding box center [336, 206] width 68 height 14
click at [341, 211] on input "B" at bounding box center [338, 208] width 5 height 5
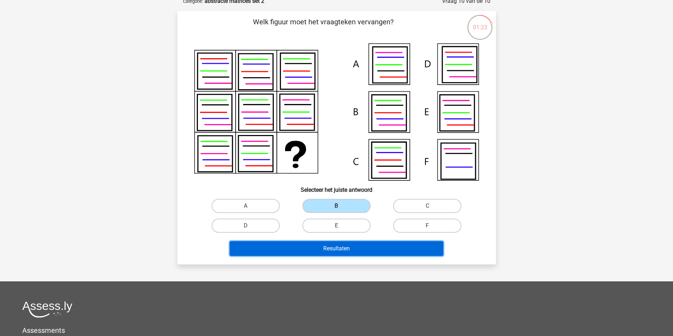
click at [346, 256] on button "Resultaten" at bounding box center [336, 248] width 214 height 15
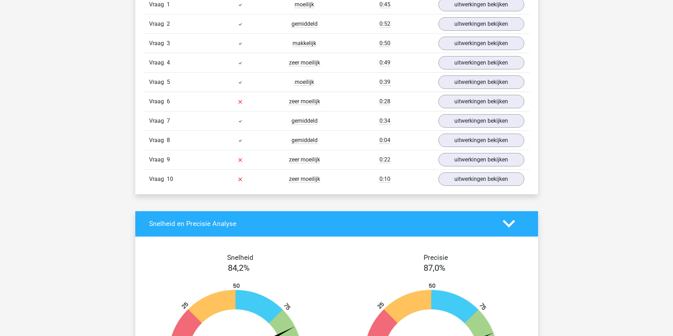
scroll to position [494, 0]
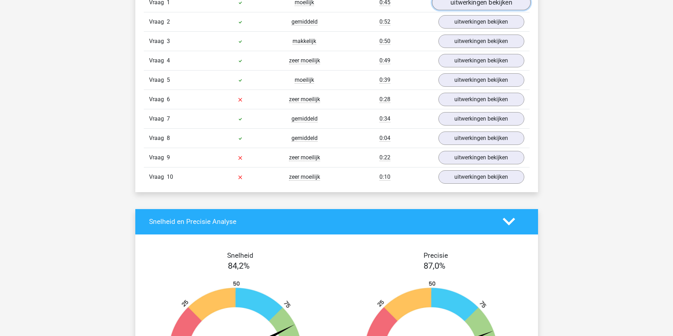
click at [455, 10] on link "uitwerkingen bekijken" at bounding box center [480, 3] width 98 height 16
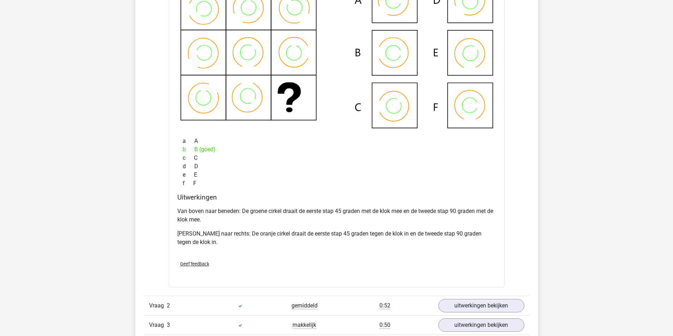
scroll to position [530, 0]
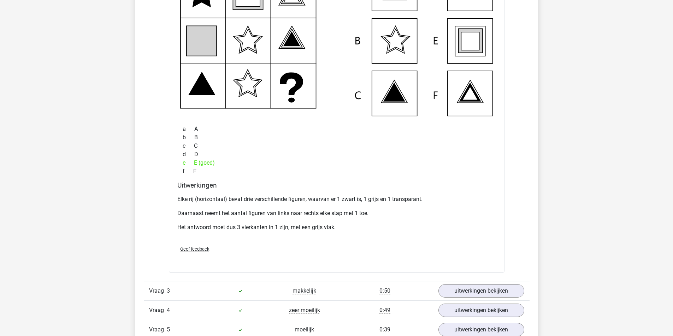
scroll to position [565, 0]
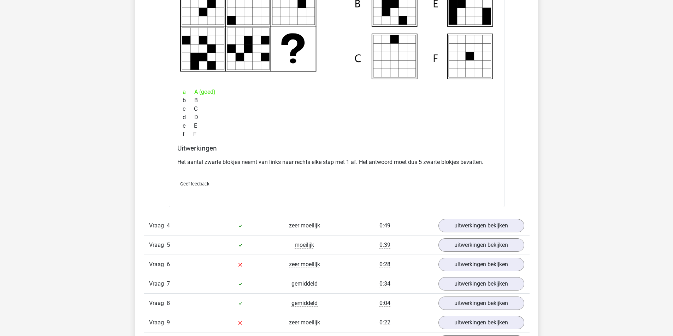
scroll to position [635, 0]
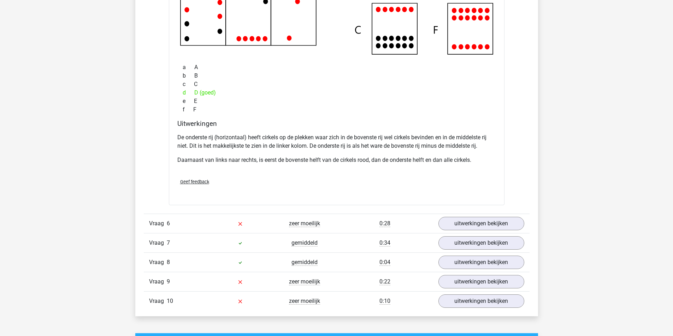
scroll to position [706, 0]
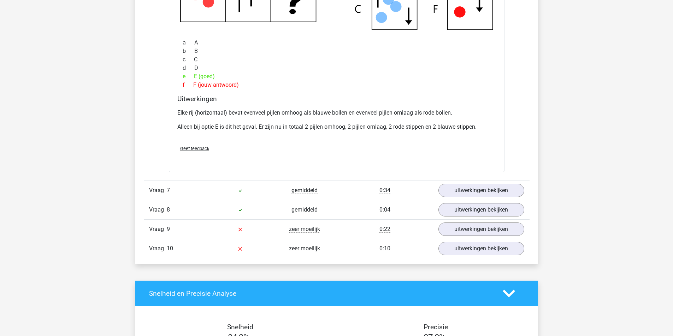
scroll to position [741, 0]
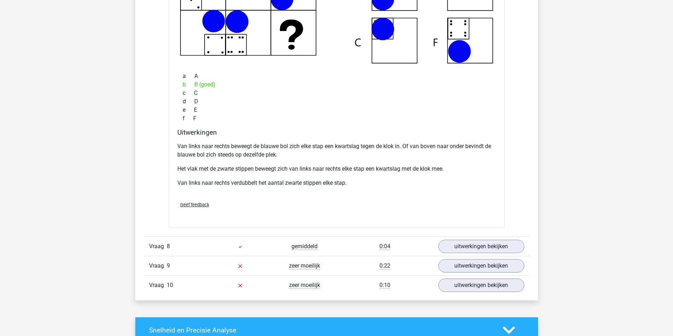
scroll to position [706, 0]
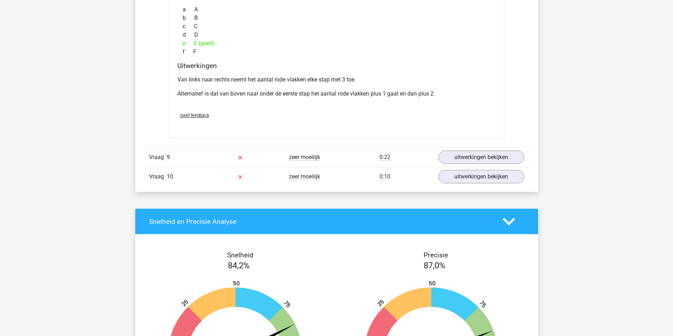
scroll to position [812, 0]
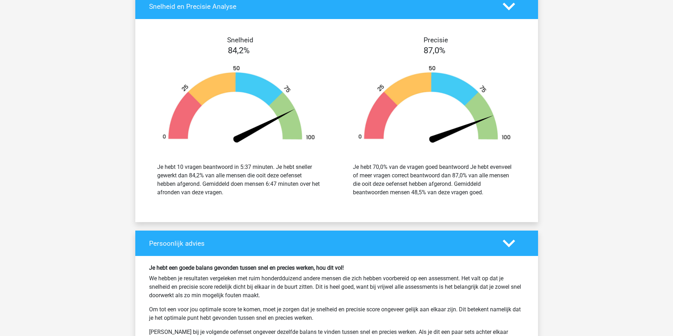
scroll to position [1024, 0]
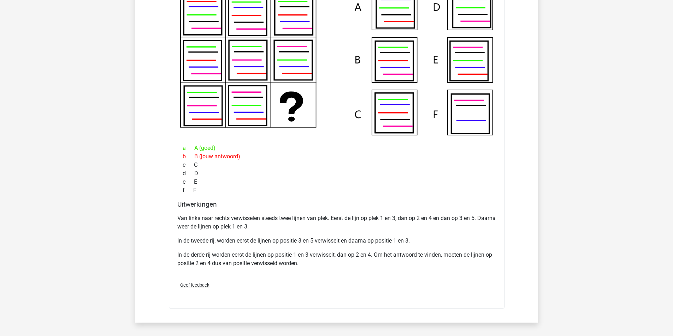
scroll to position [953, 0]
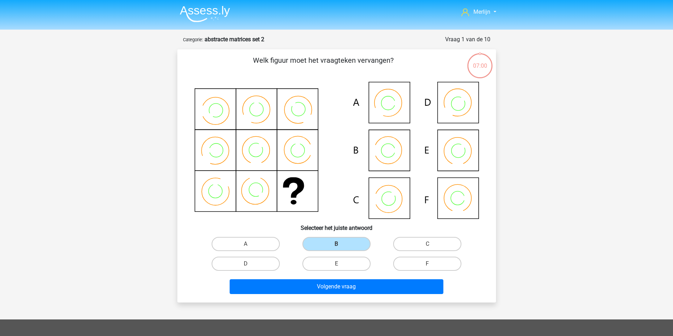
scroll to position [38, 0]
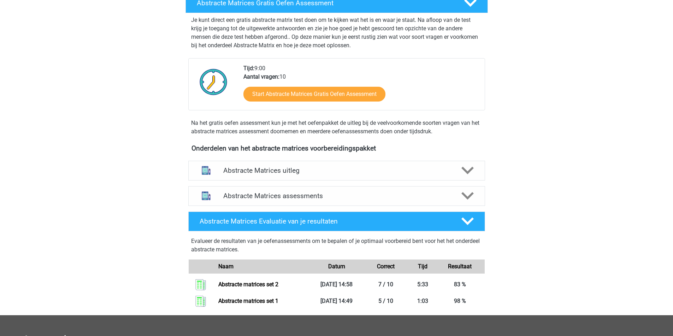
scroll to position [247, 0]
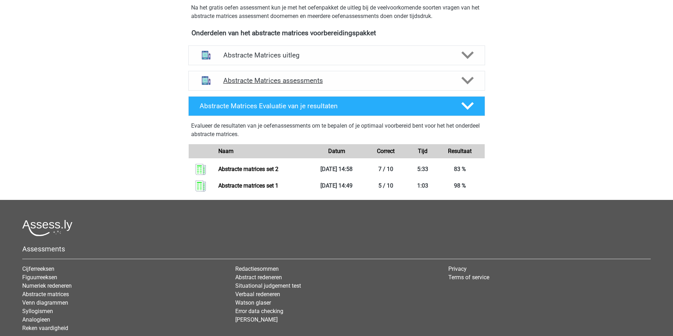
click at [396, 91] on div "Abstracte Matrices assessments" at bounding box center [336, 81] width 297 height 20
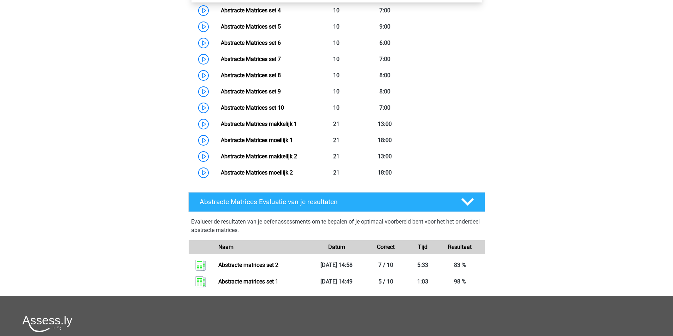
scroll to position [459, 0]
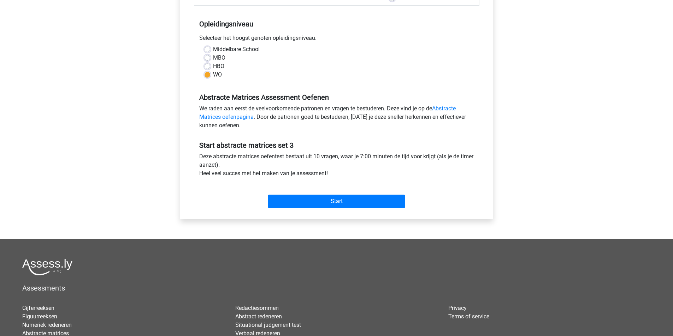
scroll to position [141, 0]
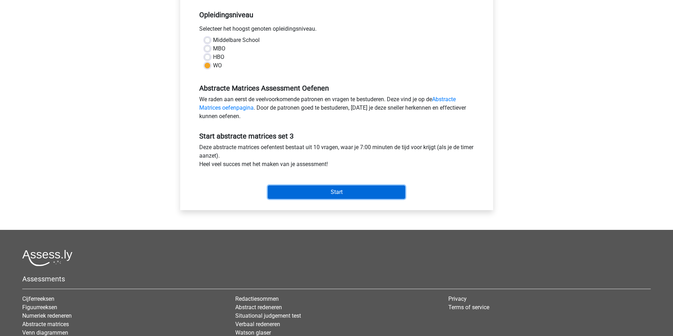
click at [341, 199] on input "Start" at bounding box center [336, 192] width 137 height 13
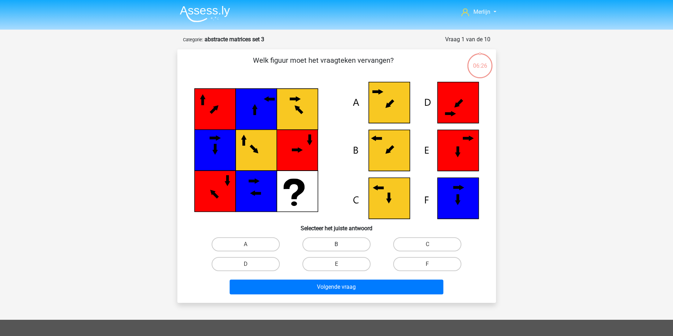
click at [352, 252] on label "B" at bounding box center [336, 245] width 68 height 14
click at [341, 249] on input "B" at bounding box center [338, 247] width 5 height 5
radio input "true"
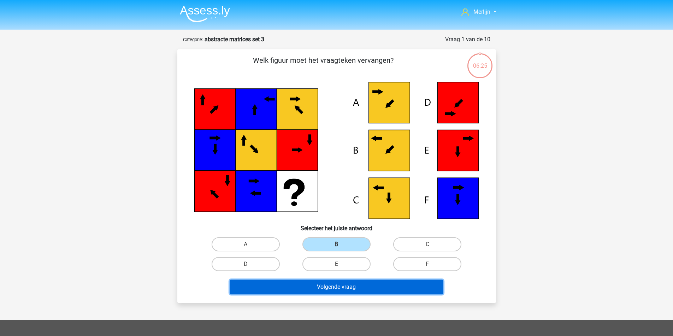
click at [351, 295] on button "Volgende vraag" at bounding box center [336, 287] width 214 height 15
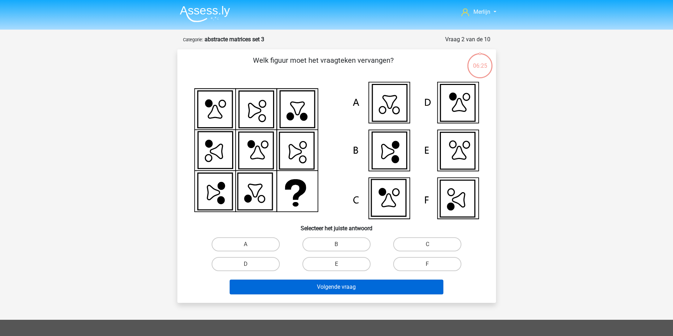
scroll to position [38, 0]
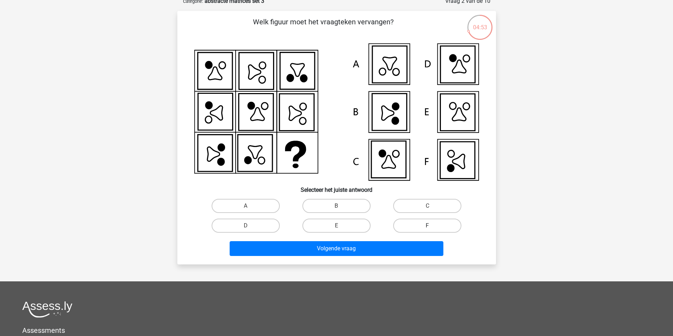
click at [414, 233] on label "F" at bounding box center [427, 226] width 68 height 14
click at [427, 231] on input "F" at bounding box center [429, 228] width 5 height 5
radio input "true"
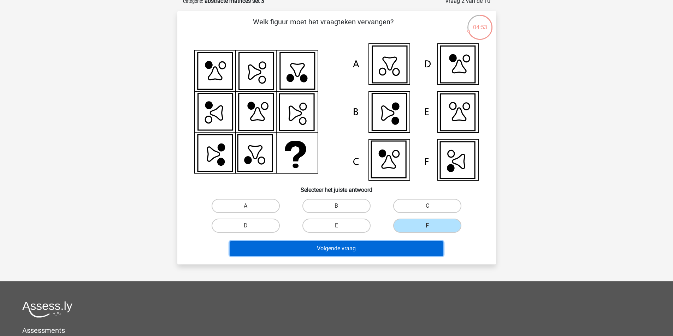
click at [399, 256] on button "Volgende vraag" at bounding box center [336, 248] width 214 height 15
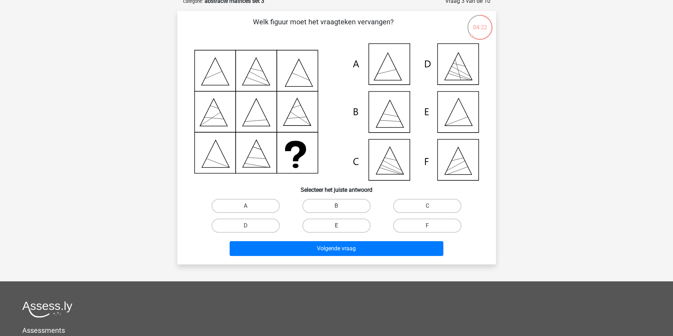
click at [345, 233] on label "E" at bounding box center [336, 226] width 68 height 14
click at [341, 231] on input "E" at bounding box center [338, 228] width 5 height 5
radio input "true"
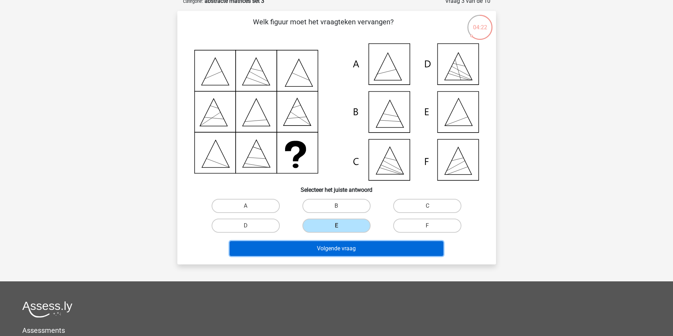
click at [343, 256] on button "Volgende vraag" at bounding box center [336, 248] width 214 height 15
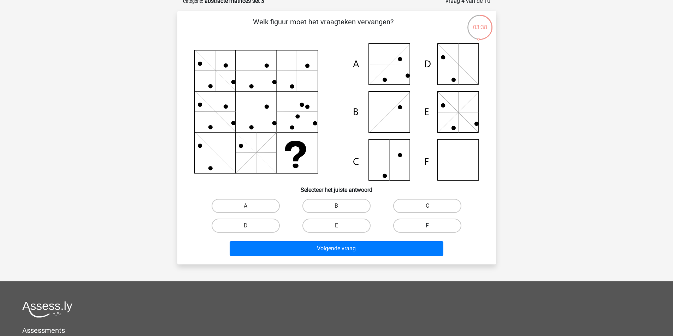
click at [414, 233] on label "F" at bounding box center [427, 226] width 68 height 14
click at [427, 231] on input "F" at bounding box center [429, 228] width 5 height 5
radio input "true"
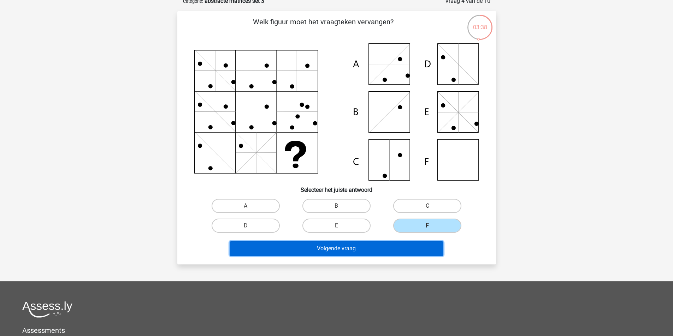
click at [371, 256] on button "Volgende vraag" at bounding box center [336, 248] width 214 height 15
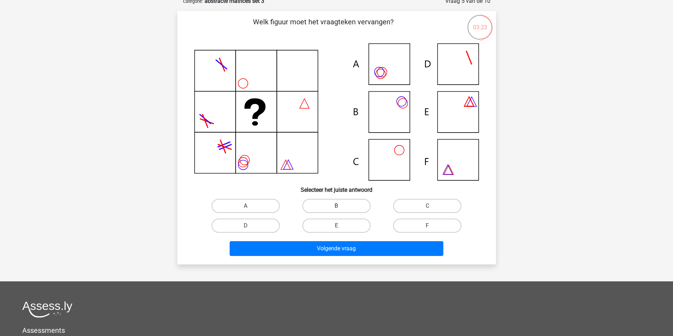
click at [359, 213] on label "B" at bounding box center [336, 206] width 68 height 14
click at [341, 211] on input "B" at bounding box center [338, 208] width 5 height 5
radio input "true"
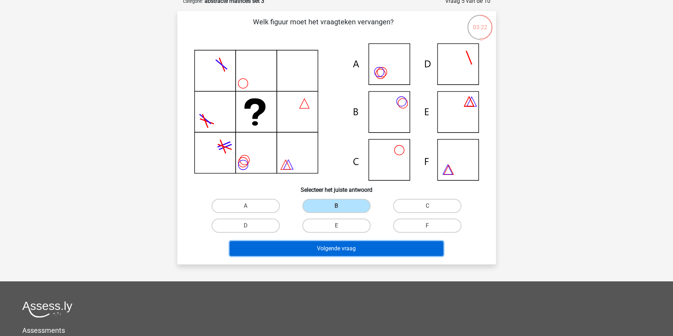
click at [368, 256] on button "Volgende vraag" at bounding box center [336, 248] width 214 height 15
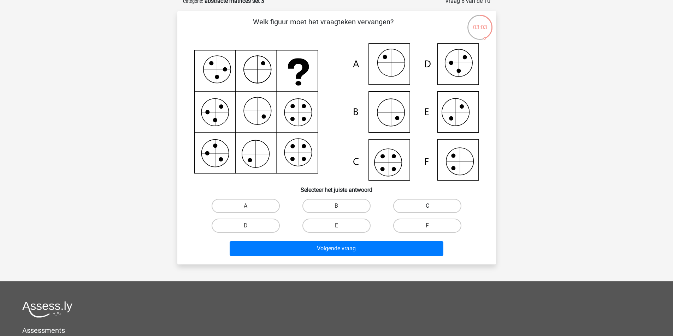
click at [396, 213] on label "C" at bounding box center [427, 206] width 68 height 14
click at [427, 211] on input "C" at bounding box center [429, 208] width 5 height 5
radio input "true"
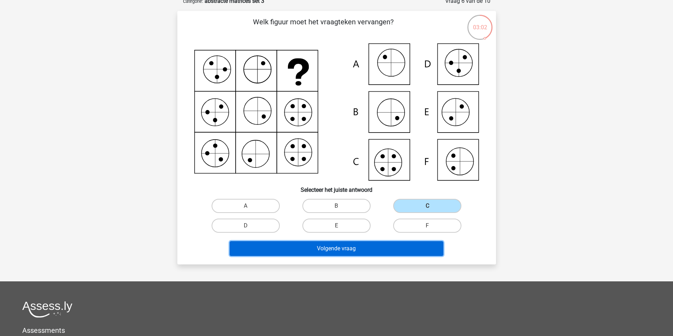
click at [362, 256] on button "Volgende vraag" at bounding box center [336, 248] width 214 height 15
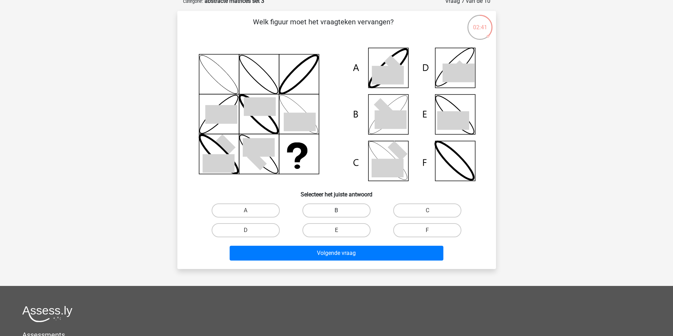
click at [355, 216] on label "B" at bounding box center [336, 211] width 68 height 14
click at [341, 215] on input "B" at bounding box center [338, 213] width 5 height 5
radio input "true"
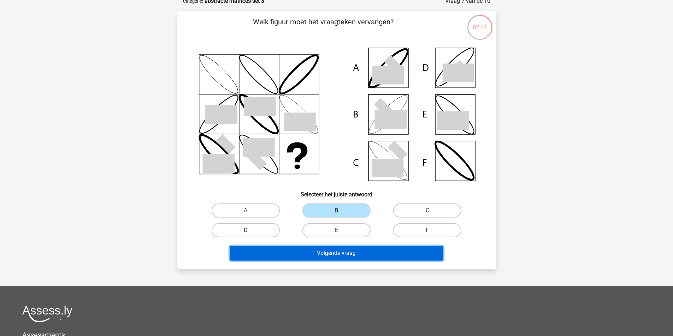
click at [348, 261] on button "Volgende vraag" at bounding box center [336, 253] width 214 height 15
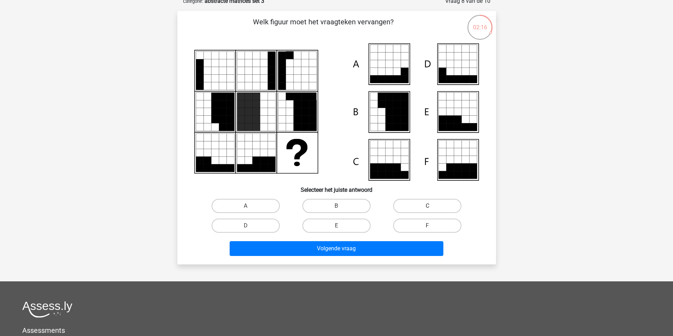
click at [399, 213] on label "C" at bounding box center [427, 206] width 68 height 14
click at [427, 211] on input "C" at bounding box center [429, 208] width 5 height 5
radio input "true"
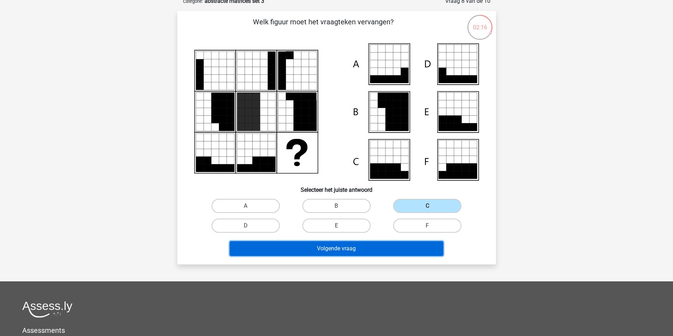
click at [367, 256] on button "Volgende vraag" at bounding box center [336, 248] width 214 height 15
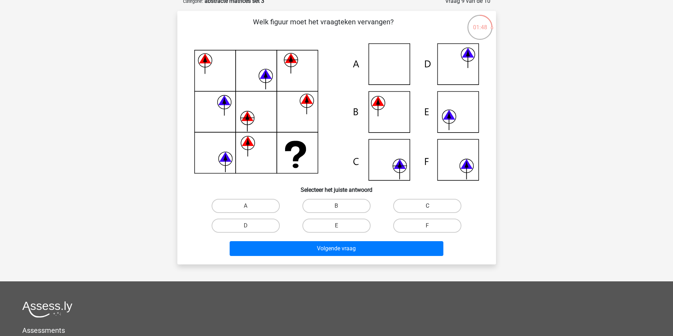
click at [415, 213] on label "C" at bounding box center [427, 206] width 68 height 14
click at [427, 211] on input "C" at bounding box center [429, 208] width 5 height 5
radio input "true"
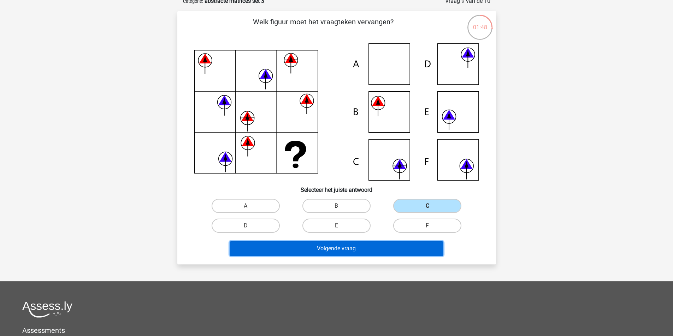
click at [397, 256] on button "Volgende vraag" at bounding box center [336, 248] width 214 height 15
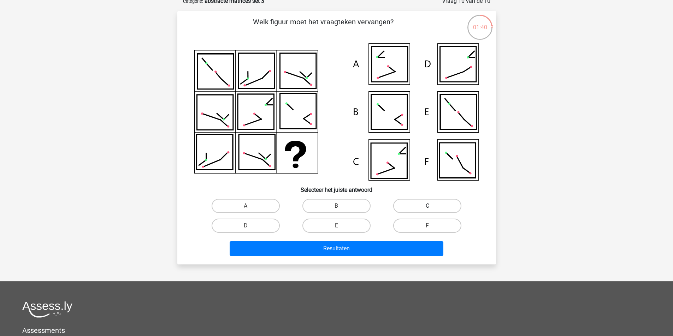
click at [412, 212] on label "C" at bounding box center [427, 206] width 68 height 14
click at [427, 211] on input "C" at bounding box center [429, 208] width 5 height 5
radio input "true"
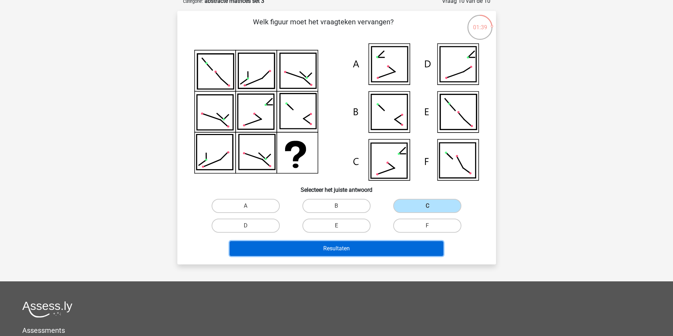
click at [366, 256] on button "Resultaten" at bounding box center [336, 248] width 214 height 15
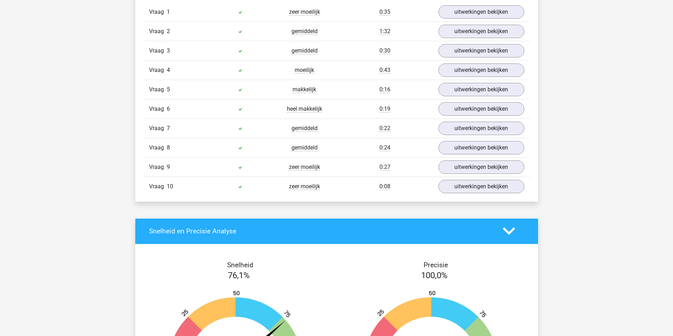
scroll to position [494, 0]
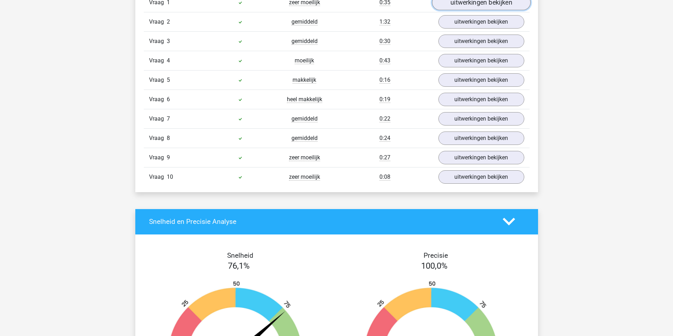
click at [471, 10] on link "uitwerkingen bekijken" at bounding box center [480, 3] width 98 height 16
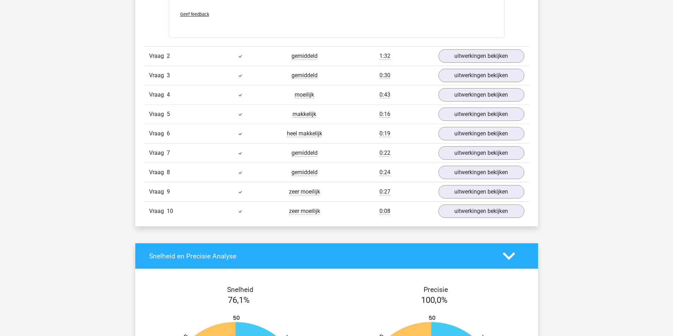
scroll to position [847, 0]
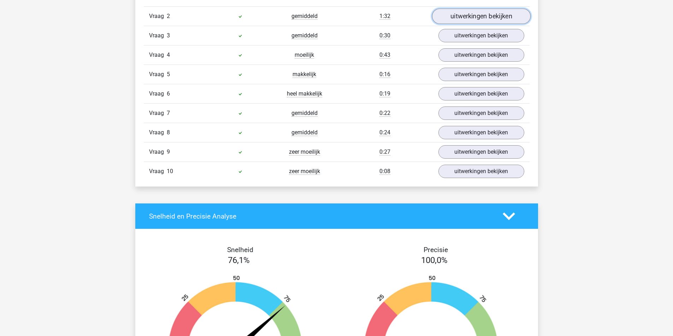
click at [462, 24] on link "uitwerkingen bekijken" at bounding box center [480, 16] width 98 height 16
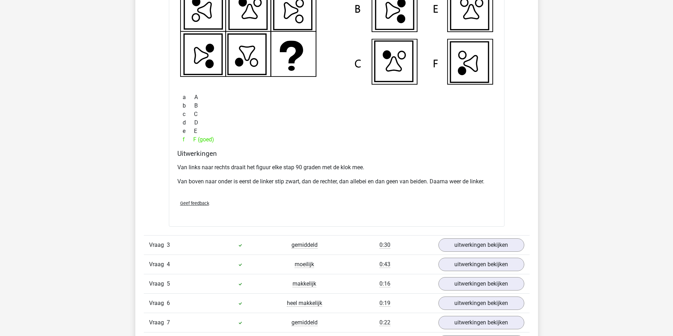
scroll to position [953, 0]
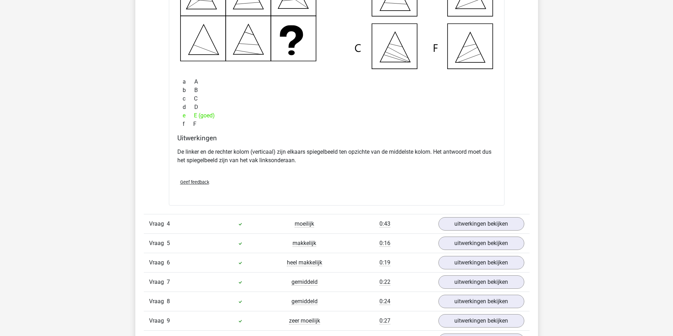
scroll to position [989, 0]
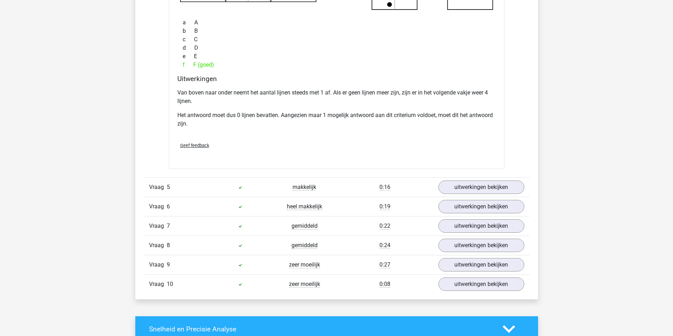
scroll to position [953, 0]
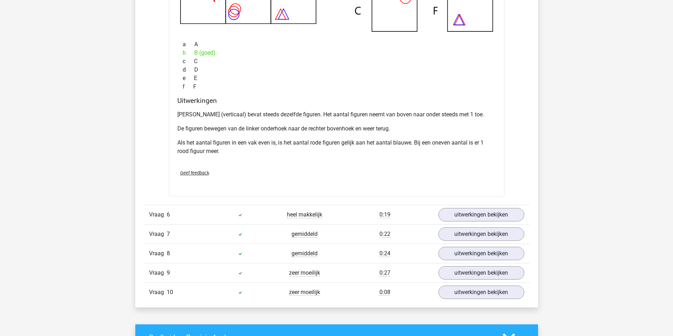
scroll to position [1024, 0]
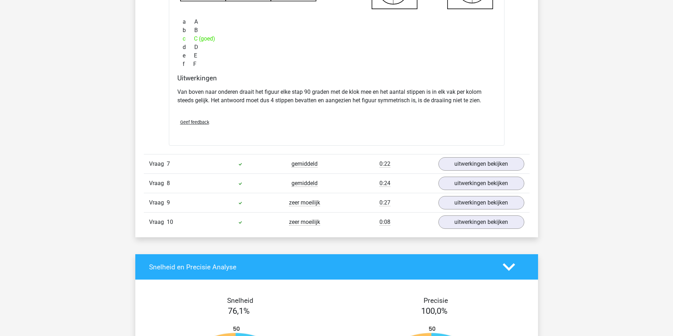
scroll to position [1094, 0]
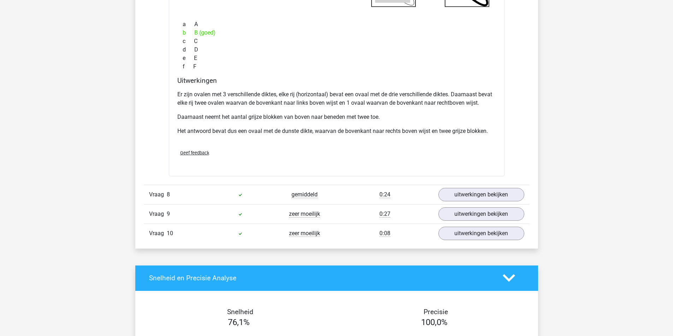
scroll to position [1130, 0]
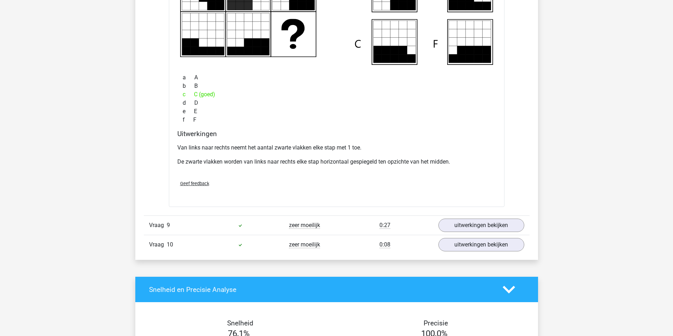
scroll to position [1094, 0]
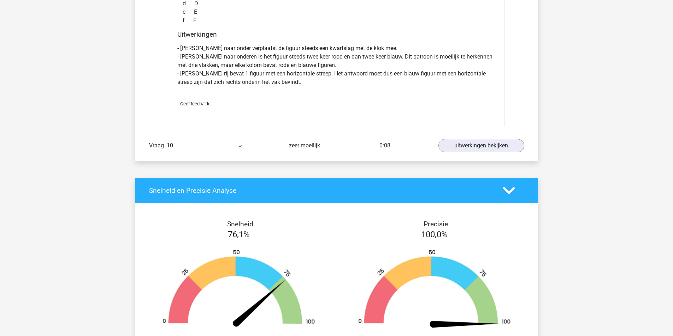
scroll to position [1200, 0]
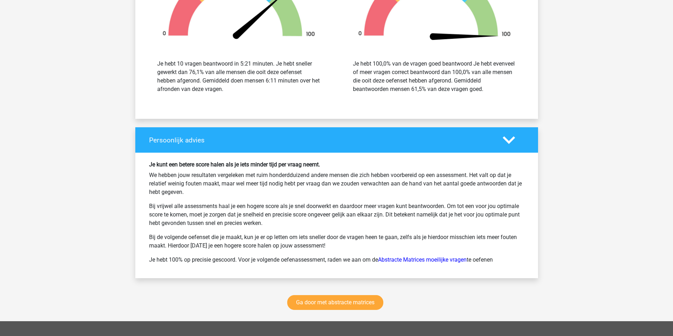
scroll to position [1130, 0]
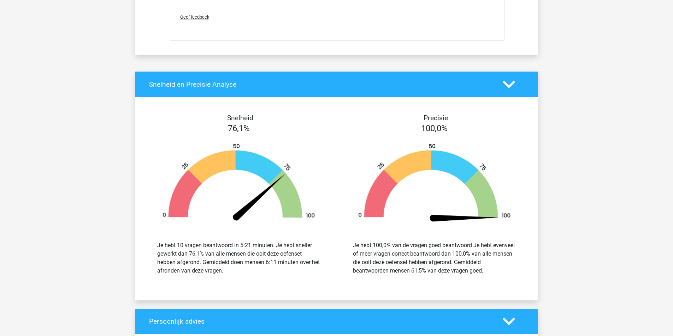
scroll to position [1342, 0]
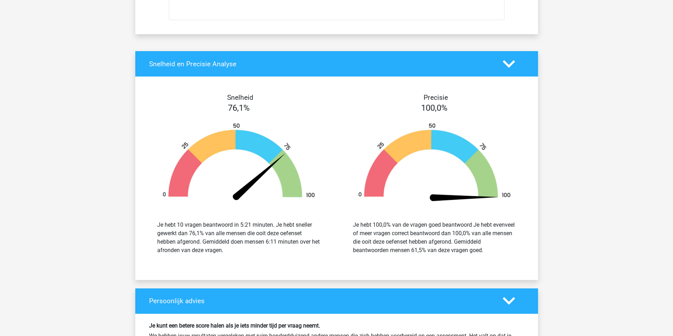
drag, startPoint x: 248, startPoint y: 285, endPoint x: 316, endPoint y: 284, distance: 68.1
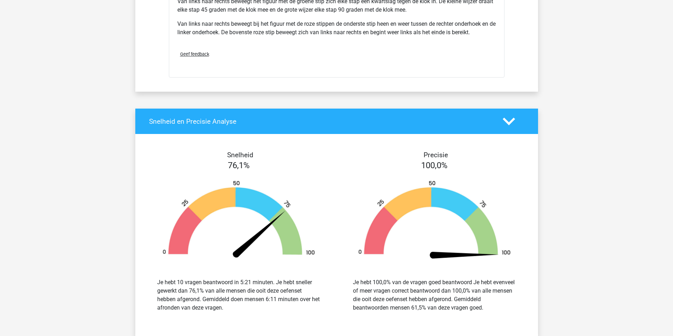
scroll to position [1200, 0]
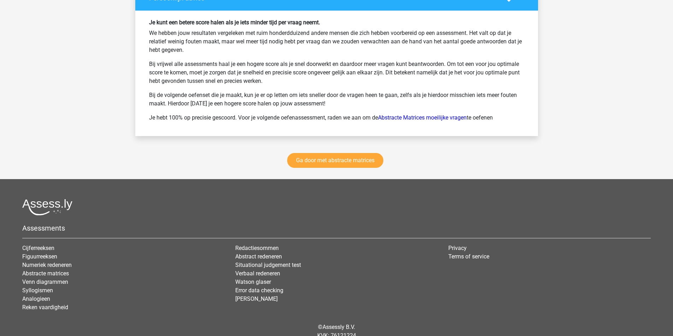
scroll to position [1306, 0]
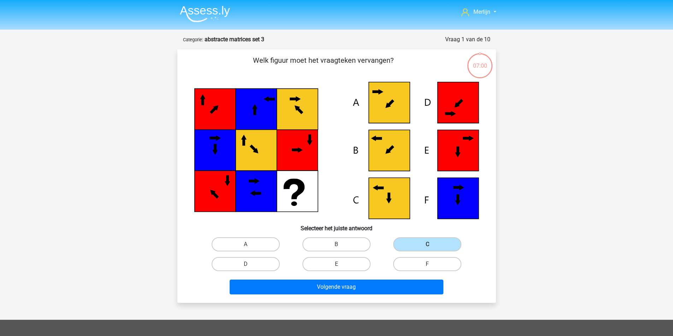
scroll to position [38, 0]
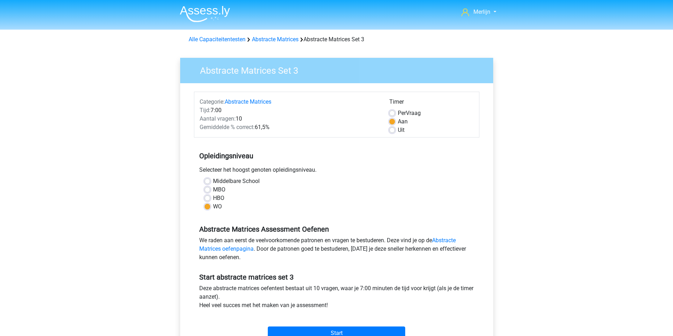
scroll to position [141, 0]
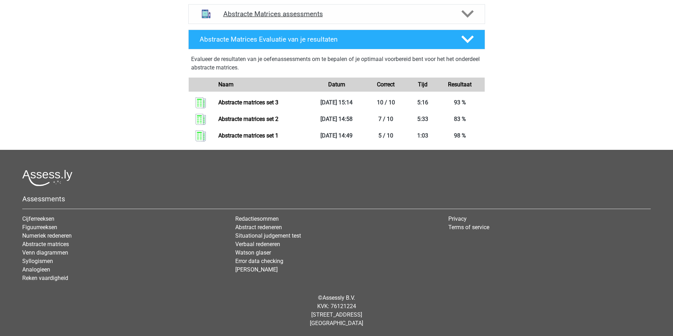
click at [309, 18] on h4 "Abstracte Matrices assessments" at bounding box center [336, 14] width 227 height 8
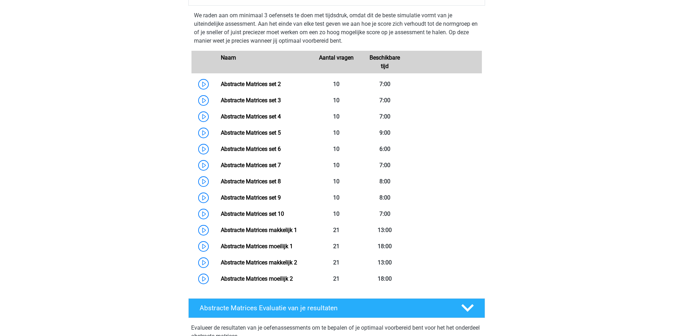
scroll to position [388, 0]
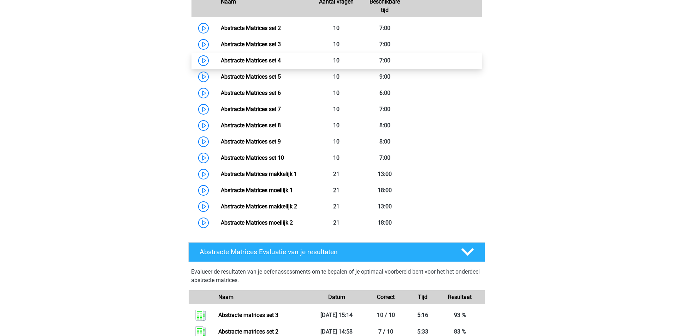
click at [230, 64] on link "Abstracte Matrices set 4" at bounding box center [251, 60] width 60 height 7
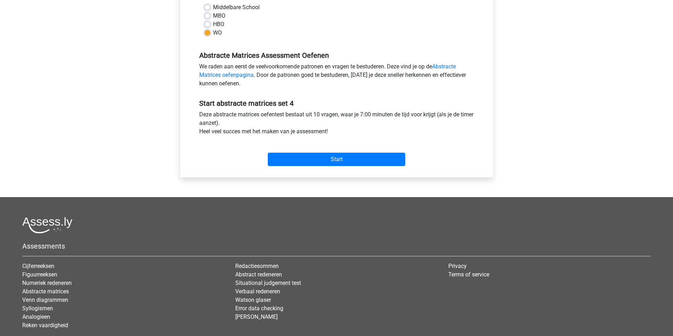
scroll to position [177, 0]
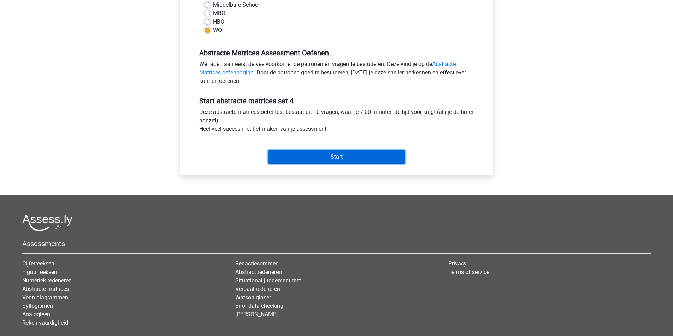
click at [317, 164] on input "Start" at bounding box center [336, 156] width 137 height 13
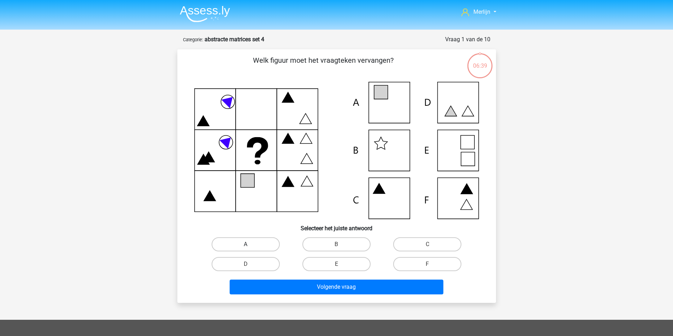
click at [273, 252] on label "A" at bounding box center [245, 245] width 68 height 14
click at [250, 249] on input "A" at bounding box center [247, 247] width 5 height 5
radio input "true"
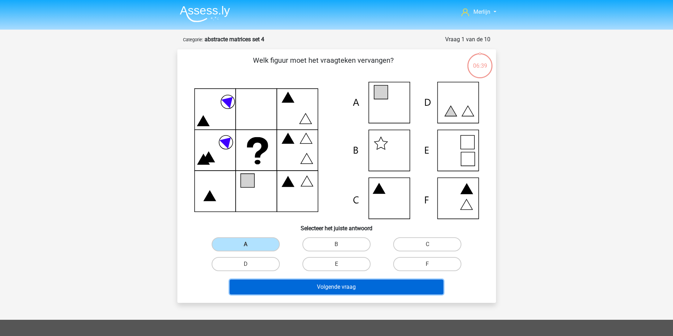
click at [305, 295] on button "Volgende vraag" at bounding box center [336, 287] width 214 height 15
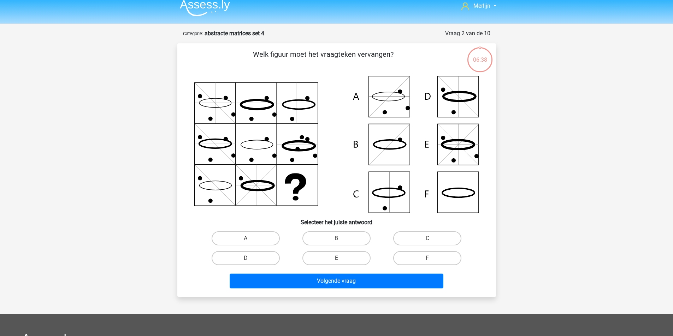
scroll to position [3, 0]
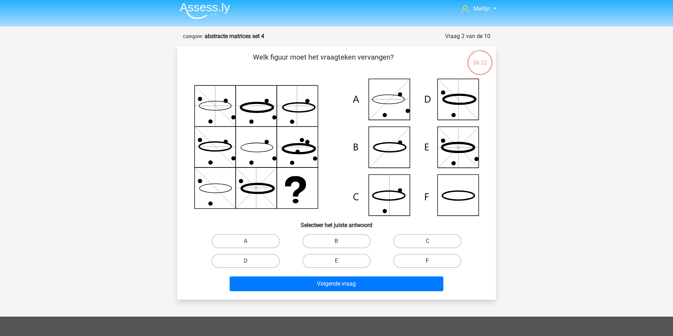
click at [401, 268] on label "F" at bounding box center [427, 261] width 68 height 14
click at [427, 266] on input "F" at bounding box center [429, 263] width 5 height 5
radio input "true"
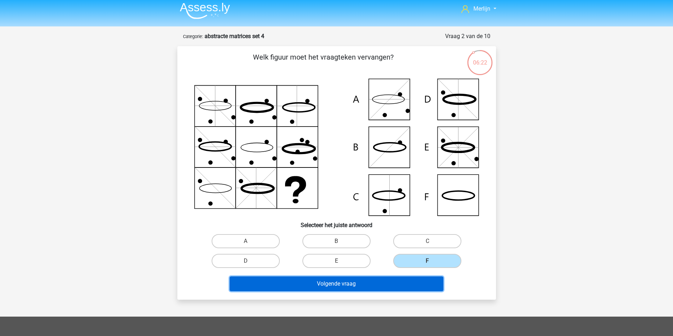
click at [374, 292] on button "Volgende vraag" at bounding box center [336, 284] width 214 height 15
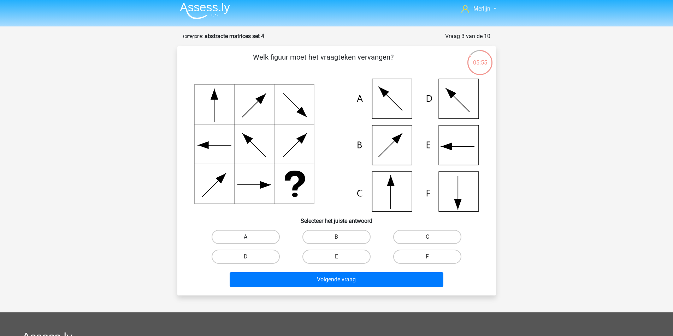
click at [259, 244] on label "A" at bounding box center [245, 237] width 68 height 14
click at [250, 242] on input "A" at bounding box center [247, 239] width 5 height 5
radio input "true"
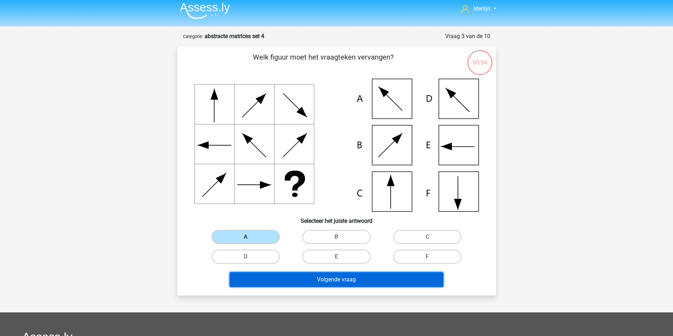
click at [304, 287] on button "Volgende vraag" at bounding box center [336, 280] width 214 height 15
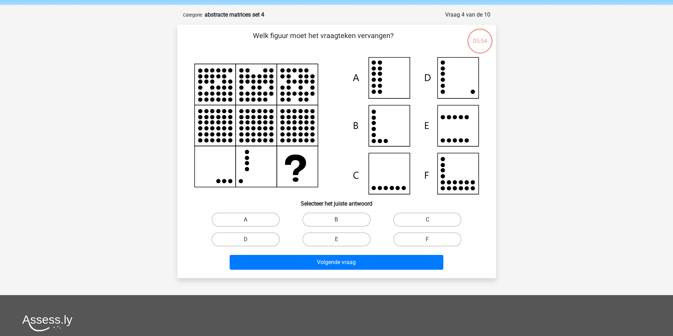
scroll to position [0, 0]
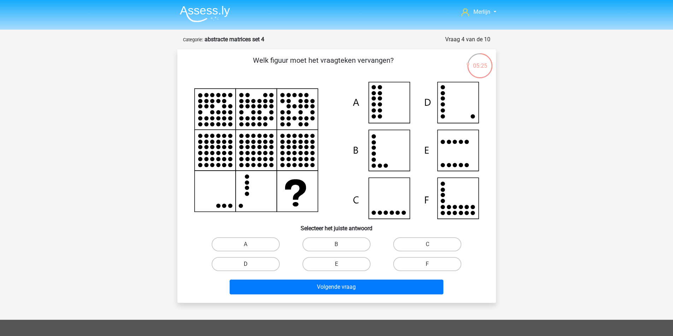
drag, startPoint x: 273, startPoint y: 277, endPoint x: 275, endPoint y: 284, distance: 7.1
click at [271, 271] on label "D" at bounding box center [245, 264] width 68 height 14
click at [250, 269] on input "D" at bounding box center [247, 266] width 5 height 5
radio input "true"
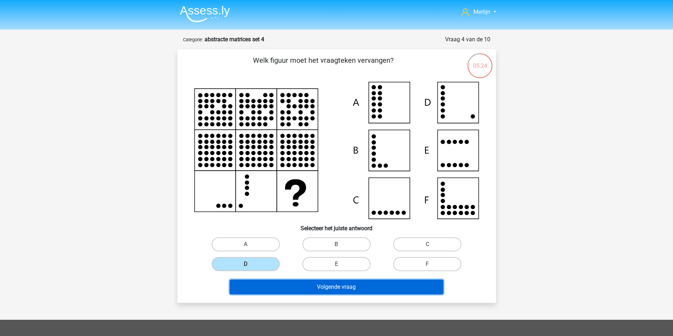
click at [303, 295] on button "Volgende vraag" at bounding box center [336, 287] width 214 height 15
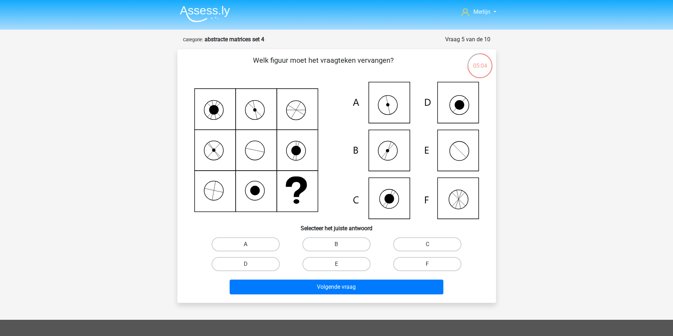
click at [269, 251] on label "A" at bounding box center [245, 245] width 68 height 14
click at [250, 249] on input "A" at bounding box center [247, 247] width 5 height 5
radio input "true"
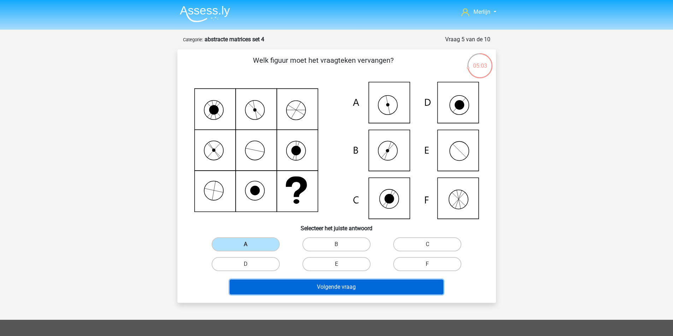
click at [348, 295] on button "Volgende vraag" at bounding box center [336, 287] width 214 height 15
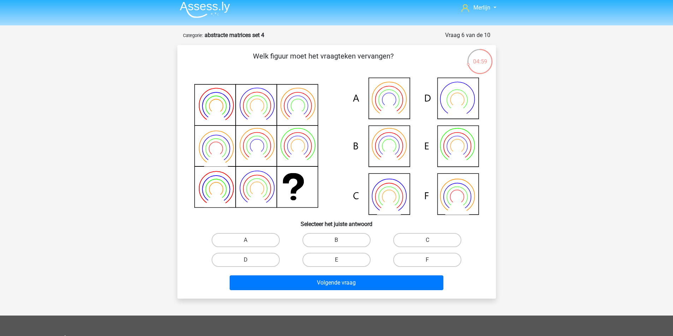
scroll to position [3, 0]
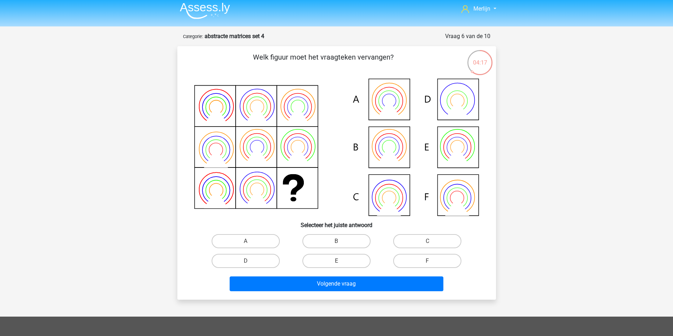
click at [341, 246] on input "B" at bounding box center [338, 243] width 5 height 5
radio input "true"
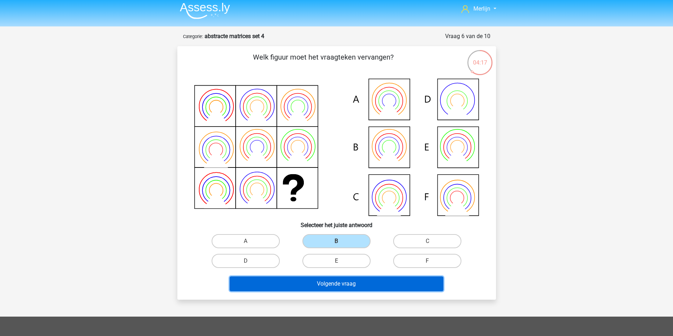
click at [330, 292] on button "Volgende vraag" at bounding box center [336, 284] width 214 height 15
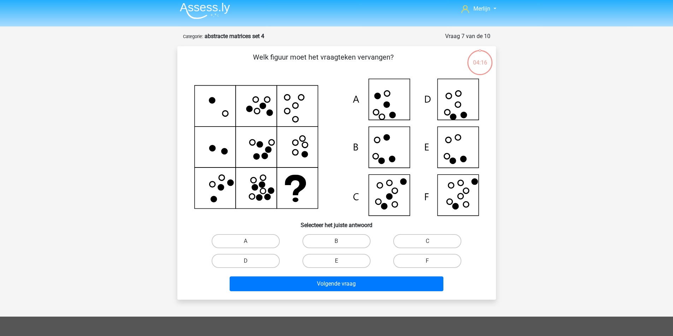
scroll to position [38, 0]
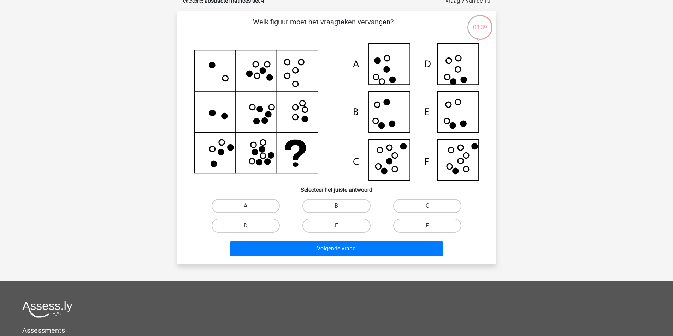
click at [338, 233] on label "E" at bounding box center [336, 226] width 68 height 14
click at [338, 231] on input "E" at bounding box center [338, 228] width 5 height 5
radio input "true"
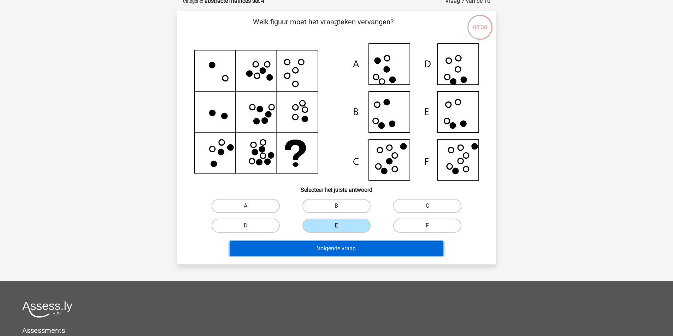
click at [347, 256] on button "Volgende vraag" at bounding box center [336, 248] width 214 height 15
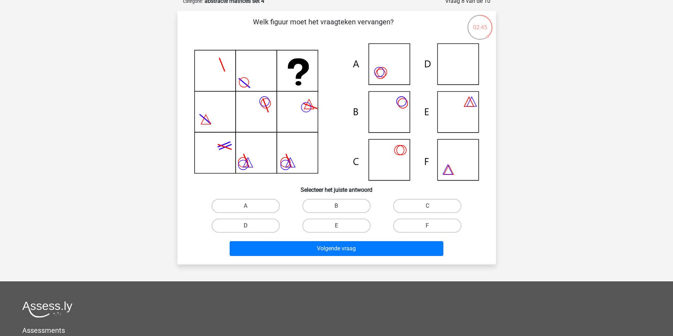
click at [267, 233] on label "D" at bounding box center [245, 226] width 68 height 14
click at [250, 231] on input "D" at bounding box center [247, 228] width 5 height 5
radio input "true"
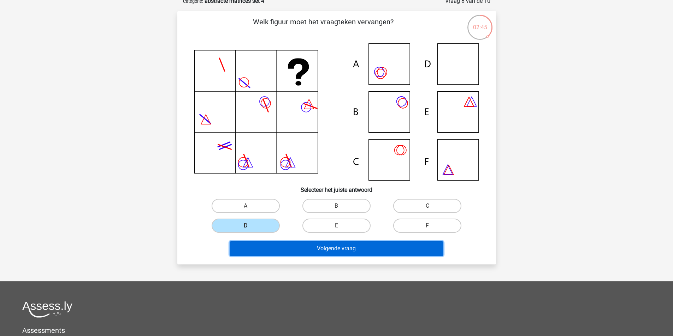
click at [304, 256] on button "Volgende vraag" at bounding box center [336, 248] width 214 height 15
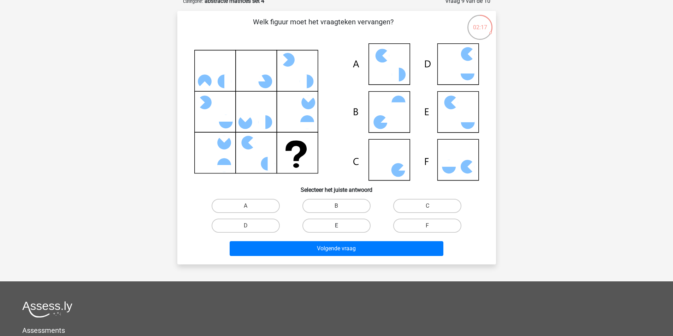
click at [315, 233] on label "E" at bounding box center [336, 226] width 68 height 14
click at [336, 231] on input "E" at bounding box center [338, 228] width 5 height 5
radio input "true"
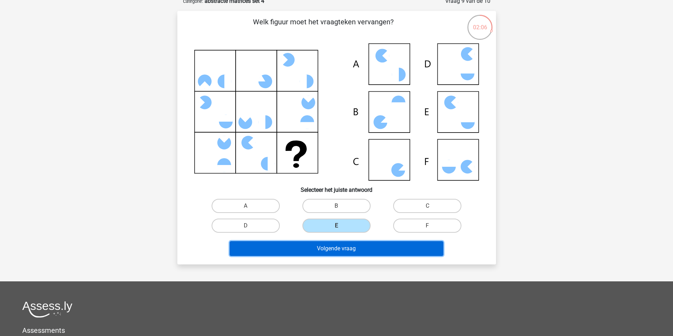
click at [350, 256] on button "Volgende vraag" at bounding box center [336, 248] width 214 height 15
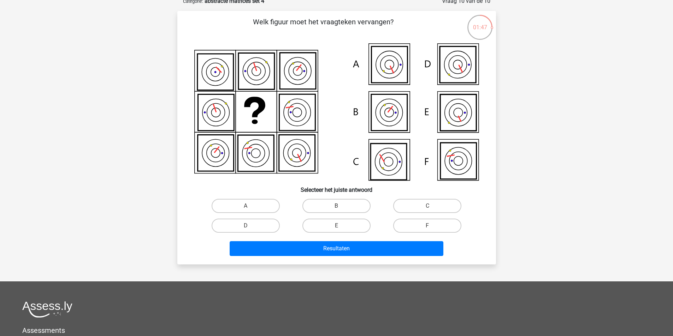
drag, startPoint x: 333, startPoint y: 247, endPoint x: 557, endPoint y: 183, distance: 232.9
click at [557, 183] on div "Merlijn [EMAIL_ADDRESS][DOMAIN_NAME] Nederlands English" at bounding box center [336, 215] width 673 height 507
click at [358, 213] on label "B" at bounding box center [336, 206] width 68 height 14
click at [341, 211] on input "B" at bounding box center [338, 208] width 5 height 5
radio input "true"
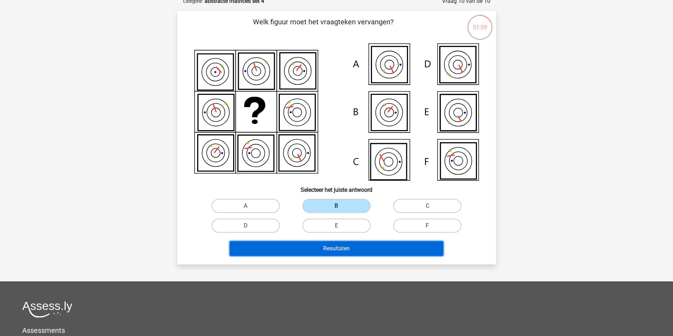
click at [357, 256] on button "Resultaten" at bounding box center [336, 248] width 214 height 15
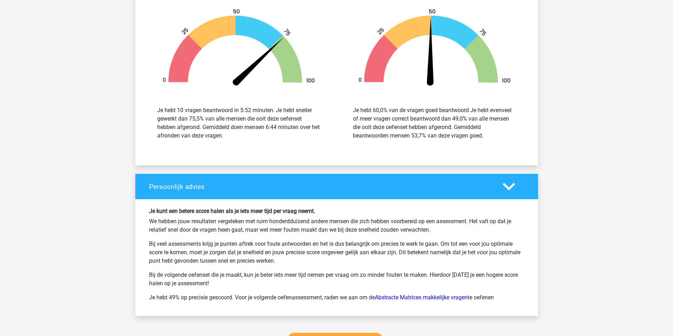
scroll to position [777, 0]
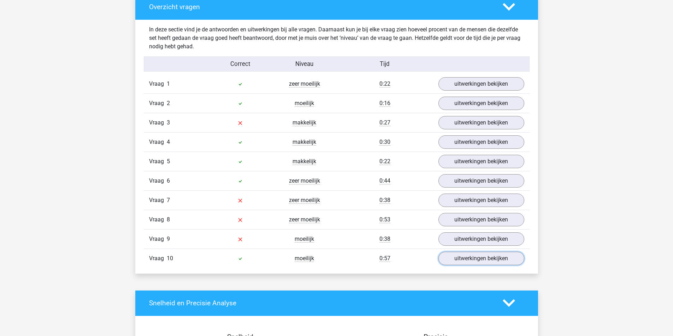
scroll to position [494, 0]
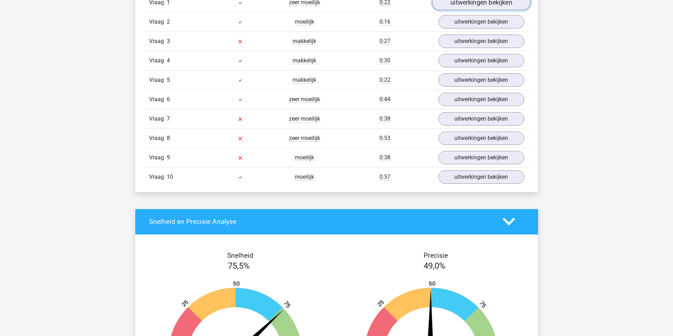
click at [471, 10] on link "uitwerkingen bekijken" at bounding box center [480, 3] width 98 height 16
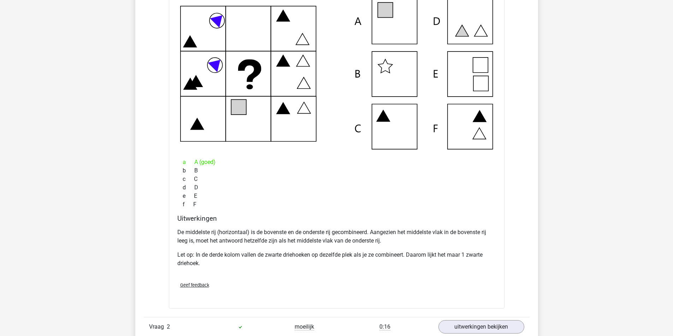
scroll to position [530, 0]
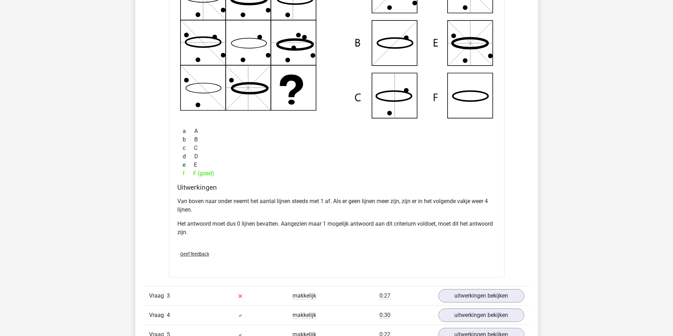
scroll to position [600, 0]
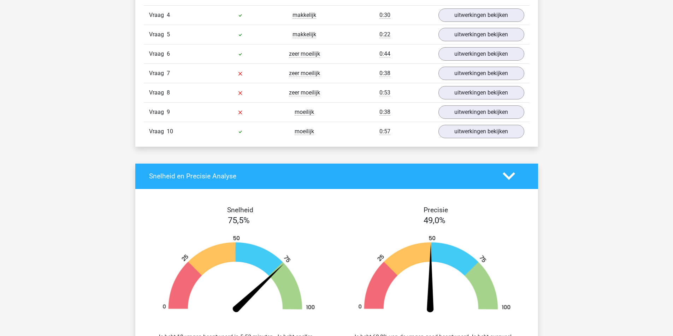
scroll to position [671, 0]
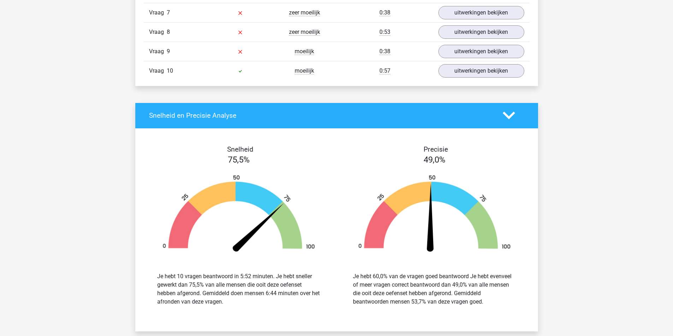
scroll to position [600, 0]
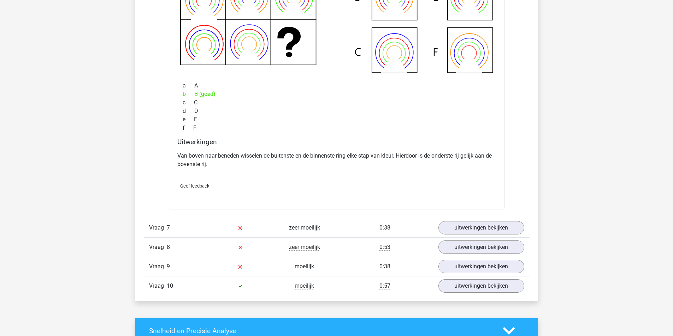
scroll to position [706, 0]
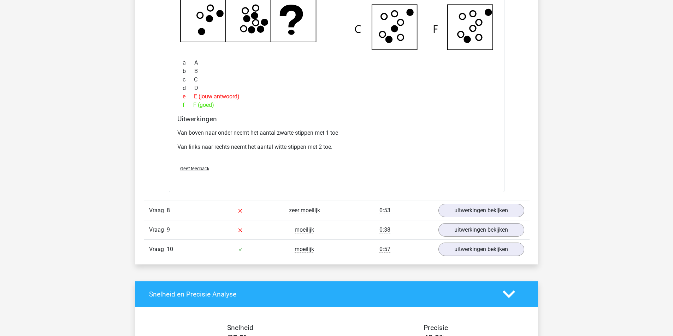
scroll to position [741, 0]
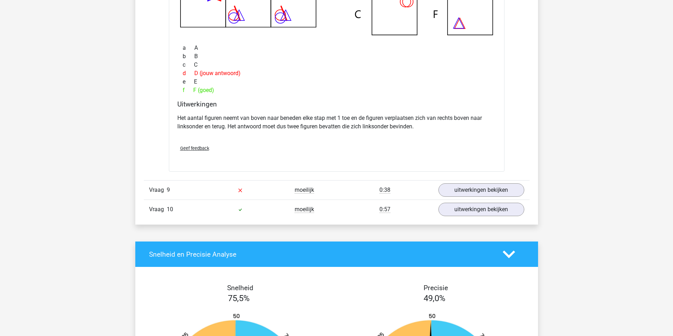
scroll to position [777, 0]
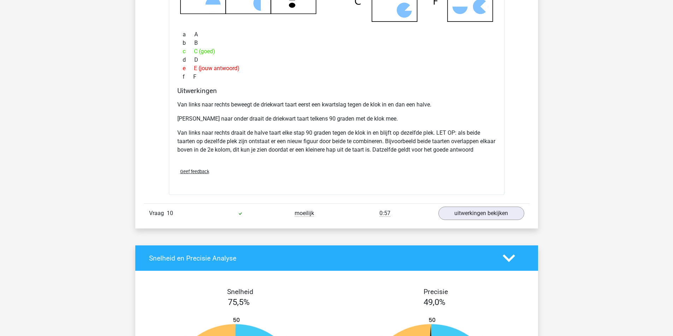
scroll to position [812, 0]
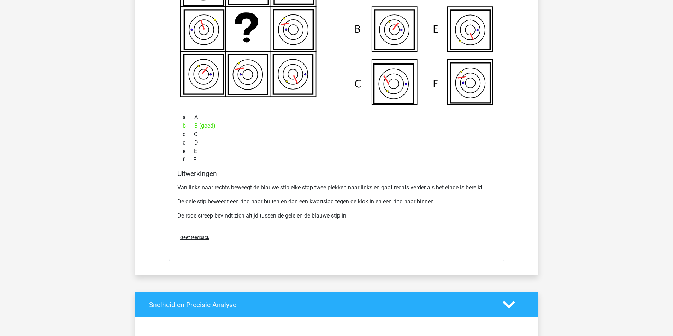
scroll to position [600, 0]
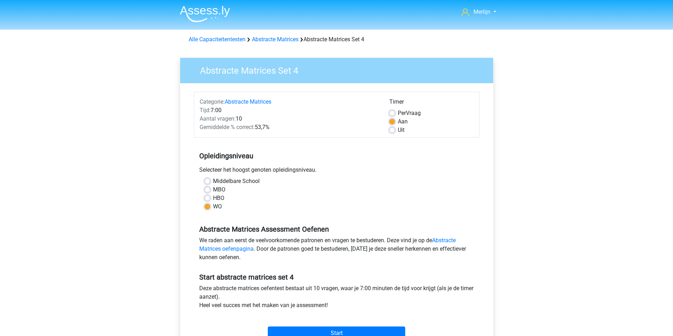
scroll to position [177, 0]
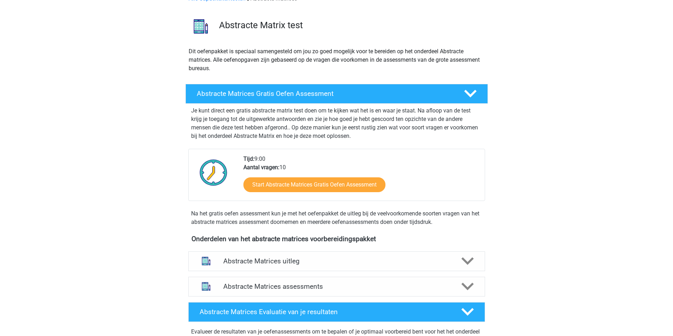
scroll to position [177, 0]
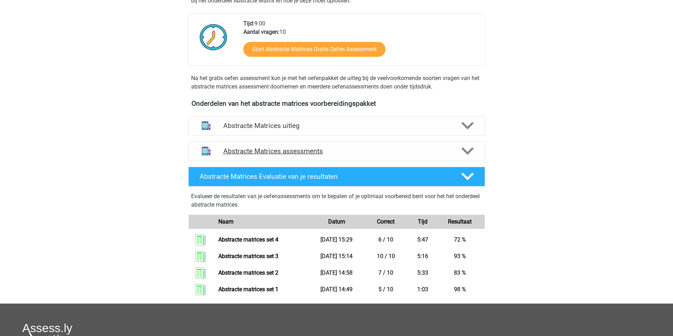
click at [418, 155] on h4 "Abstracte Matrices assessments" at bounding box center [336, 151] width 227 height 8
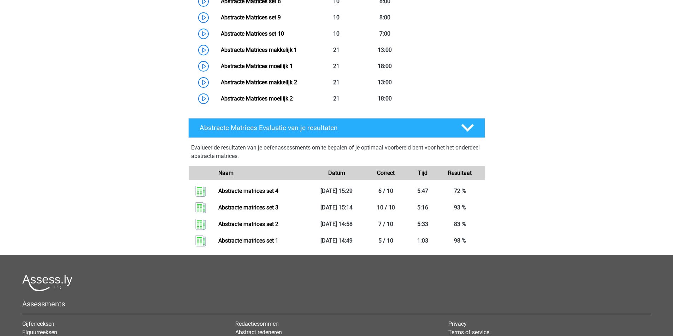
scroll to position [459, 0]
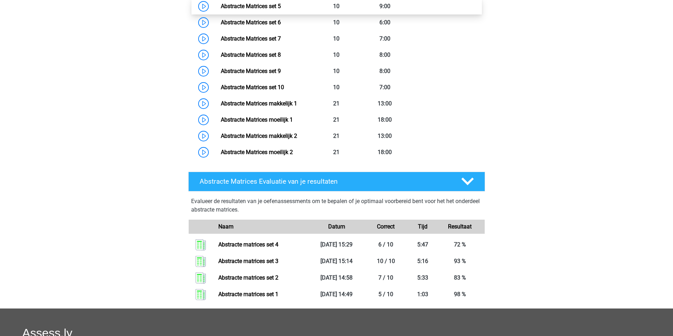
click at [281, 10] on link "Abstracte Matrices set 5" at bounding box center [251, 6] width 60 height 7
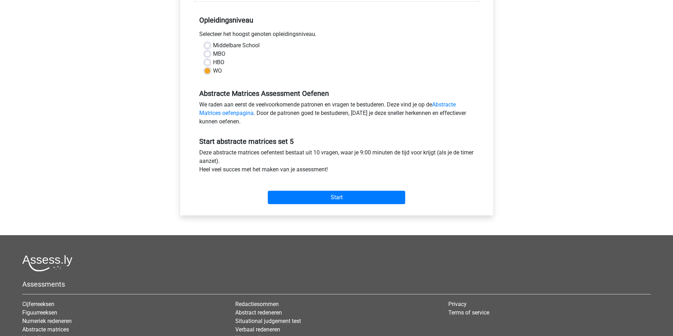
scroll to position [177, 0]
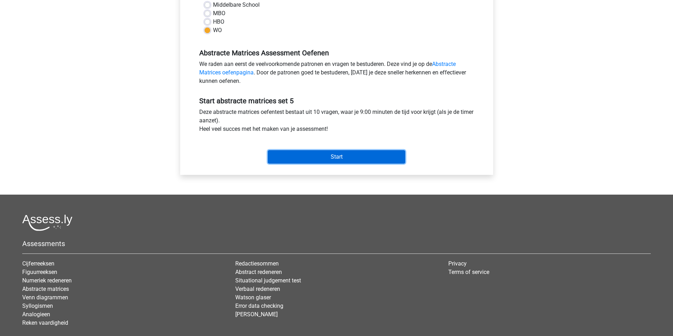
click at [333, 164] on input "Start" at bounding box center [336, 156] width 137 height 13
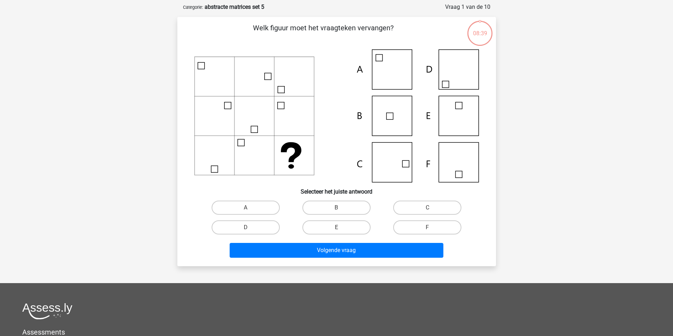
scroll to position [35, 0]
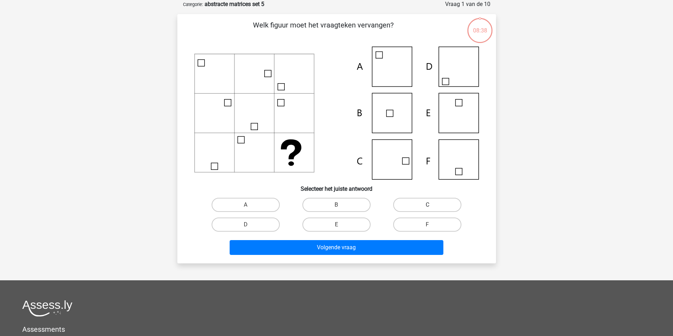
drag, startPoint x: 432, startPoint y: 216, endPoint x: 425, endPoint y: 222, distance: 9.6
click at [432, 212] on label "C" at bounding box center [427, 205] width 68 height 14
click at [432, 210] on input "C" at bounding box center [429, 207] width 5 height 5
radio input "true"
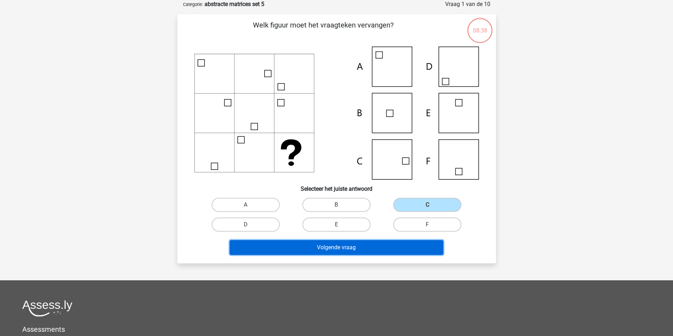
click at [348, 255] on button "Volgende vraag" at bounding box center [336, 247] width 214 height 15
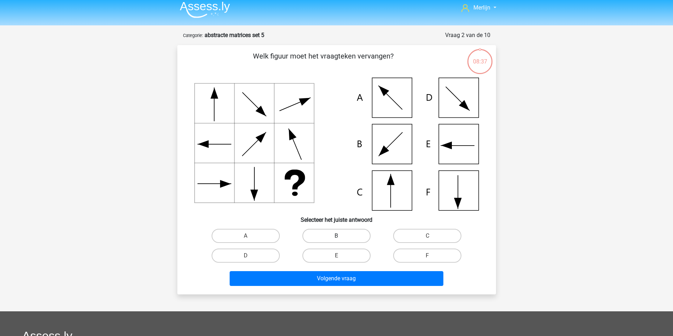
scroll to position [3, 0]
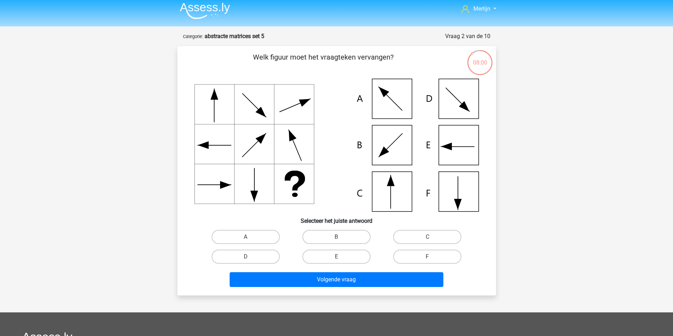
click at [248, 147] on icon at bounding box center [336, 145] width 285 height 133
click at [413, 244] on label "C" at bounding box center [427, 237] width 68 height 14
click at [427, 242] on input "C" at bounding box center [429, 239] width 5 height 5
radio input "true"
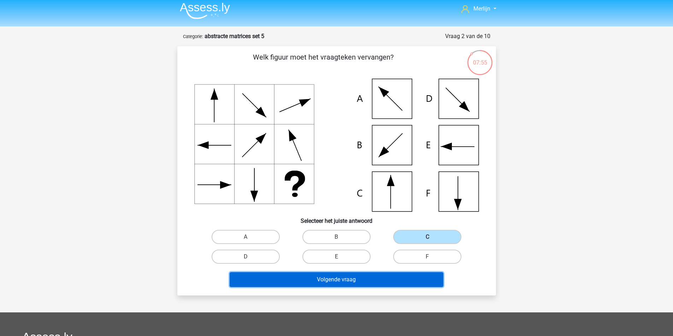
click at [379, 287] on button "Volgende vraag" at bounding box center [336, 280] width 214 height 15
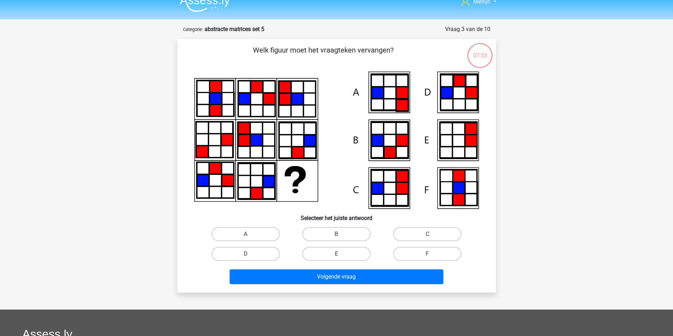
scroll to position [0, 0]
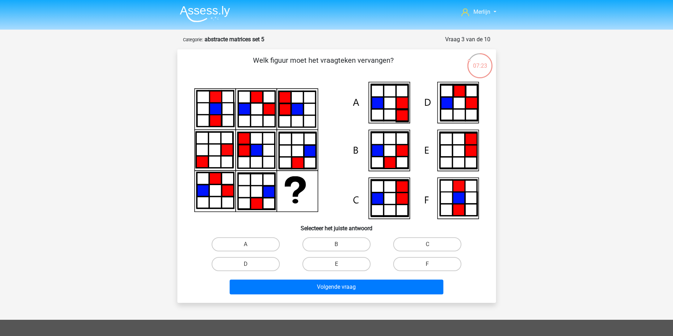
drag, startPoint x: 343, startPoint y: 231, endPoint x: 557, endPoint y: 258, distance: 215.6
click at [558, 258] on div "Merlijn merlijn.f@gmail.com Nederlands English" at bounding box center [336, 253] width 673 height 507
click at [338, 269] on input "E" at bounding box center [338, 266] width 5 height 5
radio input "true"
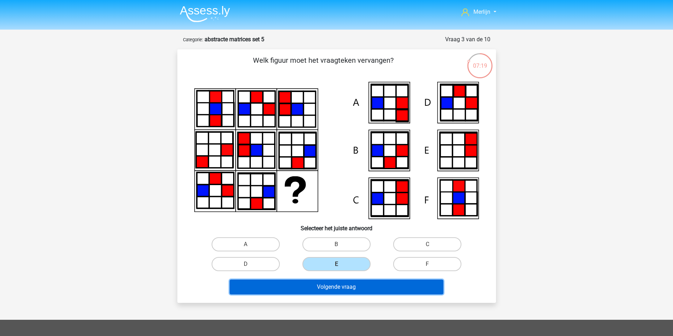
click at [342, 295] on button "Volgende vraag" at bounding box center [336, 287] width 214 height 15
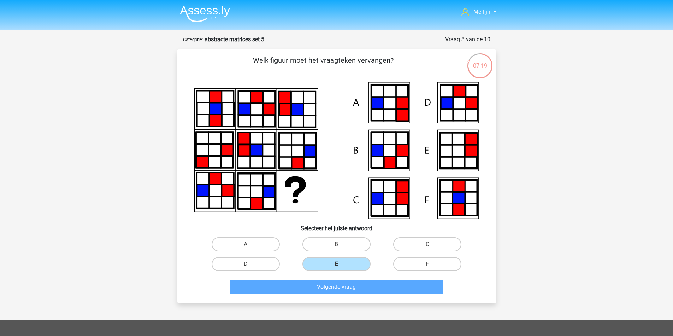
scroll to position [38, 0]
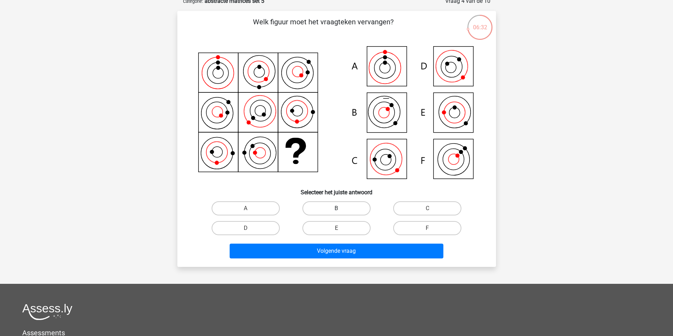
drag, startPoint x: 335, startPoint y: 215, endPoint x: 341, endPoint y: 219, distance: 6.9
click at [338, 216] on div "B" at bounding box center [336, 209] width 85 height 14
click at [269, 235] on label "D" at bounding box center [245, 228] width 68 height 14
click at [250, 233] on input "D" at bounding box center [247, 230] width 5 height 5
radio input "true"
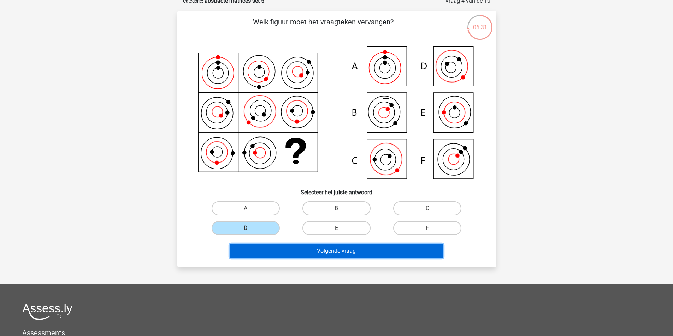
click at [318, 259] on button "Volgende vraag" at bounding box center [336, 251] width 214 height 15
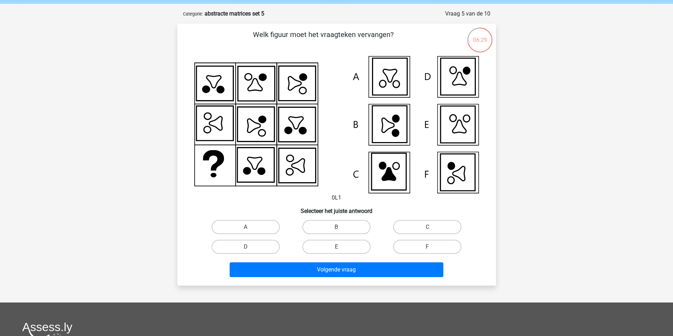
scroll to position [3, 0]
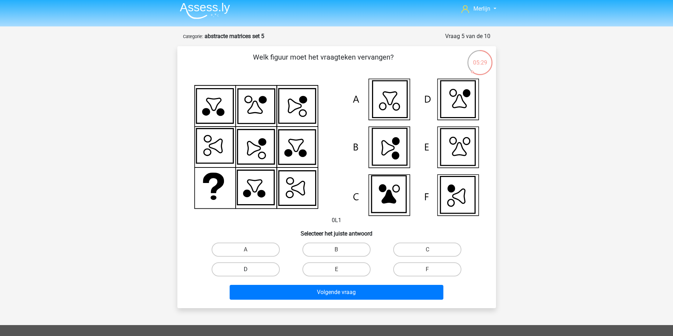
click at [258, 277] on label "D" at bounding box center [245, 270] width 68 height 14
click at [250, 274] on input "D" at bounding box center [247, 272] width 5 height 5
radio input "true"
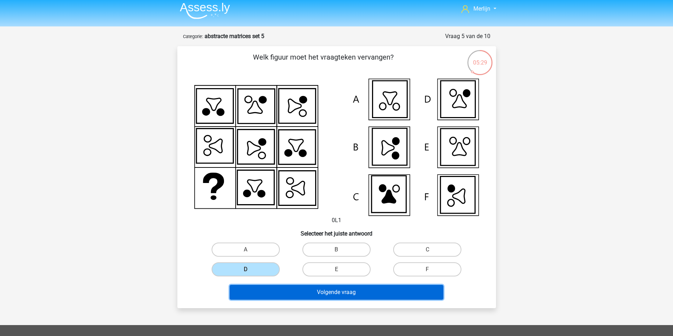
click at [294, 300] on button "Volgende vraag" at bounding box center [336, 292] width 214 height 15
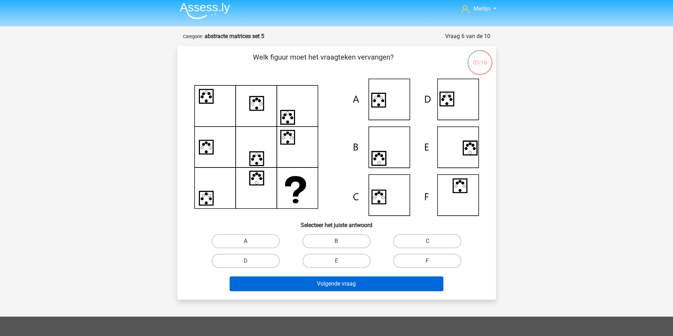
drag, startPoint x: 353, startPoint y: 250, endPoint x: 349, endPoint y: 300, distance: 50.6
click at [353, 249] on label "B" at bounding box center [336, 241] width 68 height 14
click at [341, 246] on input "B" at bounding box center [338, 243] width 5 height 5
radio input "true"
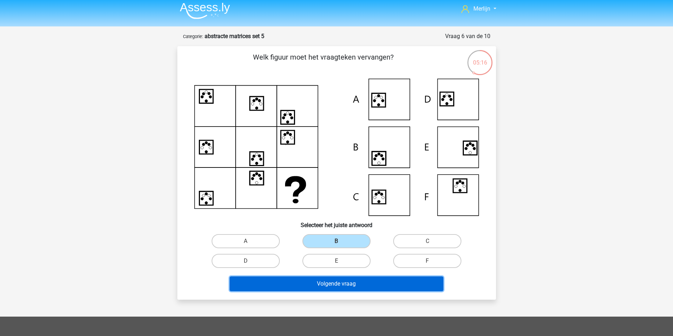
click at [348, 292] on button "Volgende vraag" at bounding box center [336, 284] width 214 height 15
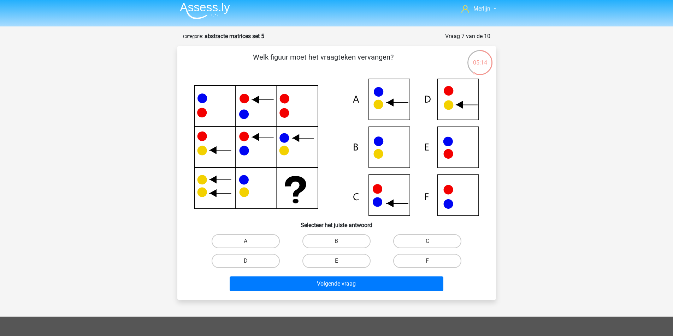
drag, startPoint x: 337, startPoint y: 273, endPoint x: 335, endPoint y: 292, distance: 19.2
click at [336, 268] on label "E" at bounding box center [336, 261] width 68 height 14
click at [336, 266] on input "E" at bounding box center [338, 263] width 5 height 5
radio input "true"
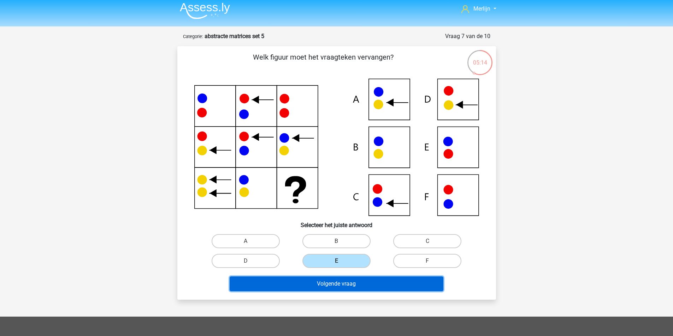
click at [335, 292] on button "Volgende vraag" at bounding box center [336, 284] width 214 height 15
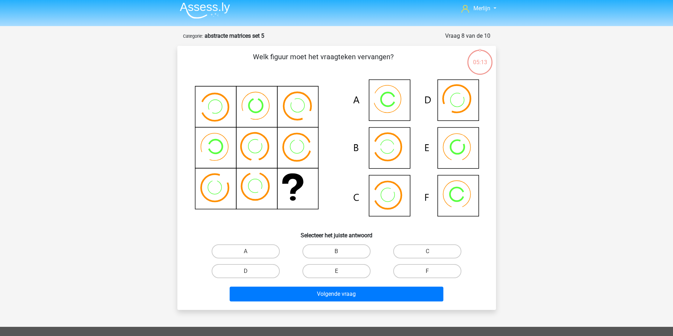
scroll to position [38, 0]
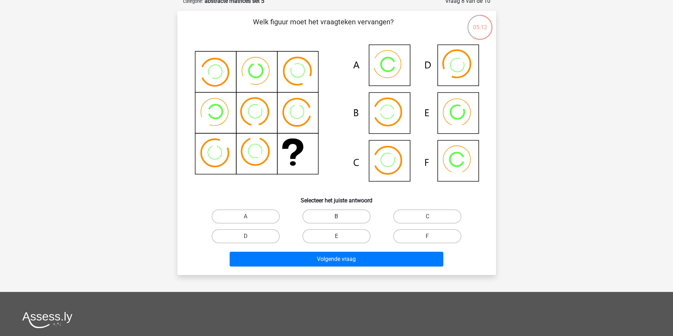
click at [334, 224] on label "B" at bounding box center [336, 217] width 68 height 14
click at [336, 221] on input "B" at bounding box center [338, 219] width 5 height 5
radio input "true"
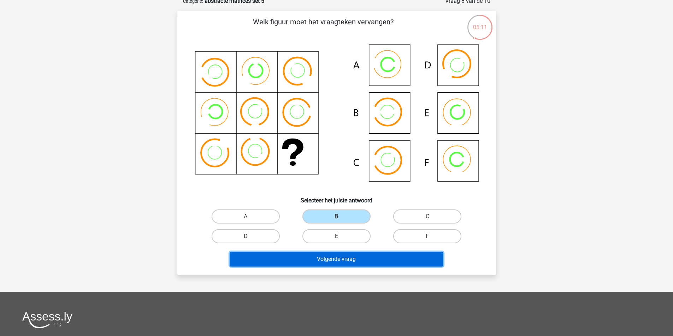
click at [340, 267] on button "Volgende vraag" at bounding box center [336, 259] width 214 height 15
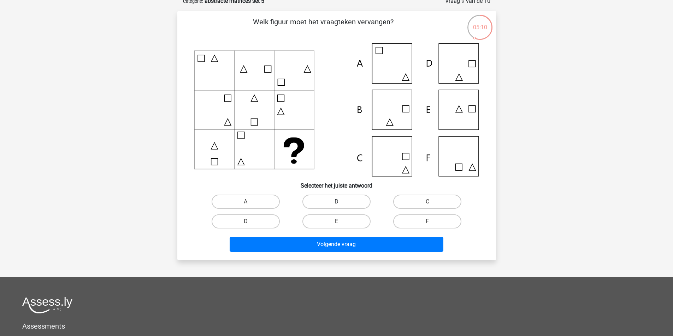
click at [327, 209] on label "B" at bounding box center [336, 202] width 68 height 14
click at [336, 207] on input "B" at bounding box center [338, 204] width 5 height 5
radio input "true"
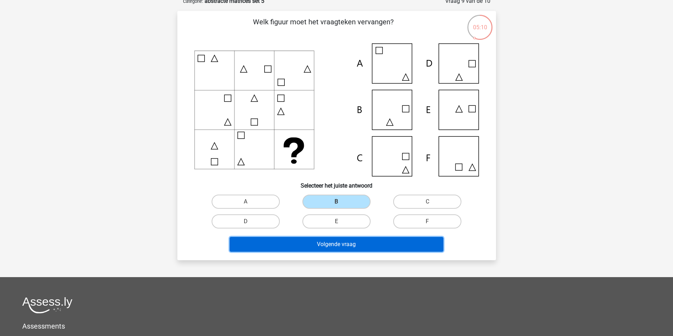
click at [328, 252] on button "Volgende vraag" at bounding box center [336, 244] width 214 height 15
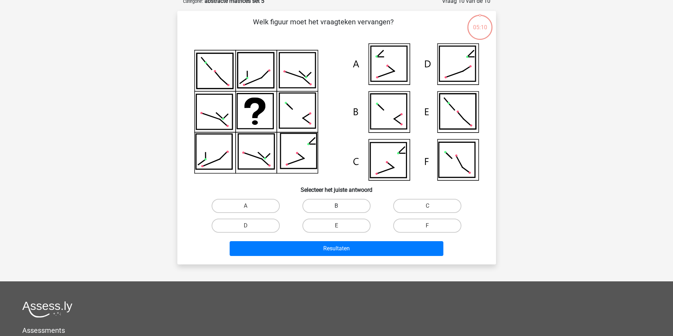
click at [329, 213] on label "B" at bounding box center [336, 206] width 68 height 14
click at [336, 211] on input "B" at bounding box center [338, 208] width 5 height 5
radio input "true"
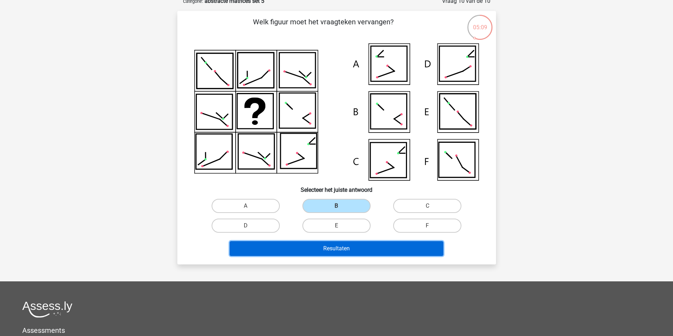
click at [328, 256] on button "Resultaten" at bounding box center [336, 248] width 214 height 15
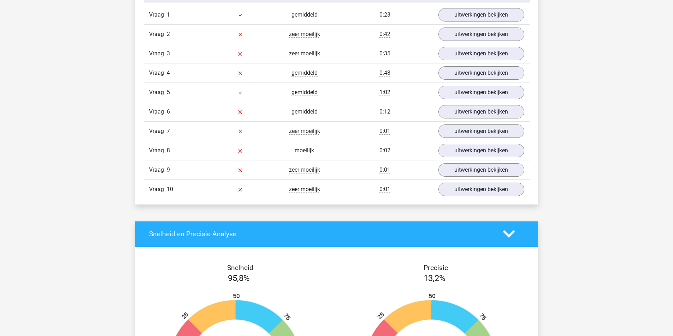
scroll to position [459, 0]
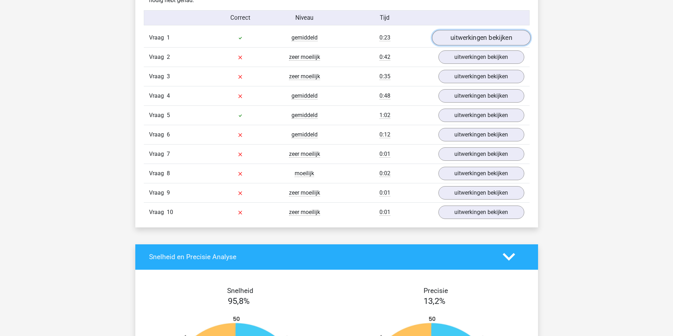
click at [462, 46] on link "uitwerkingen bekijken" at bounding box center [480, 38] width 98 height 16
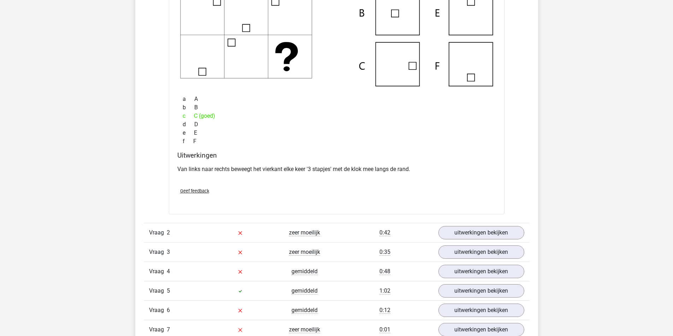
scroll to position [565, 0]
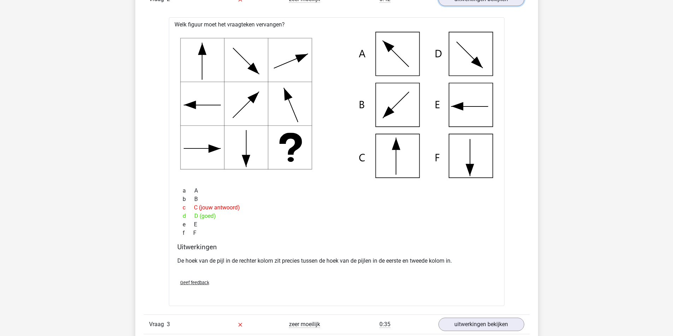
scroll to position [494, 0]
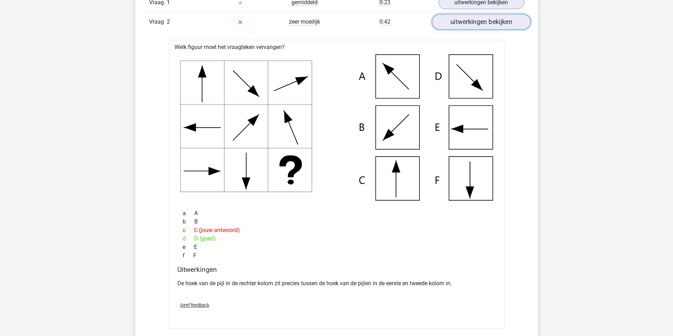
drag, startPoint x: 474, startPoint y: 156, endPoint x: 471, endPoint y: 153, distance: 5.0
click at [474, 30] on link "uitwerkingen bekijken" at bounding box center [480, 22] width 98 height 16
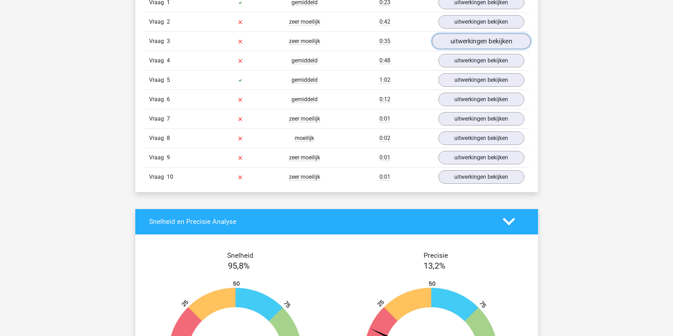
click at [472, 49] on link "uitwerkingen bekijken" at bounding box center [480, 42] width 98 height 16
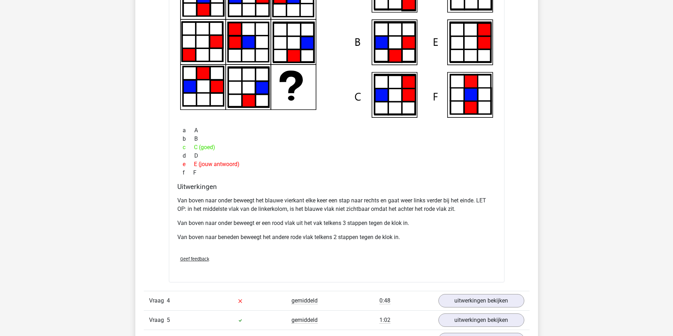
scroll to position [600, 0]
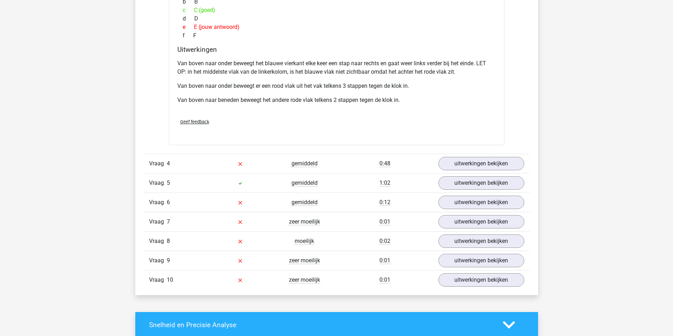
scroll to position [741, 0]
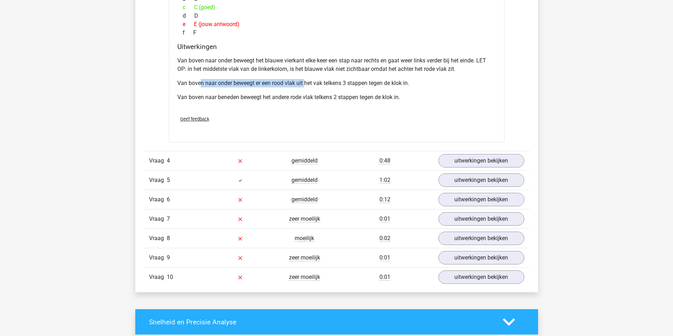
drag, startPoint x: 221, startPoint y: 275, endPoint x: 338, endPoint y: 273, distance: 117.6
click at [338, 88] on p "Van boven naar onder beweegt er een rood vlak uit het vak telkens 3 stappen teg…" at bounding box center [336, 83] width 318 height 8
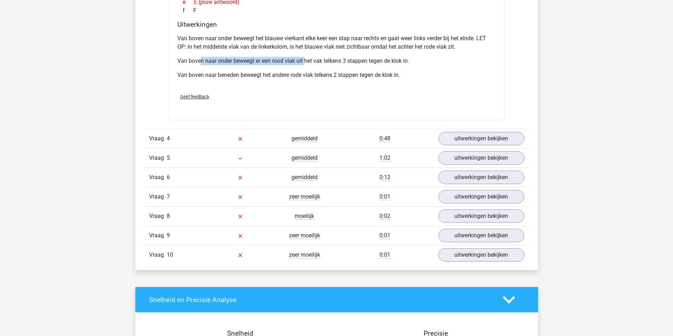
scroll to position [777, 0]
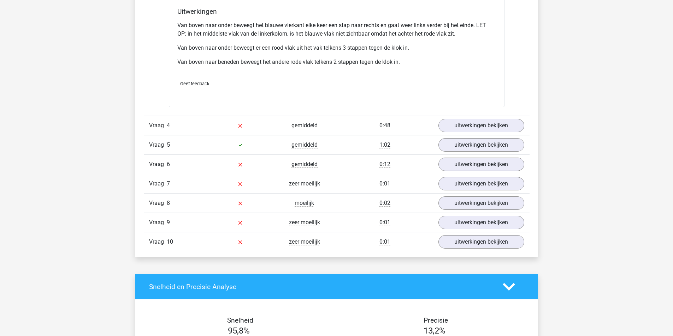
click at [358, 75] on div "Van boven naar onder beweegt het blauwe vierkant elke keer een stap naar rechts…" at bounding box center [336, 46] width 318 height 56
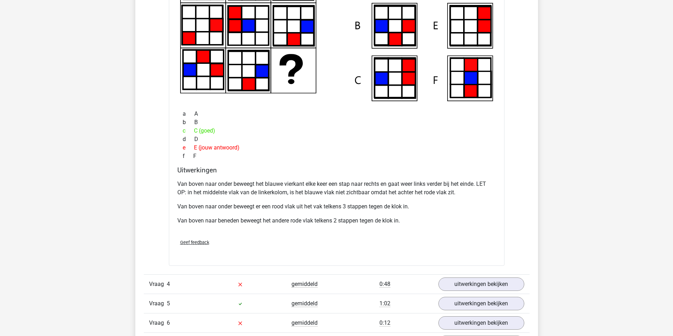
scroll to position [600, 0]
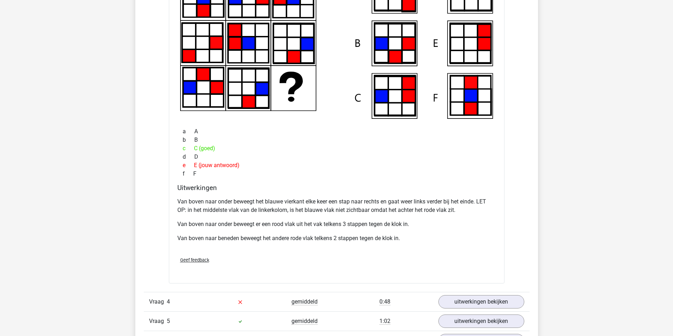
click at [495, 96] on div "Vraag 1 gemiddeld 0:23 uitwerkingen bekijken Welk figuur moet het vraagteken ve…" at bounding box center [336, 157] width 375 height 541
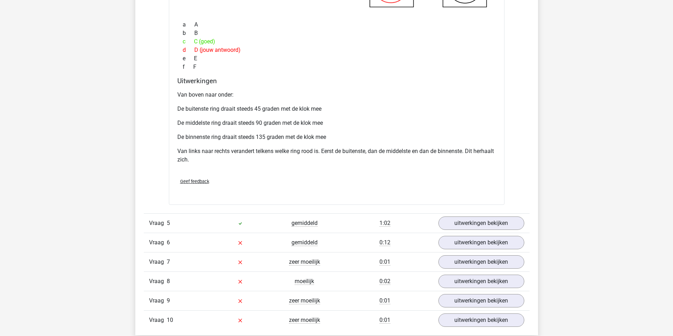
scroll to position [706, 0]
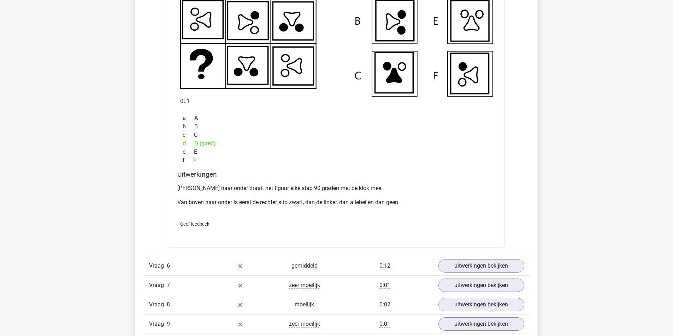
scroll to position [1024, 0]
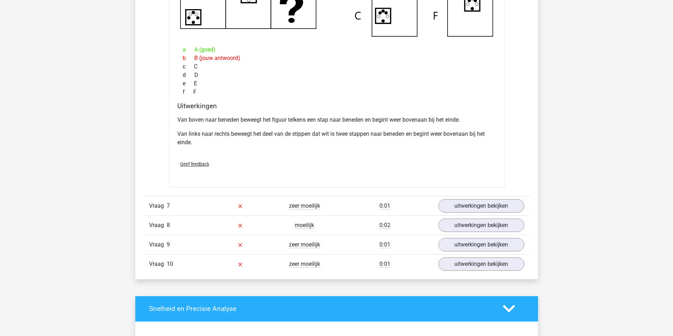
scroll to position [1094, 0]
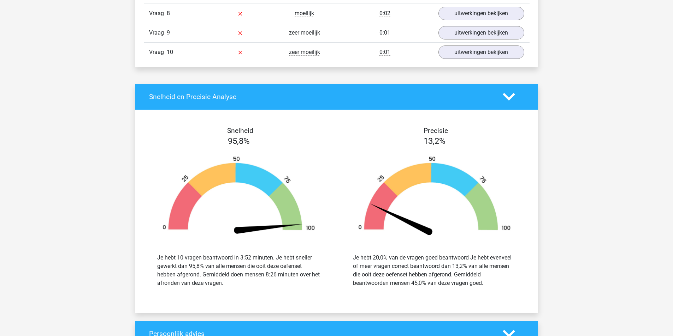
scroll to position [1200, 0]
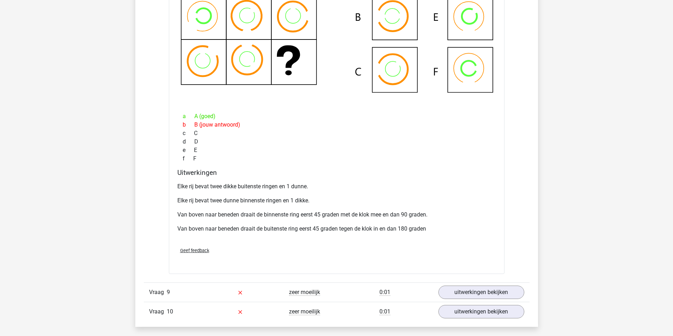
scroll to position [1094, 0]
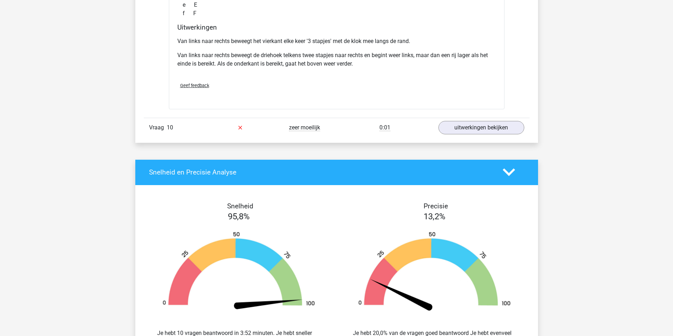
scroll to position [1236, 0]
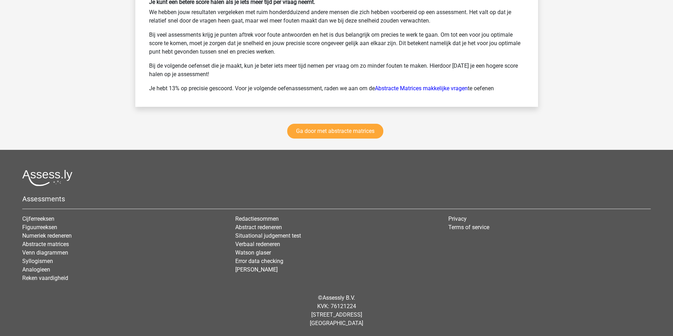
scroll to position [1942, 0]
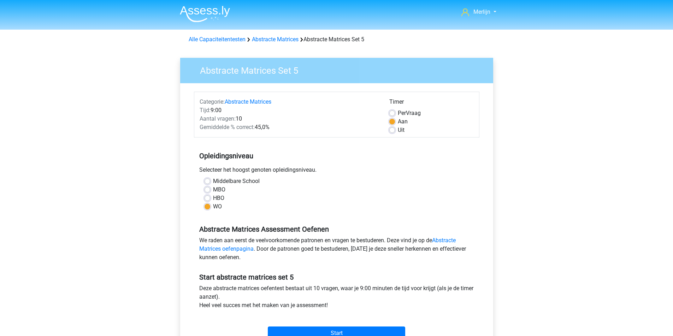
scroll to position [177, 0]
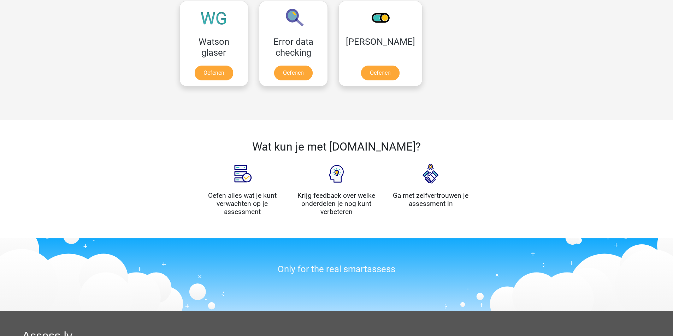
scroll to position [981, 0]
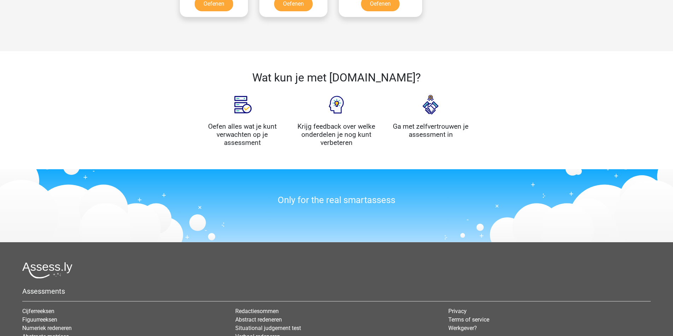
scroll to position [1052, 0]
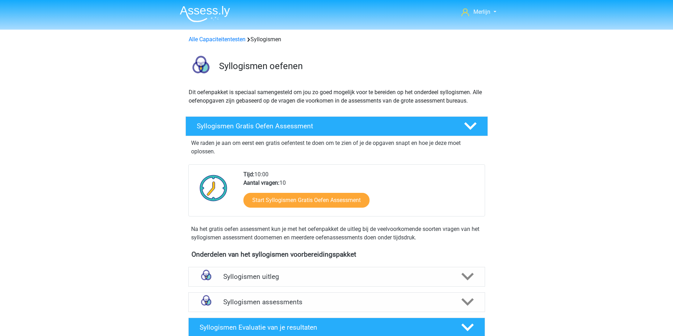
scroll to position [71, 0]
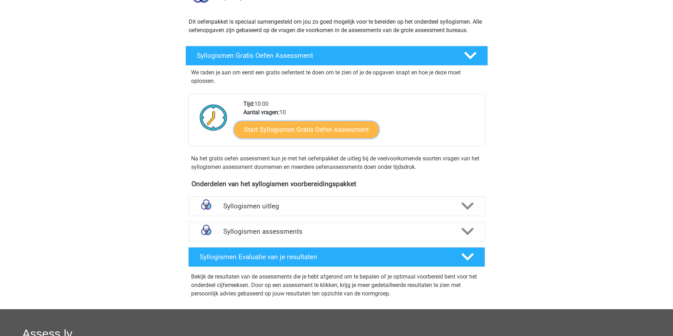
click at [331, 138] on link "Start Syllogismen Gratis Oefen Assessment" at bounding box center [306, 129] width 145 height 17
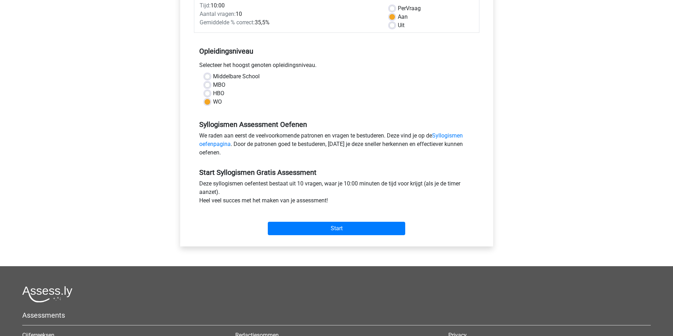
scroll to position [106, 0]
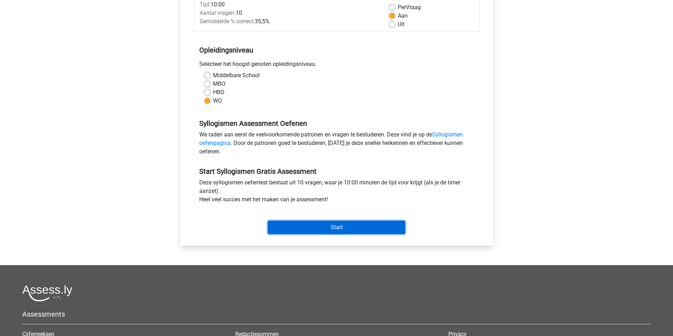
click at [326, 234] on input "Start" at bounding box center [336, 227] width 137 height 13
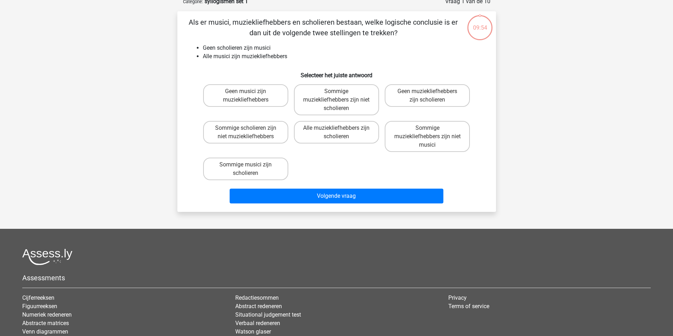
scroll to position [35, 0]
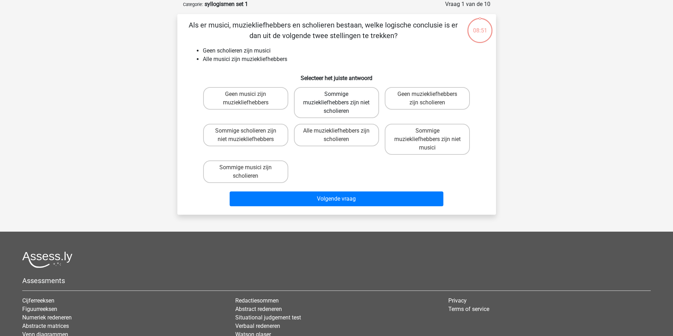
click at [349, 118] on label "Sommige muziekliefhebbers zijn niet scholieren" at bounding box center [336, 102] width 85 height 31
click at [341, 99] on input "Sommige muziekliefhebbers zijn niet scholieren" at bounding box center [338, 96] width 5 height 5
radio input "true"
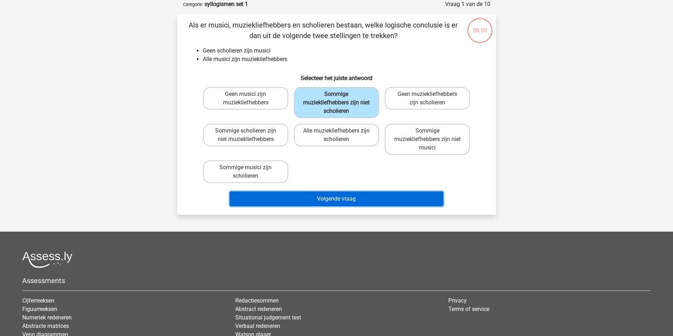
click at [351, 207] on button "Volgende vraag" at bounding box center [336, 199] width 214 height 15
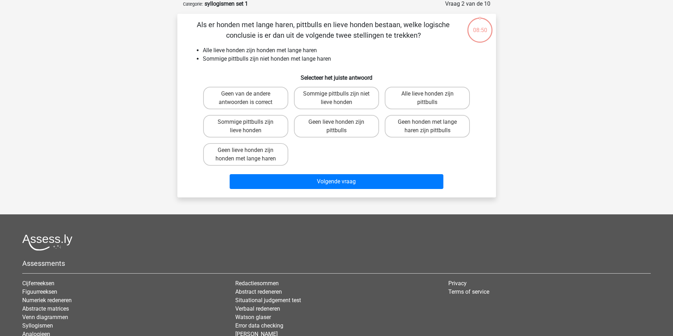
scroll to position [38, 0]
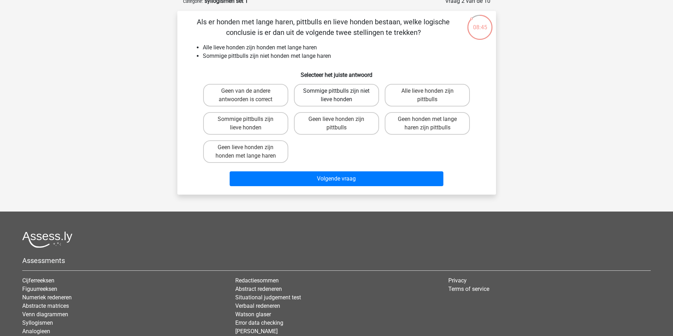
click at [337, 107] on label "Sommige pittbulls zijn niet lieve honden" at bounding box center [336, 95] width 85 height 23
click at [337, 96] on input "Sommige pittbulls zijn niet lieve honden" at bounding box center [338, 93] width 5 height 5
radio input "true"
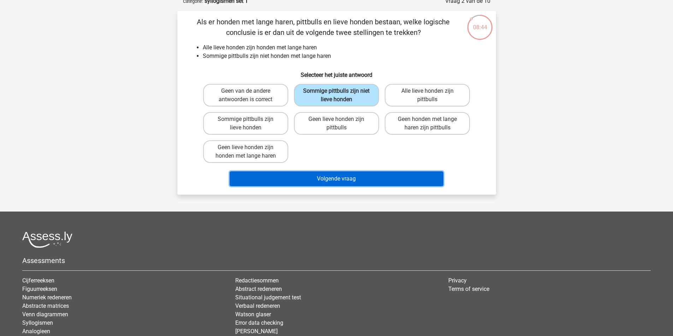
click at [351, 186] on button "Volgende vraag" at bounding box center [336, 179] width 214 height 15
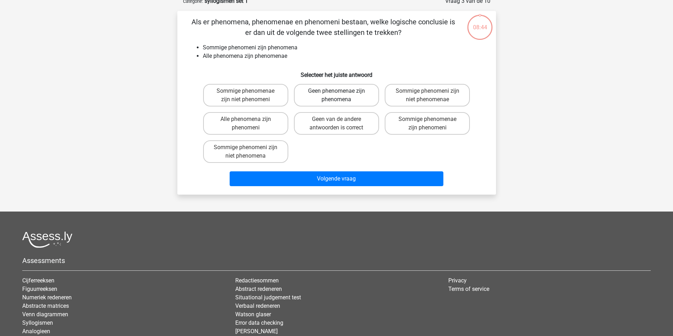
click at [346, 107] on label "Geen phenomenae zijn phenomena" at bounding box center [336, 95] width 85 height 23
click at [341, 96] on input "Geen phenomenae zijn phenomena" at bounding box center [338, 93] width 5 height 5
radio input "true"
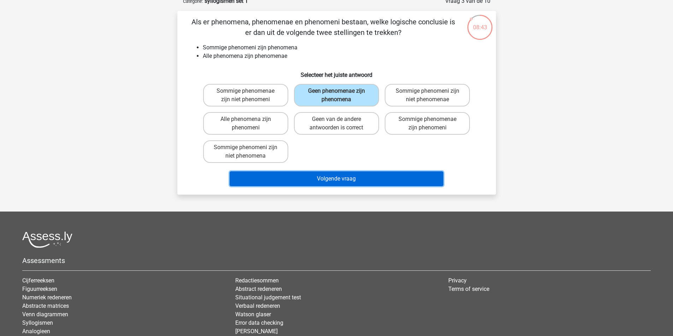
click at [350, 186] on button "Volgende vraag" at bounding box center [336, 179] width 214 height 15
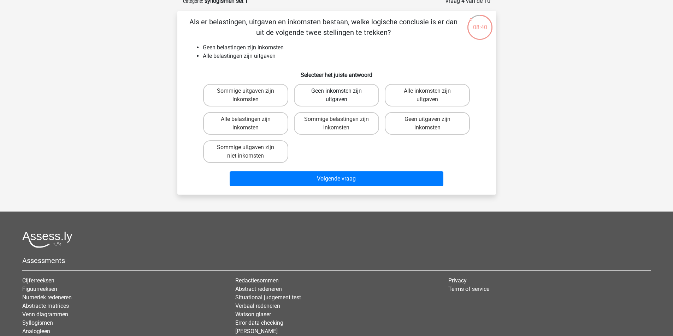
click at [345, 107] on label "Geen inkomsten zijn uitgaven" at bounding box center [336, 95] width 85 height 23
click at [341, 96] on input "Geen inkomsten zijn uitgaven" at bounding box center [338, 93] width 5 height 5
radio input "true"
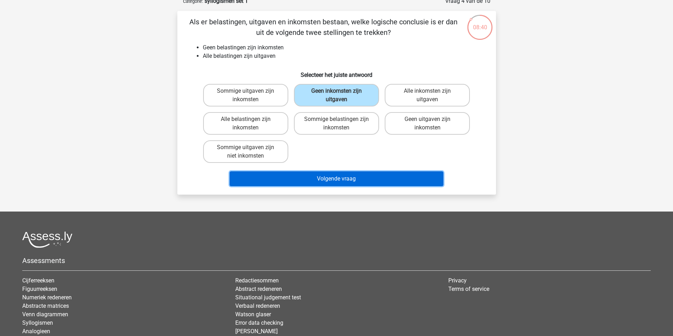
click at [349, 186] on button "Volgende vraag" at bounding box center [336, 179] width 214 height 15
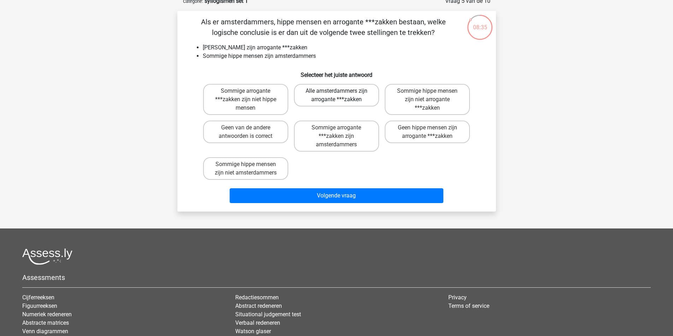
click at [345, 107] on label "Alle amsterdammers zijn arrogante ***zakken" at bounding box center [336, 95] width 85 height 23
click at [341, 96] on input "Alle amsterdammers zijn arrogante ***zakken" at bounding box center [338, 93] width 5 height 5
radio input "true"
click at [333, 206] on div "Volgende vraag" at bounding box center [337, 194] width 296 height 23
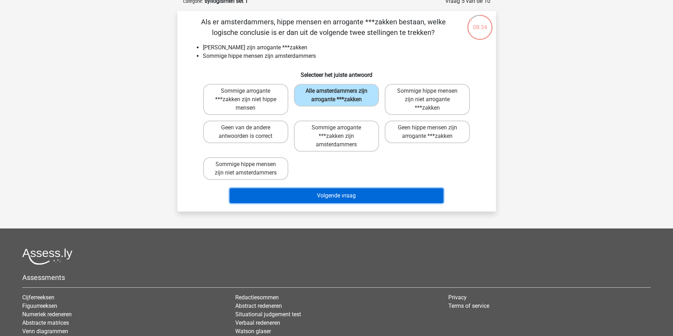
click at [329, 203] on button "Volgende vraag" at bounding box center [336, 196] width 214 height 15
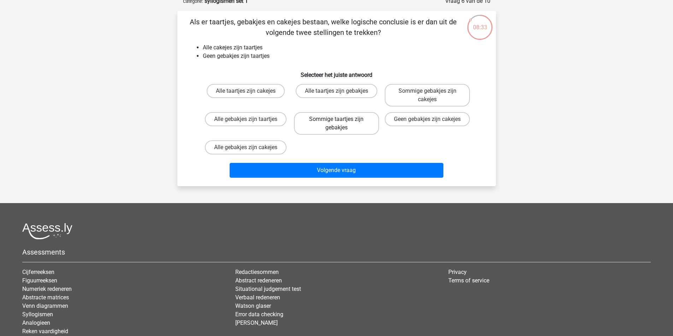
click at [335, 135] on label "Sommige taartjes zijn gebakjes" at bounding box center [336, 123] width 85 height 23
click at [336, 124] on input "Sommige taartjes zijn gebakjes" at bounding box center [338, 121] width 5 height 5
radio input "true"
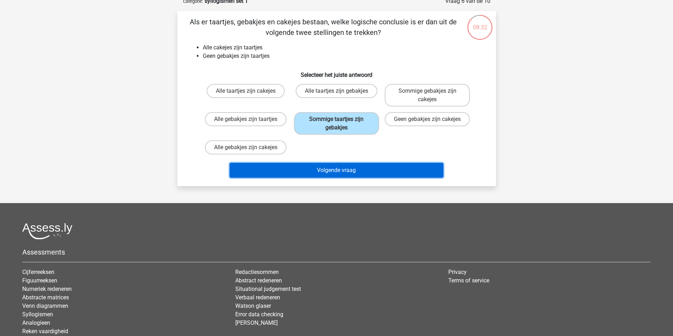
click at [339, 178] on button "Volgende vraag" at bounding box center [336, 170] width 214 height 15
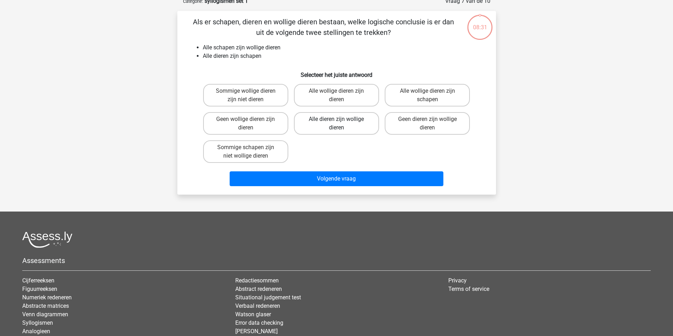
drag, startPoint x: 338, startPoint y: 174, endPoint x: 336, endPoint y: 180, distance: 5.8
click at [338, 135] on label "Alle dieren zijn wollige dieren" at bounding box center [336, 123] width 85 height 23
click at [338, 124] on input "Alle dieren zijn wollige dieren" at bounding box center [338, 121] width 5 height 5
radio input "true"
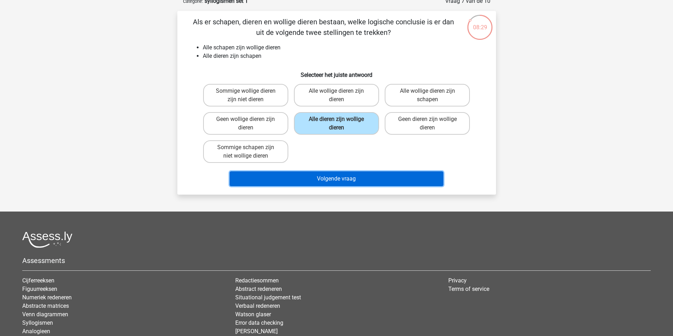
click at [328, 186] on button "Volgende vraag" at bounding box center [336, 179] width 214 height 15
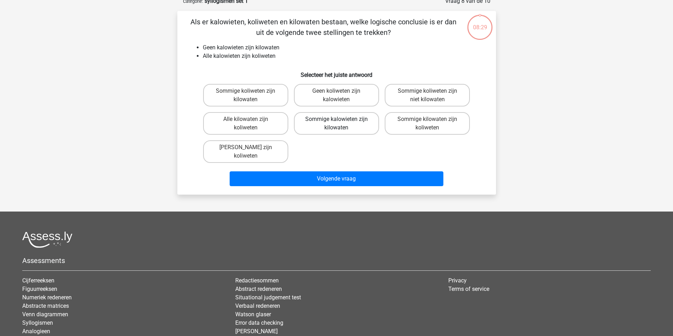
click at [335, 135] on label "Sommige kalowieten zijn kilowaten" at bounding box center [336, 123] width 85 height 23
click at [336, 124] on input "Sommige kalowieten zijn kilowaten" at bounding box center [338, 121] width 5 height 5
radio input "true"
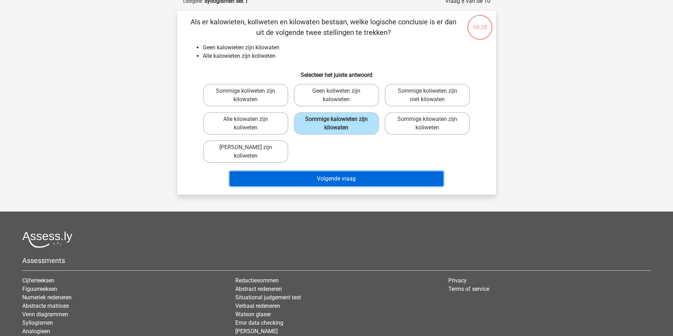
click at [311, 186] on button "Volgende vraag" at bounding box center [336, 179] width 214 height 15
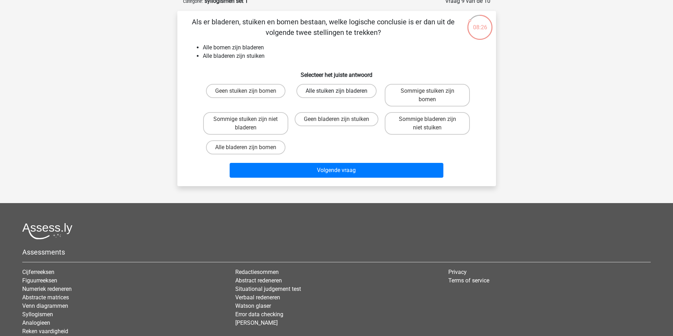
click at [325, 98] on label "Alle stuiken zijn bladeren" at bounding box center [336, 91] width 80 height 14
click at [336, 96] on input "Alle stuiken zijn bladeren" at bounding box center [338, 93] width 5 height 5
radio input "true"
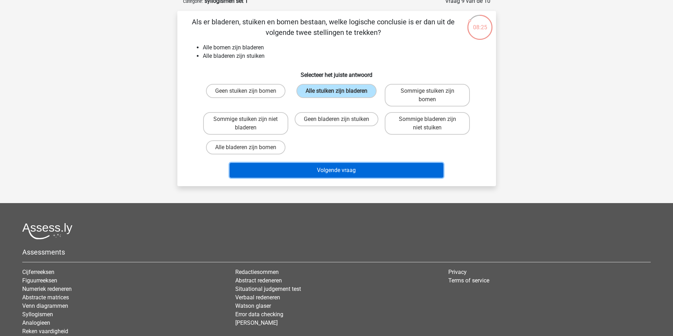
click at [305, 178] on button "Volgende vraag" at bounding box center [336, 170] width 214 height 15
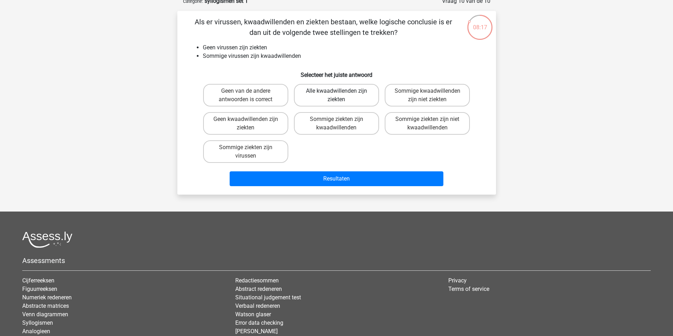
click at [339, 107] on label "Alle kwaadwillenden zijn ziekten" at bounding box center [336, 95] width 85 height 23
click at [339, 96] on input "Alle kwaadwillenden zijn ziekten" at bounding box center [338, 93] width 5 height 5
radio input "true"
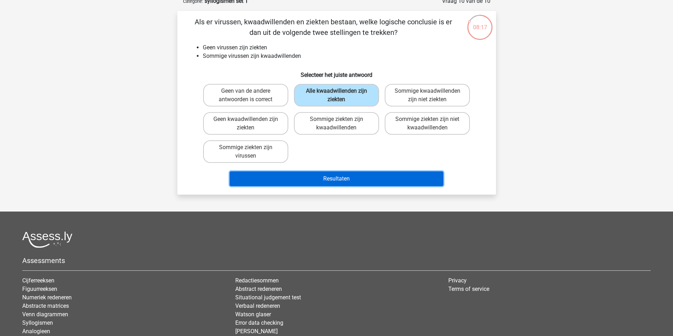
click at [343, 186] on button "Resultaten" at bounding box center [336, 179] width 214 height 15
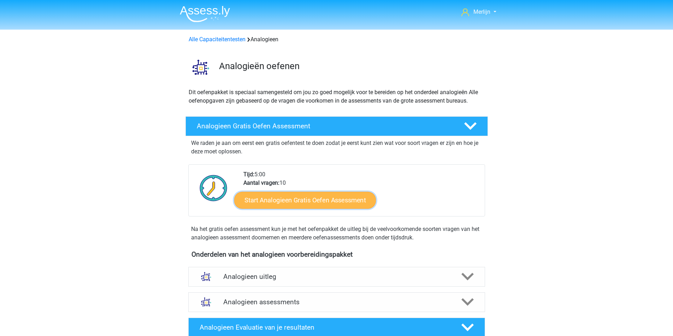
click at [281, 209] on link "Start Analogieen Gratis Oefen Assessment" at bounding box center [305, 200] width 142 height 17
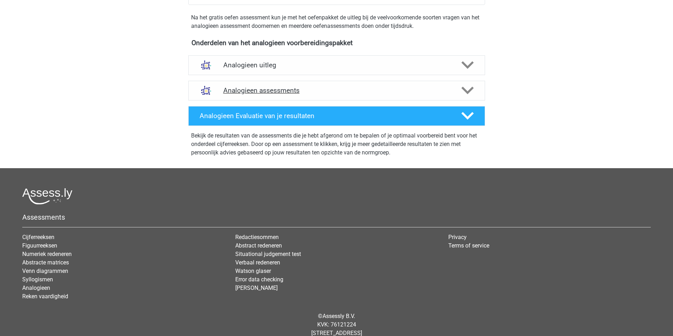
click at [326, 95] on h4 "Analogieen assessments" at bounding box center [336, 90] width 227 height 8
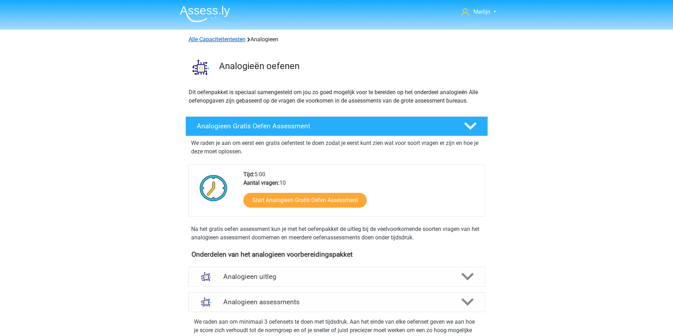
click at [238, 43] on link "Alle Capaciteitentesten" at bounding box center [217, 39] width 57 height 7
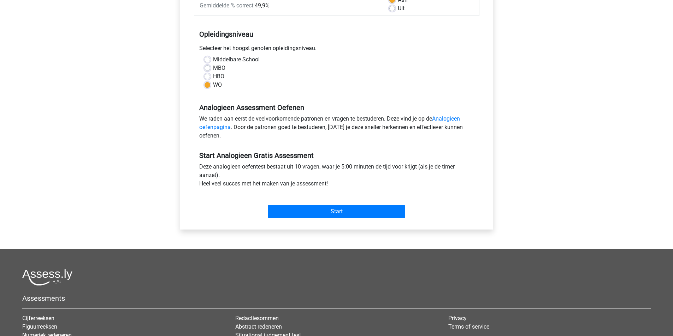
scroll to position [141, 0]
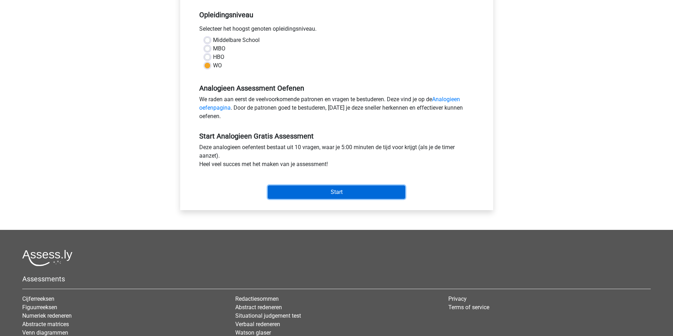
click at [317, 199] on input "Start" at bounding box center [336, 192] width 137 height 13
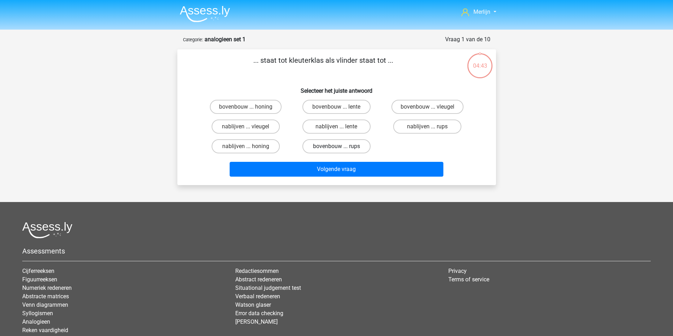
click at [345, 154] on label "bovenbouw ... rups" at bounding box center [336, 146] width 68 height 14
click at [341, 151] on input "bovenbouw ... rups" at bounding box center [338, 149] width 5 height 5
radio input "true"
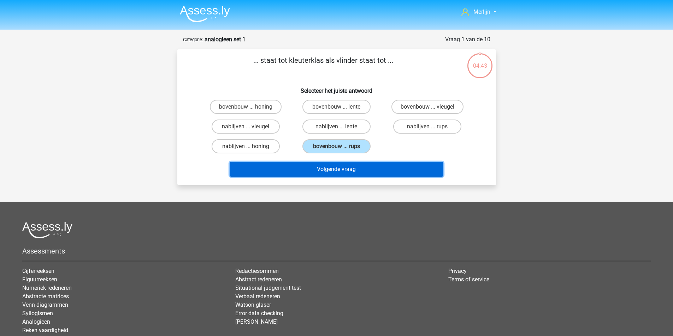
click at [330, 177] on button "Volgende vraag" at bounding box center [336, 169] width 214 height 15
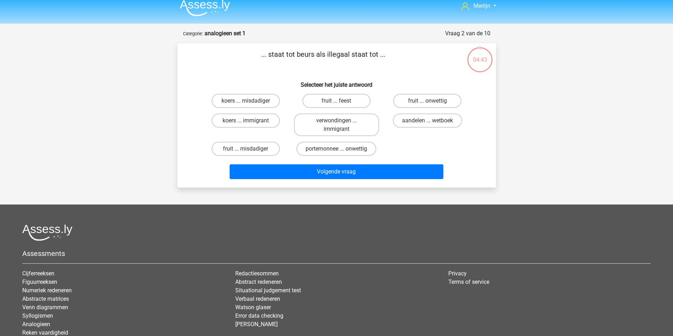
scroll to position [3, 0]
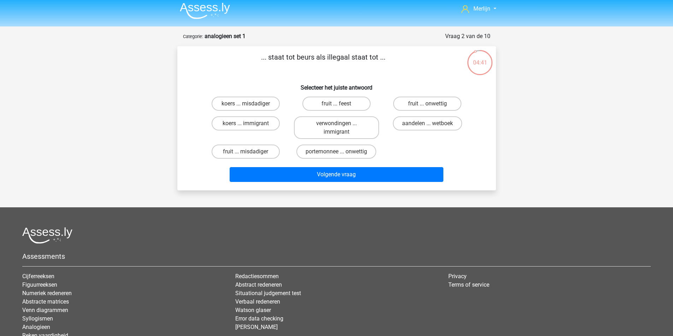
click at [528, 177] on div "Merlijn [EMAIL_ADDRESS][DOMAIN_NAME] Nederlands English" at bounding box center [336, 195] width 673 height 397
click at [351, 159] on label "portemonnee ... onwettig" at bounding box center [336, 152] width 80 height 14
click at [341, 156] on input "portemonnee ... onwettig" at bounding box center [338, 154] width 5 height 5
radio input "true"
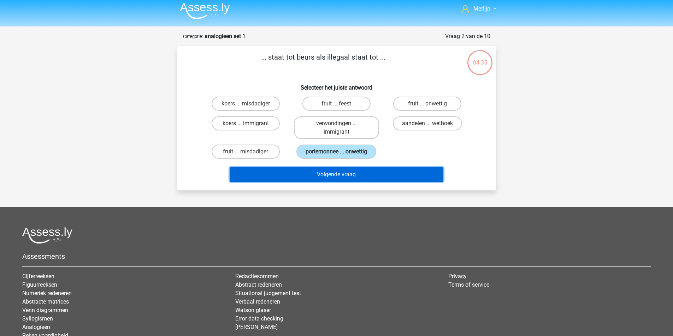
click at [344, 182] on button "Volgende vraag" at bounding box center [336, 174] width 214 height 15
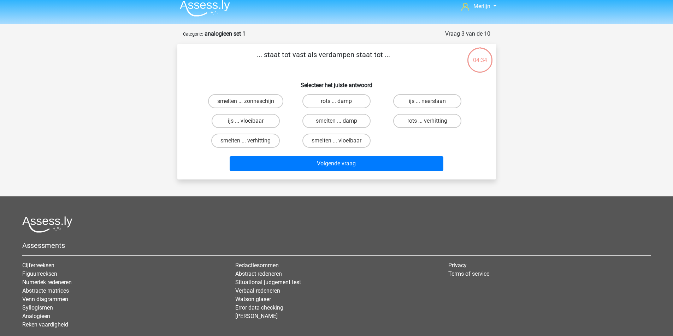
scroll to position [0, 0]
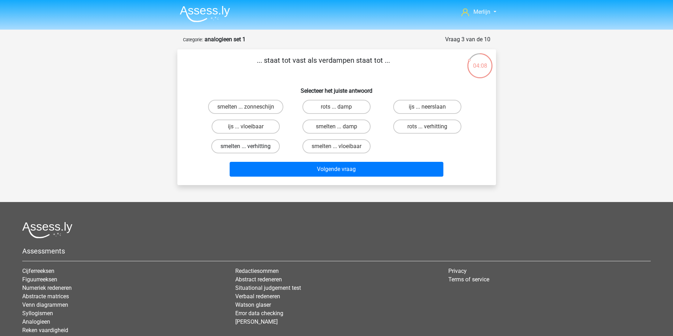
drag, startPoint x: 265, startPoint y: 187, endPoint x: 274, endPoint y: 188, distance: 9.3
click at [265, 154] on label "smelten ... verhitting" at bounding box center [245, 146] width 68 height 14
click at [250, 151] on input "smelten ... verhitting" at bounding box center [247, 149] width 5 height 5
radio input "true"
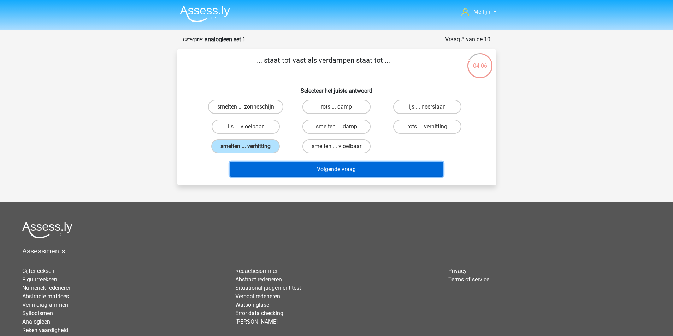
click at [326, 177] on button "Volgende vraag" at bounding box center [336, 169] width 214 height 15
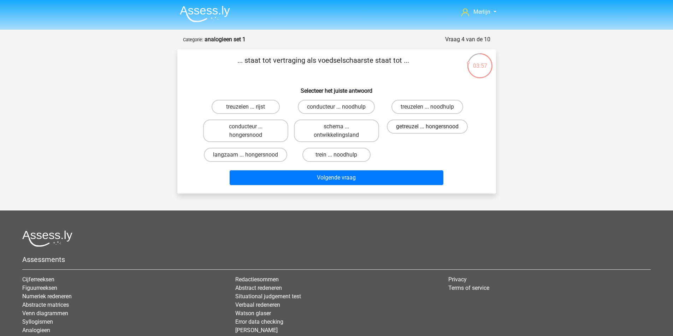
click at [403, 134] on label "getreuzel ... hongersnood" at bounding box center [427, 127] width 81 height 14
click at [427, 131] on input "getreuzel ... hongersnood" at bounding box center [429, 129] width 5 height 5
radio input "true"
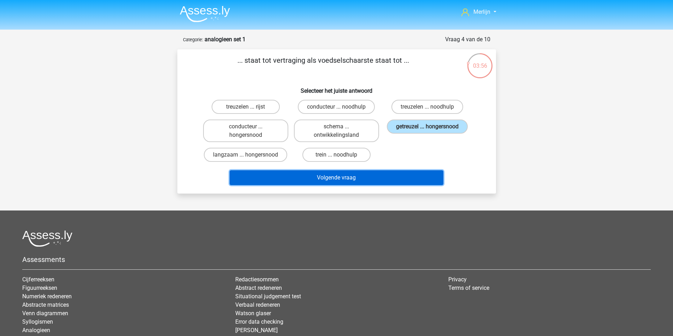
click at [374, 185] on button "Volgende vraag" at bounding box center [336, 178] width 214 height 15
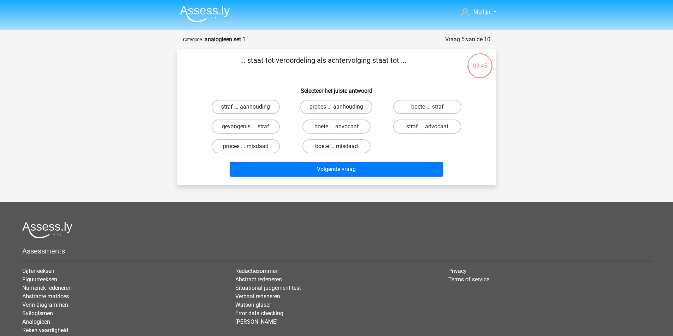
click at [270, 114] on label "straf ... aanhouding" at bounding box center [245, 107] width 68 height 14
click at [250, 112] on input "straf ... aanhouding" at bounding box center [247, 109] width 5 height 5
radio input "true"
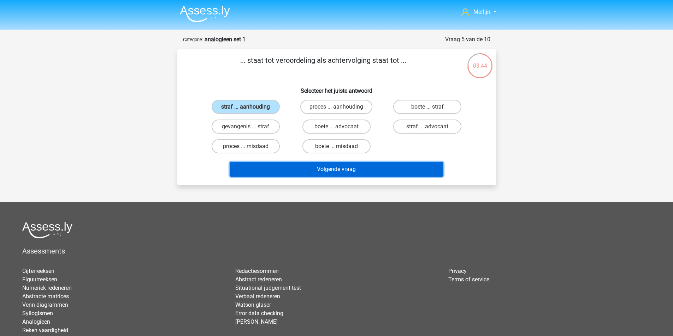
click at [320, 177] on button "Volgende vraag" at bounding box center [336, 169] width 214 height 15
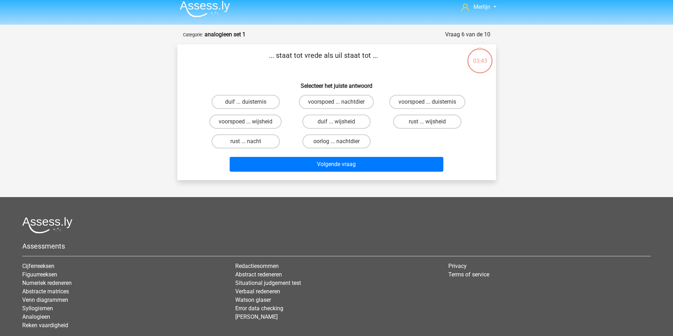
scroll to position [3, 0]
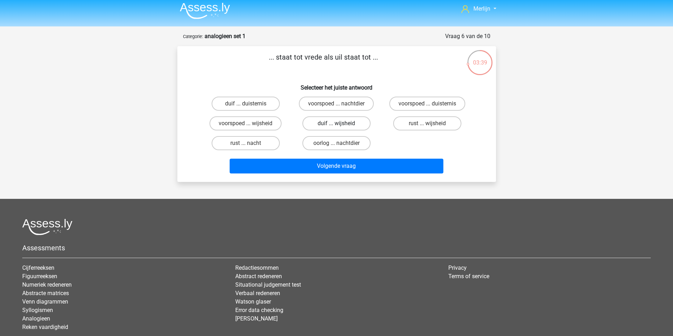
click at [335, 131] on label "duif ... wijsheid" at bounding box center [336, 124] width 68 height 14
click at [336, 128] on input "duif ... wijsheid" at bounding box center [338, 126] width 5 height 5
radio input "true"
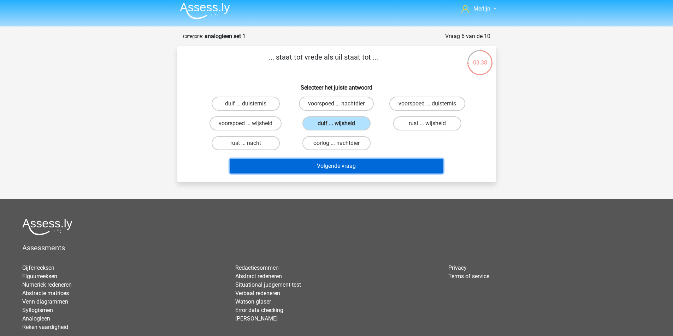
click at [345, 174] on button "Volgende vraag" at bounding box center [336, 166] width 214 height 15
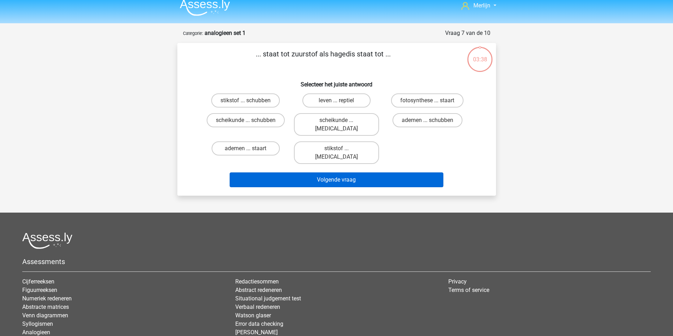
scroll to position [38, 0]
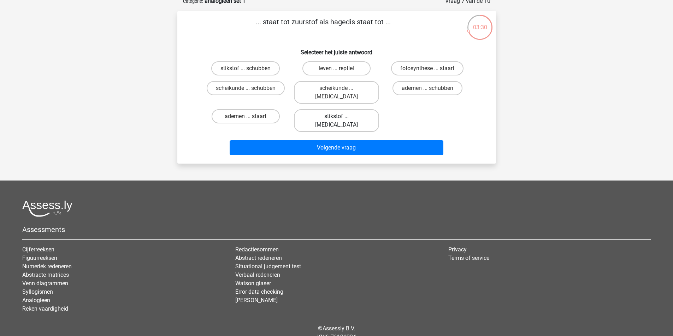
click at [360, 132] on label "stikstof ... krokodil" at bounding box center [336, 120] width 85 height 23
click at [341, 121] on input "stikstof ... krokodil" at bounding box center [338, 119] width 5 height 5
radio input "true"
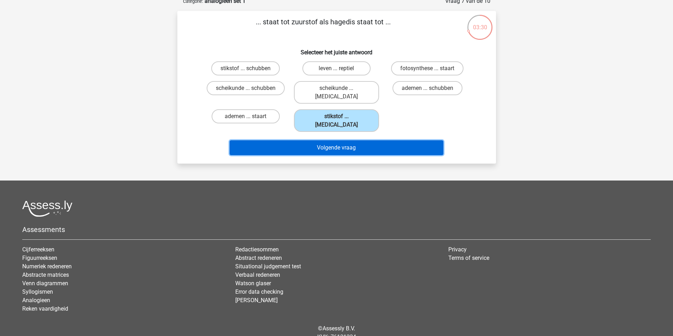
click at [356, 155] on button "Volgende vraag" at bounding box center [336, 148] width 214 height 15
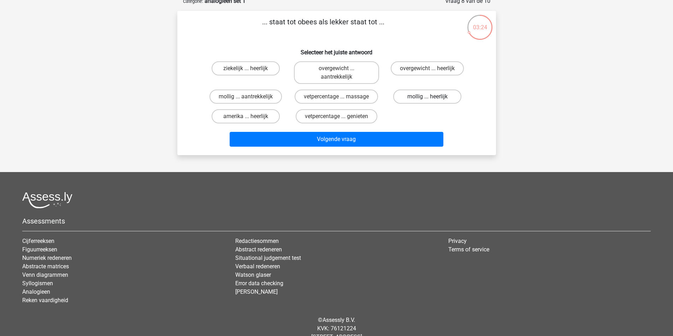
click at [405, 104] on label "mollig ... heerlijk" at bounding box center [427, 97] width 68 height 14
click at [427, 101] on input "mollig ... heerlijk" at bounding box center [429, 99] width 5 height 5
radio input "true"
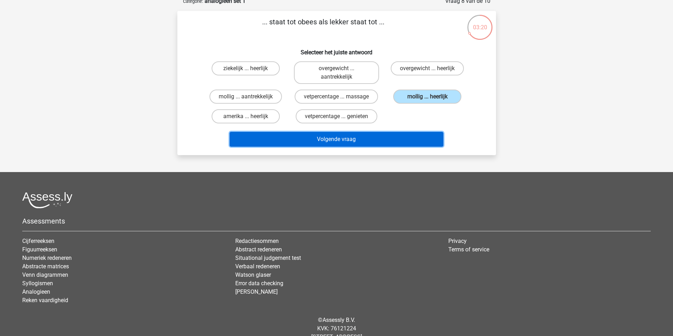
click at [377, 147] on button "Volgende vraag" at bounding box center [336, 139] width 214 height 15
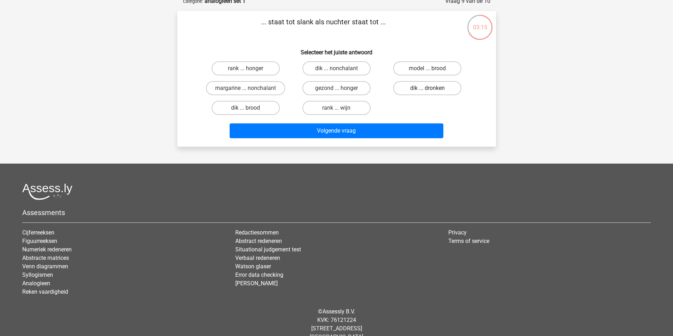
click at [404, 95] on label "dik ... dronken" at bounding box center [427, 88] width 68 height 14
click at [427, 93] on input "dik ... dronken" at bounding box center [429, 90] width 5 height 5
radio input "true"
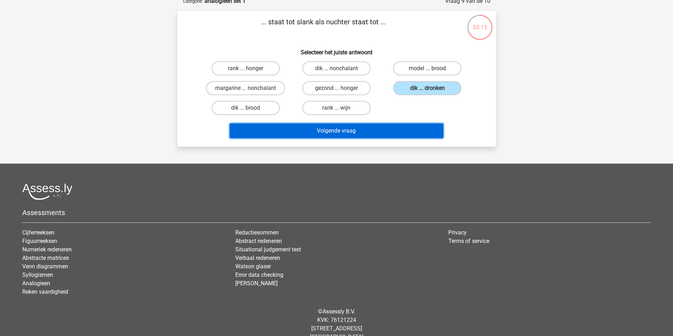
click at [380, 138] on button "Volgende vraag" at bounding box center [336, 131] width 214 height 15
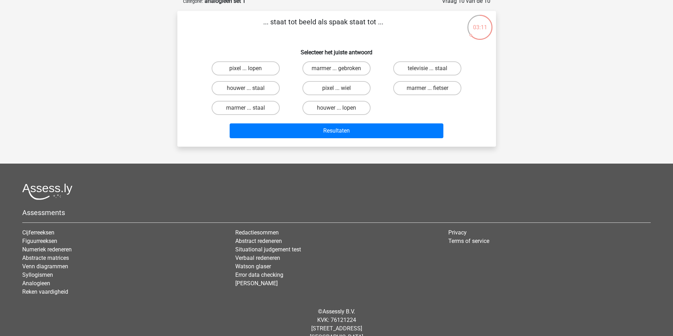
click at [339, 95] on div "pixel ... wiel" at bounding box center [336, 88] width 85 height 14
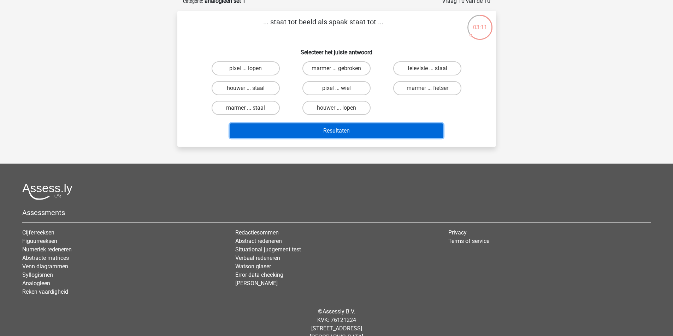
click at [337, 138] on button "Resultaten" at bounding box center [336, 131] width 214 height 15
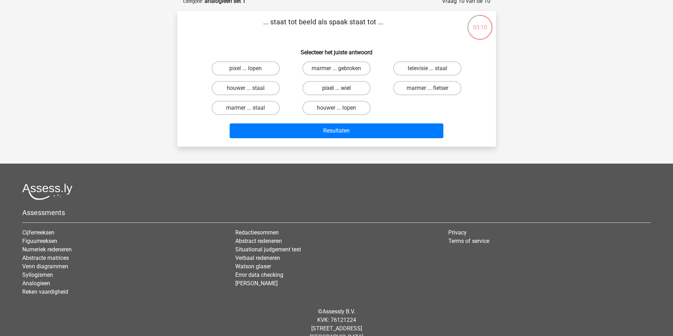
click at [325, 95] on label "pixel ... wiel" at bounding box center [336, 88] width 68 height 14
click at [336, 93] on input "pixel ... wiel" at bounding box center [338, 90] width 5 height 5
radio input "true"
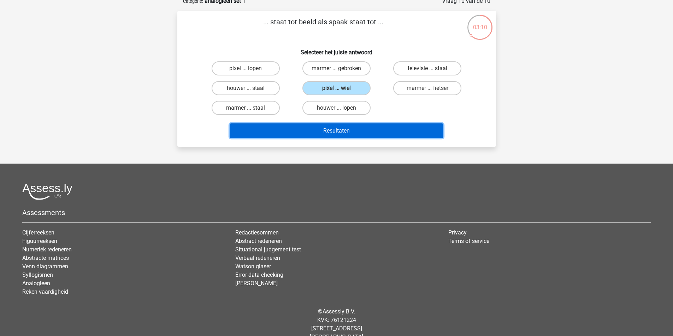
click at [335, 138] on button "Resultaten" at bounding box center [336, 131] width 214 height 15
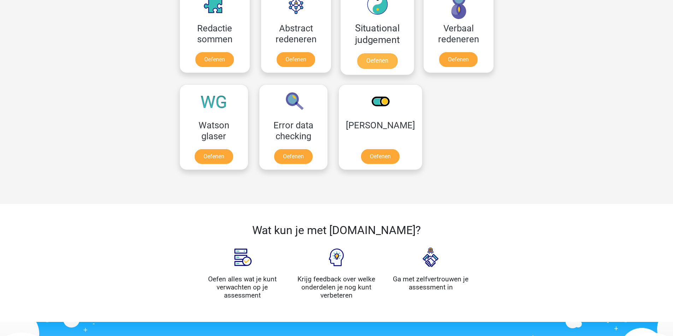
scroll to position [674, 0]
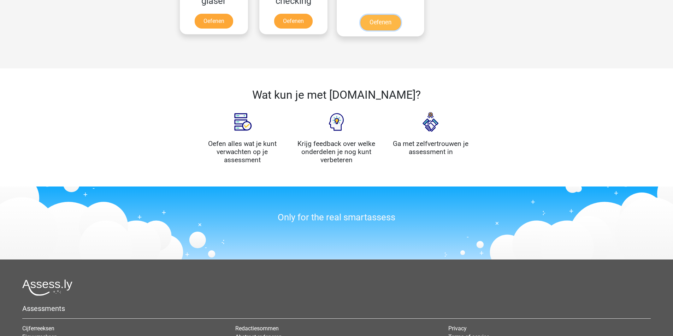
click at [360, 30] on link "Oefenen" at bounding box center [380, 23] width 40 height 16
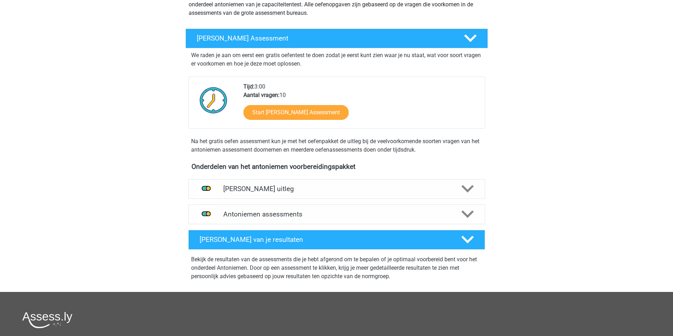
scroll to position [106, 0]
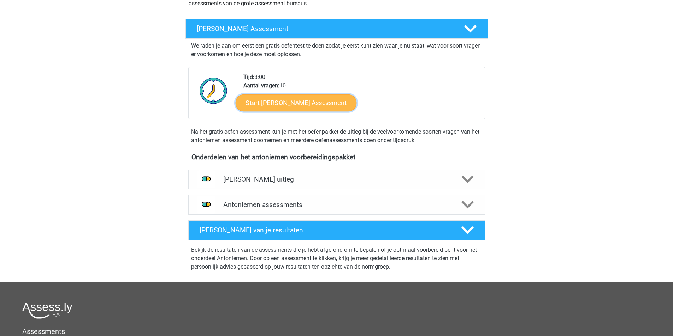
click at [320, 111] on link "Start [PERSON_NAME] Assessment" at bounding box center [295, 102] width 121 height 17
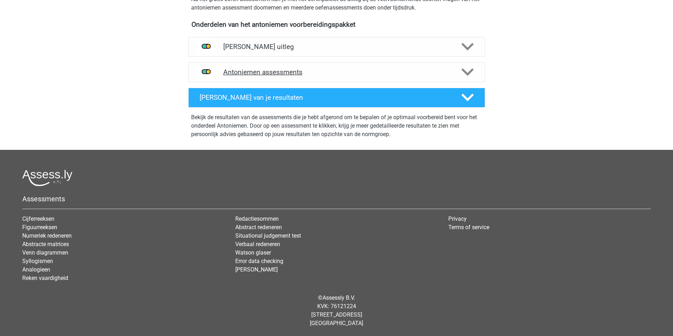
click at [329, 76] on h4 "Antoniemen assessments" at bounding box center [336, 72] width 227 height 8
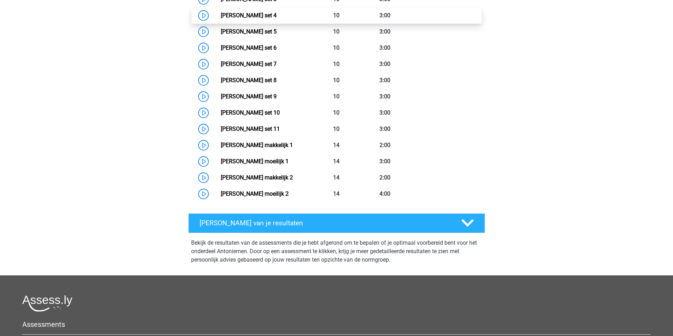
scroll to position [388, 0]
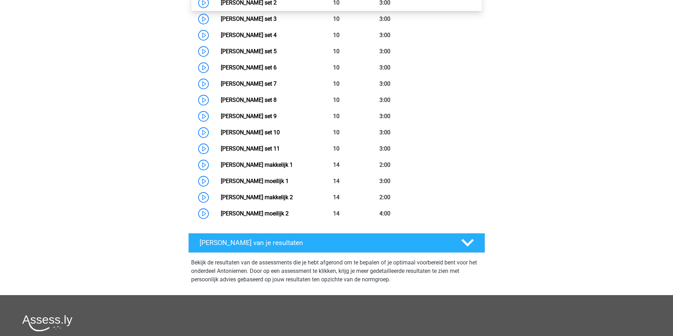
click at [276, 6] on link "[PERSON_NAME] set 2" at bounding box center [249, 2] width 56 height 7
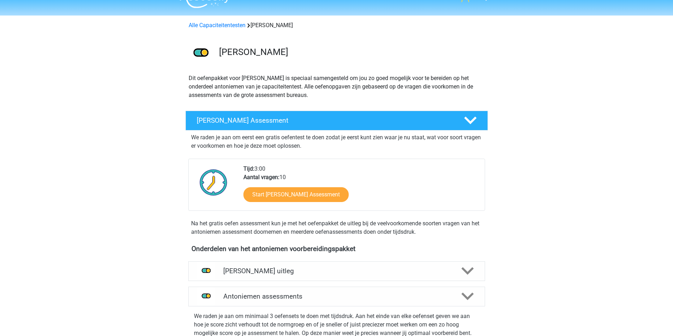
scroll to position [0, 0]
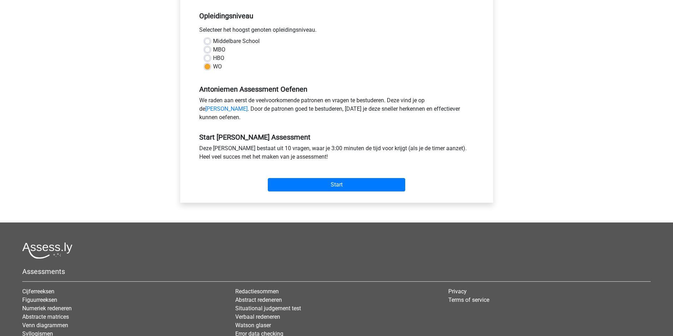
scroll to position [141, 0]
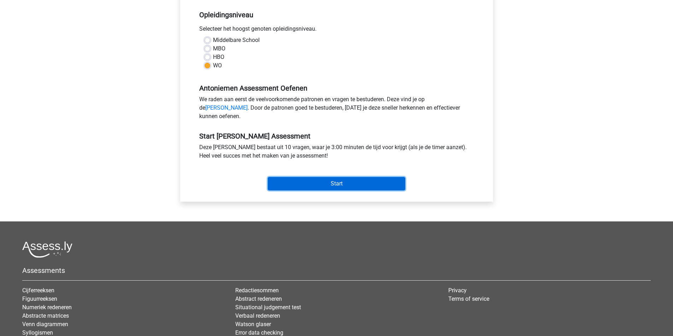
click at [321, 191] on input "Start" at bounding box center [336, 183] width 137 height 13
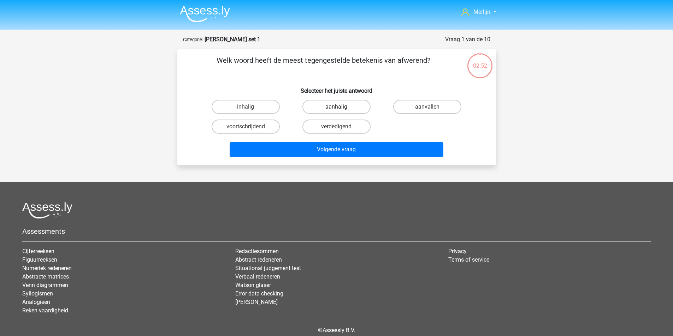
click at [336, 114] on label "aanhalig" at bounding box center [336, 107] width 68 height 14
click at [336, 112] on input "aanhalig" at bounding box center [338, 109] width 5 height 5
radio input "true"
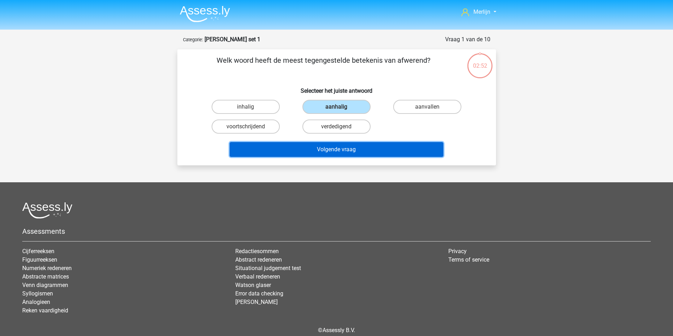
click at [337, 157] on button "Volgende vraag" at bounding box center [336, 149] width 214 height 15
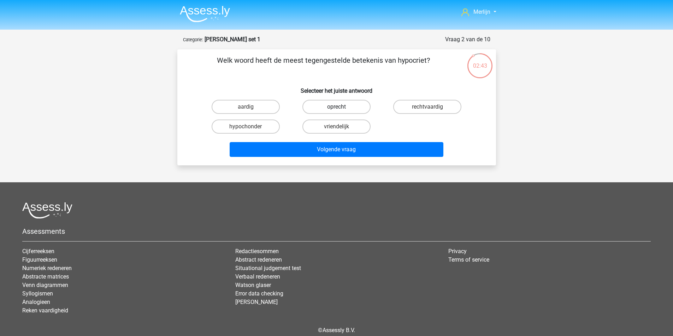
click at [333, 114] on label "oprecht" at bounding box center [336, 107] width 68 height 14
click at [336, 112] on input "oprecht" at bounding box center [338, 109] width 5 height 5
radio input "true"
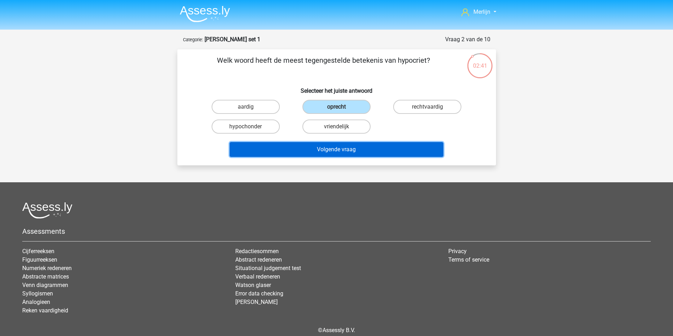
click at [321, 157] on button "Volgende vraag" at bounding box center [336, 149] width 214 height 15
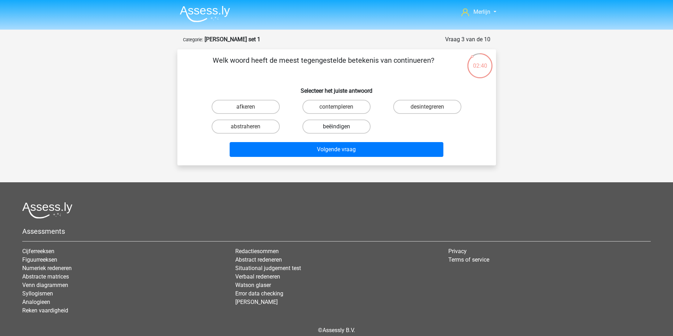
click at [337, 134] on label "beëindigen" at bounding box center [336, 127] width 68 height 14
click at [337, 131] on input "beëindigen" at bounding box center [338, 129] width 5 height 5
radio input "true"
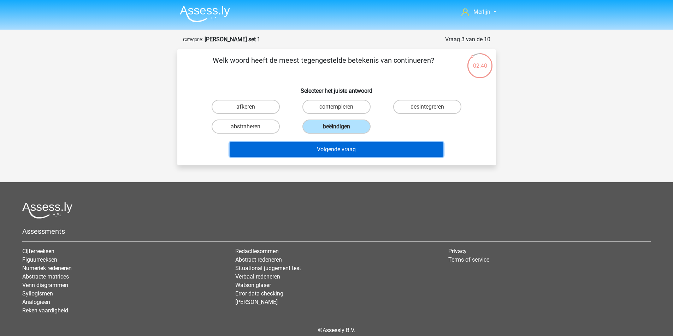
click at [330, 157] on button "Volgende vraag" at bounding box center [336, 149] width 214 height 15
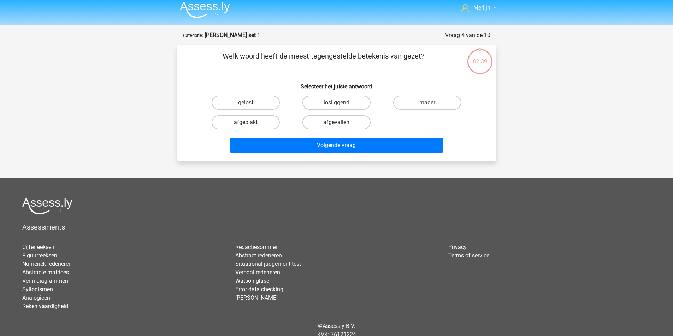
scroll to position [3, 0]
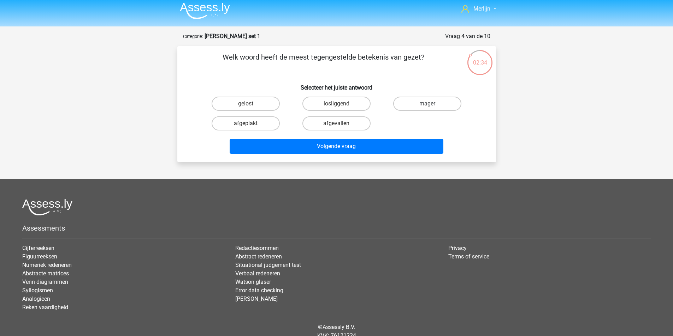
click at [412, 111] on label "mager" at bounding box center [427, 104] width 68 height 14
click at [427, 108] on input "mager" at bounding box center [429, 106] width 5 height 5
radio input "true"
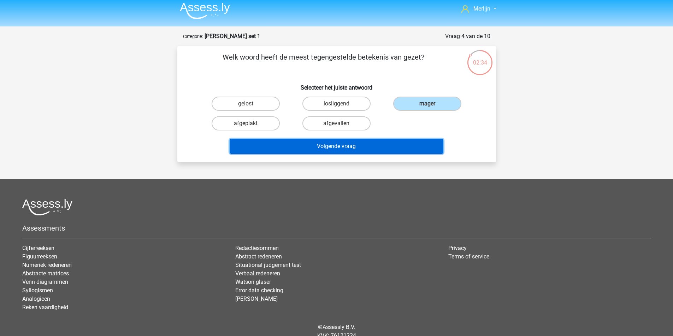
click at [358, 154] on button "Volgende vraag" at bounding box center [336, 146] width 214 height 15
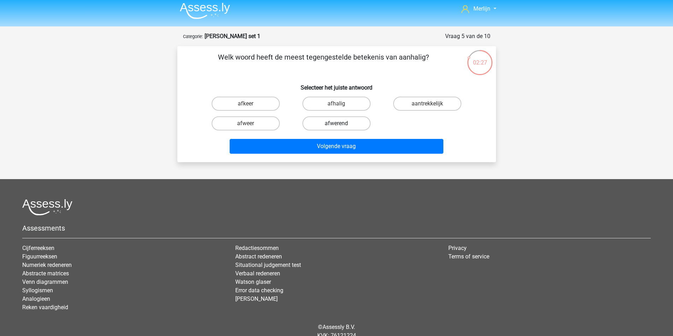
drag, startPoint x: 355, startPoint y: 153, endPoint x: 332, endPoint y: 169, distance: 28.8
click at [355, 131] on label "afwerend" at bounding box center [336, 124] width 68 height 14
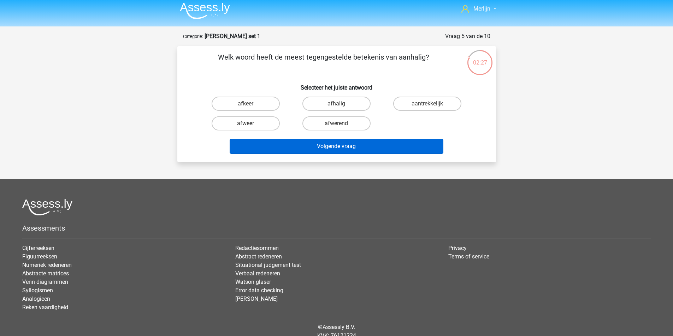
click at [341, 128] on input "afwerend" at bounding box center [338, 126] width 5 height 5
radio input "true"
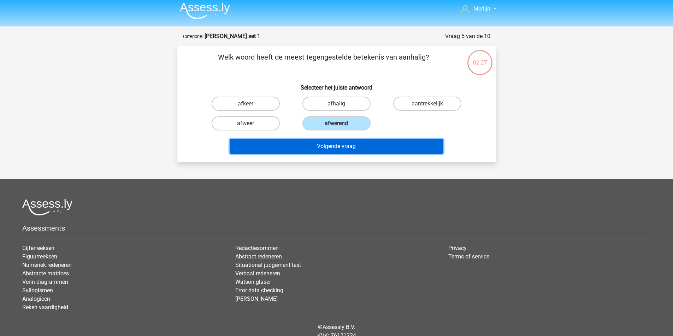
click at [329, 154] on button "Volgende vraag" at bounding box center [336, 146] width 214 height 15
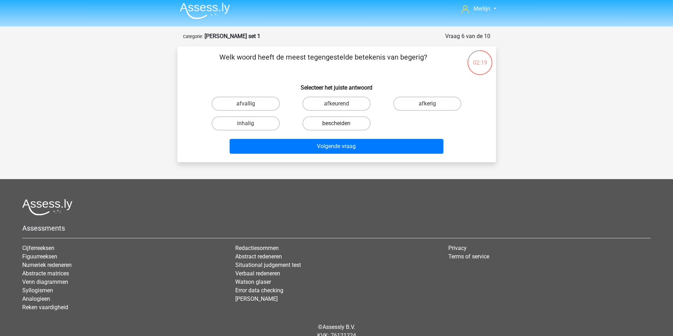
click at [326, 131] on label "bescheiden" at bounding box center [336, 124] width 68 height 14
click at [336, 128] on input "bescheiden" at bounding box center [338, 126] width 5 height 5
radio input "true"
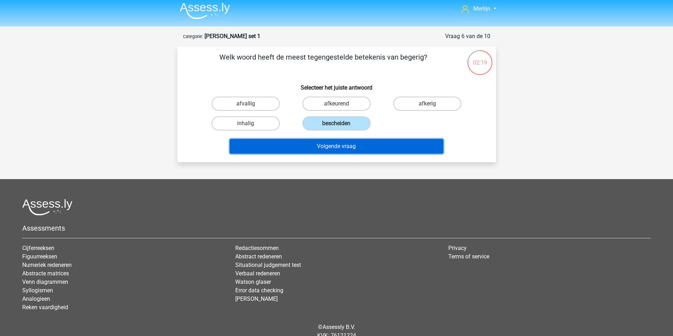
click at [333, 154] on button "Volgende vraag" at bounding box center [336, 146] width 214 height 15
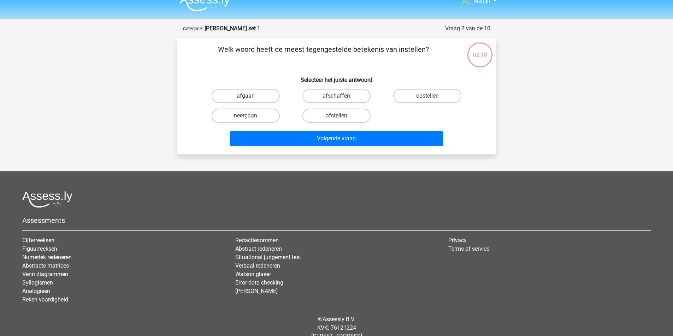
scroll to position [0, 0]
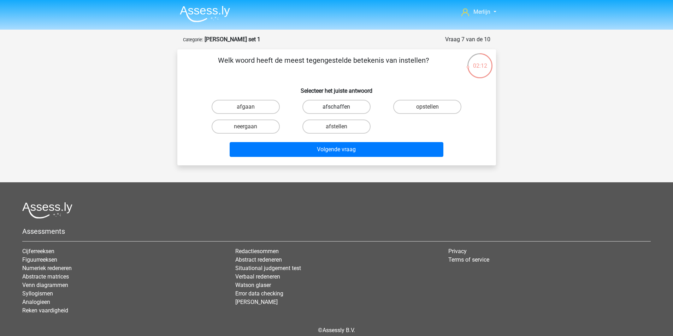
click at [338, 114] on label "afschaffen" at bounding box center [336, 107] width 68 height 14
click at [338, 112] on input "afschaffen" at bounding box center [338, 109] width 5 height 5
radio input "true"
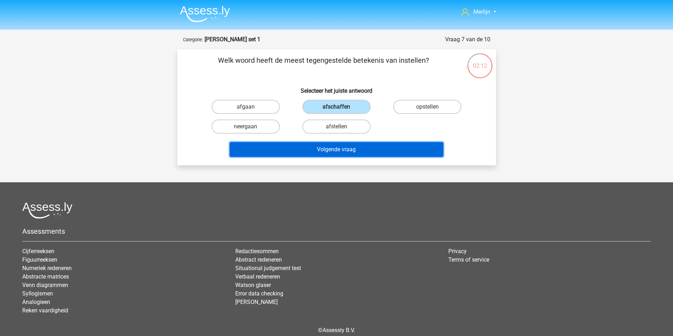
click at [339, 157] on button "Volgende vraag" at bounding box center [336, 149] width 214 height 15
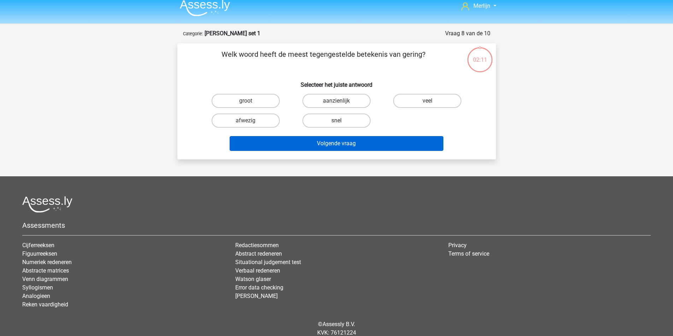
scroll to position [3, 0]
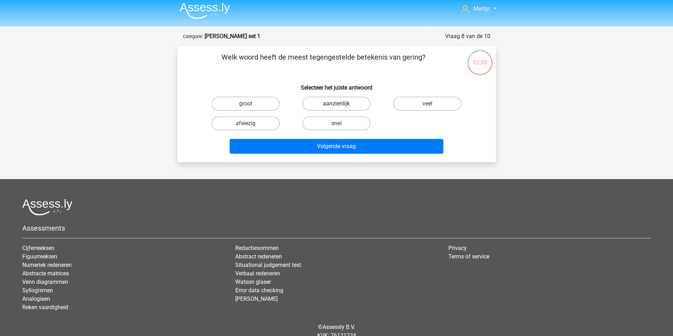
click at [347, 111] on label "aanzienlijk" at bounding box center [336, 104] width 68 height 14
click at [341, 108] on input "aanzienlijk" at bounding box center [338, 106] width 5 height 5
radio input "true"
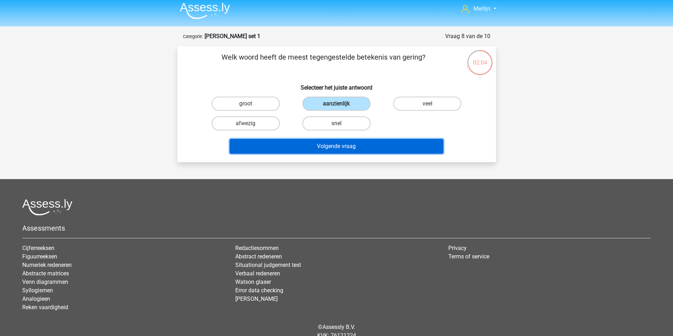
click at [329, 154] on button "Volgende vraag" at bounding box center [336, 146] width 214 height 15
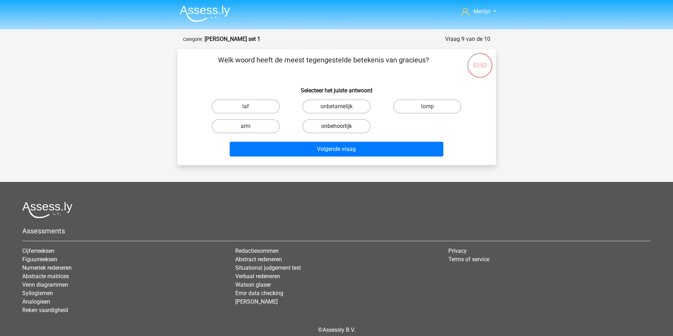
scroll to position [0, 0]
click at [332, 134] on label "onbehoorlijk" at bounding box center [336, 127] width 68 height 14
click at [336, 131] on input "onbehoorlijk" at bounding box center [338, 129] width 5 height 5
radio input "true"
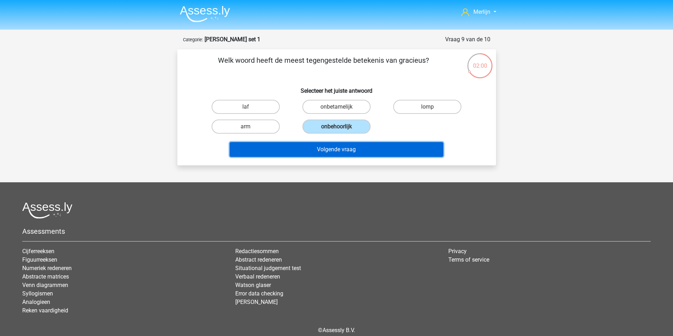
click at [323, 157] on button "Volgende vraag" at bounding box center [336, 149] width 214 height 15
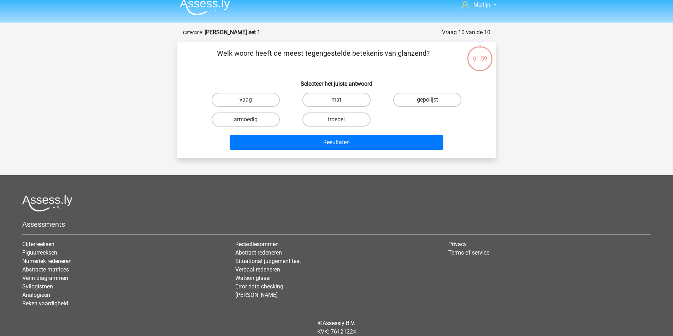
scroll to position [3, 0]
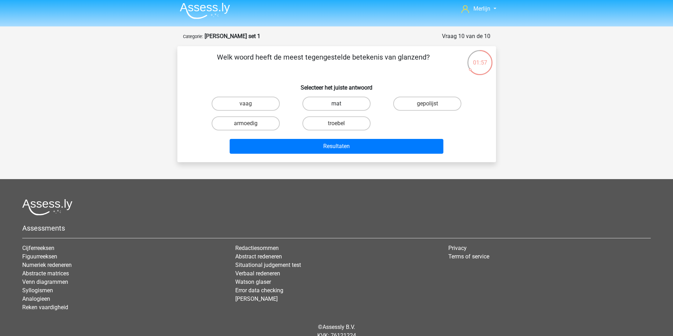
click at [334, 111] on label "mat" at bounding box center [336, 104] width 68 height 14
click at [336, 108] on input "mat" at bounding box center [338, 106] width 5 height 5
radio input "true"
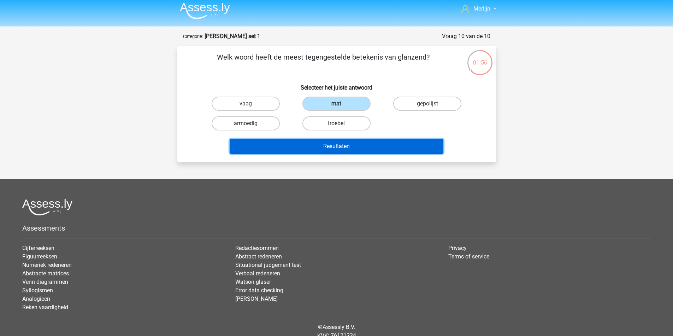
click at [334, 154] on button "Resultaten" at bounding box center [336, 146] width 214 height 15
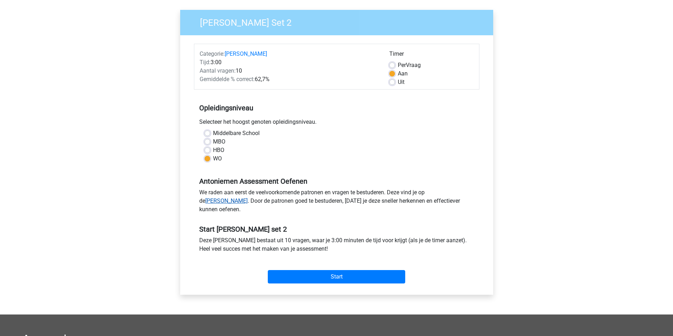
scroll to position [177, 0]
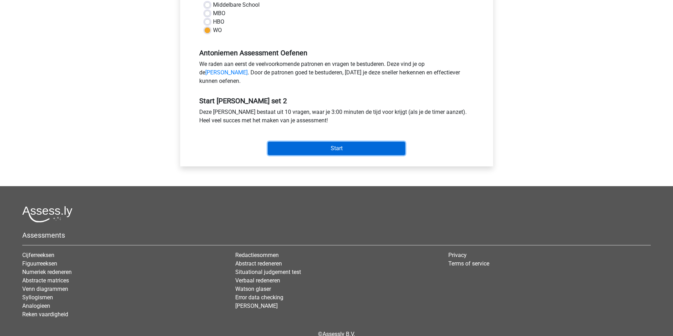
click at [334, 155] on input "Start" at bounding box center [336, 148] width 137 height 13
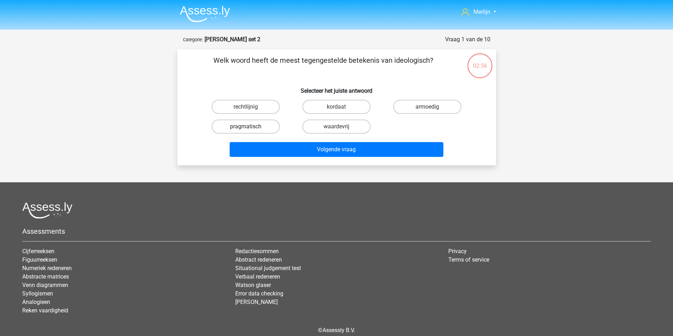
click at [268, 134] on label "pragmatisch" at bounding box center [245, 127] width 68 height 14
click at [250, 131] on input "pragmatisch" at bounding box center [247, 129] width 5 height 5
radio input "true"
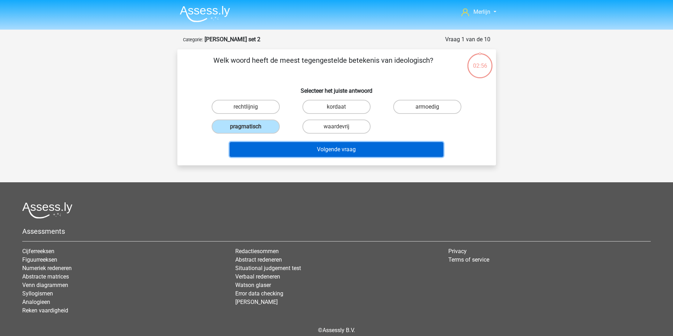
click at [327, 157] on button "Volgende vraag" at bounding box center [336, 149] width 214 height 15
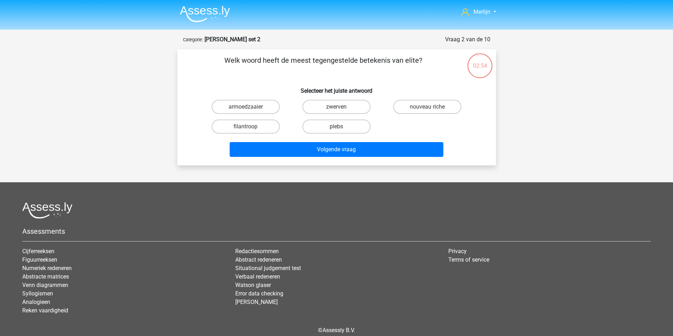
click at [340, 131] on input "plebs" at bounding box center [338, 129] width 5 height 5
radio input "true"
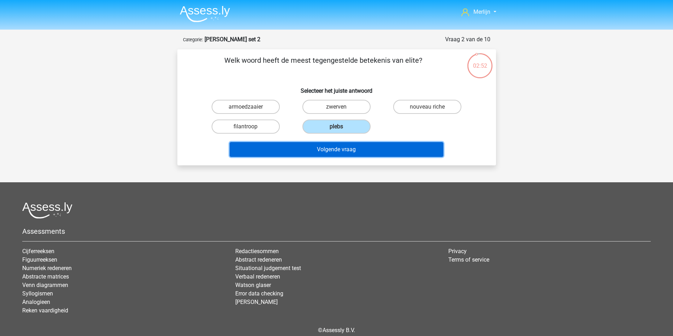
click at [339, 157] on button "Volgende vraag" at bounding box center [336, 149] width 214 height 15
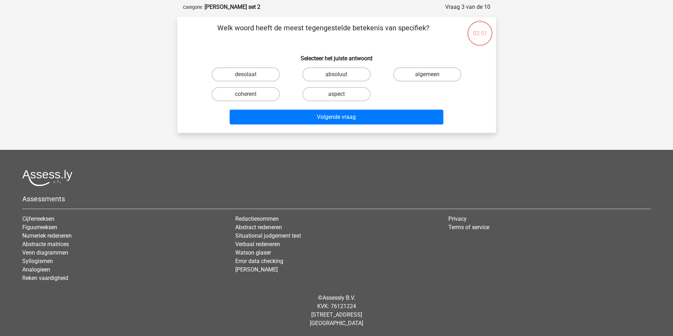
scroll to position [38, 0]
click at [423, 82] on label "algemeen" at bounding box center [427, 74] width 68 height 14
click at [427, 79] on input "algemeen" at bounding box center [429, 76] width 5 height 5
radio input "true"
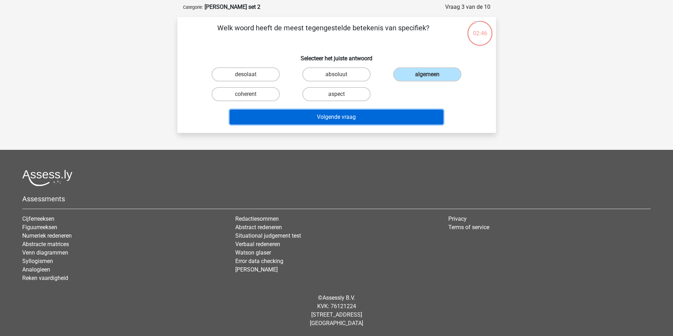
drag, startPoint x: 380, startPoint y: 149, endPoint x: 376, endPoint y: 146, distance: 4.5
click at [378, 125] on button "Volgende vraag" at bounding box center [336, 117] width 214 height 15
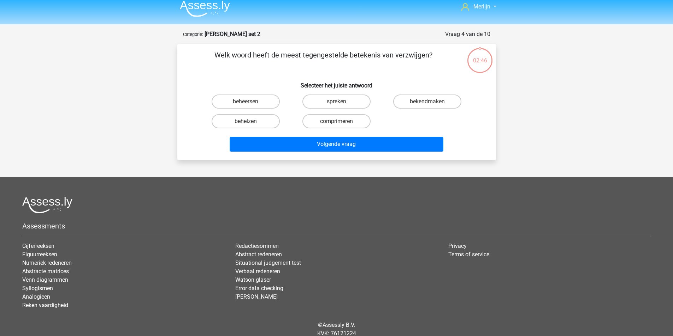
scroll to position [3, 0]
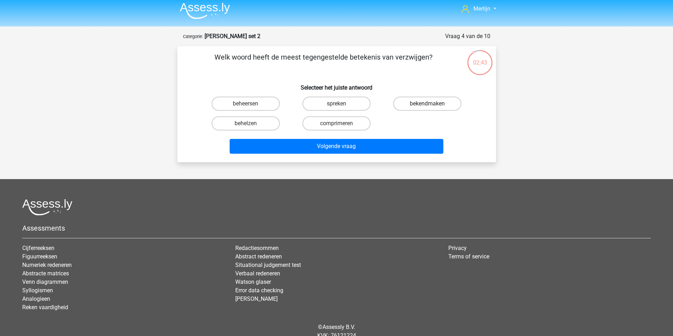
click at [415, 111] on label "bekendmaken" at bounding box center [427, 104] width 68 height 14
click at [427, 108] on input "bekendmaken" at bounding box center [429, 106] width 5 height 5
radio input "true"
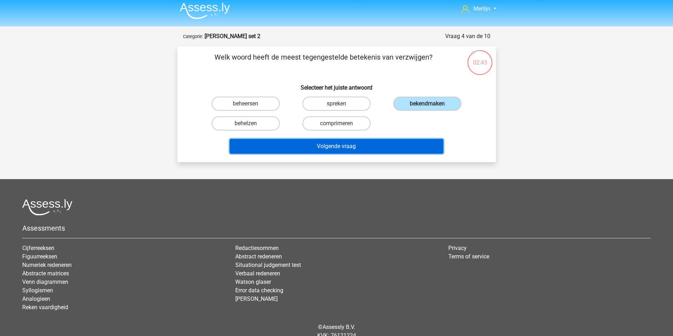
click at [347, 154] on button "Volgende vraag" at bounding box center [336, 146] width 214 height 15
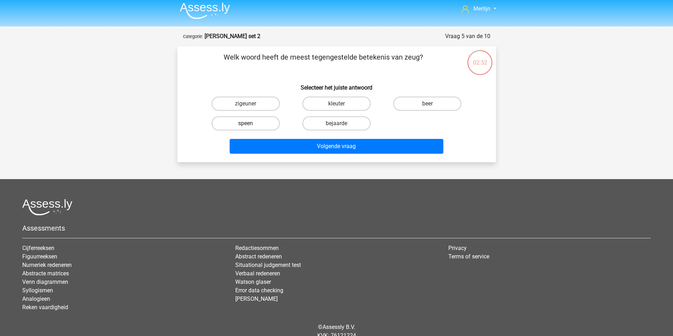
click at [252, 131] on label "speen" at bounding box center [245, 124] width 68 height 14
click at [250, 128] on input "speen" at bounding box center [247, 126] width 5 height 5
radio input "true"
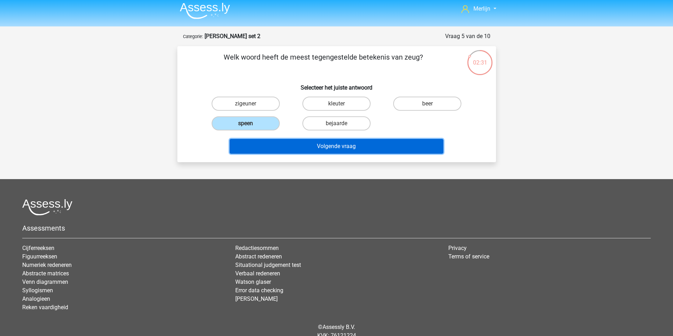
click at [290, 154] on button "Volgende vraag" at bounding box center [336, 146] width 214 height 15
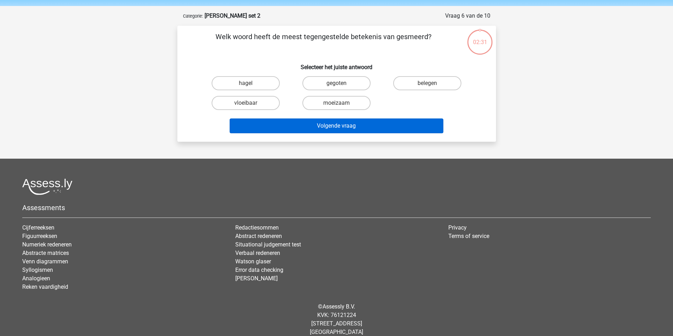
scroll to position [0, 0]
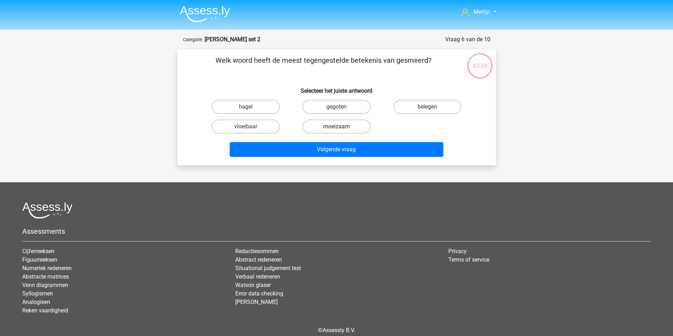
click at [349, 134] on label "moeizaam" at bounding box center [336, 127] width 68 height 14
click at [341, 131] on input "moeizaam" at bounding box center [338, 129] width 5 height 5
radio input "true"
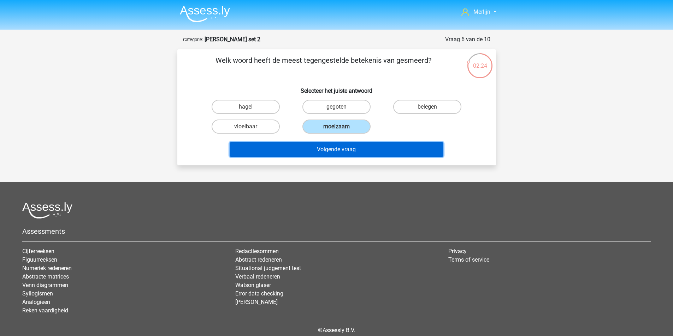
click at [345, 157] on button "Volgende vraag" at bounding box center [336, 149] width 214 height 15
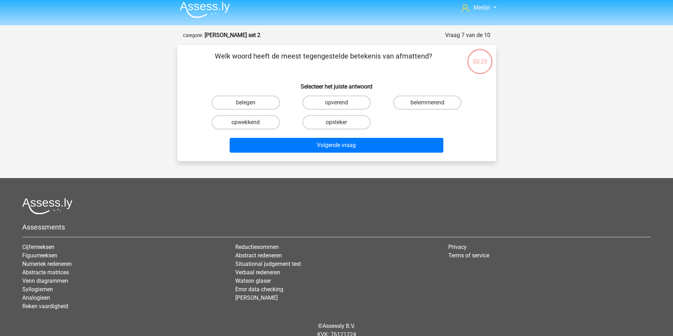
scroll to position [3, 0]
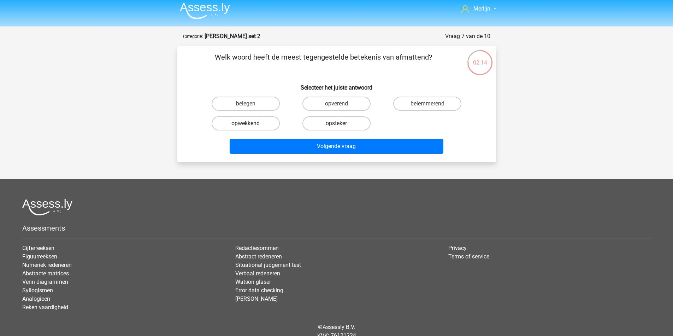
click at [262, 131] on label "opwekkend" at bounding box center [245, 124] width 68 height 14
click at [250, 128] on input "opwekkend" at bounding box center [247, 126] width 5 height 5
radio input "true"
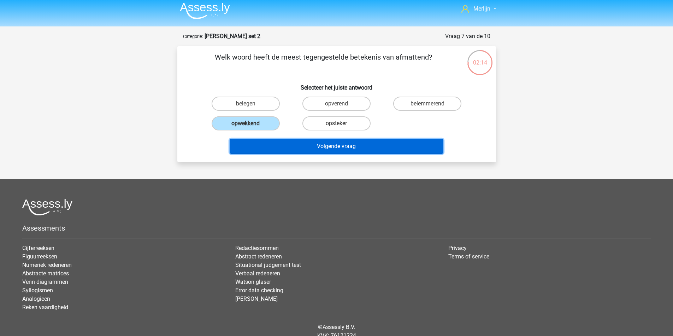
click at [313, 154] on button "Volgende vraag" at bounding box center [336, 146] width 214 height 15
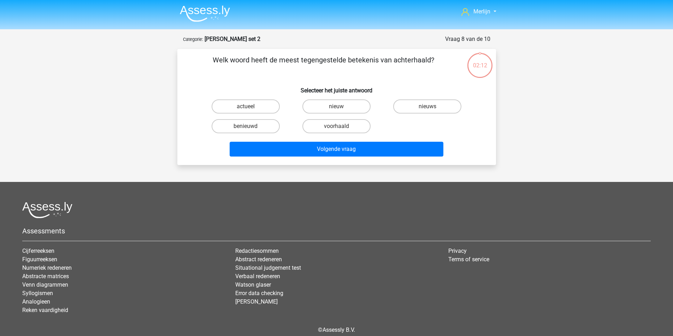
scroll to position [0, 0]
click at [263, 114] on label "actueel" at bounding box center [245, 107] width 68 height 14
click at [250, 112] on input "actueel" at bounding box center [247, 109] width 5 height 5
radio input "true"
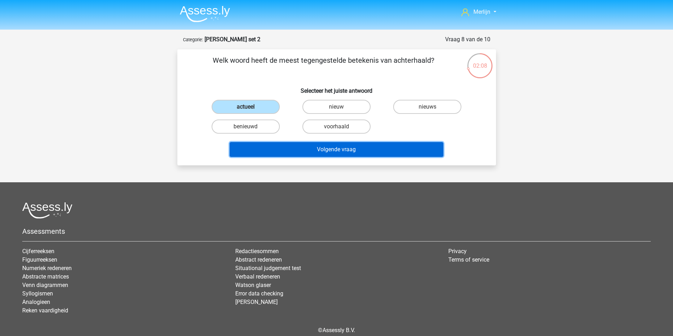
click at [325, 157] on button "Volgende vraag" at bounding box center [336, 149] width 214 height 15
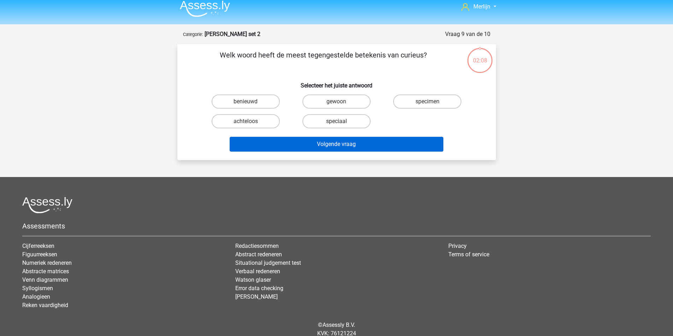
scroll to position [3, 0]
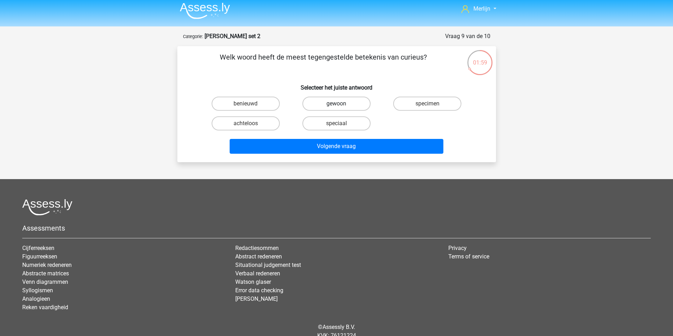
click at [358, 111] on label "gewoon" at bounding box center [336, 104] width 68 height 14
click at [341, 108] on input "gewoon" at bounding box center [338, 106] width 5 height 5
radio input "true"
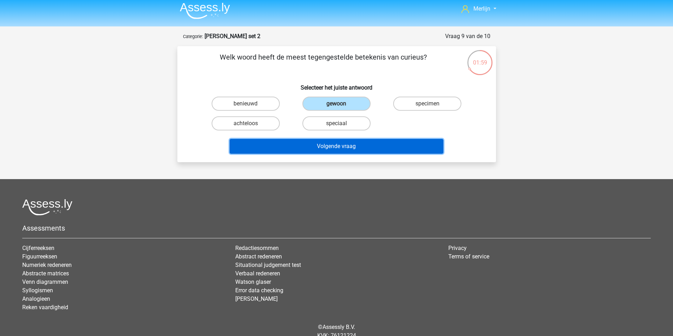
click at [358, 154] on button "Volgende vraag" at bounding box center [336, 146] width 214 height 15
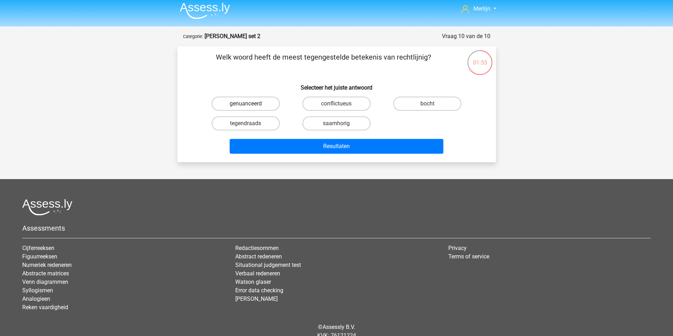
click at [275, 111] on label "genuanceerd" at bounding box center [245, 104] width 68 height 14
click at [250, 108] on input "genuanceerd" at bounding box center [247, 106] width 5 height 5
radio input "true"
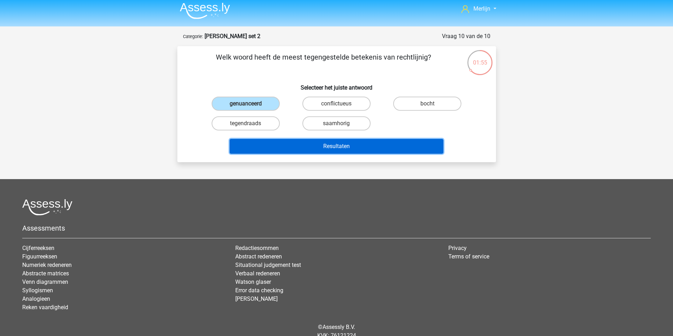
click at [322, 154] on button "Resultaten" at bounding box center [336, 146] width 214 height 15
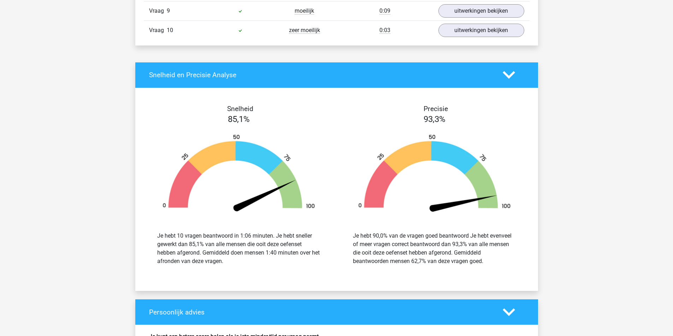
scroll to position [847, 0]
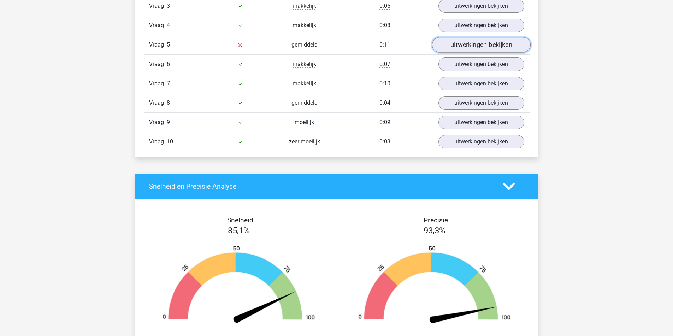
click at [470, 53] on link "uitwerkingen bekijken" at bounding box center [480, 45] width 98 height 16
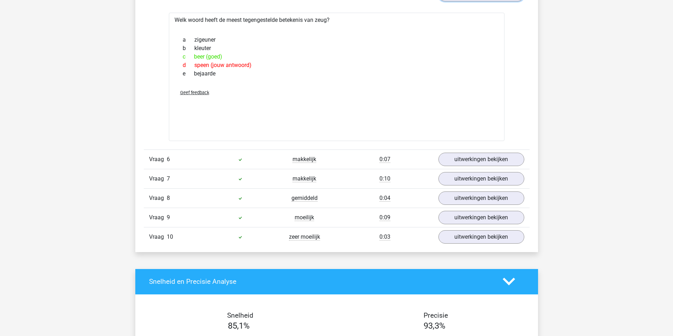
scroll to position [600, 0]
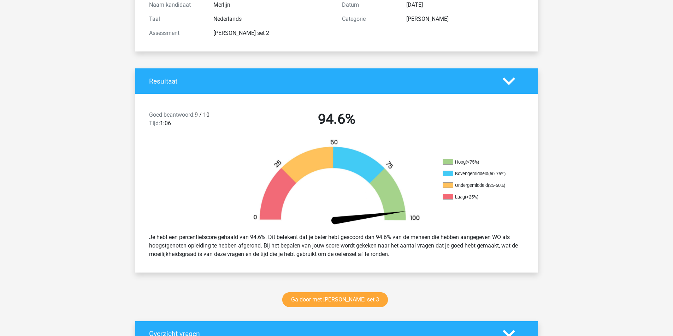
scroll to position [0, 0]
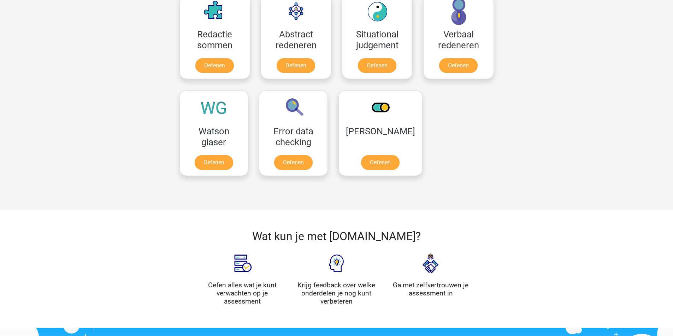
scroll to position [532, 0]
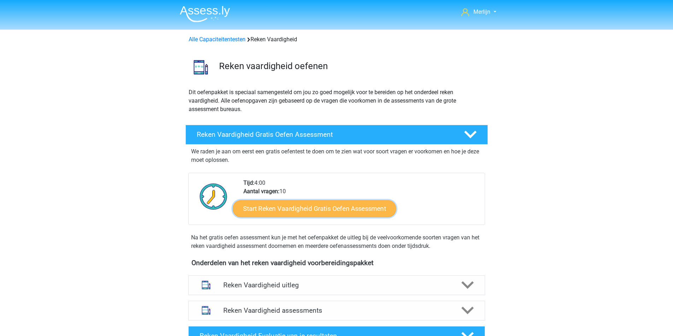
click at [345, 217] on link "Start Reken Vaardigheid Gratis Oefen Assessment" at bounding box center [314, 208] width 163 height 17
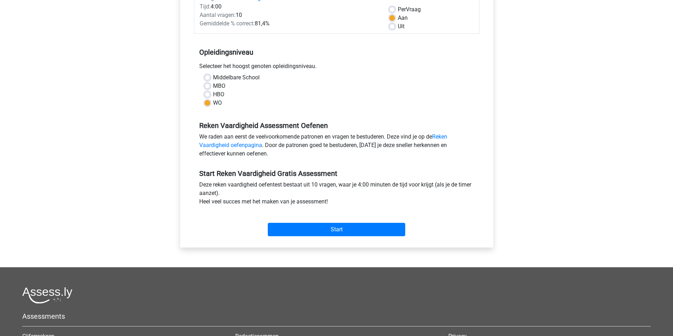
scroll to position [106, 0]
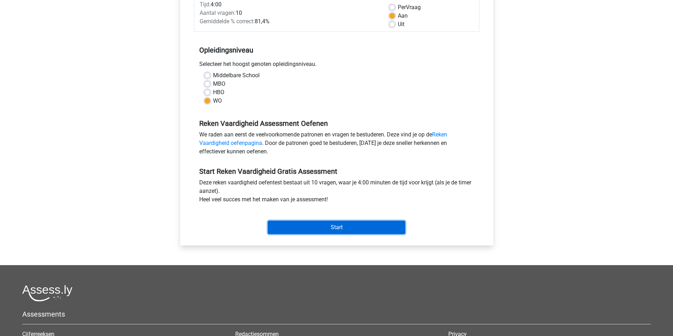
click at [354, 234] on input "Start" at bounding box center [336, 227] width 137 height 13
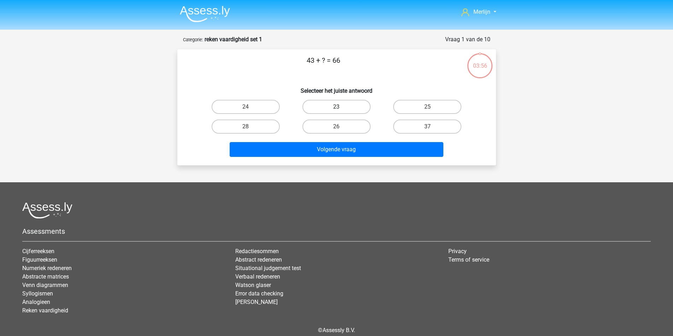
click at [345, 114] on label "23" at bounding box center [336, 107] width 68 height 14
click at [341, 112] on input "23" at bounding box center [338, 109] width 5 height 5
radio input "true"
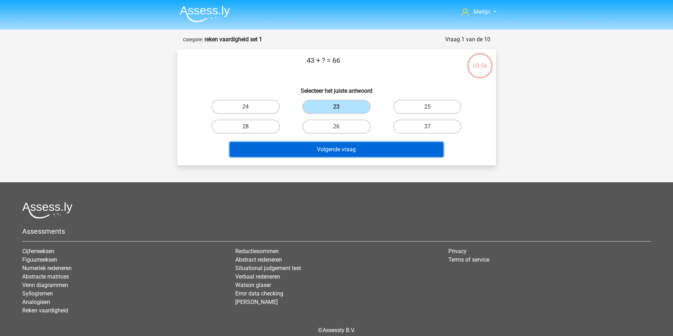
click at [341, 157] on button "Volgende vraag" at bounding box center [336, 149] width 214 height 15
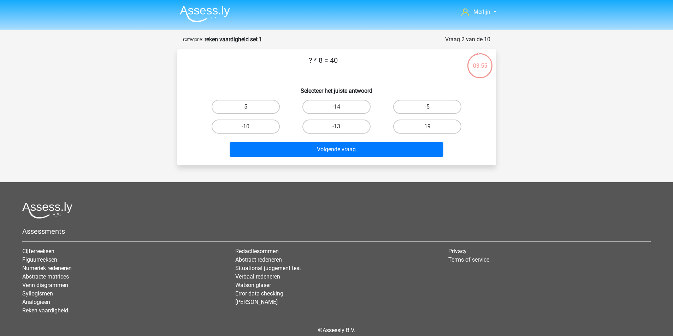
drag, startPoint x: 259, startPoint y: 115, endPoint x: 267, endPoint y: 133, distance: 18.8
click at [259, 114] on label "5" at bounding box center [245, 107] width 68 height 14
click at [250, 112] on input "5" at bounding box center [247, 109] width 5 height 5
radio input "true"
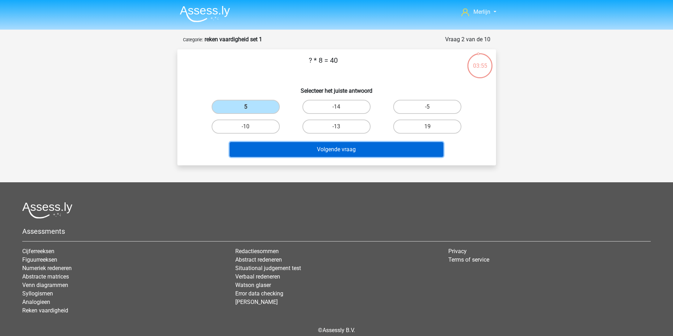
click at [303, 157] on button "Volgende vraag" at bounding box center [336, 149] width 214 height 15
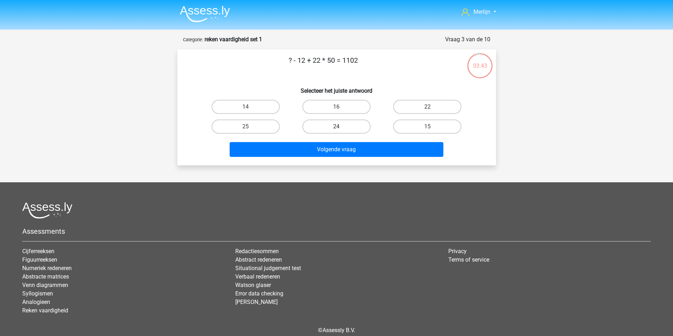
click at [330, 134] on label "24" at bounding box center [336, 127] width 68 height 14
click at [336, 131] on input "24" at bounding box center [338, 129] width 5 height 5
radio input "true"
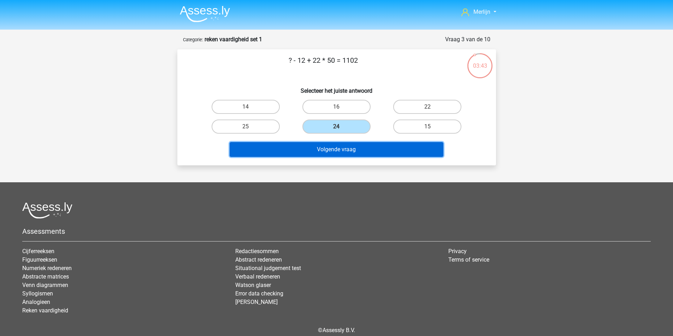
click at [331, 157] on button "Volgende vraag" at bounding box center [336, 149] width 214 height 15
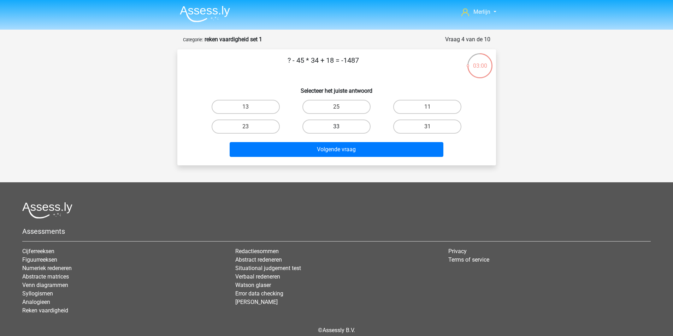
click at [358, 134] on label "33" at bounding box center [336, 127] width 68 height 14
click at [341, 131] on input "33" at bounding box center [338, 129] width 5 height 5
radio input "true"
click at [341, 134] on label "33" at bounding box center [336, 127] width 68 height 14
click at [341, 131] on input "33" at bounding box center [338, 129] width 5 height 5
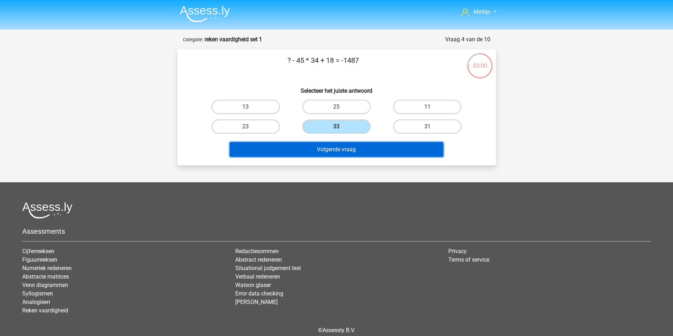
click at [356, 157] on button "Volgende vraag" at bounding box center [336, 149] width 214 height 15
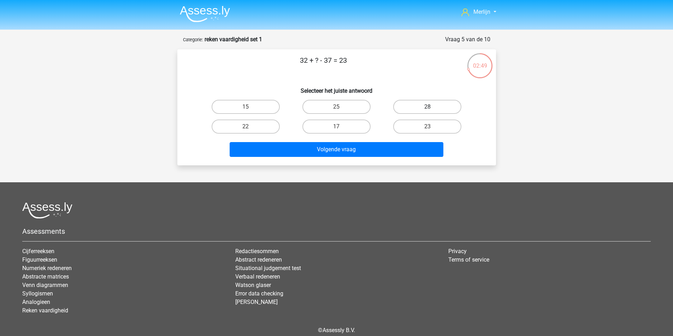
click at [422, 114] on label "28" at bounding box center [427, 107] width 68 height 14
click at [427, 112] on input "28" at bounding box center [429, 109] width 5 height 5
radio input "true"
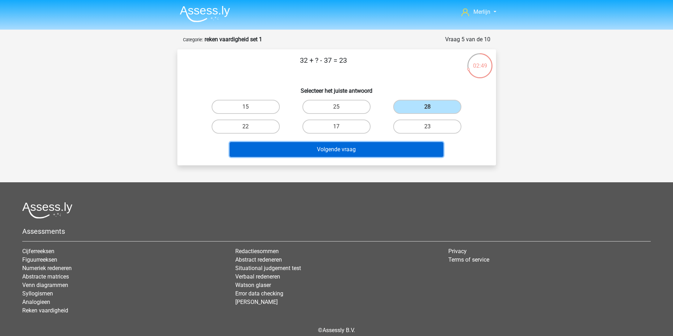
click at [380, 157] on button "Volgende vraag" at bounding box center [336, 149] width 214 height 15
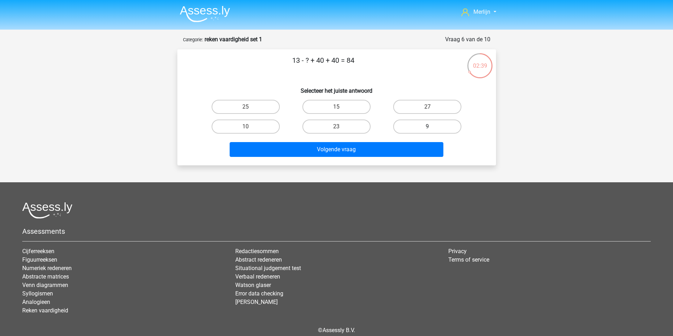
click at [421, 134] on div "9" at bounding box center [426, 127] width 85 height 14
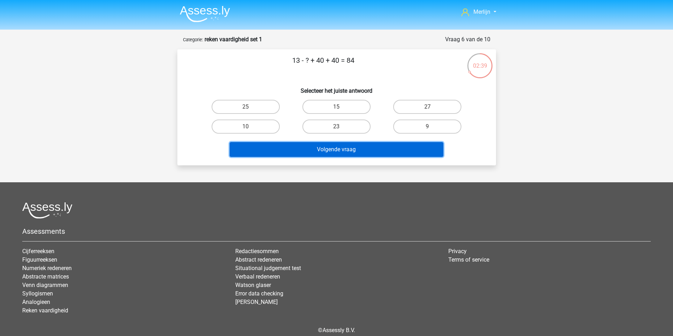
click at [405, 157] on button "Volgende vraag" at bounding box center [336, 149] width 214 height 15
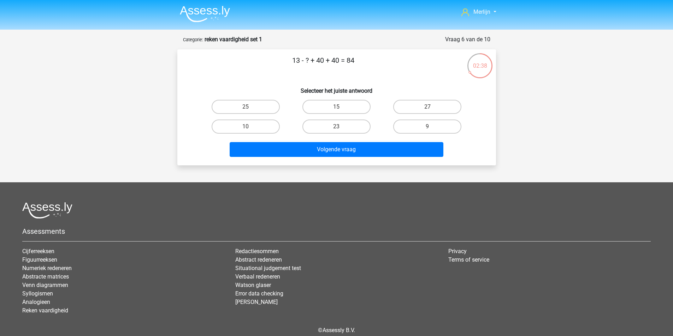
click at [427, 131] on input "9" at bounding box center [429, 129] width 5 height 5
radio input "true"
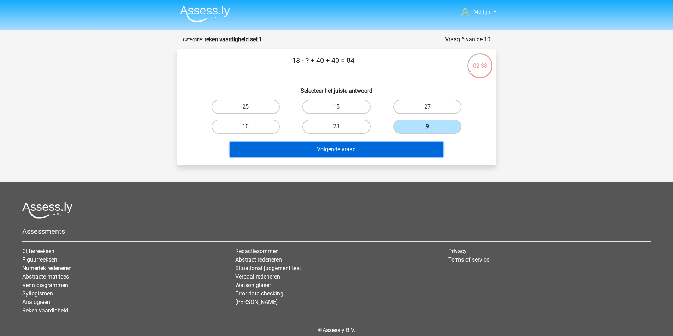
click at [402, 157] on button "Volgende vraag" at bounding box center [336, 149] width 214 height 15
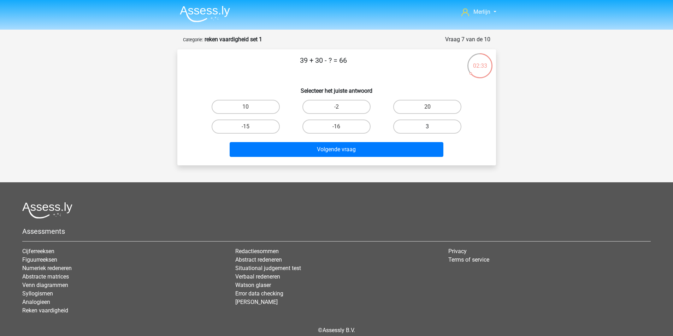
click at [416, 134] on label "3" at bounding box center [427, 127] width 68 height 14
click at [427, 131] on input "3" at bounding box center [429, 129] width 5 height 5
radio input "true"
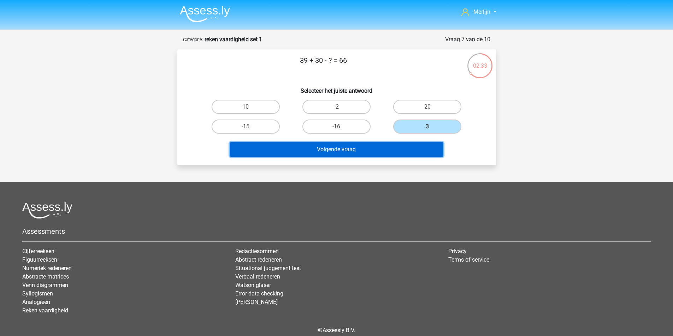
click at [398, 157] on button "Volgende vraag" at bounding box center [336, 149] width 214 height 15
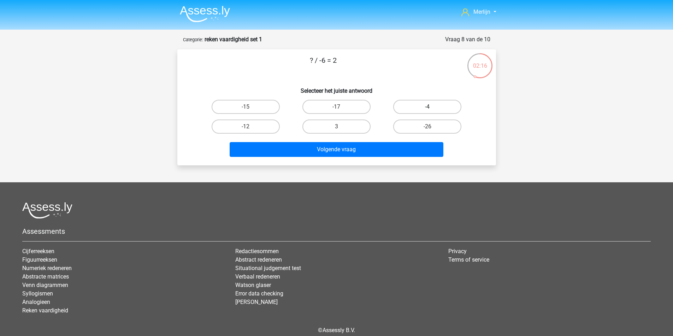
click at [413, 114] on label "-4" at bounding box center [427, 107] width 68 height 14
click at [427, 112] on input "-4" at bounding box center [429, 109] width 5 height 5
radio input "true"
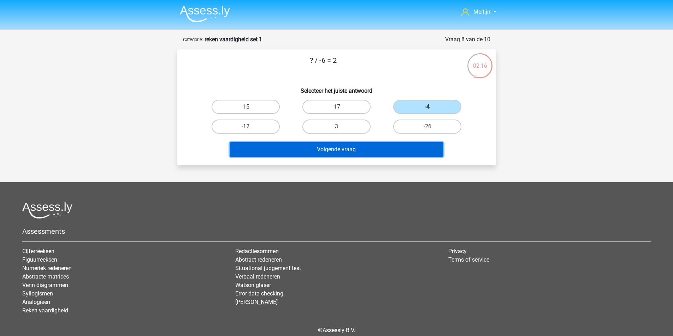
click at [374, 157] on button "Volgende vraag" at bounding box center [336, 149] width 214 height 15
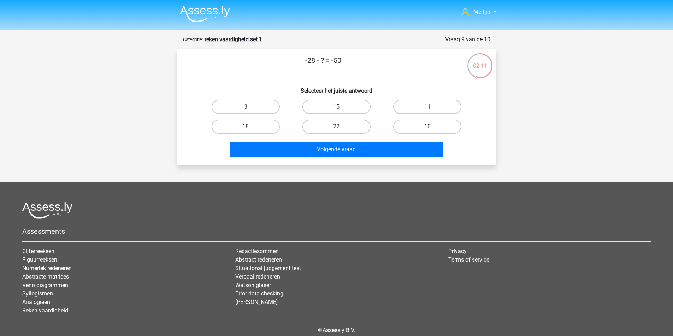
click at [341, 131] on input "22" at bounding box center [338, 129] width 5 height 5
radio input "true"
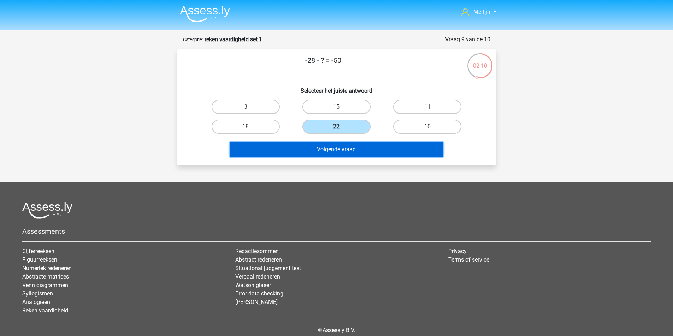
click at [337, 157] on button "Volgende vraag" at bounding box center [336, 149] width 214 height 15
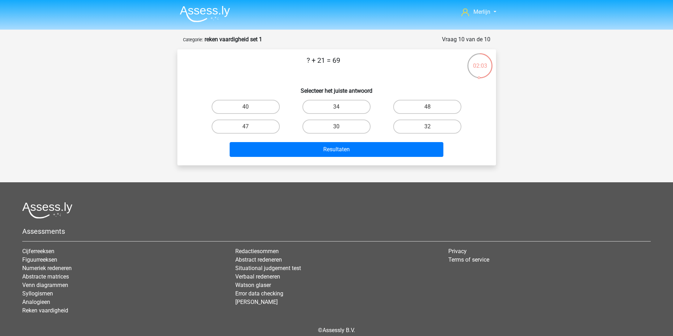
click at [435, 114] on div "48" at bounding box center [427, 107] width 91 height 20
click at [428, 114] on label "48" at bounding box center [427, 107] width 68 height 14
click at [428, 112] on input "48" at bounding box center [429, 109] width 5 height 5
radio input "true"
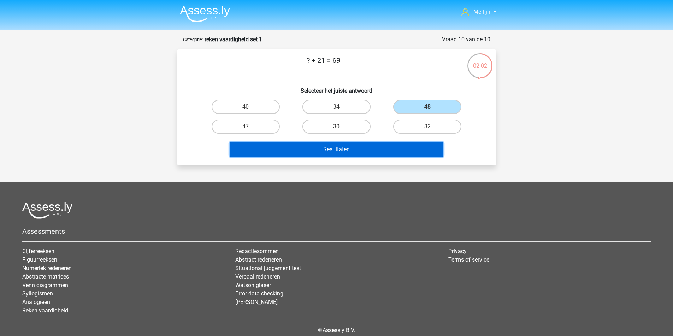
click at [355, 157] on button "Resultaten" at bounding box center [336, 149] width 214 height 15
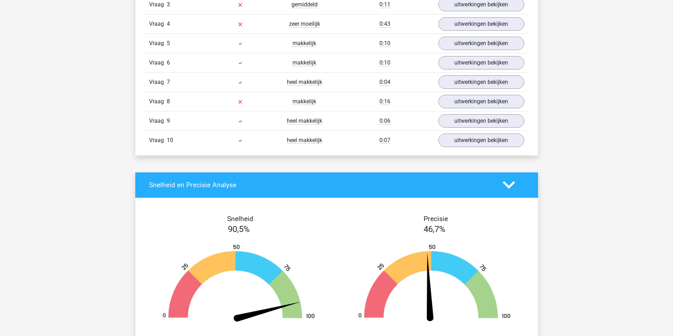
scroll to position [530, 0]
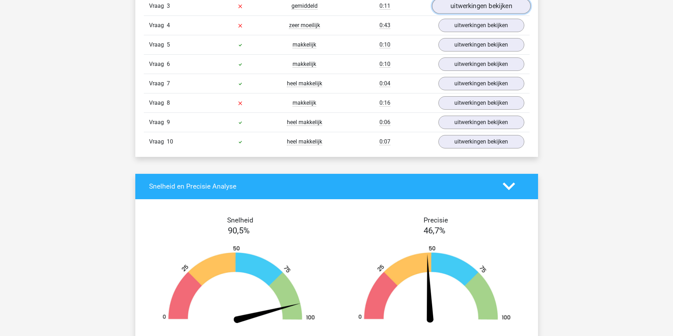
click at [467, 14] on link "uitwerkingen bekijken" at bounding box center [480, 6] width 98 height 16
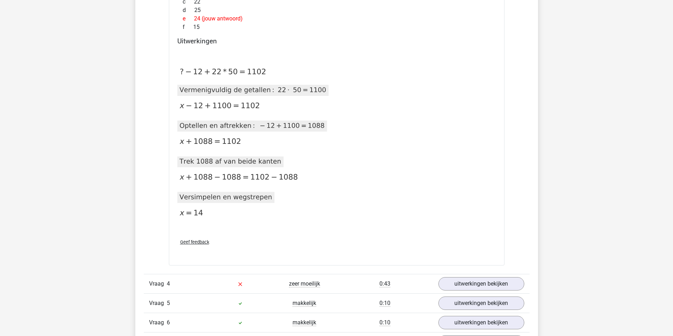
scroll to position [600, 0]
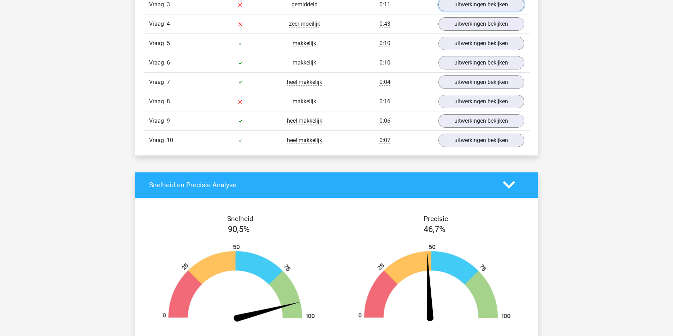
scroll to position [530, 0]
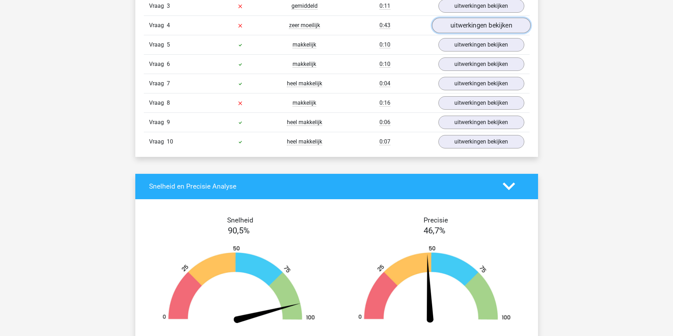
click at [471, 33] on link "uitwerkingen bekijken" at bounding box center [480, 26] width 98 height 16
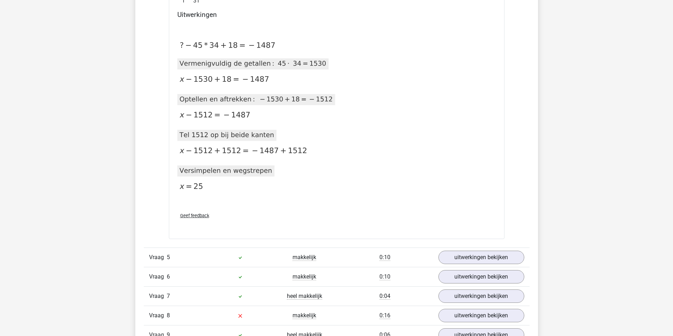
scroll to position [671, 0]
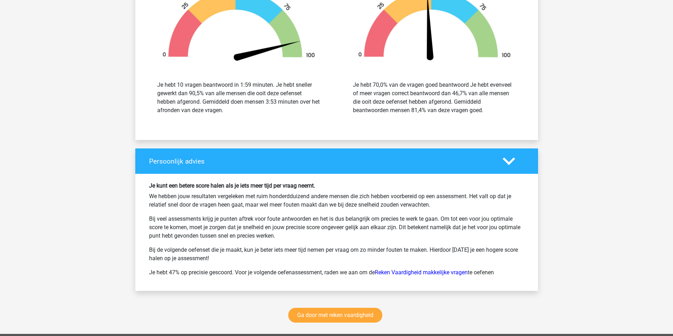
scroll to position [1024, 0]
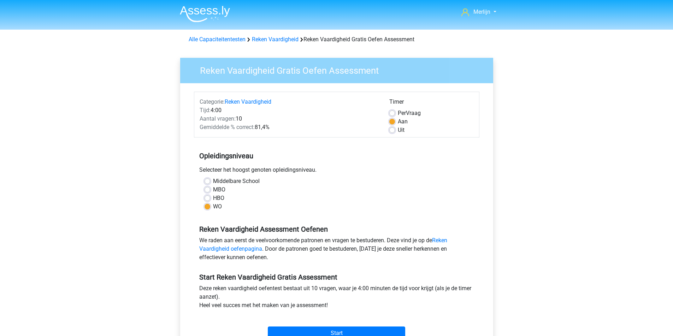
scroll to position [106, 0]
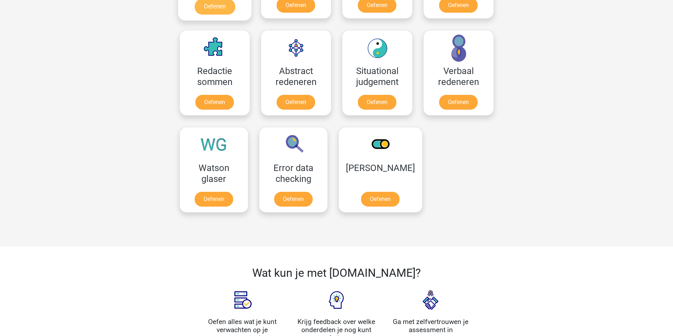
scroll to position [497, 0]
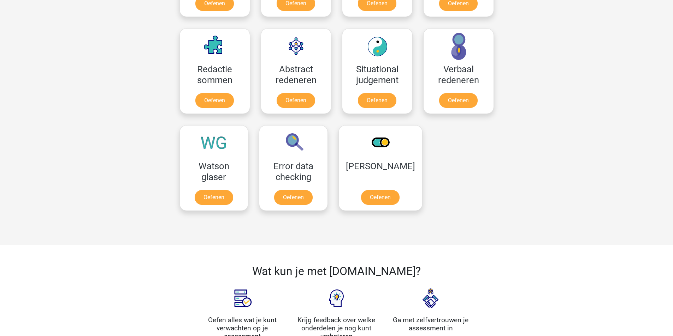
click at [559, 124] on div "Merlijn [EMAIL_ADDRESS][DOMAIN_NAME] Nederlands English" at bounding box center [336, 63] width 673 height 1120
click at [357, 13] on link "Oefenen" at bounding box center [377, 5] width 40 height 16
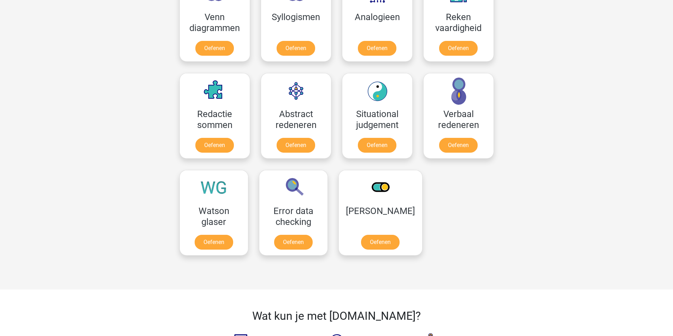
scroll to position [462, 0]
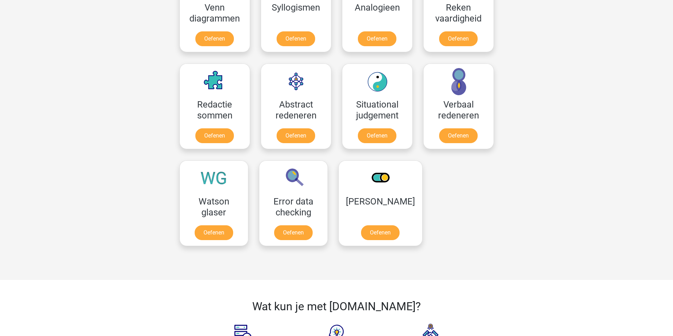
click at [546, 111] on div "Merlijn merlijn.f@gmail.com Nederlands English" at bounding box center [336, 98] width 673 height 1120
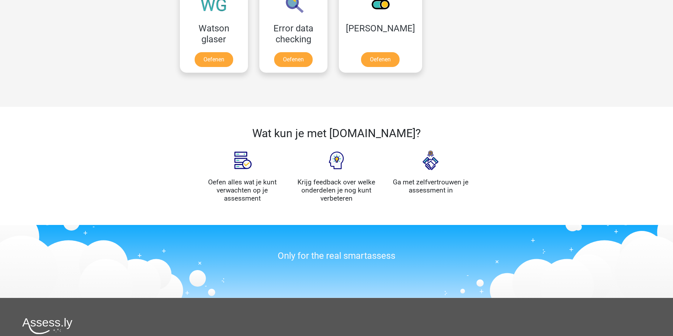
scroll to position [638, 0]
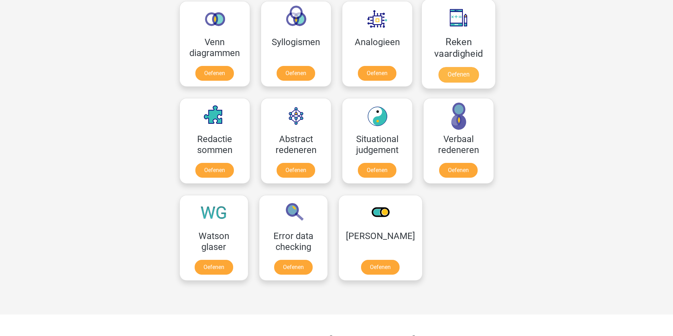
scroll to position [426, 0]
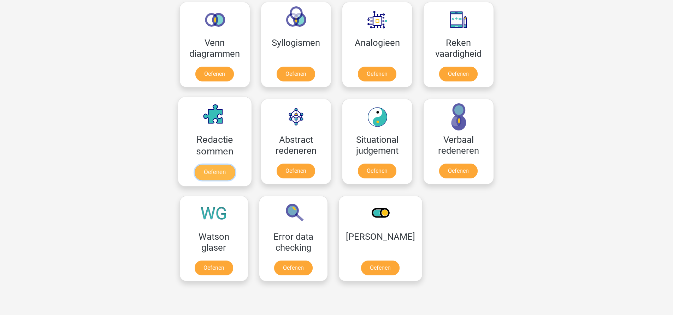
click at [234, 180] on link "Oefenen" at bounding box center [214, 173] width 40 height 16
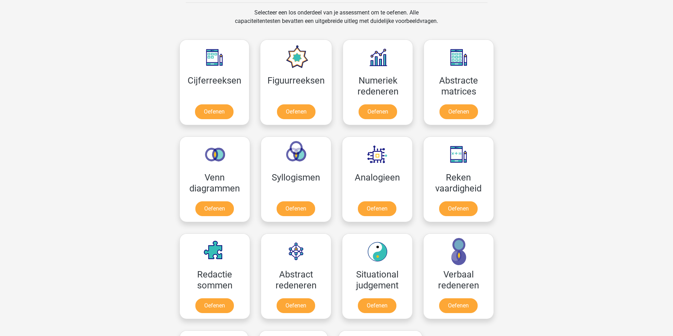
scroll to position [285, 0]
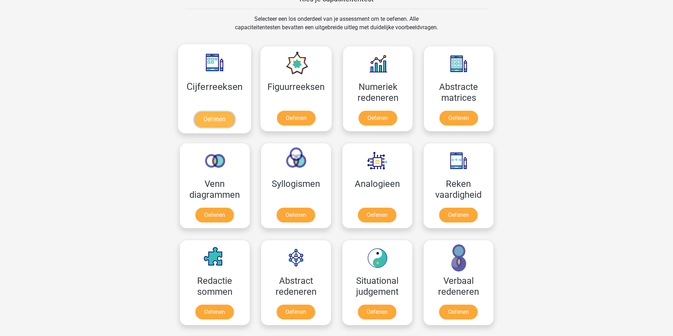
click at [234, 127] on link "Oefenen" at bounding box center [214, 120] width 40 height 16
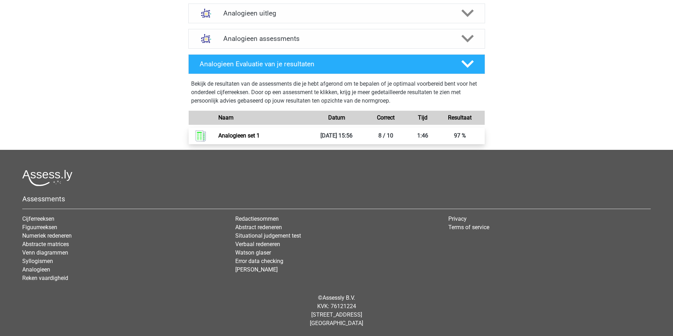
scroll to position [403, 0]
click at [254, 132] on link "Analogieen set 1" at bounding box center [238, 135] width 41 height 7
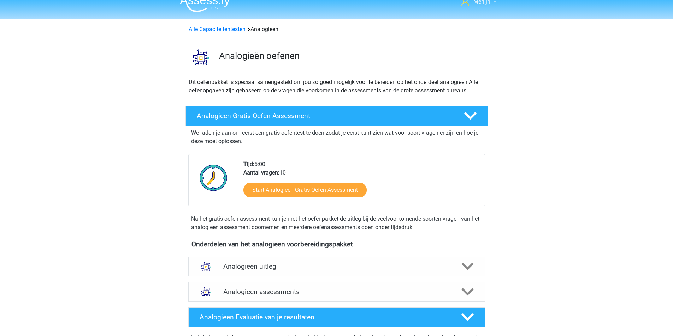
scroll to position [0, 0]
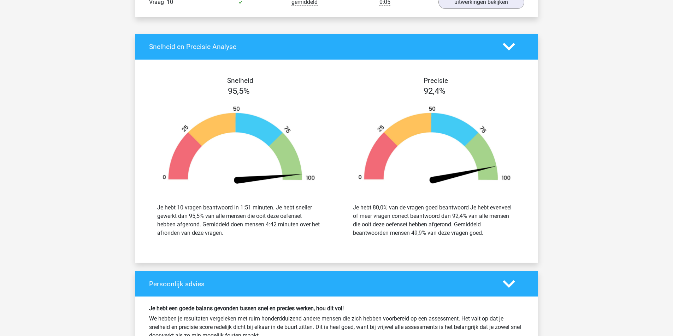
scroll to position [671, 0]
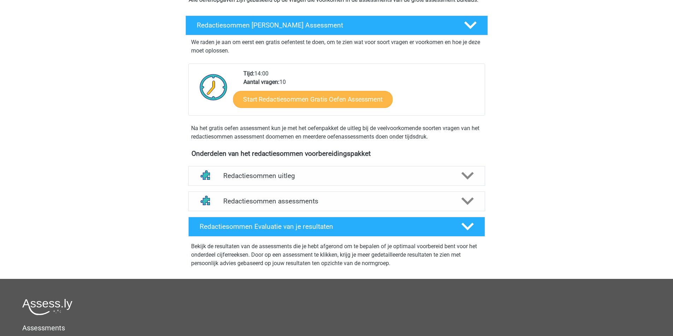
scroll to position [106, 0]
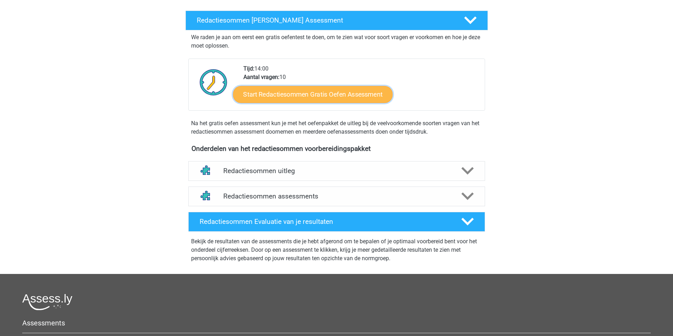
click at [346, 103] on link "Start Redactiesommen Gratis Oefen Assessment" at bounding box center [313, 94] width 160 height 17
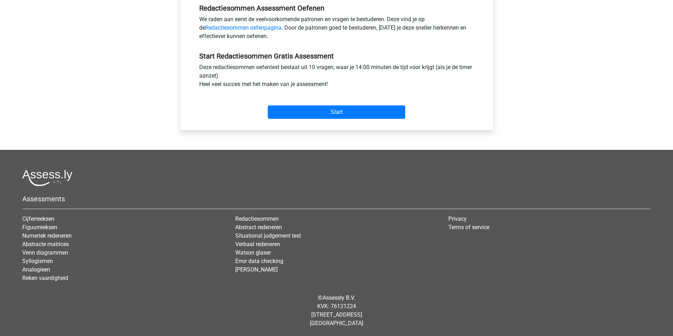
scroll to position [247, 0]
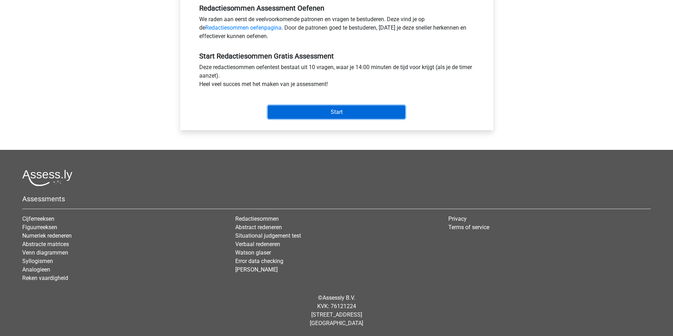
click at [347, 119] on input "Start" at bounding box center [336, 112] width 137 height 13
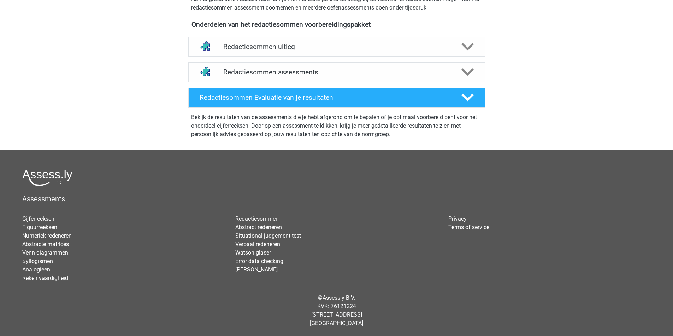
click at [345, 76] on h4 "Redactiesommen assessments" at bounding box center [336, 72] width 227 height 8
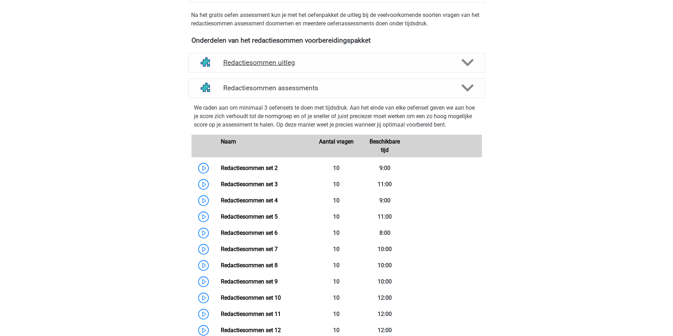
scroll to position [212, 0]
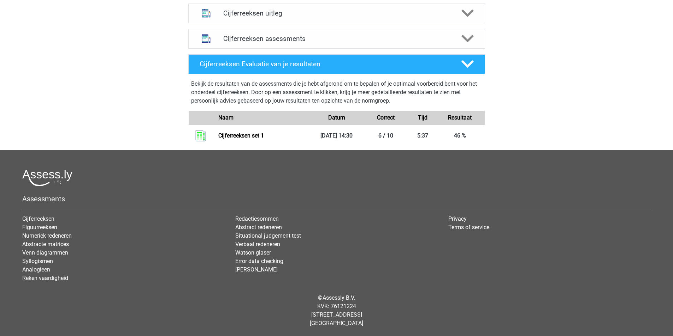
scroll to position [318, 0]
click at [371, 49] on div "Cijferreeksen assessments" at bounding box center [336, 39] width 297 height 20
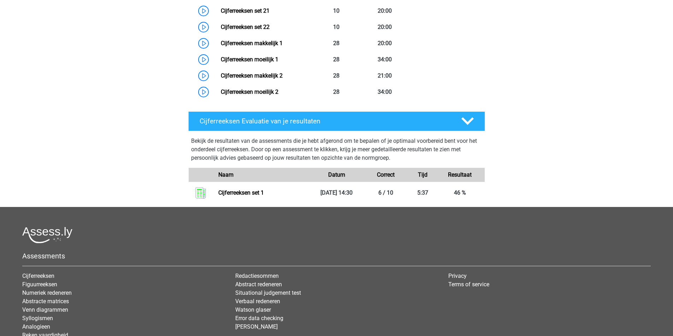
scroll to position [706, 0]
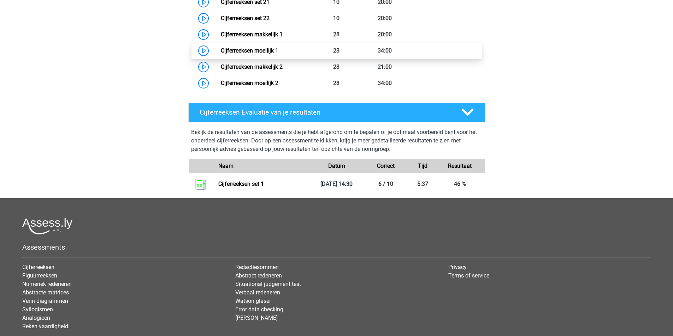
click at [278, 54] on link "Cijferreeksen moeilijk 1" at bounding box center [250, 50] width 58 height 7
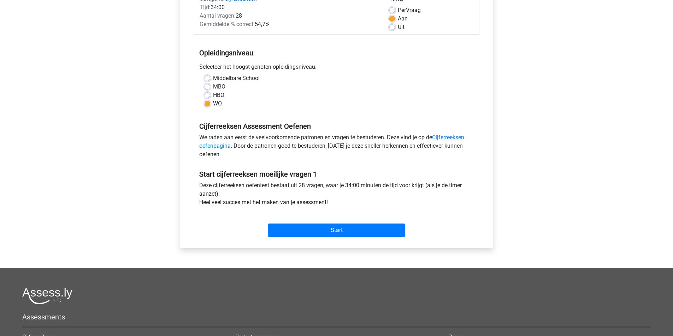
scroll to position [106, 0]
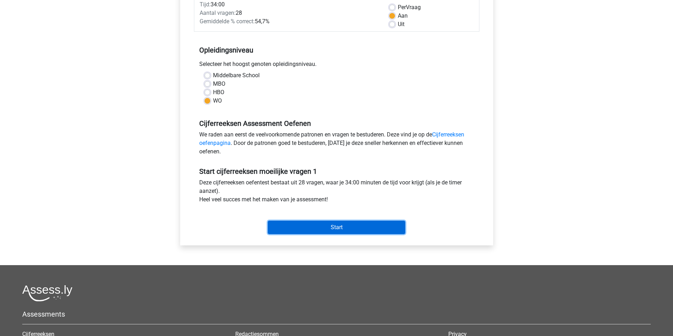
click at [342, 234] on input "Start" at bounding box center [336, 227] width 137 height 13
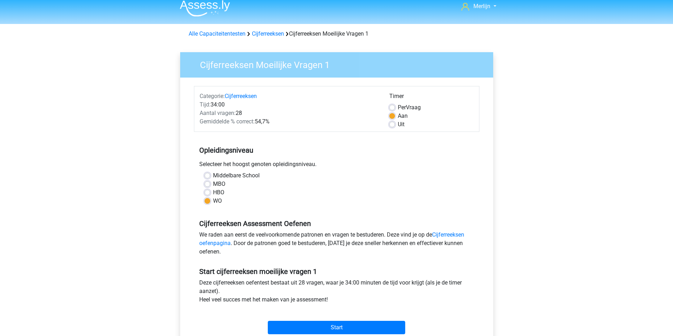
scroll to position [0, 0]
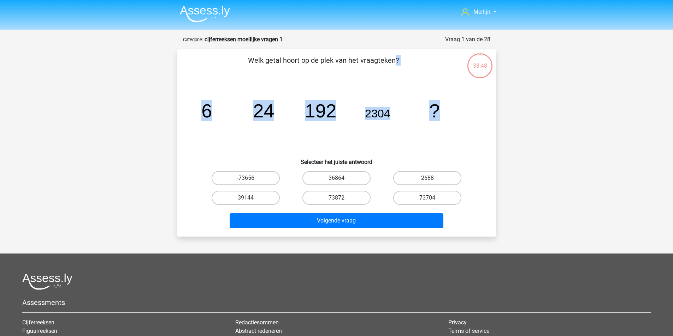
drag, startPoint x: 203, startPoint y: 61, endPoint x: 443, endPoint y: 121, distance: 248.1
click at [443, 121] on div "Welk getal hoort op de plek van het vraagteken? image/svg+xml 6 24 192 2304 ? S…" at bounding box center [336, 142] width 318 height 187
copy div "Welk getal hoort op de plek van het vraagteken? image/svg+xml 6 24 192 2304 ?"
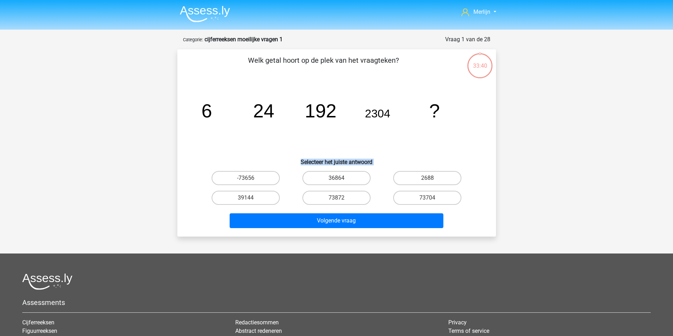
drag, startPoint x: 232, startPoint y: 172, endPoint x: 460, endPoint y: 218, distance: 233.1
click at [461, 219] on div "Welk getal hoort op de plek van het vraagteken? image/svg+xml 6 24 192 2304 ? S…" at bounding box center [336, 143] width 313 height 176
click at [462, 208] on div "73704" at bounding box center [427, 198] width 91 height 20
click at [495, 201] on div "33:39 Vraag 1 van de 28 Categorie: cijferreeksen moeilijke vragen 1 Welk getal …" at bounding box center [337, 136] width 330 height 202
drag, startPoint x: 453, startPoint y: 161, endPoint x: 369, endPoint y: 162, distance: 84.0
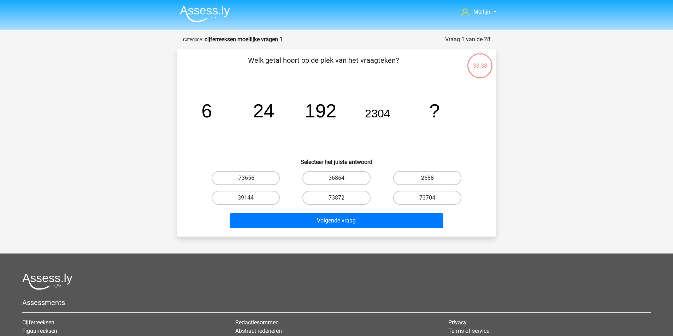
click at [453, 160] on h6 "Selecteer het juiste antwoord" at bounding box center [337, 159] width 296 height 12
drag, startPoint x: 291, startPoint y: 168, endPoint x: 459, endPoint y: 206, distance: 172.1
click at [456, 213] on div "Welk getal hoort op de plek van het vraagteken? image/svg+xml 6 24 192 2304 ? S…" at bounding box center [336, 143] width 313 height 176
click at [480, 209] on div "Welk getal hoort op de plek van het vraagteken? image/svg+xml 6 24 192 2304 ? S…" at bounding box center [336, 143] width 313 height 176
click at [342, 185] on label "36864" at bounding box center [336, 178] width 68 height 14
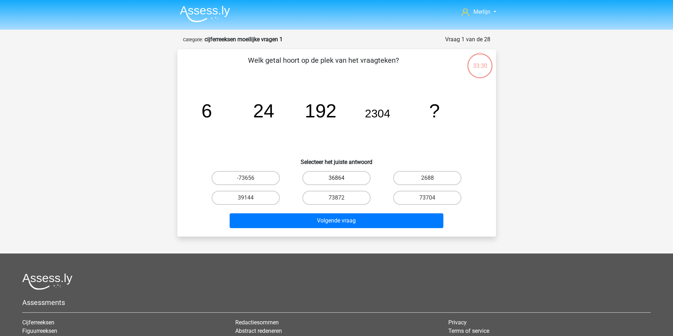
click at [341, 183] on input "36864" at bounding box center [338, 180] width 5 height 5
radio input "true"
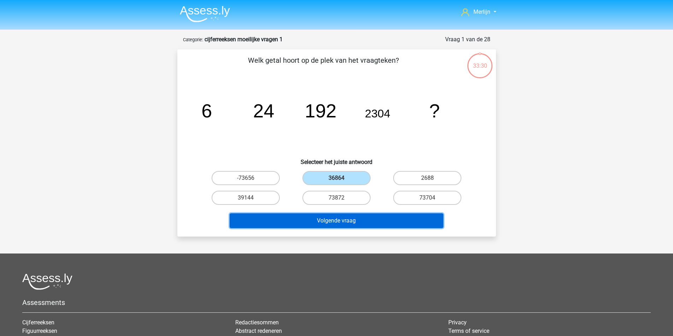
click at [342, 228] on button "Volgende vraag" at bounding box center [336, 221] width 214 height 15
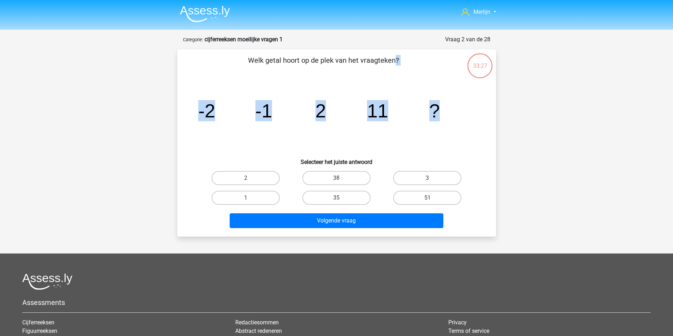
drag, startPoint x: 222, startPoint y: 76, endPoint x: 457, endPoint y: 113, distance: 238.4
click at [457, 113] on div "Welk getal hoort op de plek van het vraagteken? image/svg+xml -2 -1 2 11 ? Sele…" at bounding box center [336, 143] width 313 height 176
copy div "Welk getal hoort op de plek van het vraagteken? image/svg+xml -2 -1 2 11 ?"
click at [475, 126] on div "image/svg+xml -2 -1 2 11 ?" at bounding box center [337, 117] width 296 height 71
click at [474, 127] on div "image/svg+xml -2 -1 2 11 ?" at bounding box center [337, 117] width 296 height 71
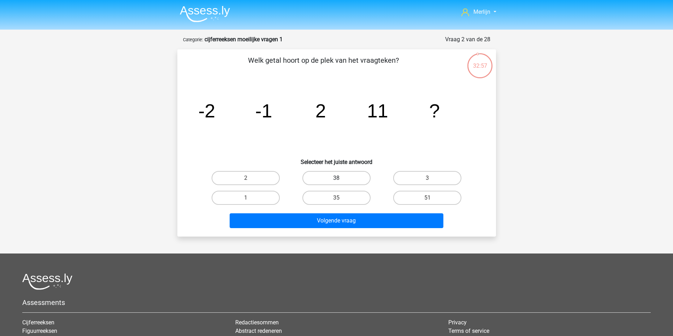
click at [353, 185] on label "38" at bounding box center [336, 178] width 68 height 14
click at [341, 183] on input "38" at bounding box center [338, 180] width 5 height 5
radio input "true"
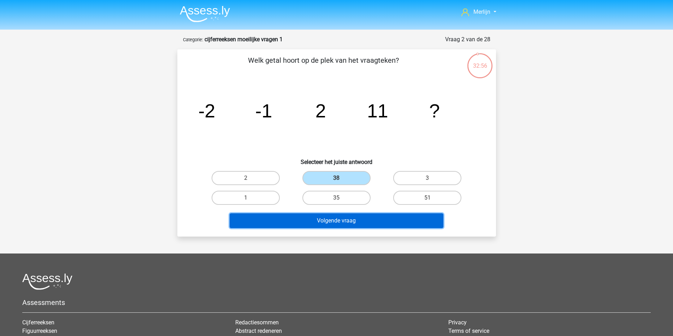
click at [348, 228] on button "Volgende vraag" at bounding box center [336, 221] width 214 height 15
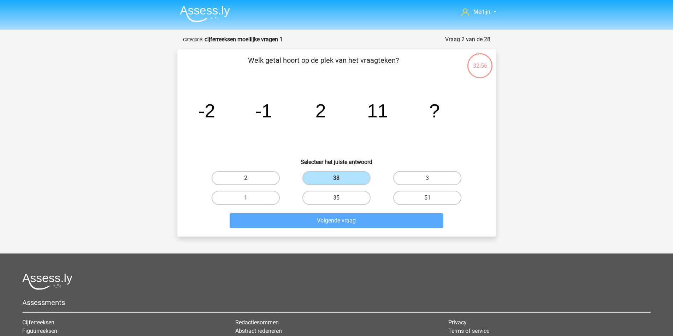
scroll to position [38, 0]
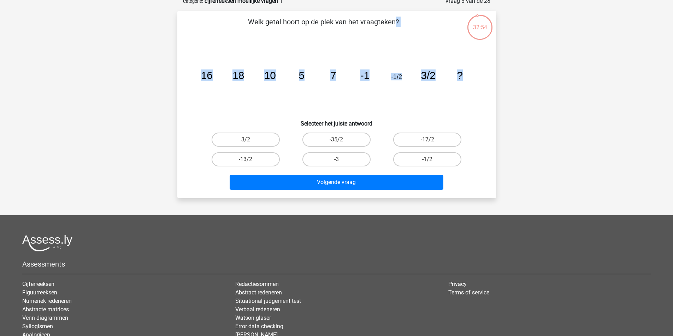
drag, startPoint x: 229, startPoint y: 27, endPoint x: 464, endPoint y: 81, distance: 240.6
click at [464, 81] on div "Welk getal hoort op de plek van het vraagteken? image/svg+xml 16 18 10 5 7 -1 -…" at bounding box center [336, 105] width 313 height 176
copy div "Welk getal hoort op de plek van het vraagteken? image/svg+xml 16 18 10 5 7 -1 -…"
click at [521, 171] on div "Merlijn merlijn.f@gmail.com Nederlands English" at bounding box center [336, 182] width 673 height 440
click at [250, 164] on input "-13/2" at bounding box center [247, 162] width 5 height 5
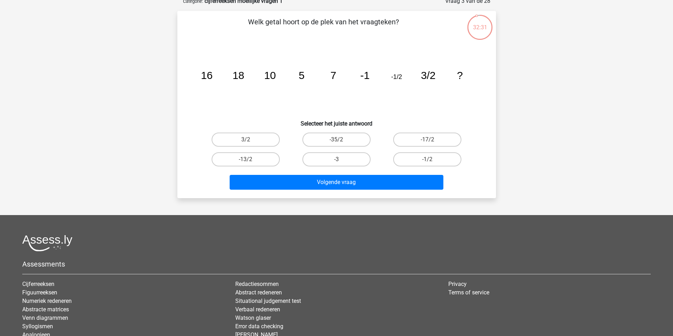
radio input "true"
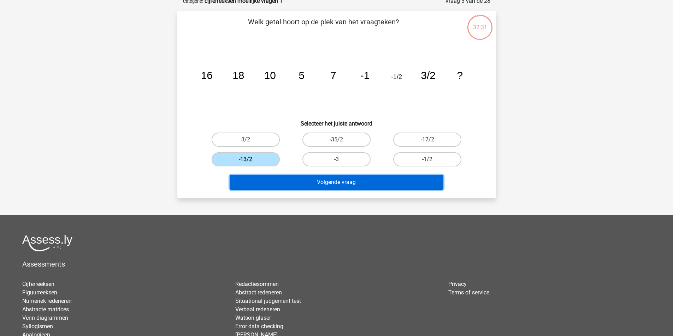
click at [312, 190] on button "Volgende vraag" at bounding box center [336, 182] width 214 height 15
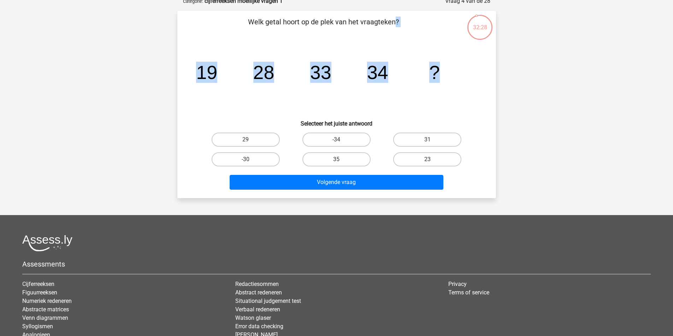
drag, startPoint x: 231, startPoint y: 26, endPoint x: 452, endPoint y: 68, distance: 224.7
click at [452, 68] on div "Welk getal hoort op de plek van het vraagteken? image/svg+xml 19 28 33 34 ? Sel…" at bounding box center [336, 105] width 313 height 176
copy div "Welk getal hoort op de plek van het vraagteken? image/svg+xml 19 28 33 34 ?"
click at [532, 70] on div "Merlijn merlijn.f@gmail.com Nederlands English" at bounding box center [336, 182] width 673 height 440
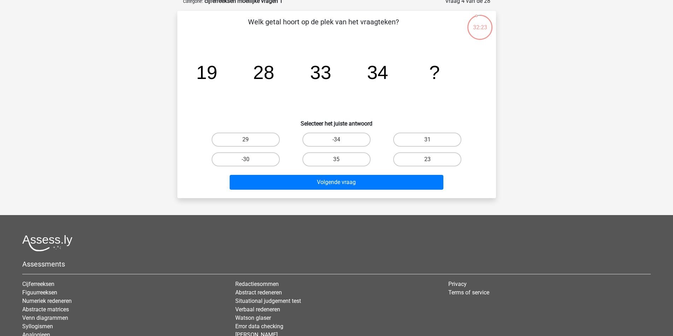
click at [483, 82] on div "Welk getal hoort op de plek van het vraagteken? image/svg+xml 19 28 33 34 ? Sel…" at bounding box center [336, 105] width 313 height 176
drag, startPoint x: 446, startPoint y: 85, endPoint x: 286, endPoint y: 68, distance: 161.2
click at [289, 71] on div "image/svg+xml 19 28 33 34 ?" at bounding box center [337, 78] width 296 height 71
click at [278, 70] on icon "image/svg+xml 19 28 33 34 ?" at bounding box center [336, 78] width 285 height 71
drag, startPoint x: 526, startPoint y: 106, endPoint x: 462, endPoint y: 120, distance: 65.4
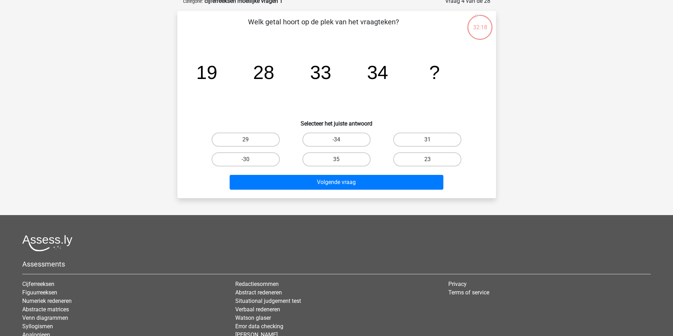
click at [522, 108] on div "Merlijn merlijn.f@gmail.com Nederlands English" at bounding box center [336, 182] width 673 height 440
click at [427, 144] on input "31" at bounding box center [429, 142] width 5 height 5
radio input "true"
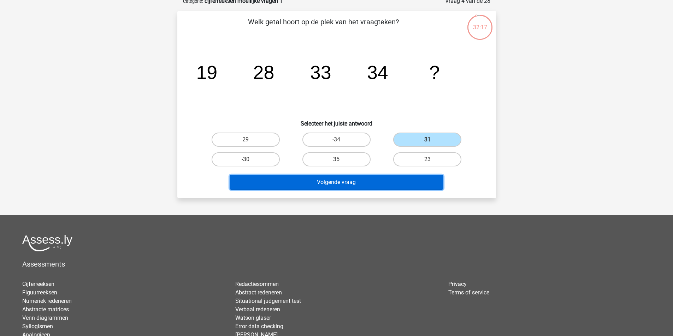
click at [352, 190] on button "Volgende vraag" at bounding box center [336, 182] width 214 height 15
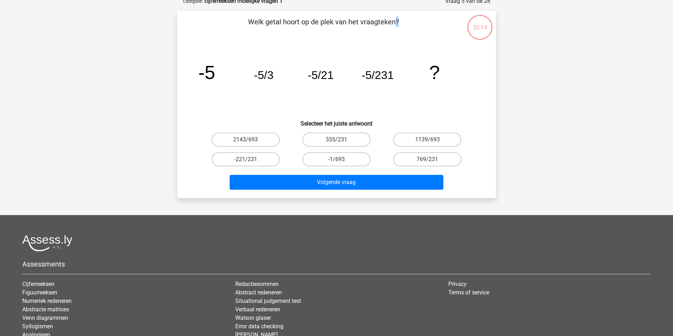
drag, startPoint x: 232, startPoint y: 30, endPoint x: 435, endPoint y: 73, distance: 208.3
click at [435, 73] on div "Welk getal hoort op de plek van het vraagteken? image/svg+xml -5 -5/3 -5/21 -5/…" at bounding box center [336, 105] width 313 height 176
copy div "Welk getal hoort op de plek van het vraagteken? image/svg+xml -5 -5/3 -5/21 -5/…"
click at [511, 133] on div "Merlijn [EMAIL_ADDRESS][DOMAIN_NAME] Nederlands English" at bounding box center [336, 182] width 673 height 440
click at [517, 126] on div "Merlijn [EMAIL_ADDRESS][DOMAIN_NAME] Nederlands English" at bounding box center [336, 182] width 673 height 440
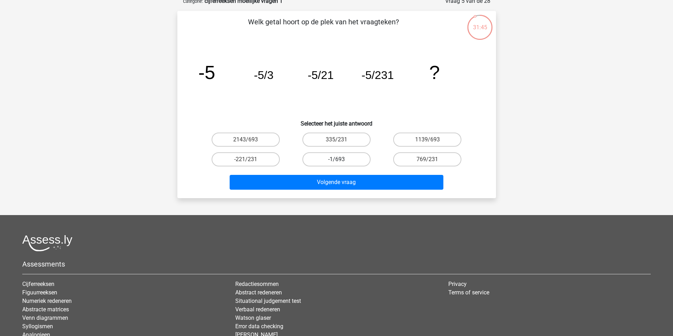
click at [352, 167] on label "-1/693" at bounding box center [336, 160] width 68 height 14
click at [341, 164] on input "-1/693" at bounding box center [338, 162] width 5 height 5
radio input "true"
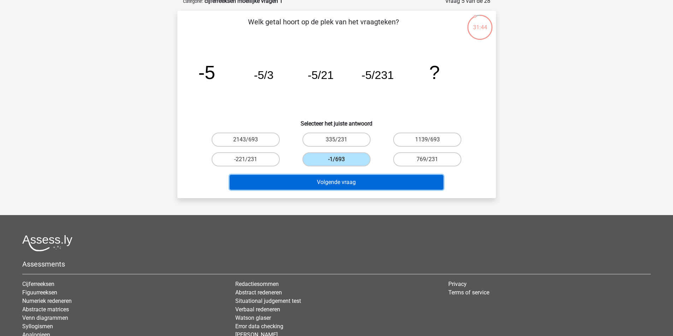
click at [377, 190] on button "Volgende vraag" at bounding box center [336, 182] width 214 height 15
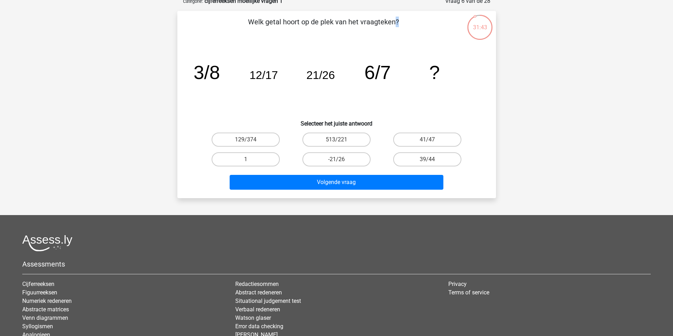
drag, startPoint x: 233, startPoint y: 31, endPoint x: 448, endPoint y: 80, distance: 220.9
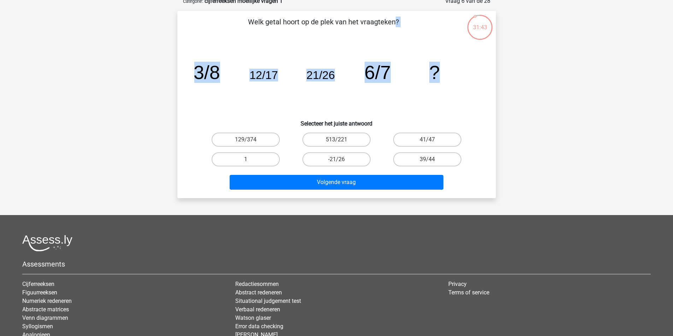
click at [448, 80] on div "Welk getal hoort op de plek van het vraagteken? image/svg+xml 3/8 12/17 21/26 6…" at bounding box center [336, 105] width 313 height 176
copy div "Welk getal hoort op de plek van het vraagteken? image/svg+xml 3/8 12/17 21/26 6…"
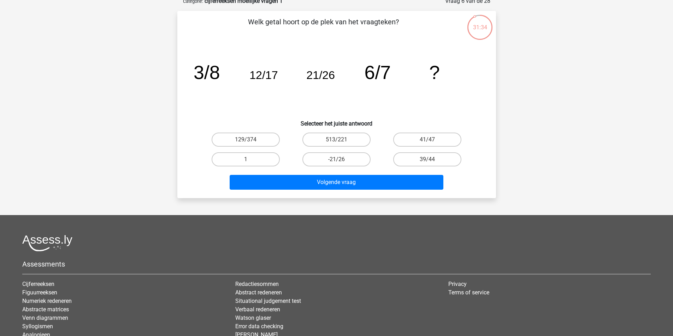
click at [602, 145] on div "Merlijn [EMAIL_ADDRESS][DOMAIN_NAME] Nederlands English" at bounding box center [336, 182] width 673 height 440
click at [557, 171] on div "Merlijn [EMAIL_ADDRESS][DOMAIN_NAME] Nederlands English" at bounding box center [336, 182] width 673 height 440
click at [418, 167] on label "39/44" at bounding box center [427, 160] width 68 height 14
click at [427, 164] on input "39/44" at bounding box center [429, 162] width 5 height 5
radio input "true"
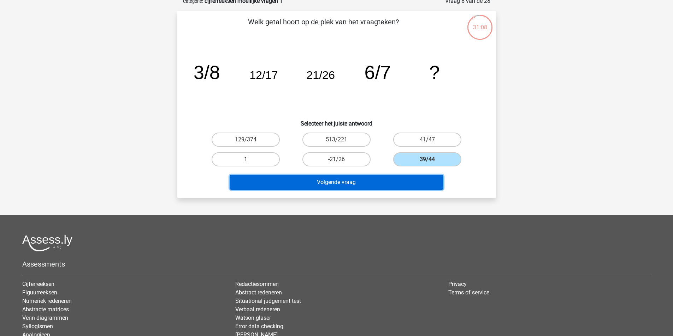
click at [390, 190] on button "Volgende vraag" at bounding box center [336, 182] width 214 height 15
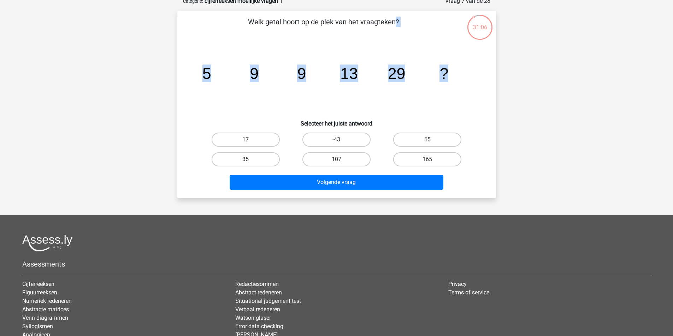
drag, startPoint x: 237, startPoint y: 26, endPoint x: 460, endPoint y: 81, distance: 229.8
click at [460, 81] on div "Welk getal hoort op de plek van het vraagteken? image/svg+xml 5 9 9 13 29 ? Sel…" at bounding box center [336, 105] width 313 height 176
copy div "Welk getal hoort op de plek van het vraagteken? image/svg+xml 5 9 9 13 29 ?"
click at [515, 155] on div "Merlijn [EMAIL_ADDRESS][DOMAIN_NAME] Nederlands English" at bounding box center [336, 182] width 673 height 440
click at [267, 167] on label "35" at bounding box center [245, 160] width 68 height 14
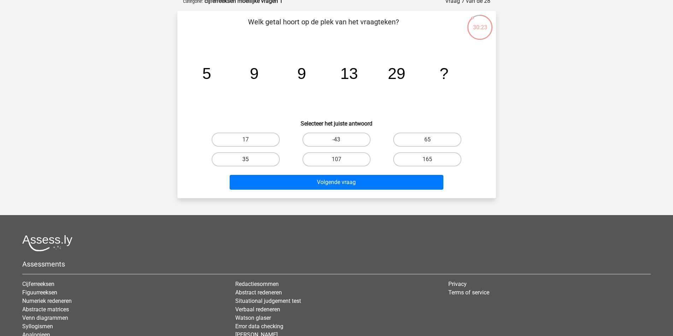
click at [250, 164] on input "35" at bounding box center [247, 162] width 5 height 5
radio input "true"
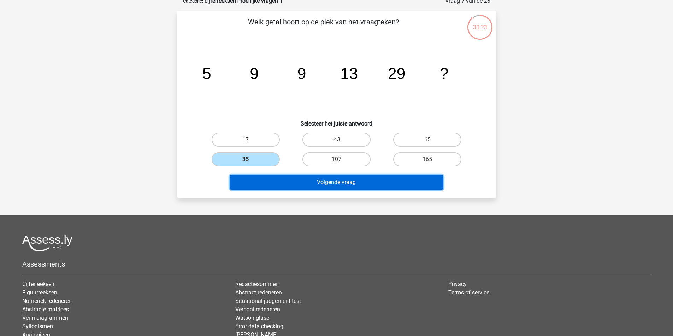
click at [307, 190] on button "Volgende vraag" at bounding box center [336, 182] width 214 height 15
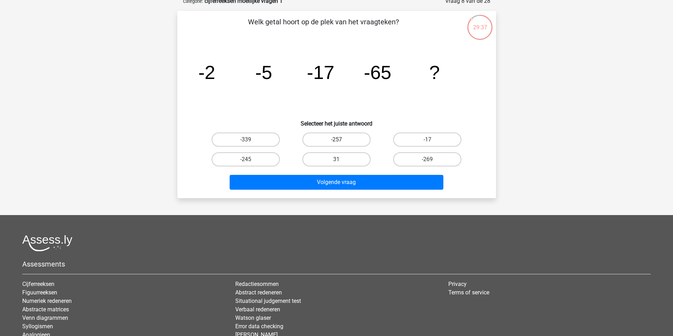
click at [345, 147] on label "-257" at bounding box center [336, 140] width 68 height 14
click at [341, 144] on input "-257" at bounding box center [338, 142] width 5 height 5
radio input "true"
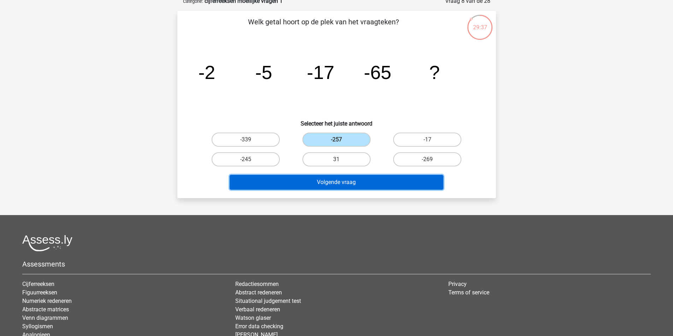
click at [355, 190] on button "Volgende vraag" at bounding box center [336, 182] width 214 height 15
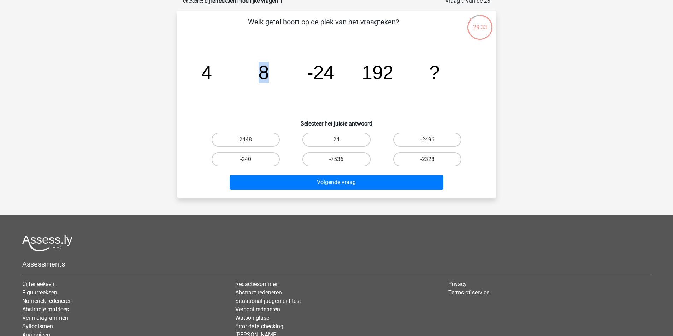
drag, startPoint x: 267, startPoint y: 89, endPoint x: 282, endPoint y: 89, distance: 15.2
click at [282, 89] on icon "image/svg+xml 4 8 -24 192 ?" at bounding box center [336, 78] width 285 height 71
drag, startPoint x: 299, startPoint y: 85, endPoint x: 352, endPoint y: 85, distance: 53.3
click at [352, 85] on icon "image/svg+xml 4 8 -24 192 ?" at bounding box center [336, 78] width 285 height 71
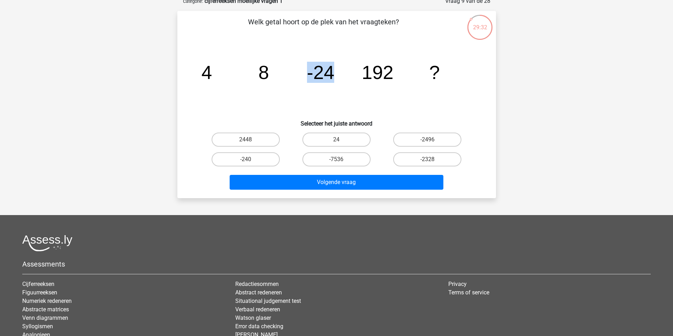
click at [357, 85] on icon "image/svg+xml 4 8 -24 192 ?" at bounding box center [336, 78] width 285 height 71
drag, startPoint x: 267, startPoint y: 35, endPoint x: 454, endPoint y: 91, distance: 195.1
click at [454, 91] on div "Welk getal hoort op de plek van het vraagteken? image/svg+xml 4 8 -24 192 ? Sel…" at bounding box center [336, 105] width 313 height 176
copy div "Welk getal hoort op de plek van het vraagteken? image/svg+xml 4 8 -24 192 ?"
click at [558, 108] on div "Merlijn merlijn.f@gmail.com Nederlands English" at bounding box center [336, 182] width 673 height 440
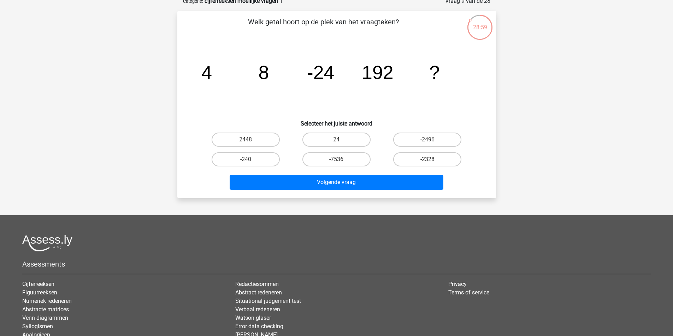
click at [553, 158] on div "Merlijn merlijn.f@gmail.com Nederlands English" at bounding box center [336, 182] width 673 height 440
click at [268, 147] on label "2448" at bounding box center [245, 140] width 68 height 14
click at [250, 144] on input "2448" at bounding box center [247, 142] width 5 height 5
radio input "true"
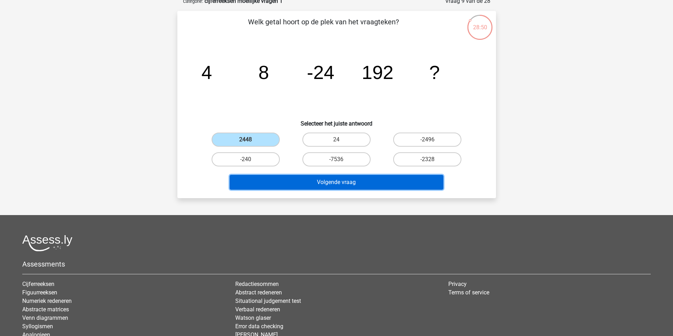
click at [355, 190] on button "Volgende vraag" at bounding box center [336, 182] width 214 height 15
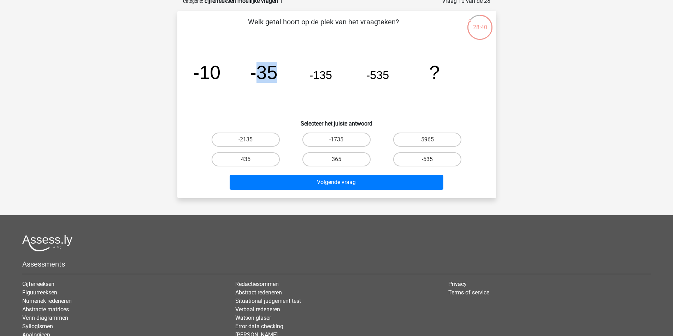
drag, startPoint x: 262, startPoint y: 83, endPoint x: 292, endPoint y: 83, distance: 30.7
click at [292, 83] on icon "image/svg+xml -10 -35 -135 -535 ?" at bounding box center [336, 78] width 285 height 71
click at [293, 83] on icon "image/svg+xml -10 -35 -135 -535 ?" at bounding box center [336, 78] width 285 height 71
drag, startPoint x: 328, startPoint y: 85, endPoint x: 350, endPoint y: 85, distance: 21.2
click at [350, 85] on icon "image/svg+xml -10 -35 -135 -535 ?" at bounding box center [336, 78] width 285 height 71
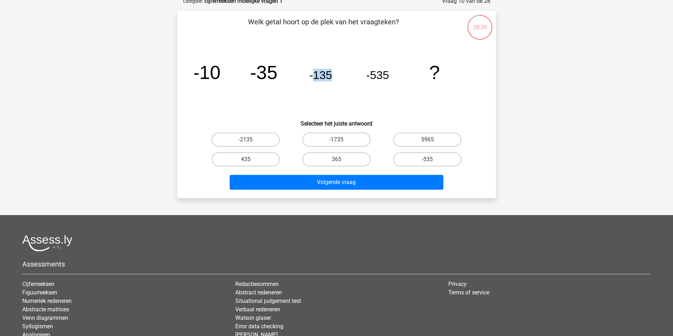
click at [350, 85] on icon "image/svg+xml -10 -35 -135 -535 ?" at bounding box center [336, 78] width 285 height 71
drag, startPoint x: 204, startPoint y: 74, endPoint x: 279, endPoint y: 79, distance: 74.3
click at [275, 79] on g "-10 -35 -135 -535 ?" at bounding box center [316, 72] width 247 height 21
click at [288, 79] on icon "image/svg+xml -10 -35 -135 -535 ?" at bounding box center [336, 78] width 285 height 71
drag, startPoint x: 213, startPoint y: 84, endPoint x: 309, endPoint y: 103, distance: 97.2
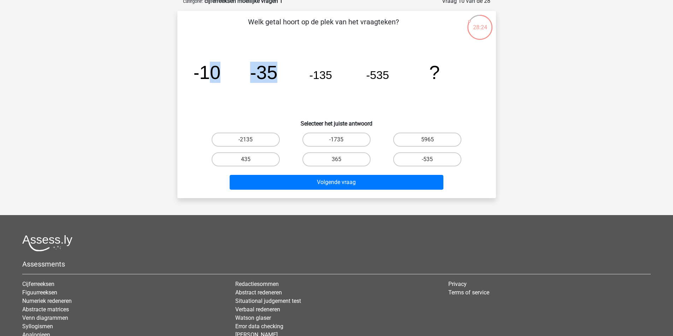
click at [309, 103] on icon "image/svg+xml -10 -35 -135 -535 ?" at bounding box center [336, 78] width 285 height 71
click at [290, 84] on icon "image/svg+xml -10 -35 -135 -535 ?" at bounding box center [336, 78] width 285 height 71
drag, startPoint x: 265, startPoint y: 150, endPoint x: 279, endPoint y: 162, distance: 17.7
click at [265, 147] on label "-2135" at bounding box center [245, 140] width 68 height 14
click at [250, 144] on input "-2135" at bounding box center [247, 142] width 5 height 5
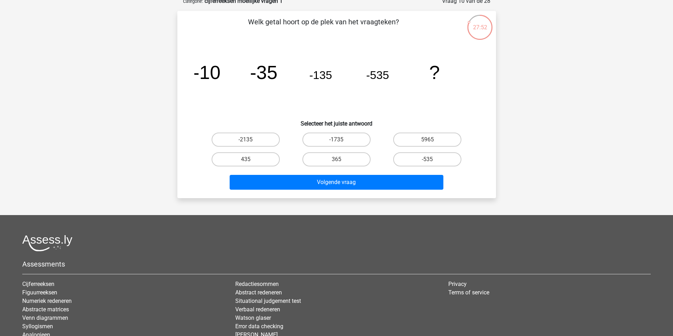
radio input "true"
click at [325, 193] on div "Volgende vraag" at bounding box center [336, 184] width 273 height 18
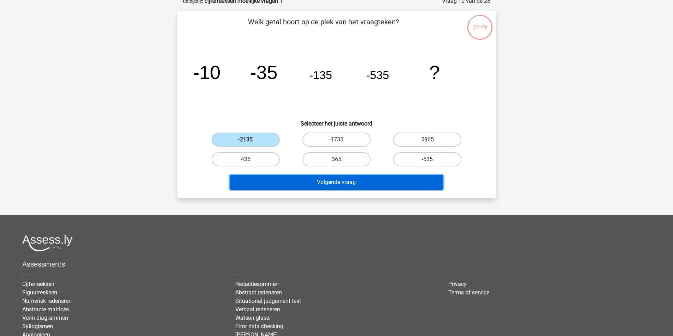
click at [313, 190] on button "Volgende vraag" at bounding box center [336, 182] width 214 height 15
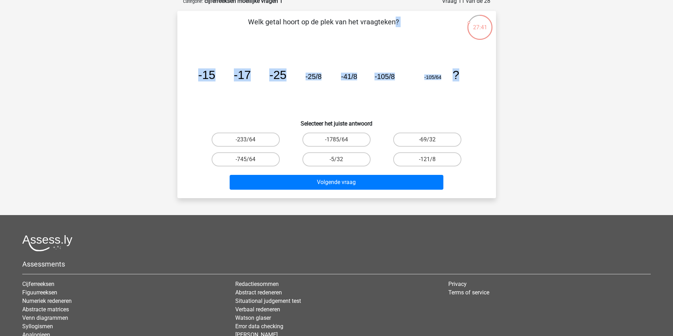
drag, startPoint x: 221, startPoint y: 28, endPoint x: 465, endPoint y: 78, distance: 248.4
click at [465, 78] on div "Welk getal hoort op de plek van het vraagteken? image/svg+xml -15 -17 -25 -25/8…" at bounding box center [336, 105] width 313 height 176
copy div "Welk getal hoort op de plek van het vraagteken? image/svg+xml -15 -17 -25 -25/8…"
click at [574, 132] on div "Merlijn merlijn.f@gmail.com Nederlands English" at bounding box center [336, 182] width 673 height 440
click at [530, 107] on div "Merlijn merlijn.f@gmail.com Nederlands English" at bounding box center [336, 182] width 673 height 440
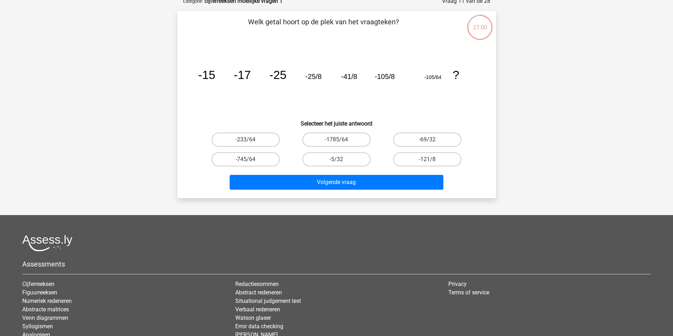
click at [430, 90] on icon "image/svg+xml -15 -17 -25 -25/8 -41/8 -105/8 -105/64 ?" at bounding box center [336, 78] width 285 height 71
drag, startPoint x: 228, startPoint y: 161, endPoint x: 243, endPoint y: 154, distance: 17.2
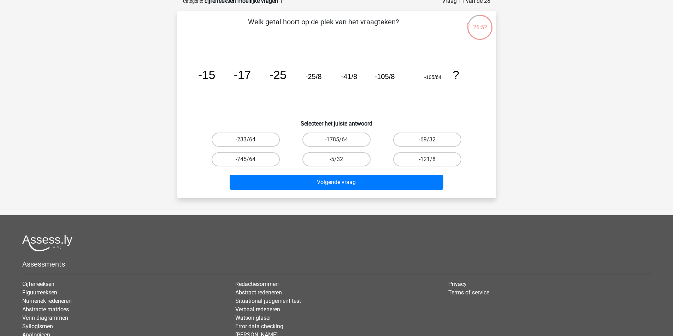
click at [232, 150] on div "-233/64" at bounding box center [245, 140] width 91 height 20
click at [245, 147] on label "-233/64" at bounding box center [245, 140] width 68 height 14
click at [245, 144] on input "-233/64" at bounding box center [247, 142] width 5 height 5
radio input "true"
drag, startPoint x: 328, startPoint y: 161, endPoint x: 333, endPoint y: 160, distance: 5.1
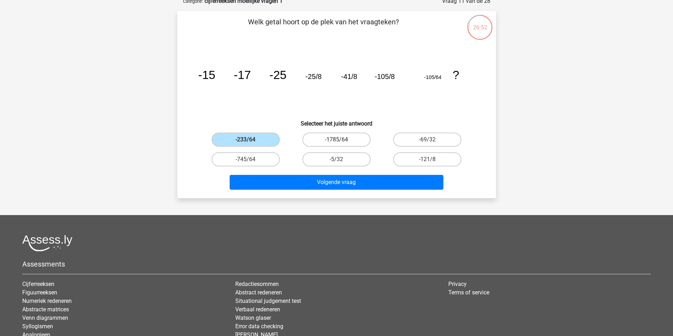
click at [328, 150] on div "-1785/64" at bounding box center [336, 140] width 91 height 20
click at [409, 147] on label "-69/32" at bounding box center [427, 140] width 68 height 14
click at [427, 144] on input "-69/32" at bounding box center [429, 142] width 5 height 5
radio input "true"
click at [427, 167] on label "-121/8" at bounding box center [427, 160] width 68 height 14
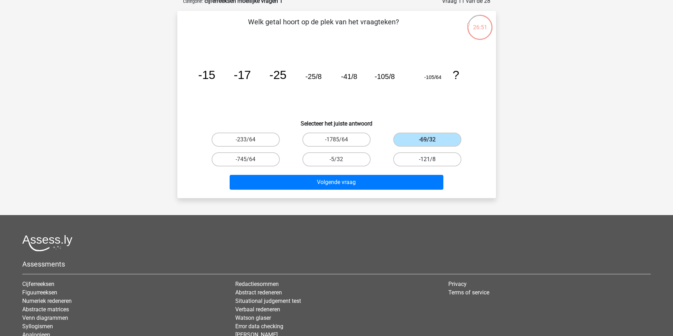
click at [427, 164] on input "-121/8" at bounding box center [429, 162] width 5 height 5
radio input "true"
click at [325, 167] on label "-5/32" at bounding box center [336, 160] width 68 height 14
click at [336, 164] on input "-5/32" at bounding box center [338, 162] width 5 height 5
radio input "true"
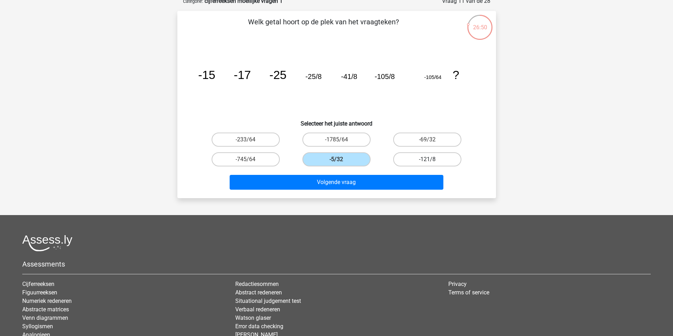
click at [418, 167] on label "-121/8" at bounding box center [427, 160] width 68 height 14
click at [427, 164] on input "-121/8" at bounding box center [429, 162] width 5 height 5
radio input "true"
click at [408, 150] on div "-69/32" at bounding box center [427, 140] width 91 height 20
click at [250, 144] on input "-233/64" at bounding box center [247, 142] width 5 height 5
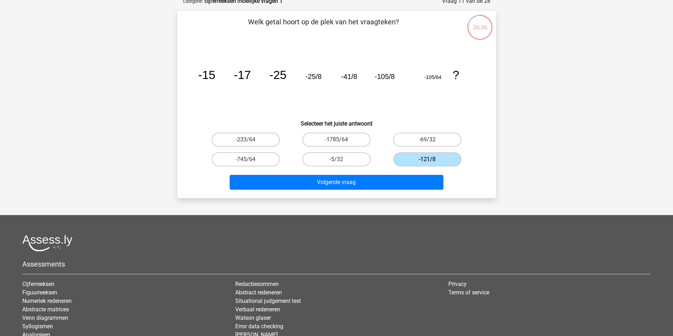
radio input "true"
click at [257, 167] on div "-745/64" at bounding box center [245, 160] width 91 height 20
click at [257, 167] on label "-745/64" at bounding box center [245, 160] width 68 height 14
click at [250, 164] on input "-745/64" at bounding box center [247, 162] width 5 height 5
radio input "true"
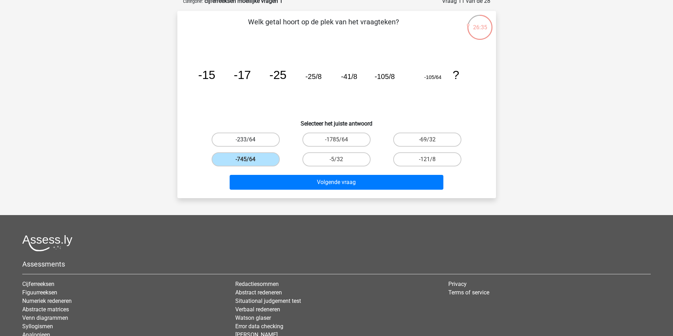
click at [268, 147] on label "-233/64" at bounding box center [245, 140] width 68 height 14
click at [250, 144] on input "-233/64" at bounding box center [247, 142] width 5 height 5
radio input "true"
click at [264, 167] on label "-745/64" at bounding box center [245, 160] width 68 height 14
click at [250, 164] on input "-745/64" at bounding box center [247, 162] width 5 height 5
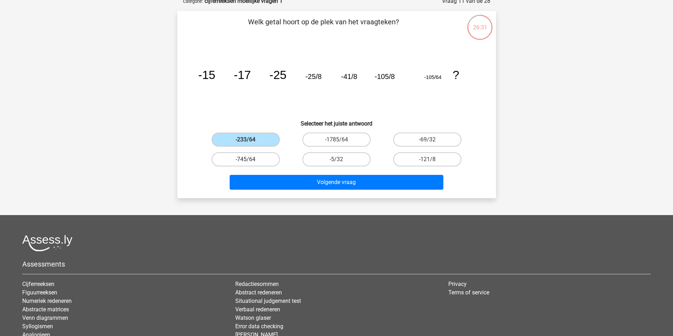
radio input "true"
click at [254, 142] on div "-233/64" at bounding box center [245, 140] width 91 height 20
click at [268, 147] on label "-233/64" at bounding box center [245, 140] width 68 height 14
click at [250, 144] on input "-233/64" at bounding box center [247, 142] width 5 height 5
radio input "true"
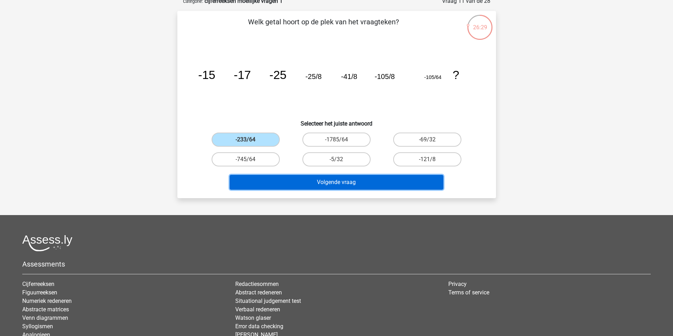
click at [300, 190] on button "Volgende vraag" at bounding box center [336, 182] width 214 height 15
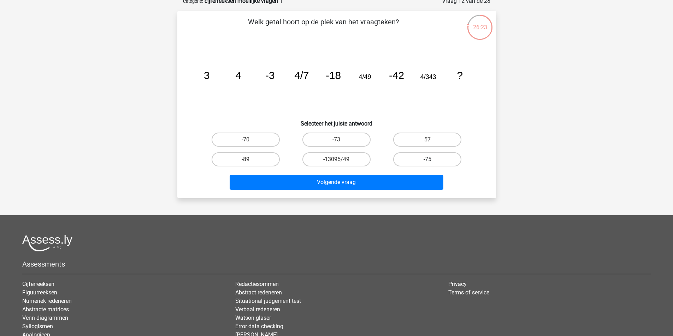
click at [411, 167] on label "-75" at bounding box center [427, 160] width 68 height 14
click at [427, 164] on input "-75" at bounding box center [429, 162] width 5 height 5
radio input "true"
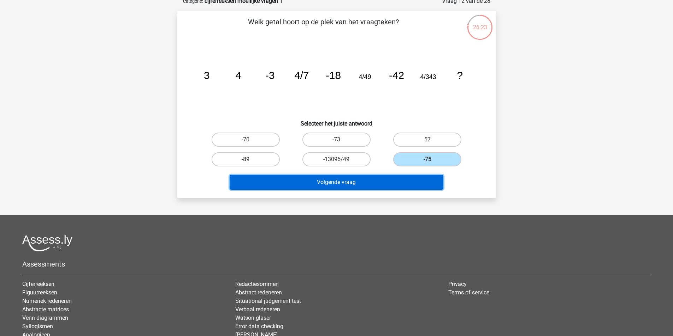
click at [378, 190] on button "Volgende vraag" at bounding box center [336, 182] width 214 height 15
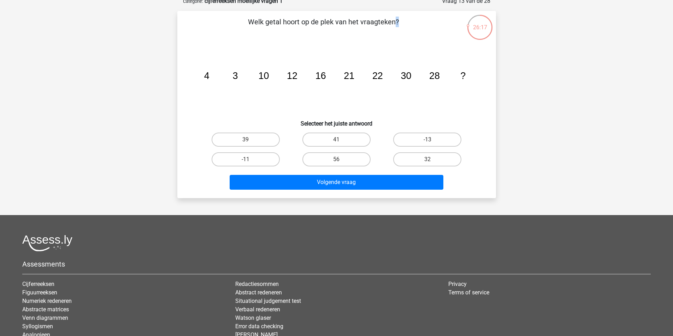
drag, startPoint x: 231, startPoint y: 27, endPoint x: 473, endPoint y: 77, distance: 247.5
click at [473, 76] on div "Welk getal hoort op de plek van het vraagteken? image/svg+xml 4 3 10 12 16 21 2…" at bounding box center [336, 105] width 313 height 176
copy div "Welk getal hoort op de plek van het vraagteken? image/svg+xml 4 3 10 12 16 21 2…"
click at [557, 121] on div "Merlijn merlijn.f@gmail.com Nederlands English" at bounding box center [336, 182] width 673 height 440
click at [529, 159] on div "Merlijn merlijn.f@gmail.com Nederlands English" at bounding box center [336, 182] width 673 height 440
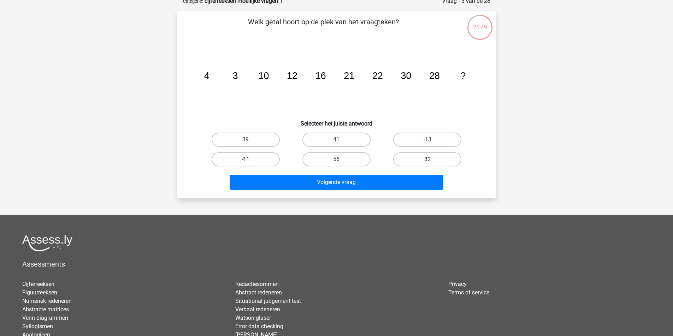
click at [435, 167] on label "32" at bounding box center [427, 160] width 68 height 14
click at [432, 164] on input "32" at bounding box center [429, 162] width 5 height 5
radio input "true"
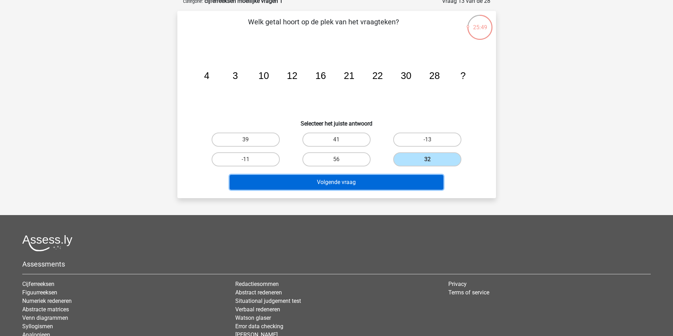
click at [372, 190] on button "Volgende vraag" at bounding box center [336, 182] width 214 height 15
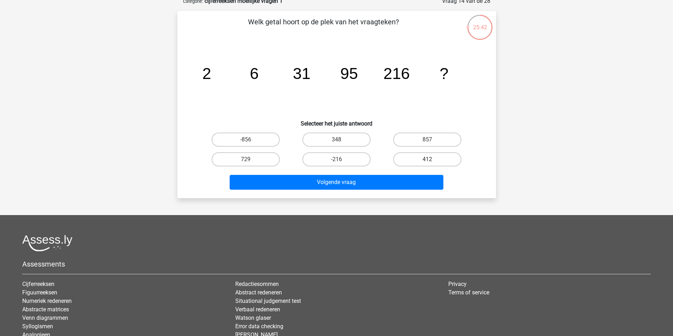
click at [405, 167] on label "412" at bounding box center [427, 160] width 68 height 14
click at [427, 164] on input "412" at bounding box center [429, 162] width 5 height 5
radio input "true"
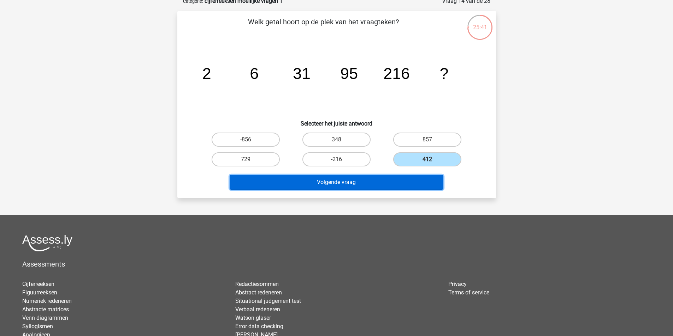
click at [372, 190] on button "Volgende vraag" at bounding box center [336, 182] width 214 height 15
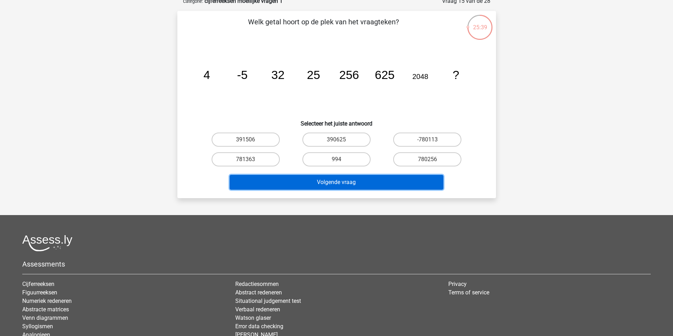
click at [372, 190] on button "Volgende vraag" at bounding box center [336, 182] width 214 height 15
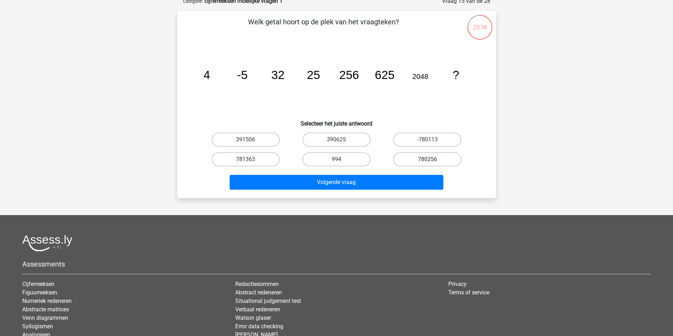
click at [406, 167] on label "780256" at bounding box center [427, 160] width 68 height 14
click at [427, 164] on input "780256" at bounding box center [429, 162] width 5 height 5
radio input "true"
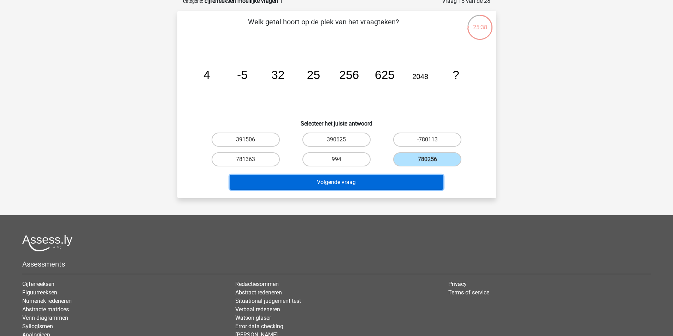
click at [381, 190] on button "Volgende vraag" at bounding box center [336, 182] width 214 height 15
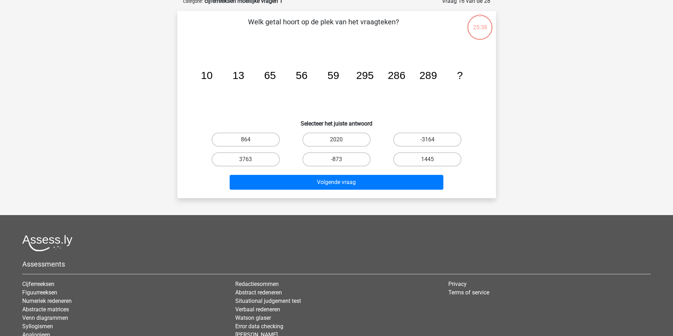
drag, startPoint x: 412, startPoint y: 178, endPoint x: 405, endPoint y: 186, distance: 10.0
click at [411, 167] on label "1445" at bounding box center [427, 160] width 68 height 14
click at [427, 164] on input "1445" at bounding box center [429, 162] width 5 height 5
radio input "true"
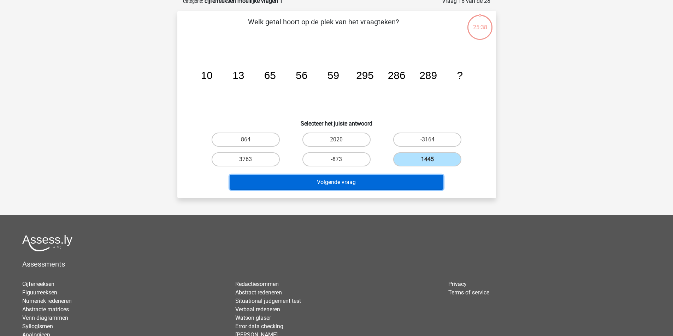
click at [392, 190] on button "Volgende vraag" at bounding box center [336, 182] width 214 height 15
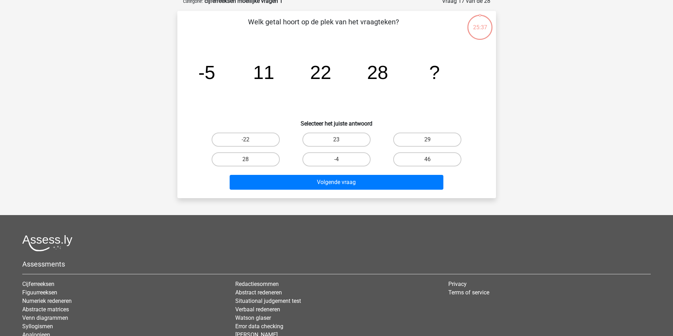
click at [411, 167] on label "46" at bounding box center [427, 160] width 68 height 14
click at [427, 164] on input "46" at bounding box center [429, 162] width 5 height 5
radio input "true"
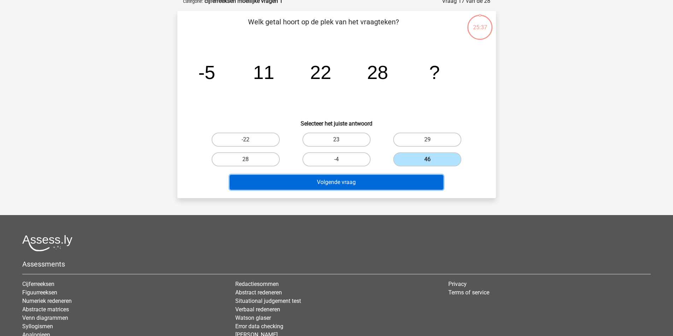
click at [393, 190] on button "Volgende vraag" at bounding box center [336, 182] width 214 height 15
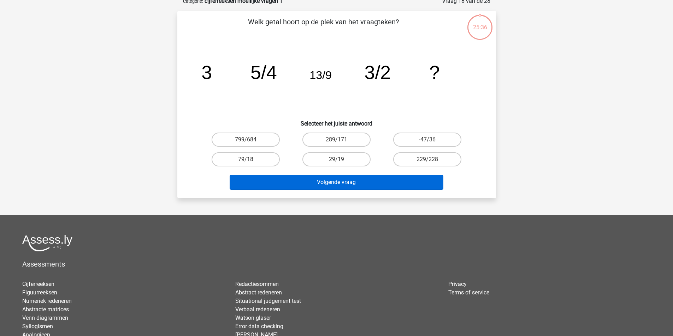
click at [414, 167] on label "229/228" at bounding box center [427, 160] width 68 height 14
click at [427, 164] on input "229/228" at bounding box center [429, 162] width 5 height 5
radio input "true"
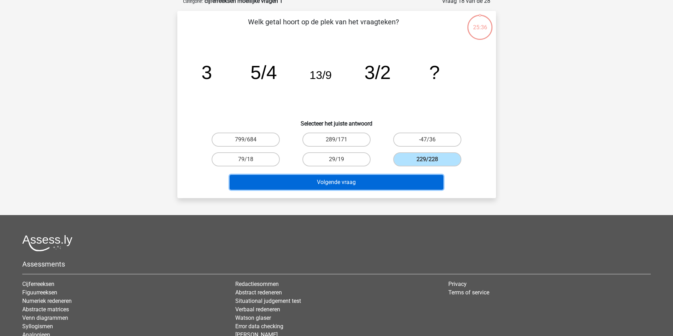
click at [395, 190] on button "Volgende vraag" at bounding box center [336, 182] width 214 height 15
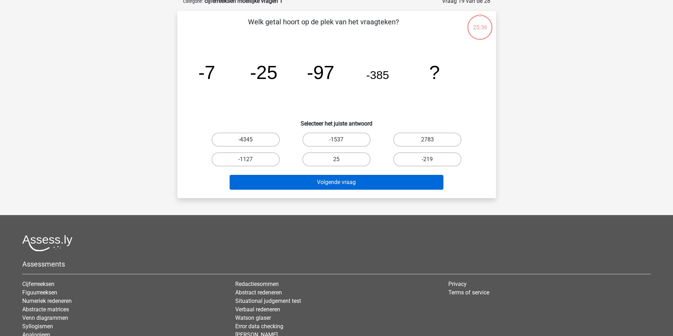
click at [412, 167] on label "-219" at bounding box center [427, 160] width 68 height 14
click at [427, 164] on input "-219" at bounding box center [429, 162] width 5 height 5
radio input "true"
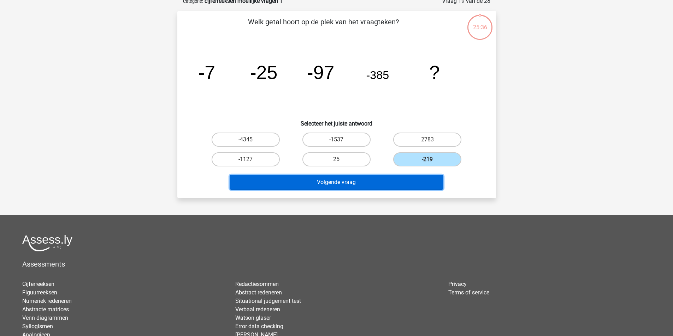
click at [401, 190] on button "Volgende vraag" at bounding box center [336, 182] width 214 height 15
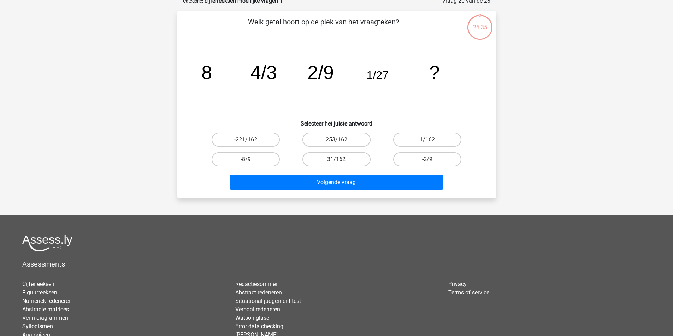
click at [419, 167] on label "-2/9" at bounding box center [427, 160] width 68 height 14
click at [427, 164] on input "-2/9" at bounding box center [429, 162] width 5 height 5
radio input "true"
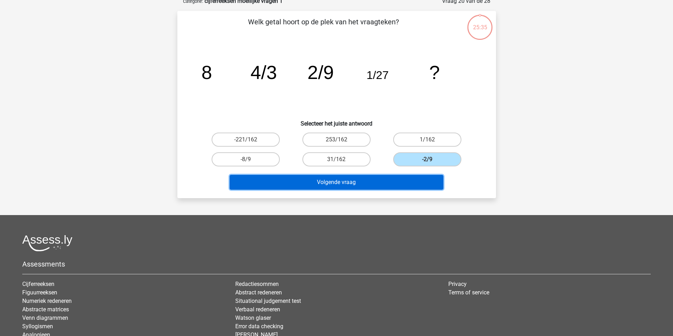
drag, startPoint x: 404, startPoint y: 204, endPoint x: 413, endPoint y: 187, distance: 19.4
click at [404, 190] on button "Volgende vraag" at bounding box center [336, 182] width 214 height 15
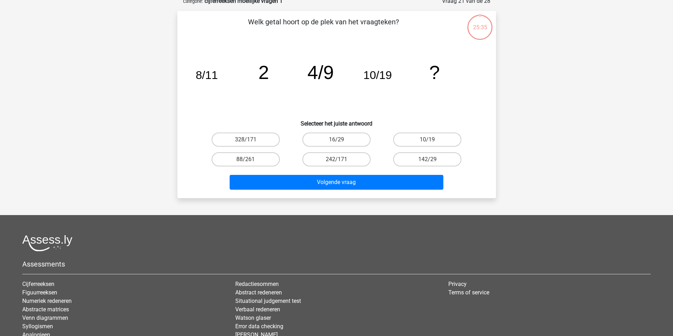
click at [417, 167] on label "142/29" at bounding box center [427, 160] width 68 height 14
click at [427, 164] on input "142/29" at bounding box center [429, 162] width 5 height 5
radio input "true"
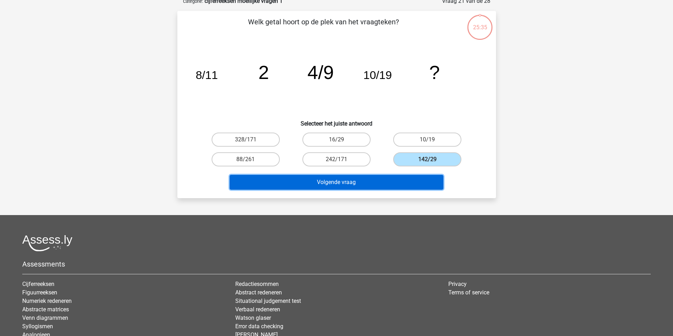
click at [403, 190] on button "Volgende vraag" at bounding box center [336, 182] width 214 height 15
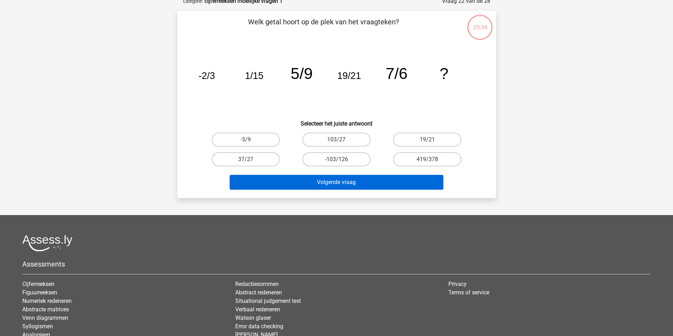
click at [416, 167] on label "419/378" at bounding box center [427, 160] width 68 height 14
click at [427, 164] on input "419/378" at bounding box center [429, 162] width 5 height 5
radio input "true"
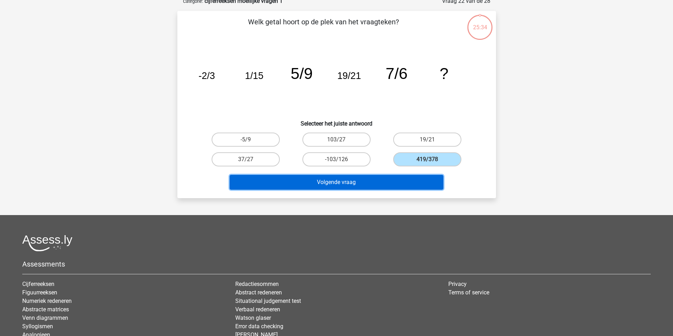
click at [406, 190] on button "Volgende vraag" at bounding box center [336, 182] width 214 height 15
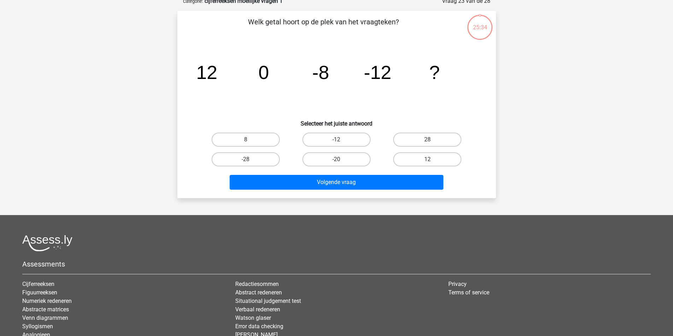
click at [427, 164] on input "12" at bounding box center [429, 162] width 5 height 5
radio input "true"
click at [413, 193] on div "Volgende vraag" at bounding box center [337, 180] width 296 height 23
click at [427, 164] on input "12" at bounding box center [429, 162] width 5 height 5
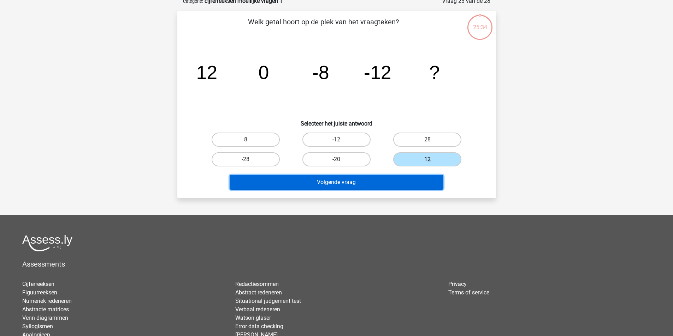
drag, startPoint x: 408, startPoint y: 202, endPoint x: 411, endPoint y: 195, distance: 7.0
click at [407, 190] on button "Volgende vraag" at bounding box center [336, 182] width 214 height 15
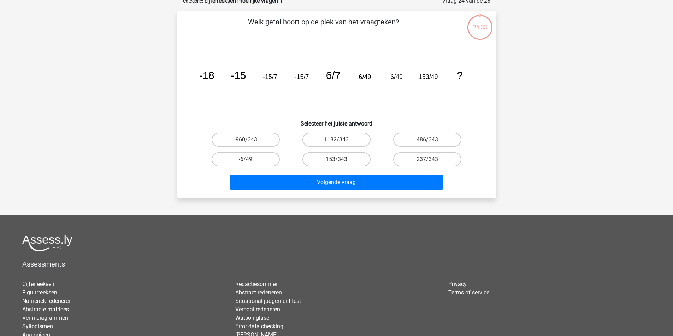
click at [418, 167] on label "237/343" at bounding box center [427, 160] width 68 height 14
click at [427, 164] on input "237/343" at bounding box center [429, 162] width 5 height 5
radio input "true"
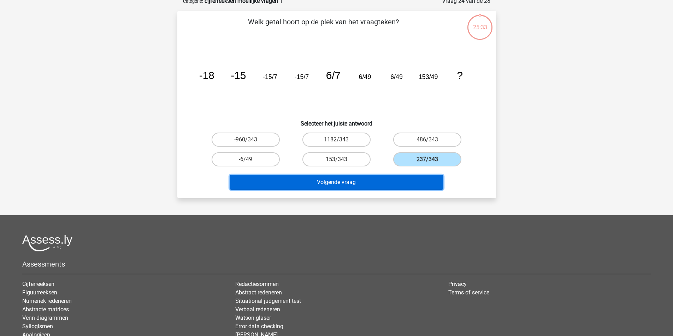
click at [405, 190] on button "Volgende vraag" at bounding box center [336, 182] width 214 height 15
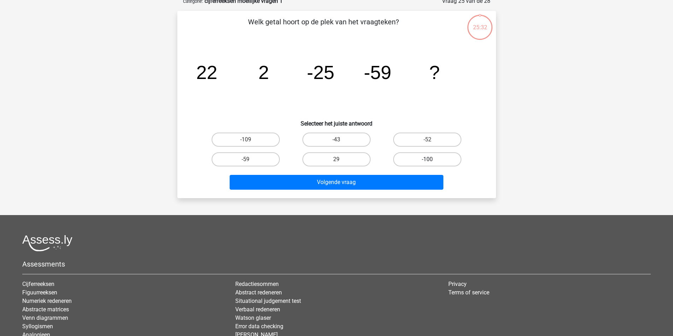
click at [418, 167] on label "-100" at bounding box center [427, 160] width 68 height 14
click at [427, 164] on input "-100" at bounding box center [429, 162] width 5 height 5
radio input "true"
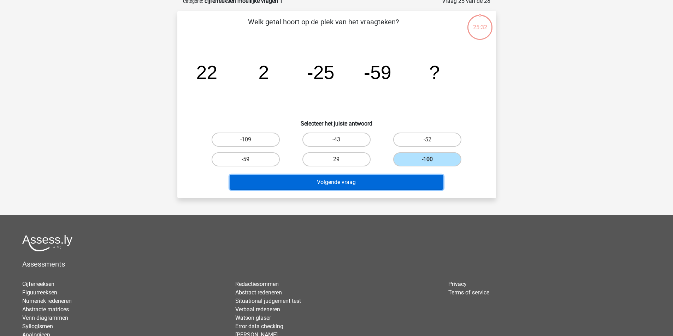
click at [401, 190] on button "Volgende vraag" at bounding box center [336, 182] width 214 height 15
click at [398, 190] on button "Volgende vraag" at bounding box center [336, 182] width 214 height 15
click at [400, 190] on button "Volgende vraag" at bounding box center [336, 182] width 214 height 15
click at [401, 190] on button "Resultaten" at bounding box center [336, 182] width 214 height 15
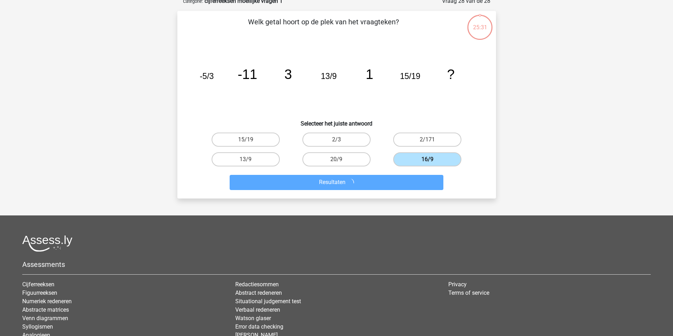
click at [417, 167] on label "16/9" at bounding box center [427, 160] width 68 height 14
click at [427, 164] on input "16/9" at bounding box center [429, 162] width 5 height 5
click at [400, 190] on button "Resultaten" at bounding box center [336, 182] width 214 height 15
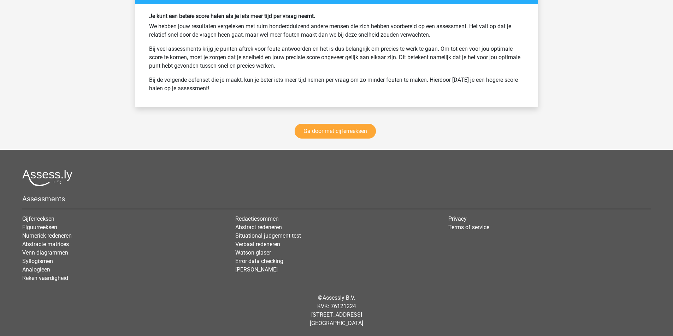
scroll to position [1518, 0]
drag, startPoint x: 580, startPoint y: 204, endPoint x: 577, endPoint y: 202, distance: 3.8
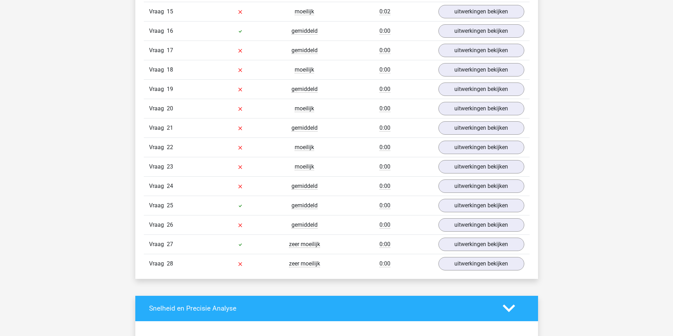
scroll to position [777, 0]
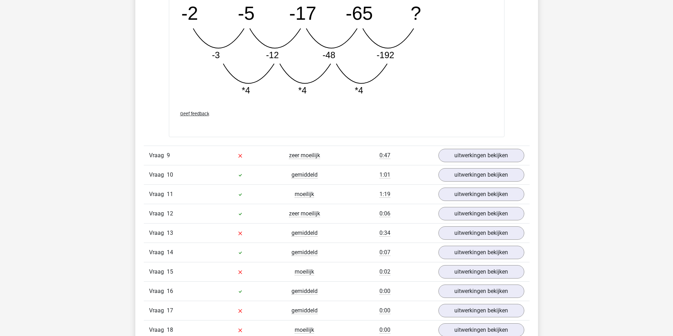
scroll to position [1200, 0]
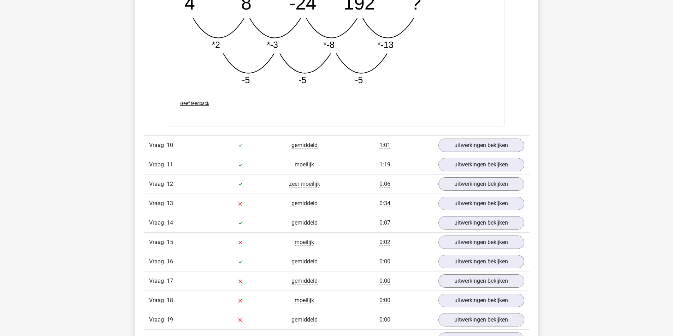
scroll to position [1236, 0]
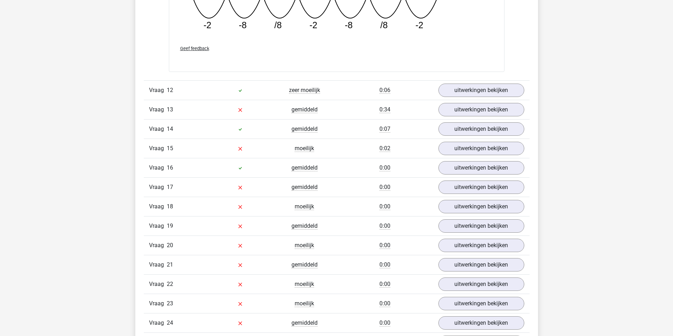
scroll to position [1271, 0]
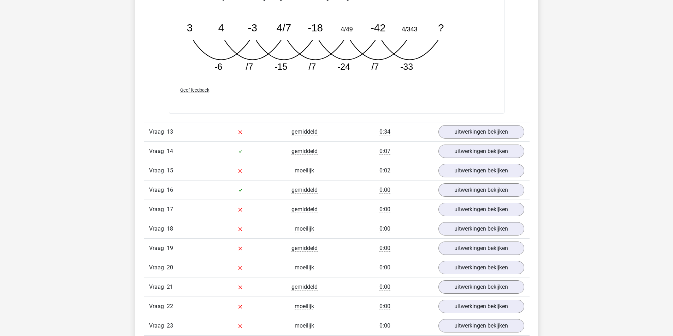
scroll to position [1306, 0]
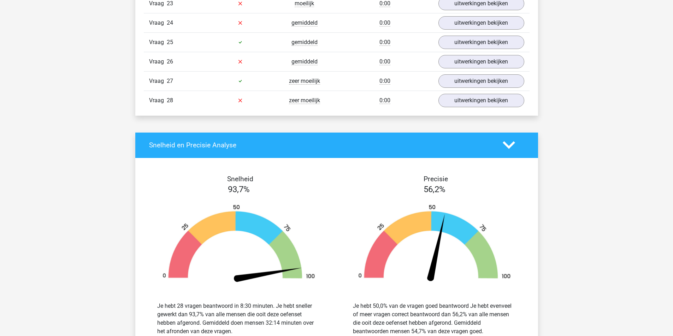
scroll to position [1271, 0]
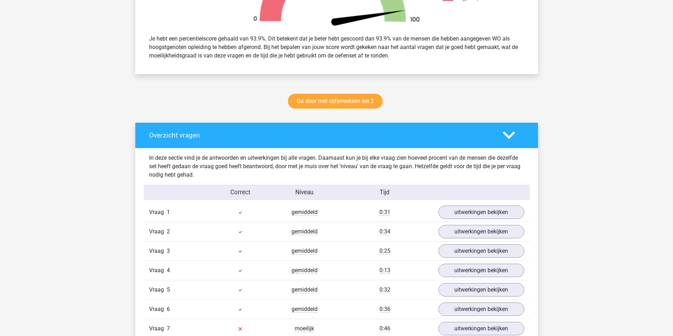
scroll to position [282, 0]
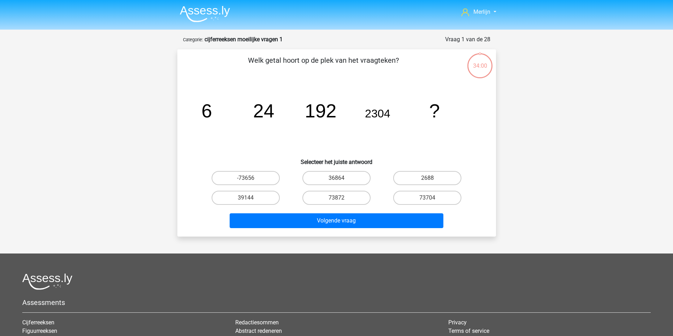
scroll to position [38, 0]
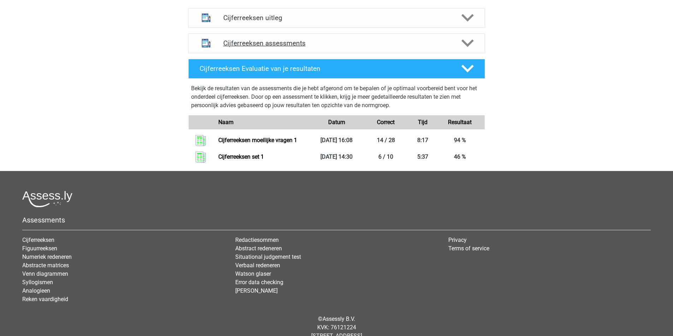
click at [354, 53] on div "Cijferreeksen assessments" at bounding box center [336, 44] width 297 height 20
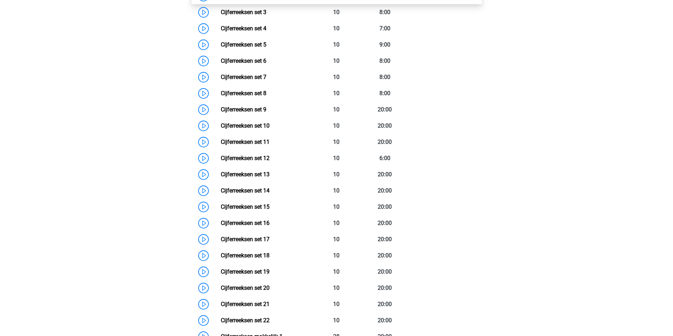
scroll to position [417, 0]
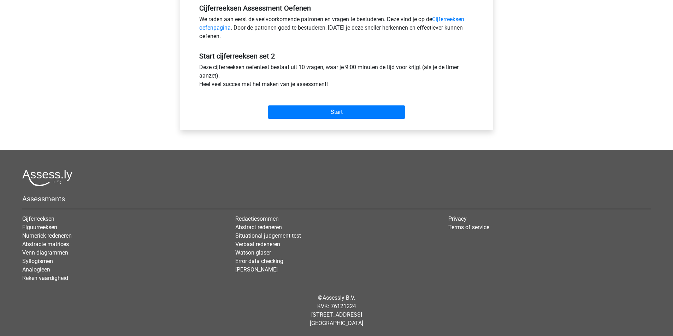
scroll to position [318, 0]
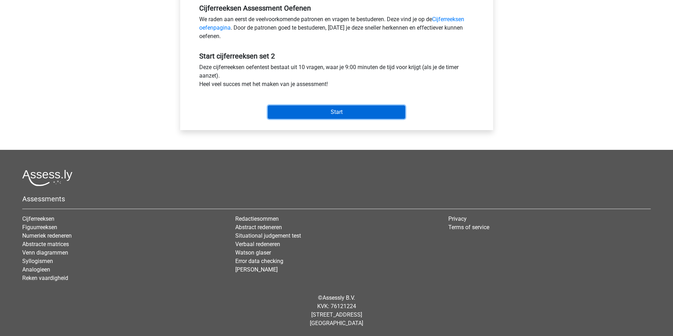
click at [357, 106] on input "Start" at bounding box center [336, 112] width 137 height 13
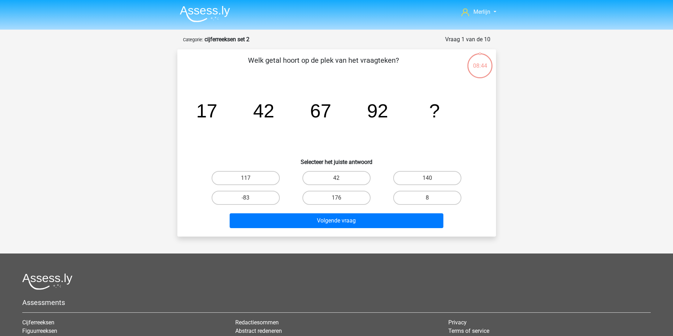
click at [250, 183] on input "117" at bounding box center [247, 180] width 5 height 5
radio input "true"
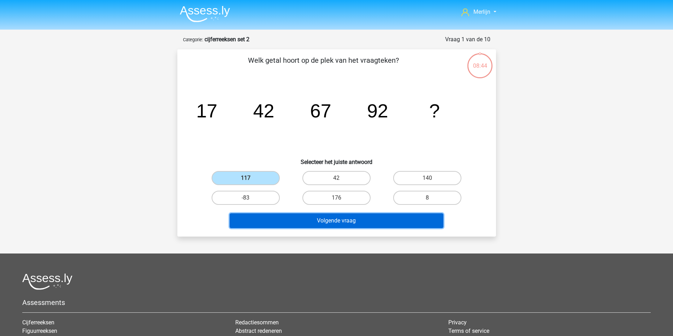
click at [322, 228] on button "Volgende vraag" at bounding box center [336, 221] width 214 height 15
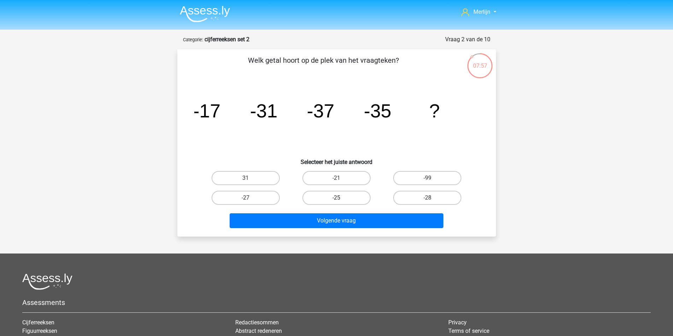
click at [352, 205] on label "-25" at bounding box center [336, 198] width 68 height 14
click at [341, 203] on input "-25" at bounding box center [338, 200] width 5 height 5
radio input "true"
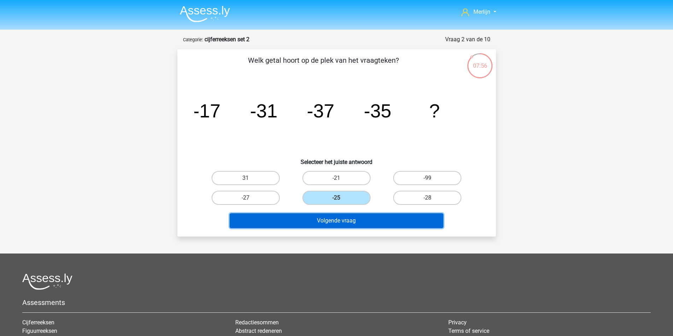
click at [338, 228] on button "Volgende vraag" at bounding box center [336, 221] width 214 height 15
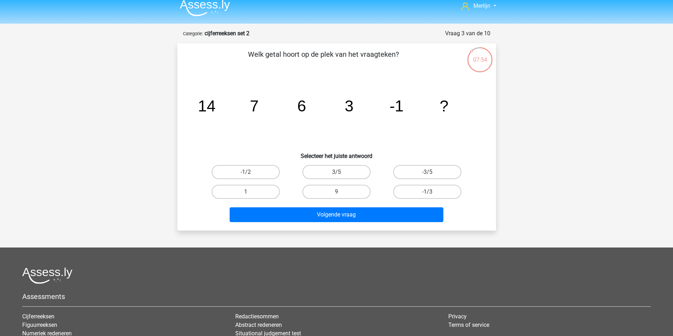
scroll to position [3, 0]
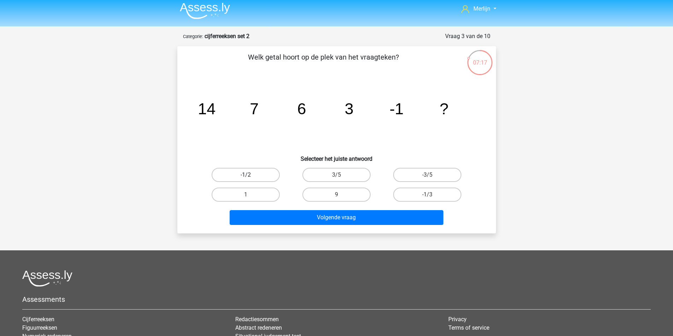
click at [276, 182] on label "-1/2" at bounding box center [245, 175] width 68 height 14
click at [250, 180] on input "-1/2" at bounding box center [247, 177] width 5 height 5
radio input "true"
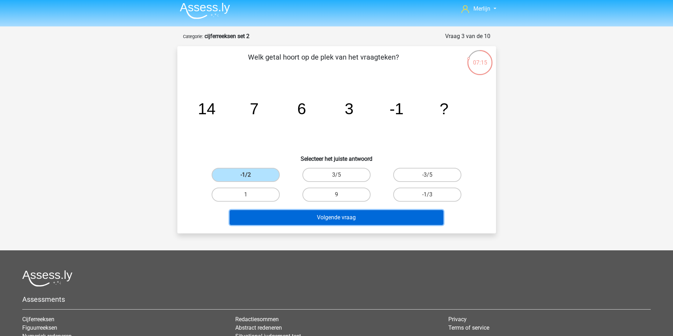
click at [296, 225] on button "Volgende vraag" at bounding box center [336, 217] width 214 height 15
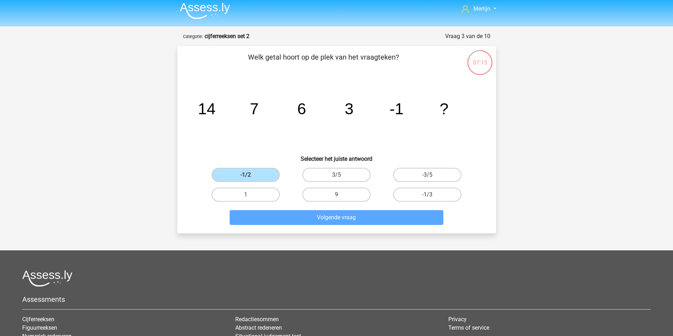
scroll to position [38, 0]
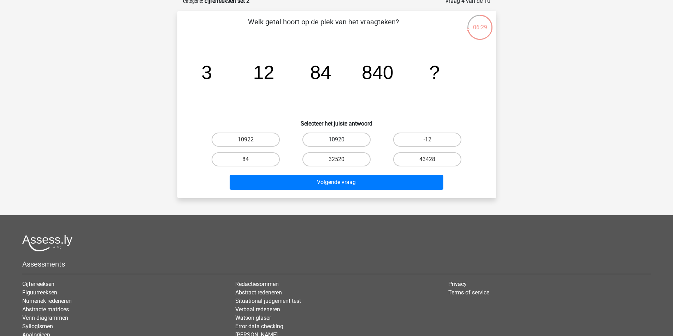
click at [335, 147] on label "10920" at bounding box center [336, 140] width 68 height 14
click at [336, 144] on input "10920" at bounding box center [338, 142] width 5 height 5
radio input "true"
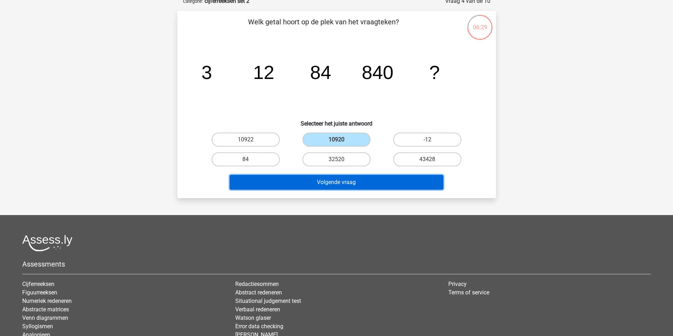
click at [339, 190] on button "Volgende vraag" at bounding box center [336, 182] width 214 height 15
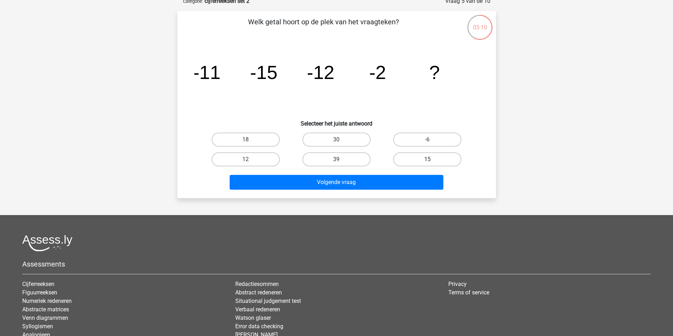
click at [402, 167] on label "15" at bounding box center [427, 160] width 68 height 14
click at [427, 164] on input "15" at bounding box center [429, 162] width 5 height 5
radio input "true"
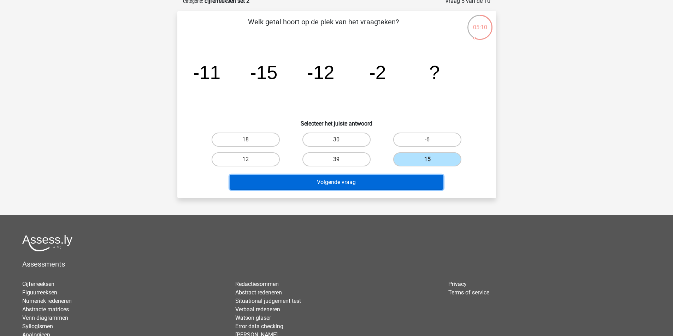
click at [371, 190] on button "Volgende vraag" at bounding box center [336, 182] width 214 height 15
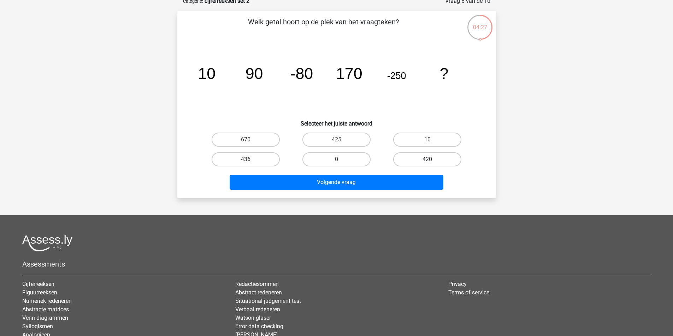
click at [413, 167] on label "420" at bounding box center [427, 160] width 68 height 14
click at [427, 164] on input "420" at bounding box center [429, 162] width 5 height 5
radio input "true"
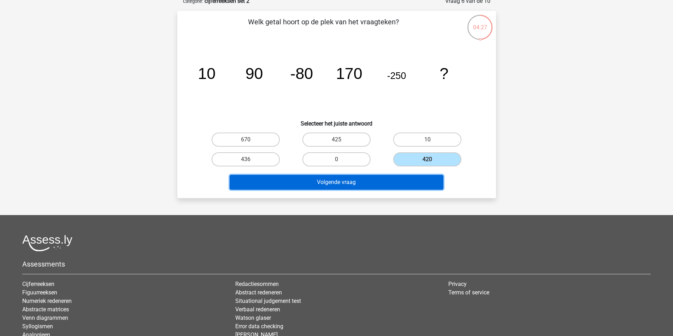
click at [392, 190] on button "Volgende vraag" at bounding box center [336, 182] width 214 height 15
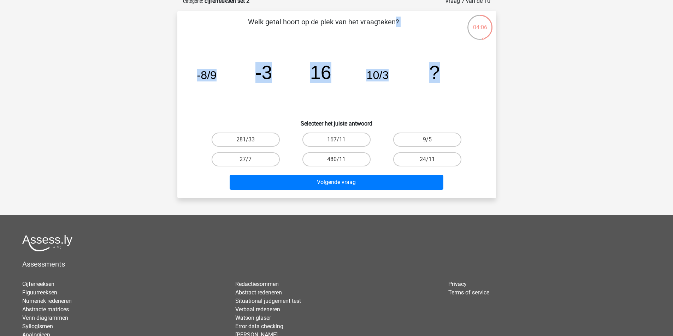
drag, startPoint x: 252, startPoint y: 35, endPoint x: 450, endPoint y: 83, distance: 203.8
click at [450, 83] on div "Welk getal hoort op de plek van het vraagteken? image/svg+xml -8/9 -3 16 10/3 ?…" at bounding box center [336, 105] width 313 height 176
copy div "Welk getal hoort op de plek van het vraagteken? image/svg+xml -8/9 -3 16 10/3 ?"
click at [550, 108] on div "Merlijn merlijn.f@gmail.com Nederlands English" at bounding box center [336, 182] width 673 height 440
click at [340, 167] on label "480/11" at bounding box center [336, 160] width 68 height 14
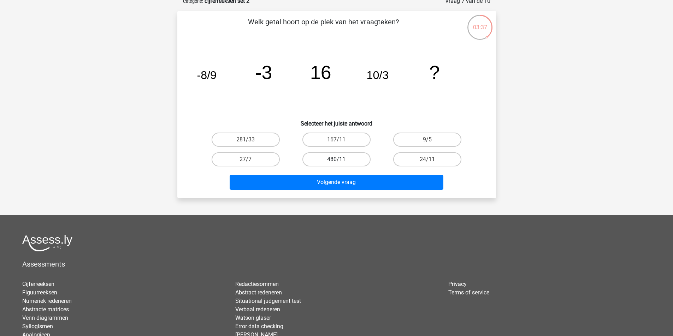
click at [340, 164] on input "480/11" at bounding box center [338, 162] width 5 height 5
radio input "true"
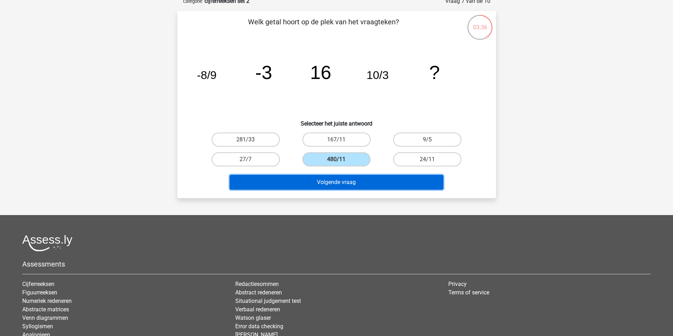
click at [356, 190] on button "Volgende vraag" at bounding box center [336, 182] width 214 height 15
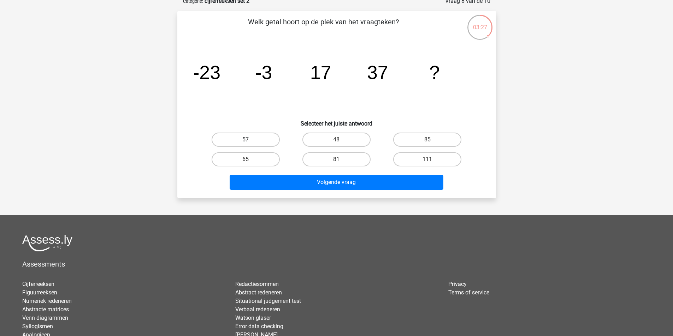
click at [257, 147] on label "57" at bounding box center [245, 140] width 68 height 14
click at [250, 144] on input "57" at bounding box center [247, 142] width 5 height 5
radio input "true"
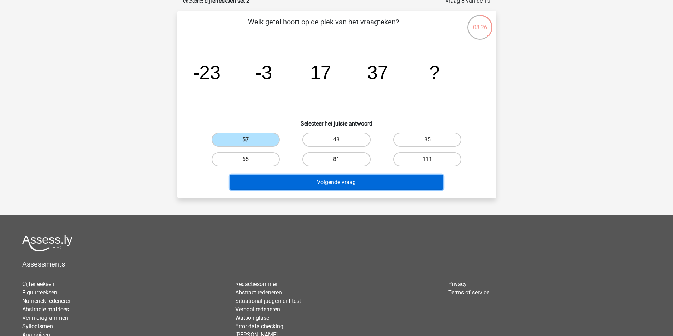
click at [307, 190] on button "Volgende vraag" at bounding box center [336, 182] width 214 height 15
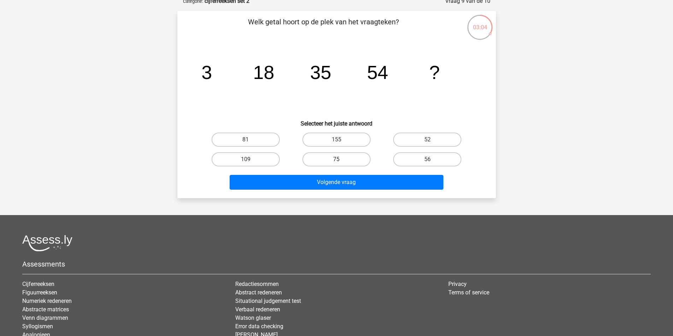
click at [348, 167] on label "75" at bounding box center [336, 160] width 68 height 14
click at [341, 164] on input "75" at bounding box center [338, 162] width 5 height 5
radio input "true"
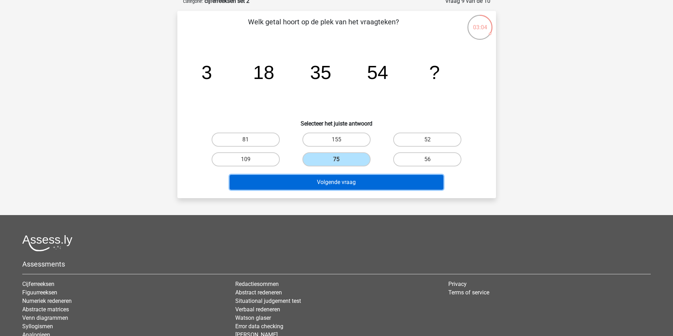
click at [344, 190] on button "Volgende vraag" at bounding box center [336, 182] width 214 height 15
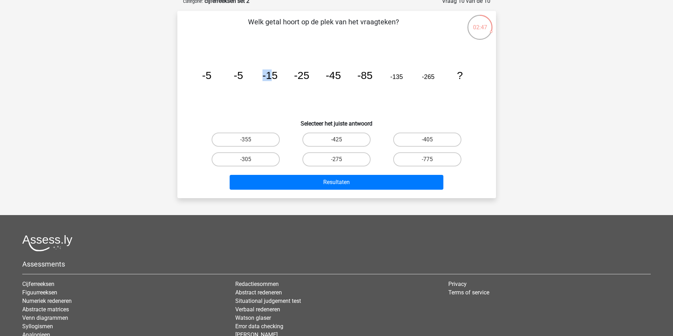
drag, startPoint x: 261, startPoint y: 79, endPoint x: 275, endPoint y: 79, distance: 14.1
click at [275, 79] on g "-5 -5 -15 -25 -45 -85 -135 -265 ?" at bounding box center [332, 76] width 261 height 12
click at [296, 81] on tspan "-25" at bounding box center [301, 76] width 15 height 12
drag, startPoint x: 306, startPoint y: 83, endPoint x: 322, endPoint y: 83, distance: 15.2
click at [322, 83] on icon "image/svg+xml -5 -5 -15 -25 -45 -85 -135 -265 ?" at bounding box center [336, 78] width 285 height 71
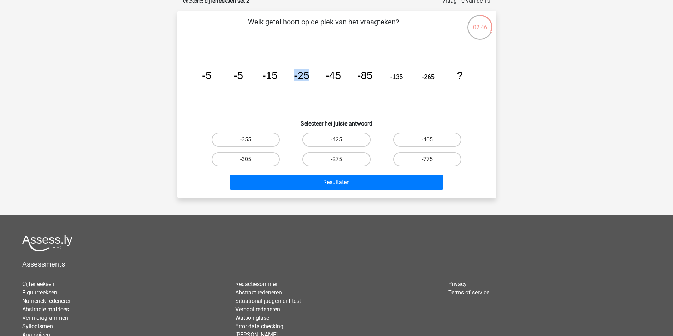
click at [317, 95] on icon "image/svg+xml -5 -5 -15 -25 -45 -85 -135 -265 ?" at bounding box center [336, 78] width 285 height 71
drag, startPoint x: 329, startPoint y: 79, endPoint x: 349, endPoint y: 77, distance: 20.2
click at [348, 77] on icon "image/svg+xml -5 -5 -15 -25 -45 -85 -135 -265 ?" at bounding box center [336, 78] width 285 height 71
click at [339, 92] on icon "image/svg+xml -5 -5 -15 -25 -45 -85 -135 -265 ?" at bounding box center [336, 78] width 285 height 71
drag, startPoint x: 340, startPoint y: 83, endPoint x: 370, endPoint y: 83, distance: 29.7
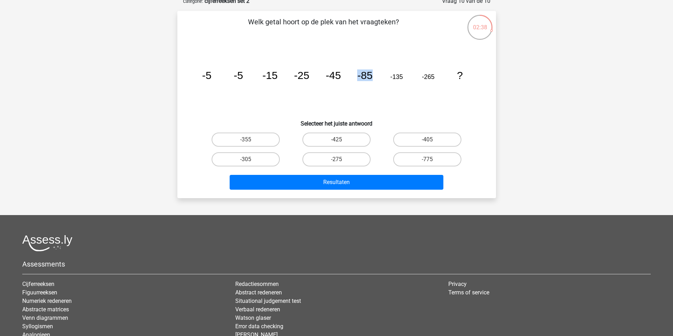
click at [370, 81] on g "-5 -5 -15 -25 -45 -85 -135 -265 ?" at bounding box center [332, 76] width 261 height 12
click at [376, 86] on icon "image/svg+xml -5 -5 -15 -25 -45 -85 -135 -265 ?" at bounding box center [336, 78] width 285 height 71
click at [344, 147] on label "-425" at bounding box center [336, 140] width 68 height 14
click at [341, 144] on input "-425" at bounding box center [338, 142] width 5 height 5
radio input "true"
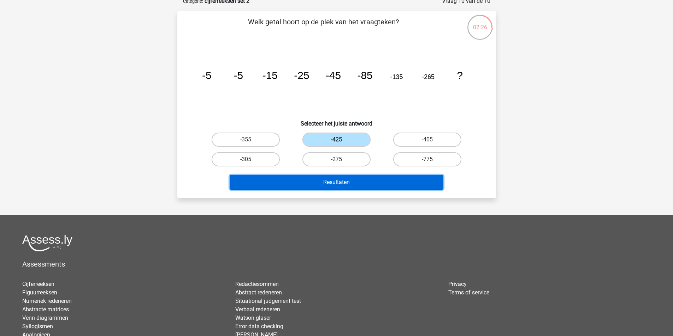
drag, startPoint x: 326, startPoint y: 203, endPoint x: 324, endPoint y: 206, distance: 3.7
click at [325, 190] on button "Resultaten" at bounding box center [336, 182] width 214 height 15
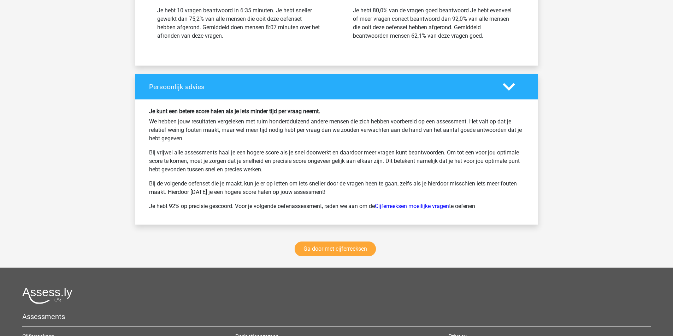
scroll to position [989, 0]
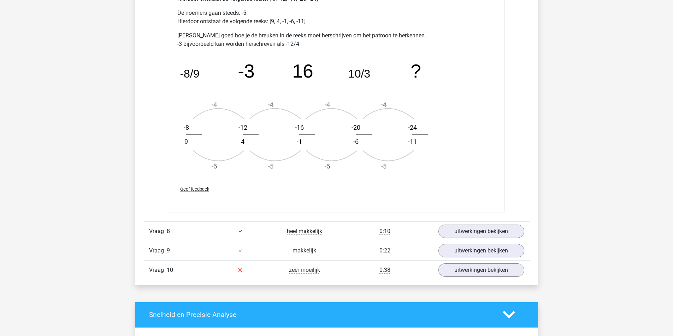
scroll to position [847, 0]
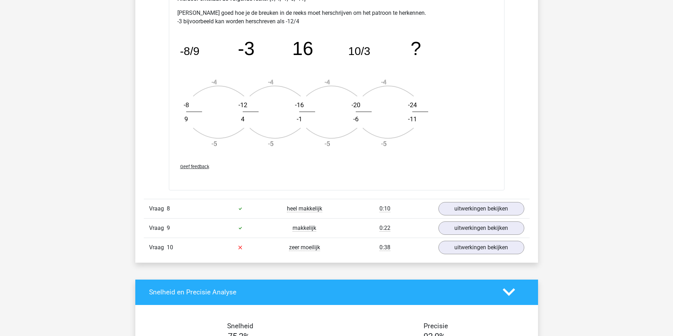
drag, startPoint x: 252, startPoint y: 191, endPoint x: 376, endPoint y: 188, distance: 124.0
click at [376, 158] on div "In deze reeks zijn er eigenlijk twee reeksen. 1 reeks van de tellers (de getall…" at bounding box center [336, 54] width 318 height 205
click at [392, 158] on div "In deze reeks zijn er eigenlijk twee reeksen. 1 reeks van de tellers (de getall…" at bounding box center [336, 54] width 318 height 205
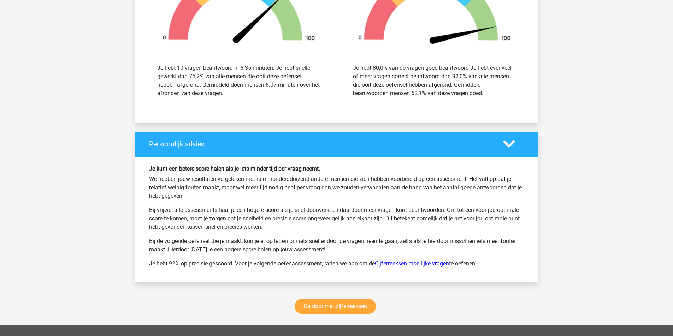
scroll to position [1236, 0]
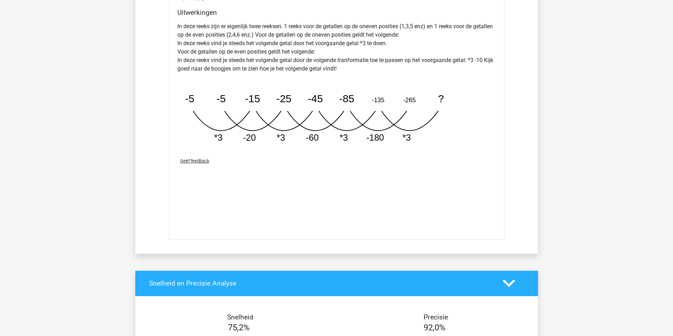
scroll to position [1377, 0]
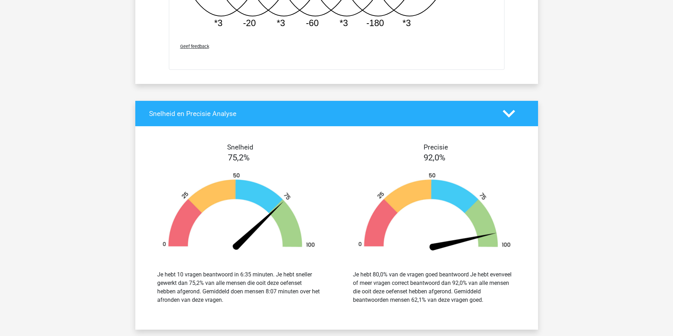
drag, startPoint x: 287, startPoint y: 282, endPoint x: 408, endPoint y: 277, distance: 121.5
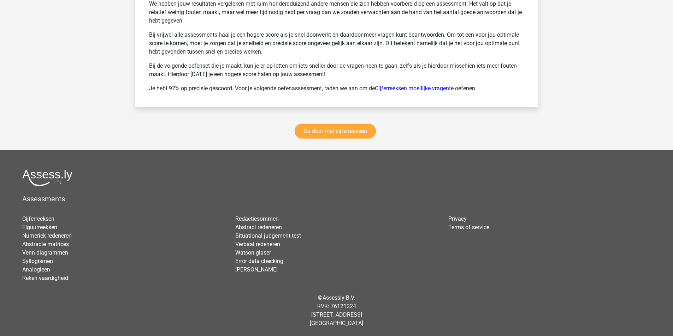
scroll to position [1765, 0]
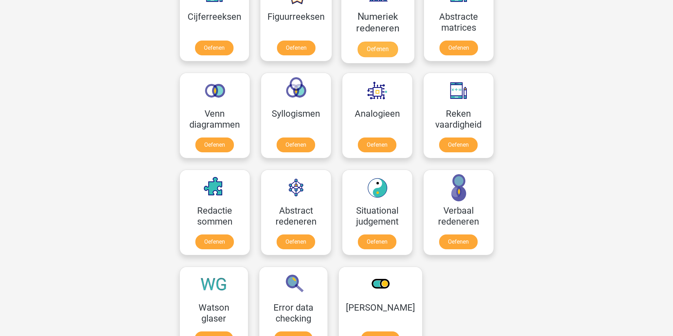
scroll to position [356, 0]
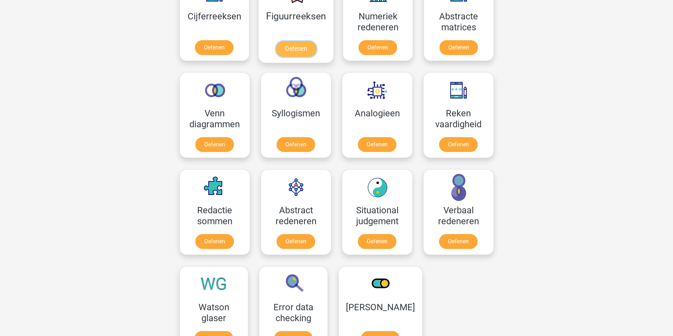
click at [316, 57] on link "Oefenen" at bounding box center [296, 49] width 40 height 16
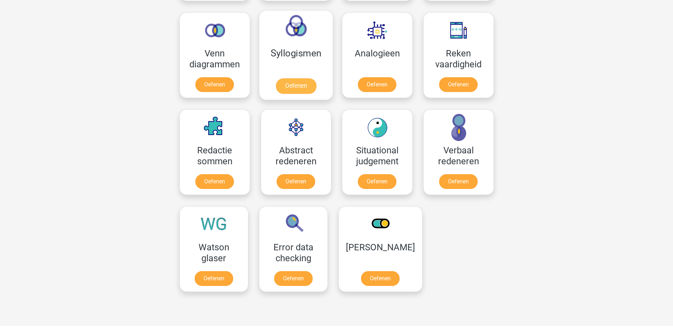
scroll to position [426, 0]
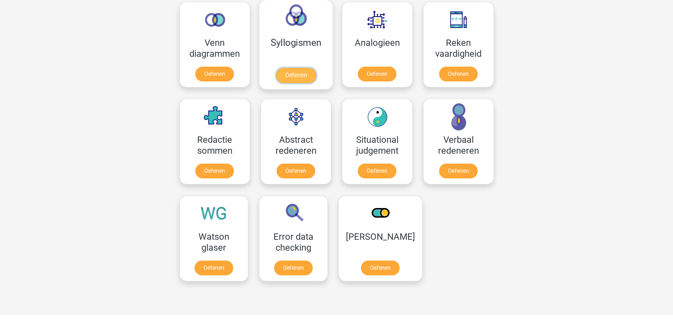
click at [316, 83] on link "Oefenen" at bounding box center [295, 76] width 40 height 16
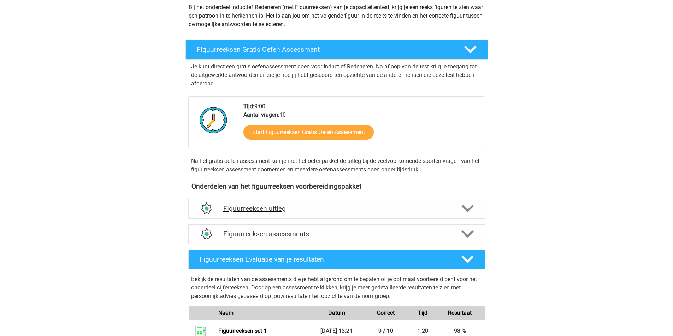
scroll to position [247, 0]
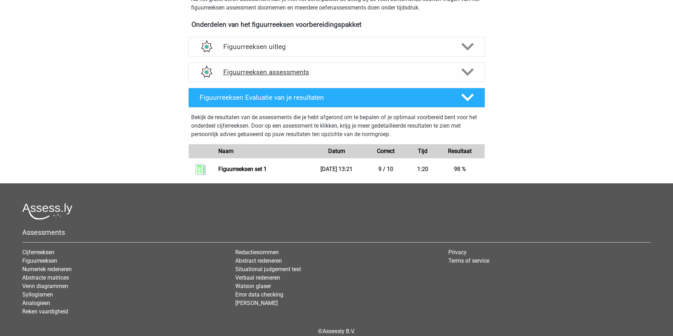
click at [339, 76] on h4 "Figuurreeksen assessments" at bounding box center [336, 72] width 227 height 8
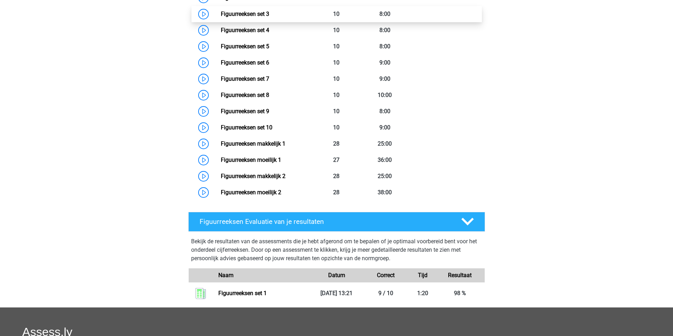
scroll to position [388, 0]
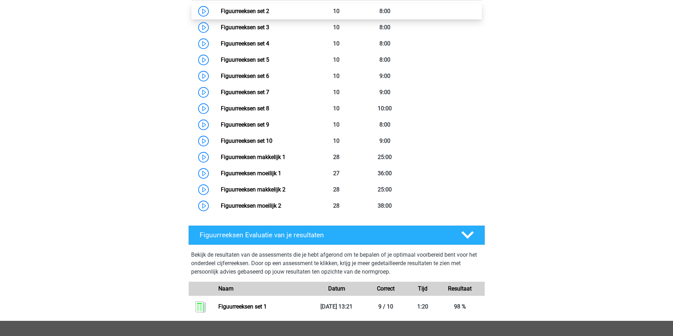
click at [269, 14] on link "Figuurreeksen set 2" at bounding box center [245, 11] width 48 height 7
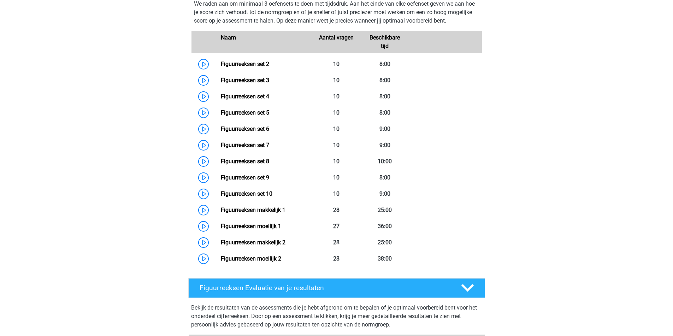
scroll to position [318, 0]
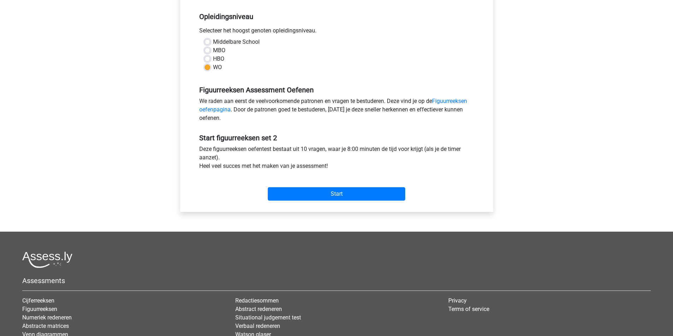
scroll to position [141, 0]
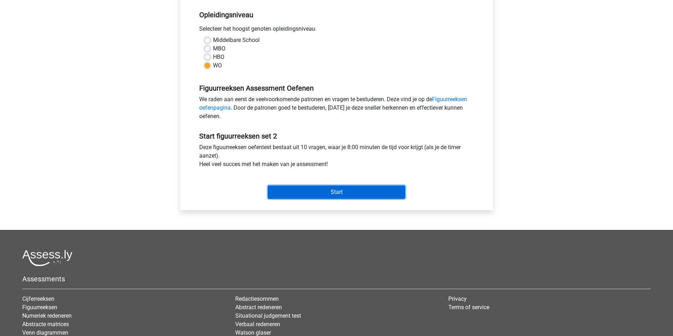
click at [332, 199] on input "Start" at bounding box center [336, 192] width 137 height 13
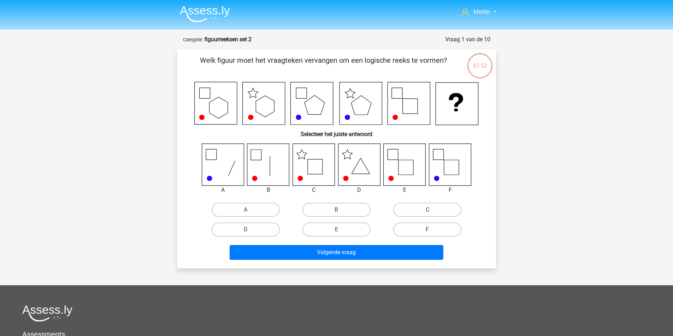
click at [406, 217] on label "C" at bounding box center [427, 210] width 68 height 14
click at [427, 215] on input "C" at bounding box center [429, 212] width 5 height 5
radio input "true"
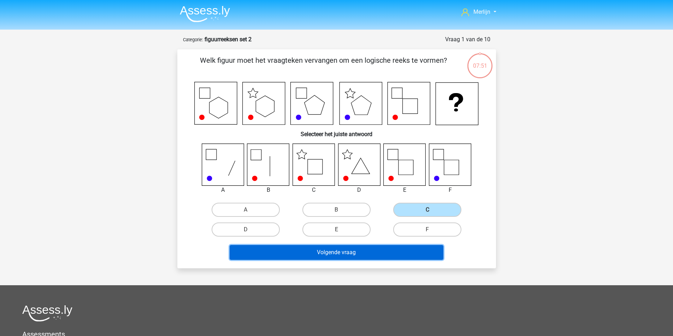
click at [355, 260] on button "Volgende vraag" at bounding box center [336, 252] width 214 height 15
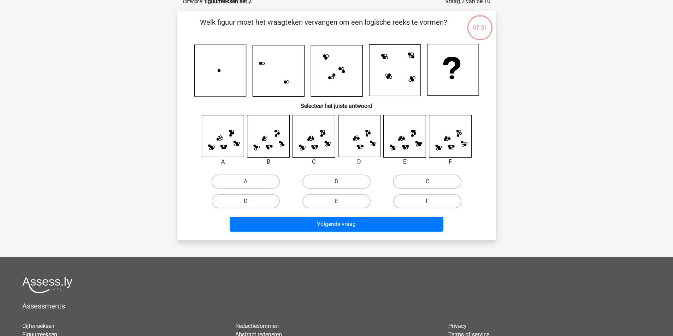
scroll to position [38, 0]
click at [398, 189] on label "C" at bounding box center [427, 181] width 68 height 14
click at [427, 186] on input "C" at bounding box center [429, 183] width 5 height 5
radio input "true"
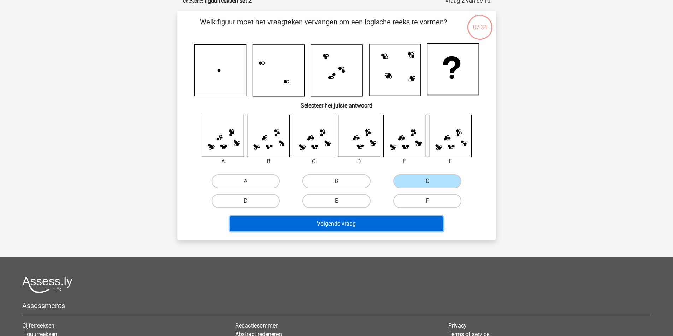
click at [344, 232] on button "Volgende vraag" at bounding box center [336, 224] width 214 height 15
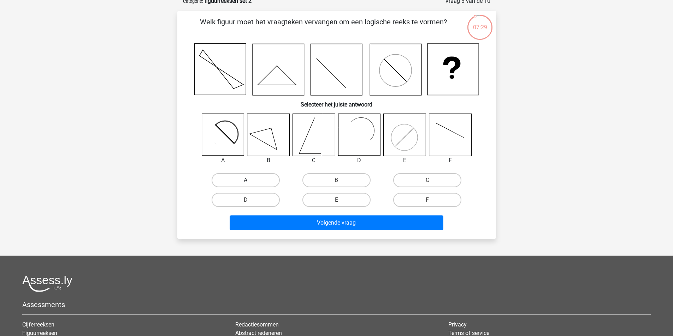
click at [255, 187] on label "A" at bounding box center [245, 180] width 68 height 14
click at [250, 185] on input "A" at bounding box center [247, 182] width 5 height 5
radio input "true"
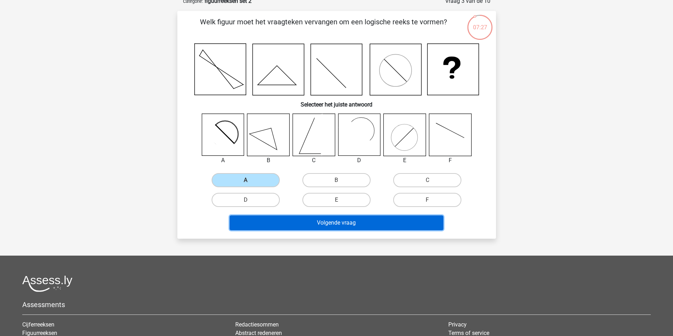
click at [338, 231] on button "Volgende vraag" at bounding box center [336, 223] width 214 height 15
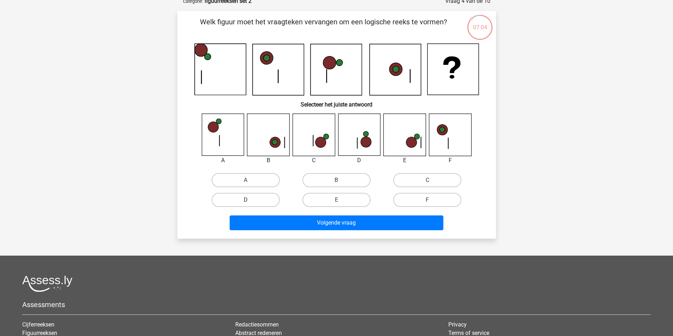
click at [264, 207] on label "D" at bounding box center [245, 200] width 68 height 14
click at [250, 205] on input "D" at bounding box center [247, 202] width 5 height 5
radio input "true"
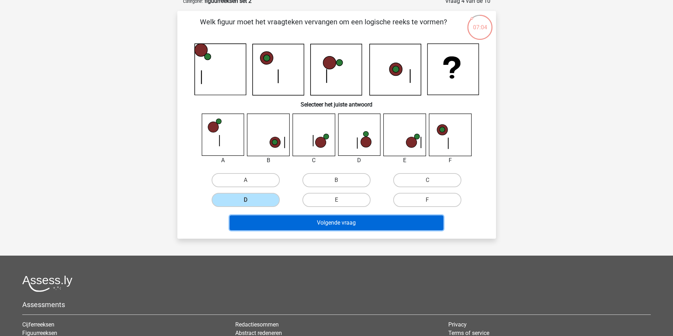
click at [319, 231] on button "Volgende vraag" at bounding box center [336, 223] width 214 height 15
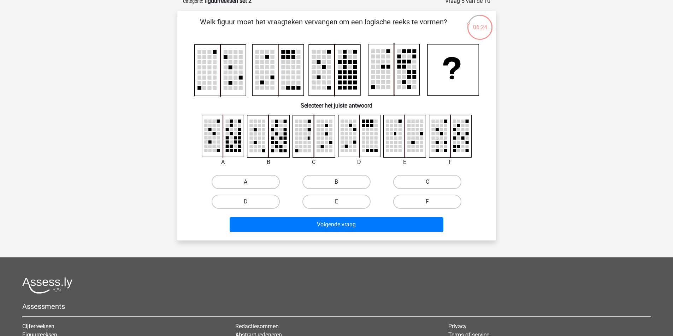
drag, startPoint x: 341, startPoint y: 207, endPoint x: 345, endPoint y: 208, distance: 4.4
click at [342, 189] on label "B" at bounding box center [336, 182] width 68 height 14
click at [341, 187] on input "B" at bounding box center [338, 184] width 5 height 5
radio input "true"
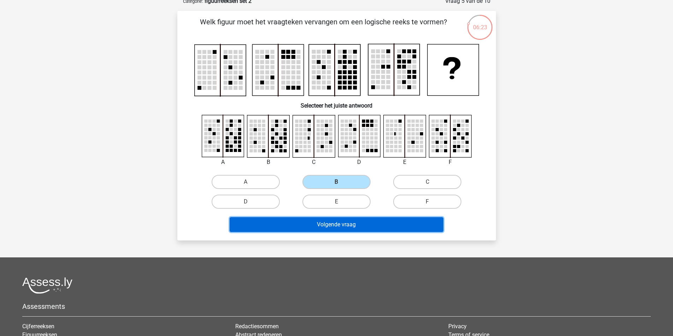
click at [350, 232] on button "Volgende vraag" at bounding box center [336, 224] width 214 height 15
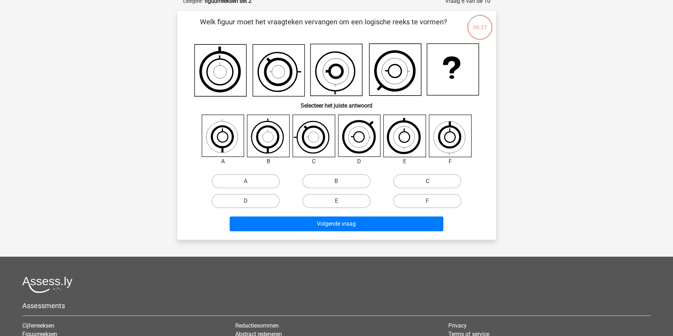
click at [411, 189] on label "C" at bounding box center [427, 181] width 68 height 14
click at [427, 186] on input "C" at bounding box center [429, 183] width 5 height 5
radio input "true"
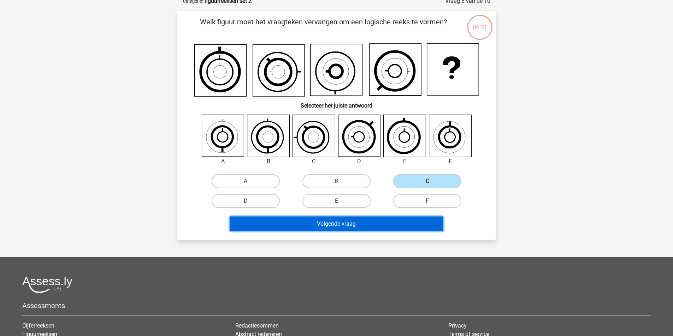
click at [379, 232] on button "Volgende vraag" at bounding box center [336, 224] width 214 height 15
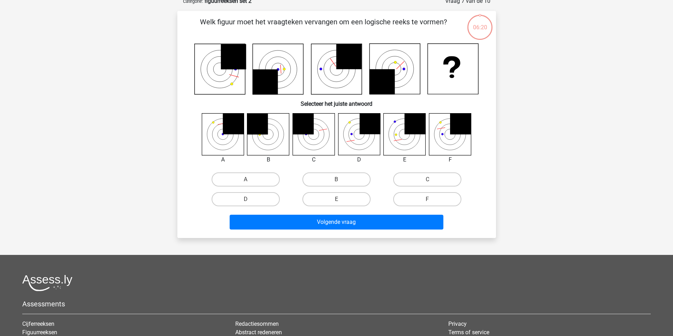
click at [352, 186] on div "B" at bounding box center [336, 180] width 91 height 20
click at [347, 187] on label "B" at bounding box center [336, 180] width 68 height 14
click at [341, 184] on input "B" at bounding box center [338, 182] width 5 height 5
radio input "true"
click at [344, 233] on div "Volgende vraag" at bounding box center [337, 220] width 296 height 23
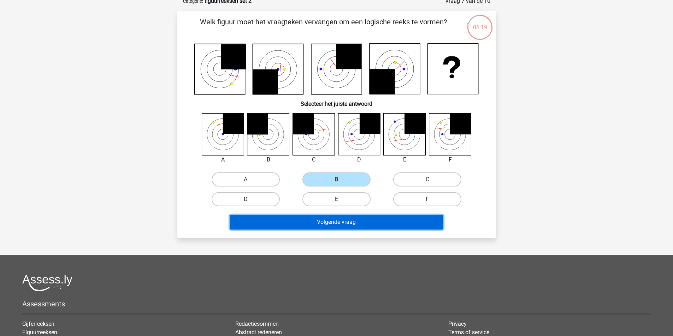
click at [343, 230] on button "Volgende vraag" at bounding box center [336, 222] width 214 height 15
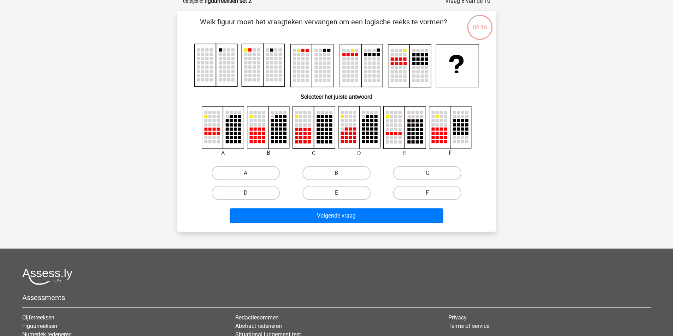
click at [345, 180] on label "B" at bounding box center [336, 173] width 68 height 14
click at [341, 178] on input "B" at bounding box center [338, 175] width 5 height 5
radio input "true"
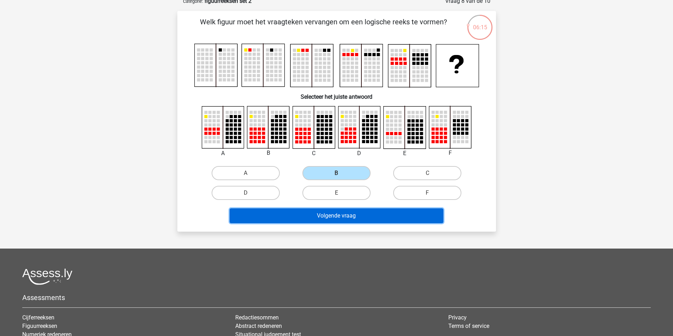
click at [343, 223] on button "Volgende vraag" at bounding box center [336, 216] width 214 height 15
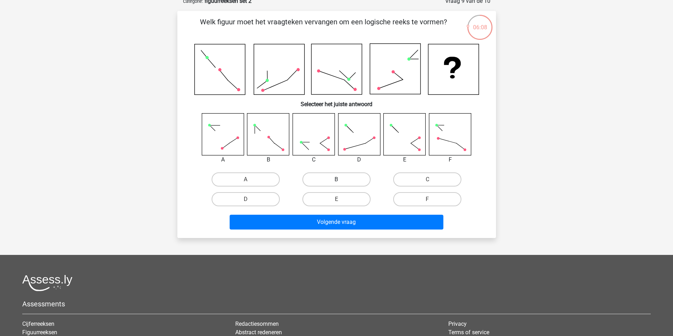
click at [331, 187] on label "B" at bounding box center [336, 180] width 68 height 14
click at [336, 184] on input "B" at bounding box center [338, 182] width 5 height 5
radio input "true"
drag, startPoint x: 337, startPoint y: 232, endPoint x: 342, endPoint y: 223, distance: 9.9
click at [337, 207] on label "E" at bounding box center [336, 199] width 68 height 14
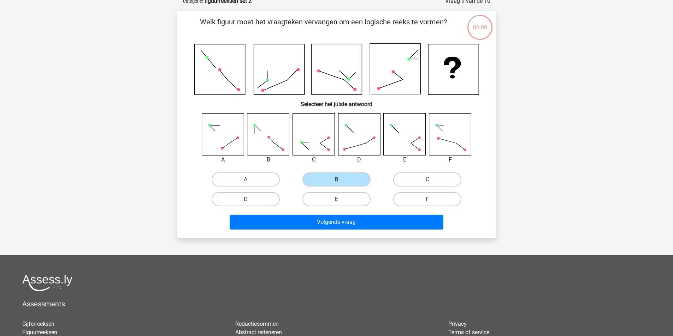
click at [337, 204] on input "E" at bounding box center [338, 201] width 5 height 5
radio input "true"
click at [341, 207] on label "E" at bounding box center [336, 199] width 68 height 14
click at [341, 204] on input "E" at bounding box center [338, 201] width 5 height 5
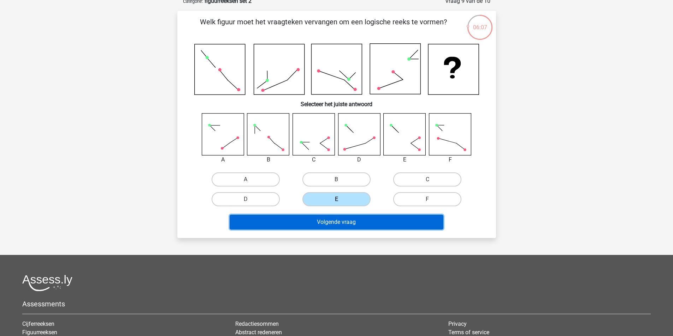
click at [337, 230] on button "Volgende vraag" at bounding box center [336, 222] width 214 height 15
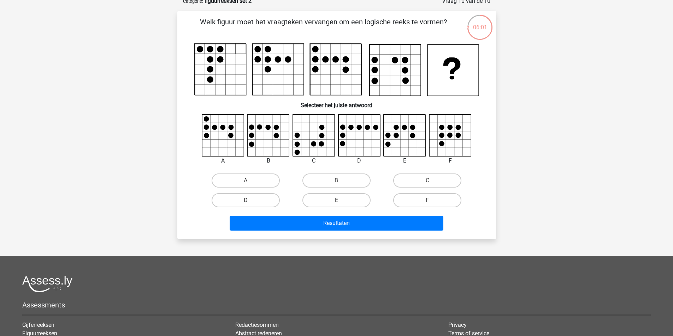
click at [399, 202] on div "Welk figuur moet het vraagteken vervangen om een logische reeks te vormen?" at bounding box center [336, 125] width 313 height 217
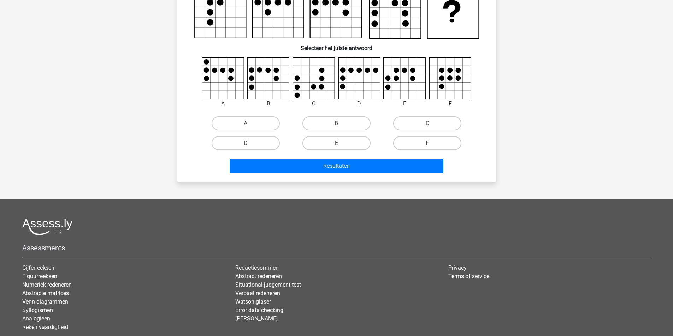
scroll to position [88, 0]
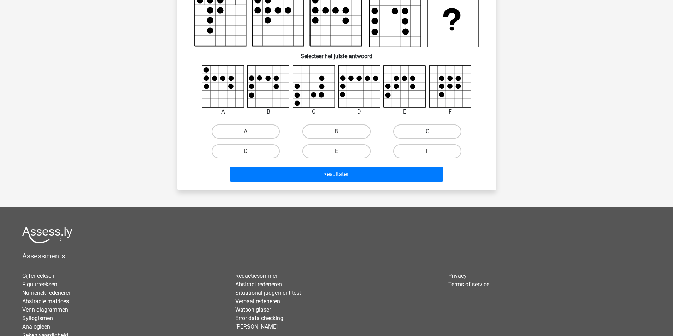
click at [418, 139] on label "C" at bounding box center [427, 132] width 68 height 14
click at [427, 136] on input "C" at bounding box center [429, 134] width 5 height 5
radio input "true"
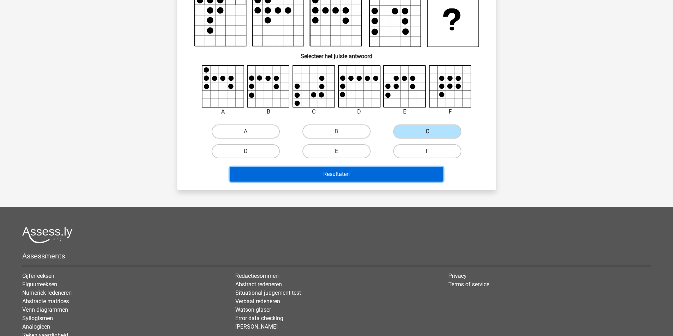
click at [364, 182] on button "Resultaten" at bounding box center [336, 174] width 214 height 15
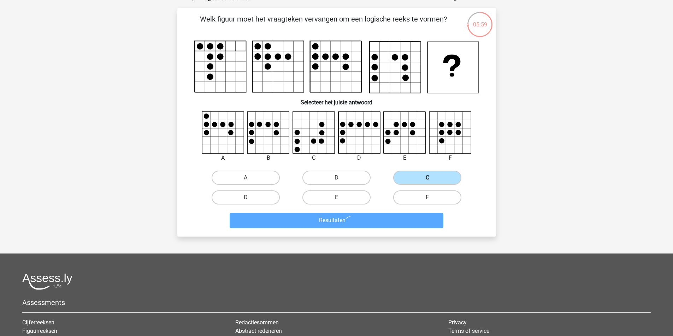
scroll to position [0, 0]
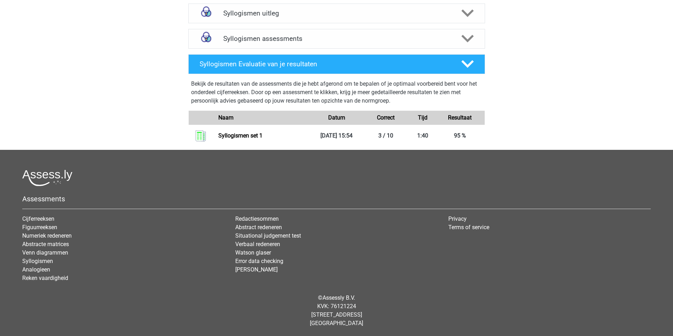
scroll to position [318, 0]
click at [253, 139] on link "Syllogismen set 1" at bounding box center [240, 135] width 44 height 7
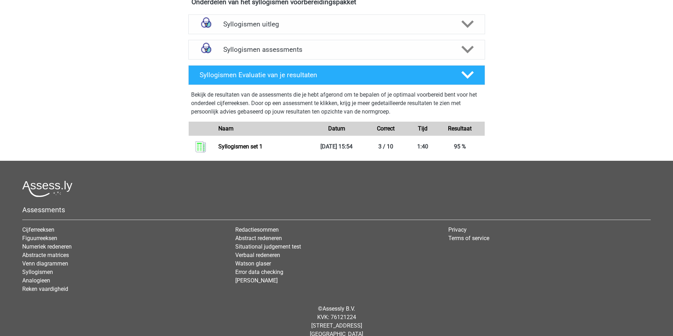
scroll to position [212, 0]
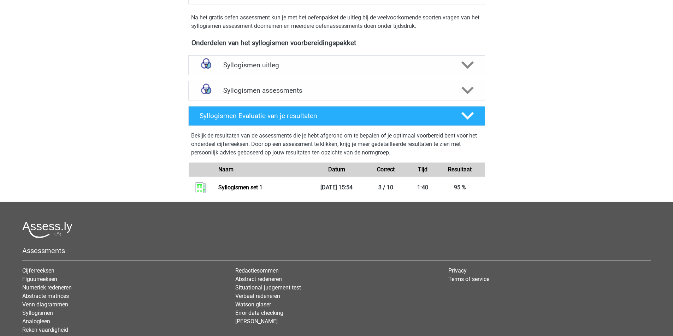
click at [348, 78] on div "Syllogismen uitleg Er zijn verschillende soorten patronen te herkennen die vaak…" at bounding box center [336, 65] width 324 height 25
click at [352, 69] on h4 "Syllogismen uitleg" at bounding box center [336, 65] width 227 height 8
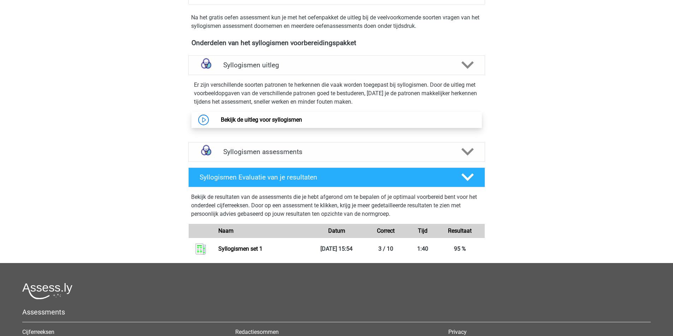
click at [299, 123] on link "Bekijk de uitleg voor syllogismen" at bounding box center [261, 120] width 81 height 7
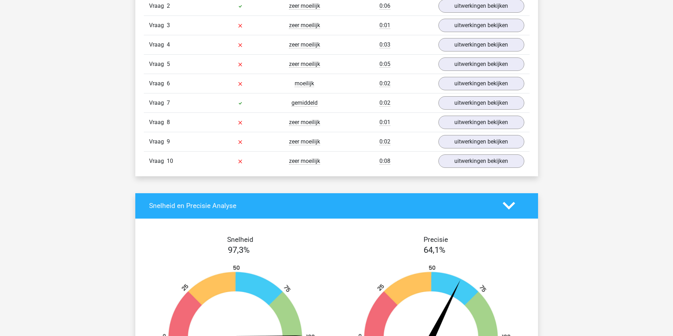
scroll to position [494, 0]
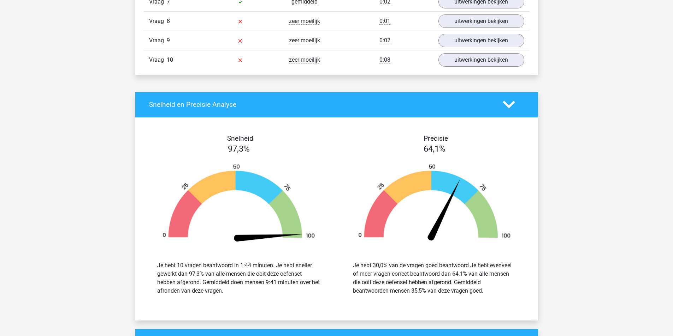
scroll to position [635, 0]
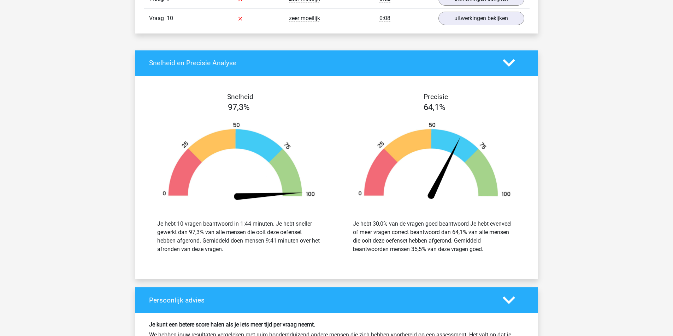
drag, startPoint x: 464, startPoint y: 207, endPoint x: 463, endPoint y: 203, distance: 4.0
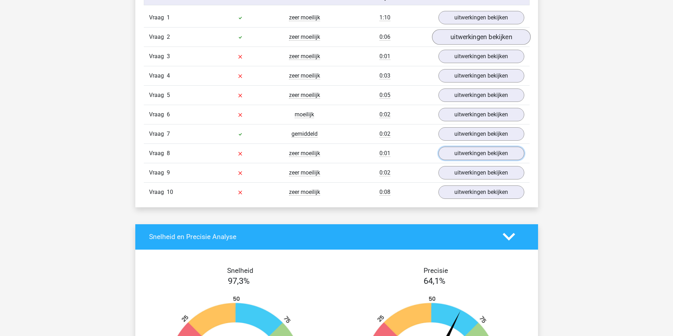
scroll to position [459, 0]
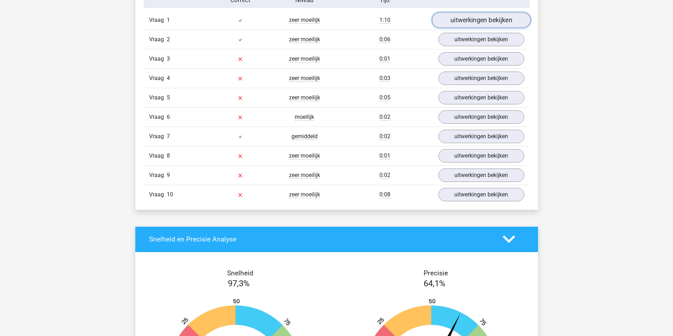
click at [457, 28] on link "uitwerkingen bekijken" at bounding box center [480, 20] width 98 height 16
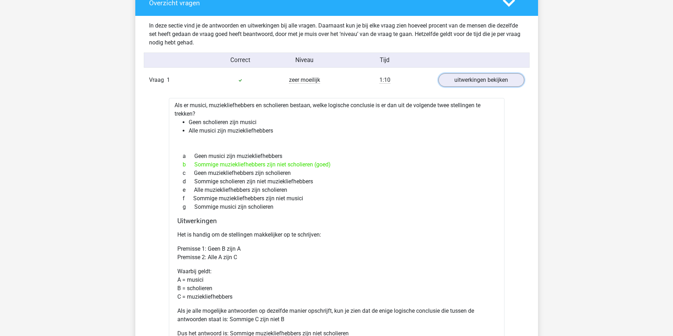
scroll to position [388, 0]
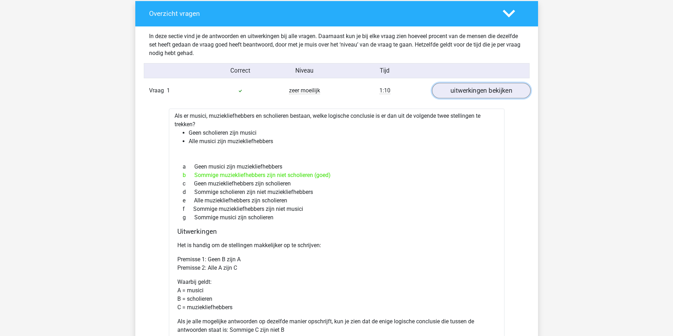
click at [489, 98] on link "uitwerkingen bekijken" at bounding box center [480, 91] width 98 height 16
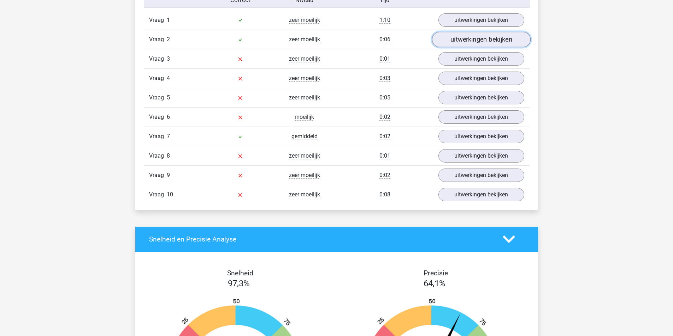
click at [480, 47] on link "uitwerkingen bekijken" at bounding box center [480, 40] width 98 height 16
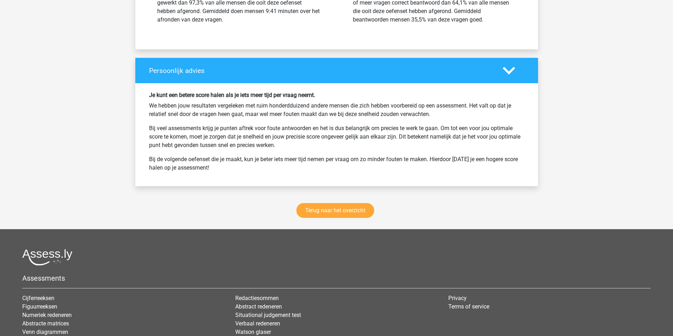
scroll to position [1165, 0]
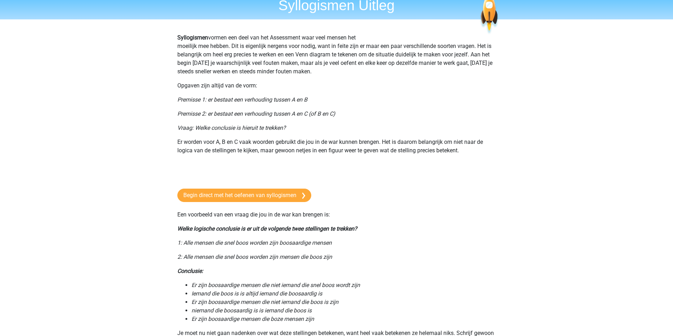
scroll to position [35, 0]
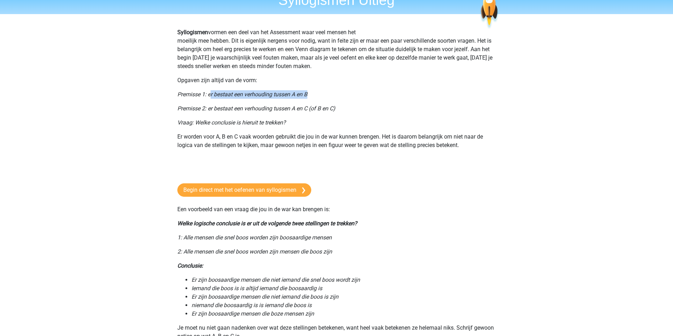
drag, startPoint x: 220, startPoint y: 130, endPoint x: 352, endPoint y: 127, distance: 131.4
click at [352, 99] on p "Premisse 1: er bestaat een verhouding tussen A en B" at bounding box center [336, 94] width 318 height 8
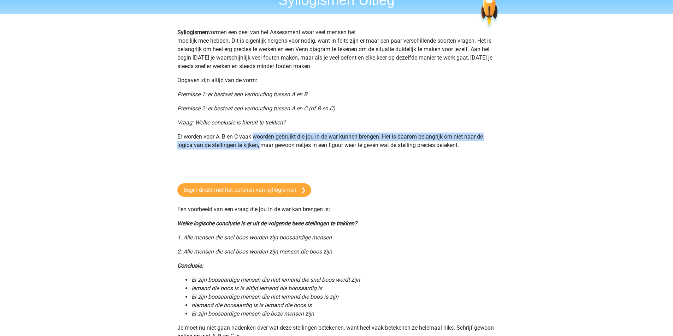
drag, startPoint x: 285, startPoint y: 184, endPoint x: 368, endPoint y: 192, distance: 82.9
click at [368, 150] on p "Er worden voor A, B en C vaak woorden gebruikt die jou in de war kunnen brengen…" at bounding box center [336, 141] width 318 height 17
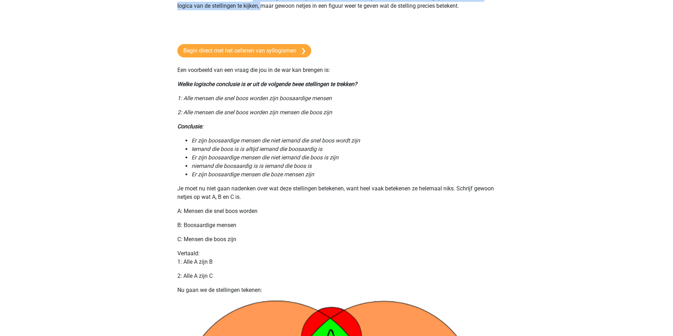
scroll to position [177, 0]
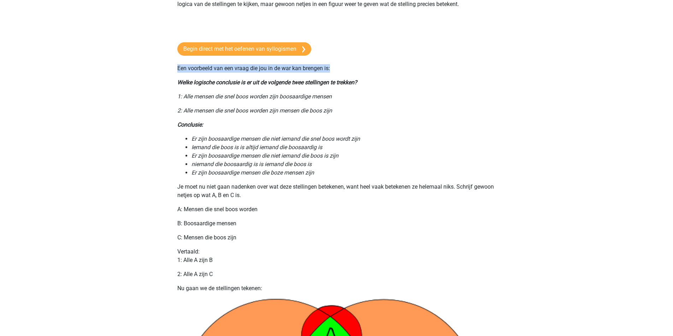
drag, startPoint x: 174, startPoint y: 142, endPoint x: 378, endPoint y: 140, distance: 204.1
click at [229, 86] on icon "Welke logische conclusie is er uit de volgende twee stellingen te trekken?" at bounding box center [267, 82] width 180 height 7
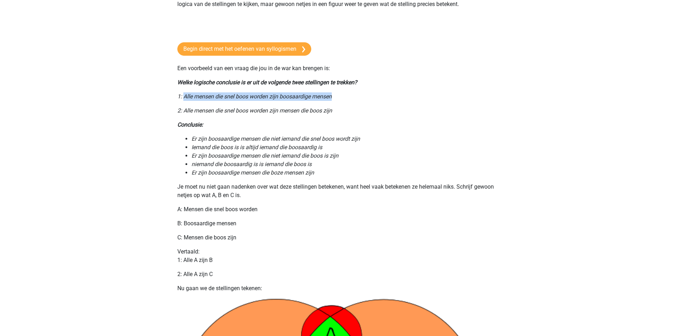
drag, startPoint x: 187, startPoint y: 181, endPoint x: 377, endPoint y: 174, distance: 190.8
click at [197, 114] on icon "2: Alle mensen die snel boos worden zijn mensen die boos zijn" at bounding box center [254, 110] width 155 height 7
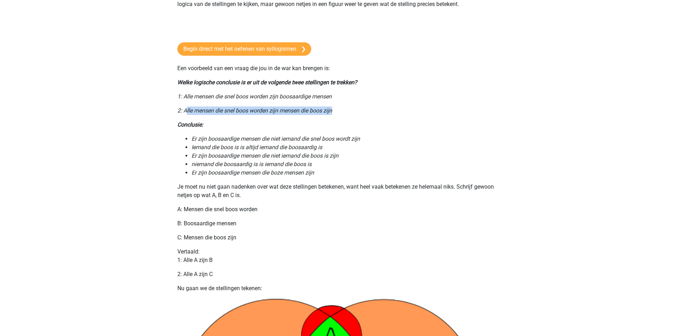
drag, startPoint x: 190, startPoint y: 198, endPoint x: 385, endPoint y: 200, distance: 194.9
click at [385, 115] on p "2: Alle mensen die snel boos worden zijn mensen die boos zijn" at bounding box center [336, 111] width 318 height 8
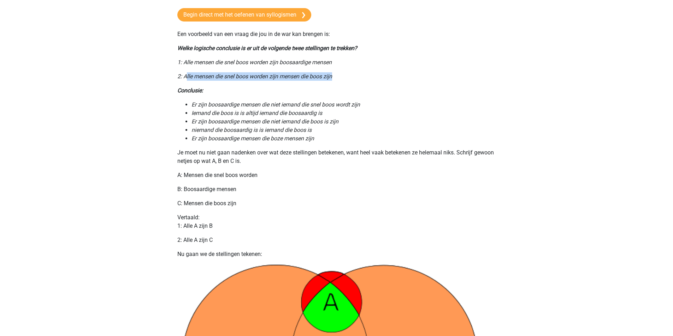
scroll to position [212, 0]
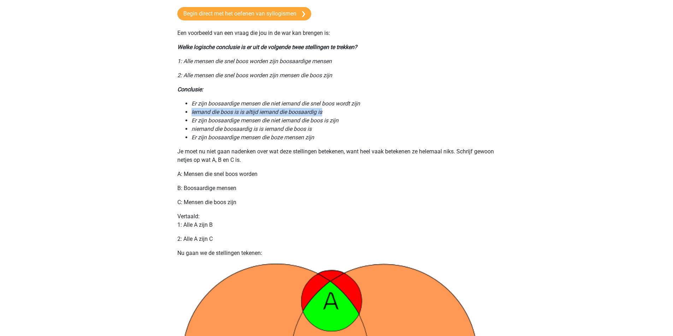
drag, startPoint x: 221, startPoint y: 211, endPoint x: 362, endPoint y: 209, distance: 141.6
click at [362, 142] on ul "Er zijn boosaardige mensen die niet iemand die snel boos wordt zijn Iemand die …" at bounding box center [336, 121] width 318 height 42
click at [225, 124] on icon "Er zijn boosaardige mensen die niet iemand die boos is zijn" at bounding box center [264, 120] width 147 height 7
drag, startPoint x: 194, startPoint y: 223, endPoint x: 285, endPoint y: 224, distance: 91.1
click at [285, 125] on li "Er zijn boosaardige mensen die niet iemand die boos is zijn" at bounding box center [343, 121] width 304 height 8
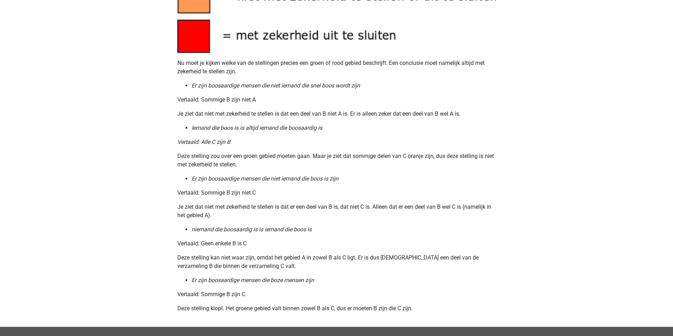
scroll to position [706, 0]
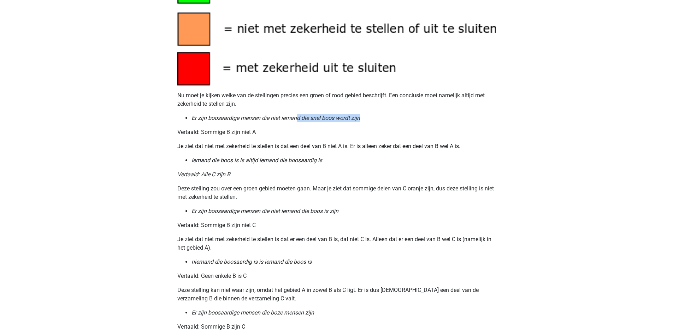
drag, startPoint x: 326, startPoint y: 255, endPoint x: 411, endPoint y: 257, distance: 85.1
click at [411, 123] on li "Er zijn boosaardige mensen die niet iemand die snel boos wordt zijn" at bounding box center [343, 118] width 304 height 8
click at [412, 123] on li "Er zijn boosaardige mensen die niet iemand die snel boos wordt zijn" at bounding box center [343, 118] width 304 height 8
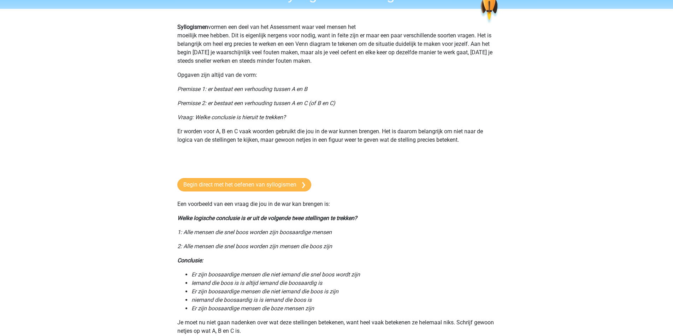
scroll to position [141, 0]
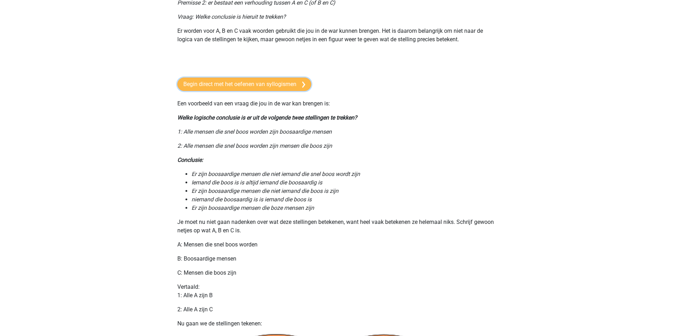
click at [269, 91] on link "Begin direct met het oefenen van syllogismen" at bounding box center [244, 84] width 134 height 13
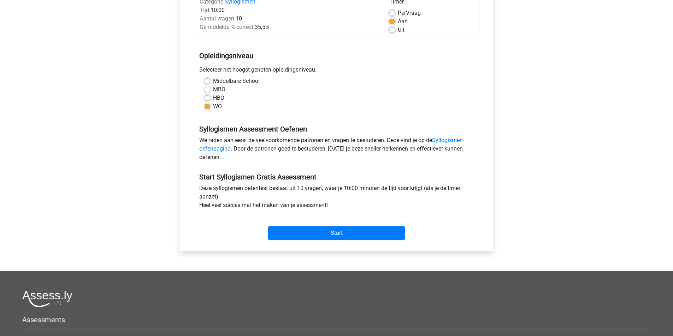
scroll to position [106, 0]
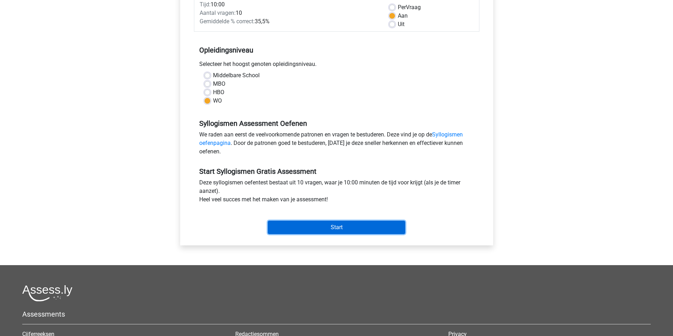
click at [321, 234] on input "Start" at bounding box center [336, 227] width 137 height 13
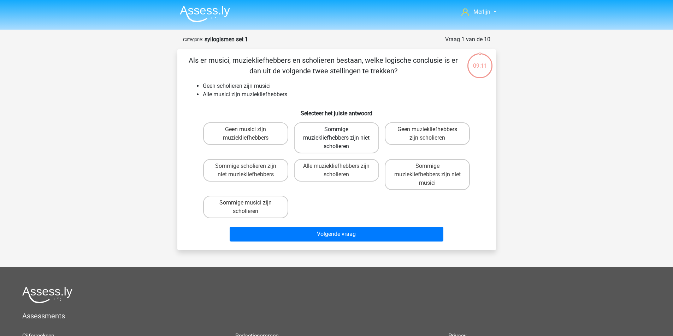
click at [334, 154] on label "Sommige muziekliefhebbers zijn niet scholieren" at bounding box center [336, 138] width 85 height 31
click at [336, 134] on input "Sommige muziekliefhebbers zijn niet scholieren" at bounding box center [338, 132] width 5 height 5
radio input "true"
click at [421, 190] on label "Sommige muziekliefhebbers zijn niet musici" at bounding box center [426, 174] width 85 height 31
click at [427, 171] on input "Sommige muziekliefhebbers zijn niet musici" at bounding box center [429, 168] width 5 height 5
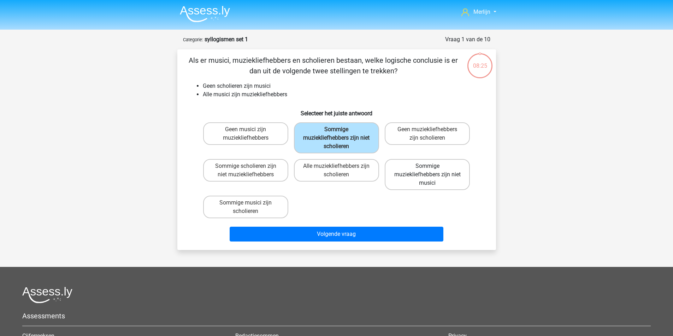
radio input "true"
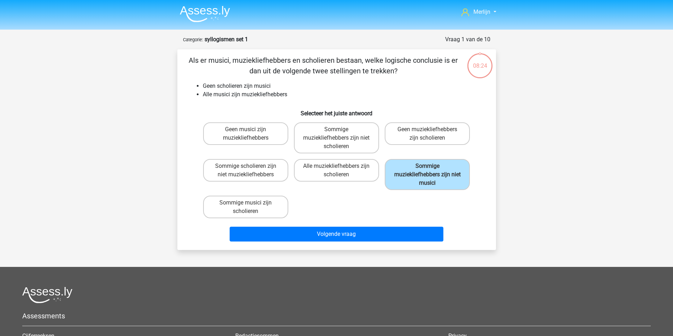
click at [351, 221] on div "Geen musici zijn muziekliefhebbers Sommige muziekliefhebbers zijn niet scholier…" at bounding box center [336, 171] width 273 height 102
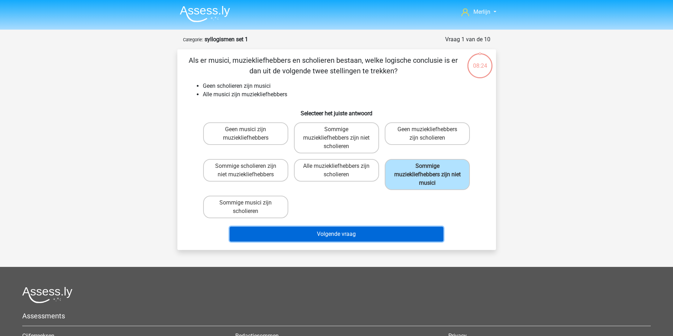
click at [346, 242] on button "Volgende vraag" at bounding box center [336, 234] width 214 height 15
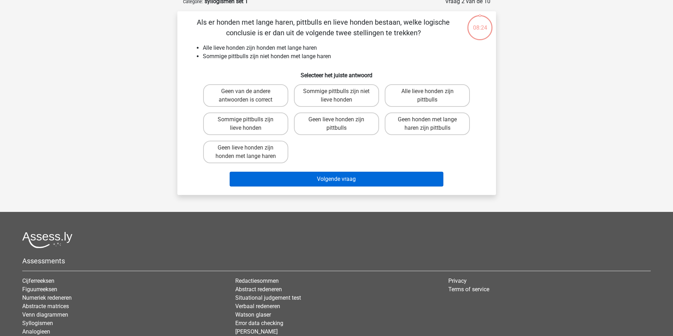
scroll to position [38, 0]
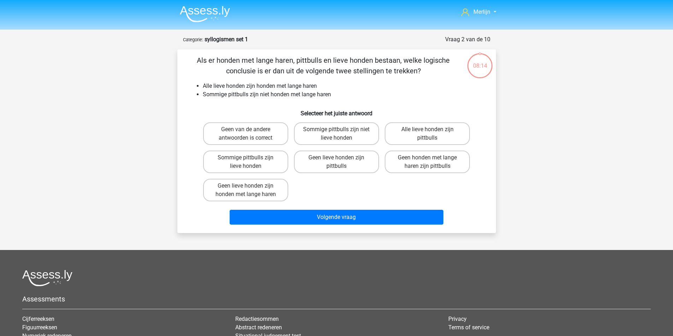
click at [192, 15] on img at bounding box center [205, 14] width 50 height 17
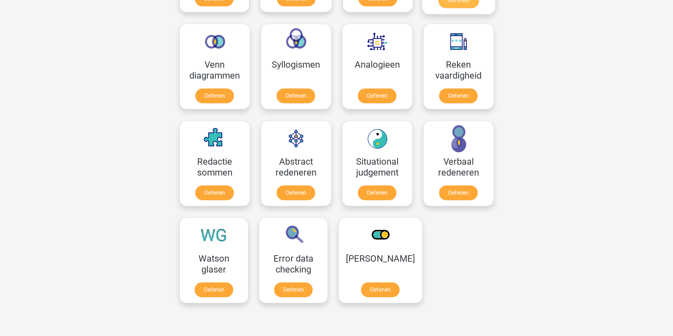
scroll to position [459, 0]
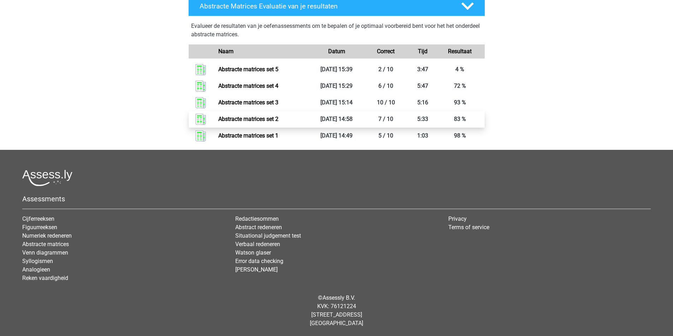
scroll to position [421, 0]
click at [278, 123] on link "Abstracte matrices set 2" at bounding box center [248, 119] width 60 height 7
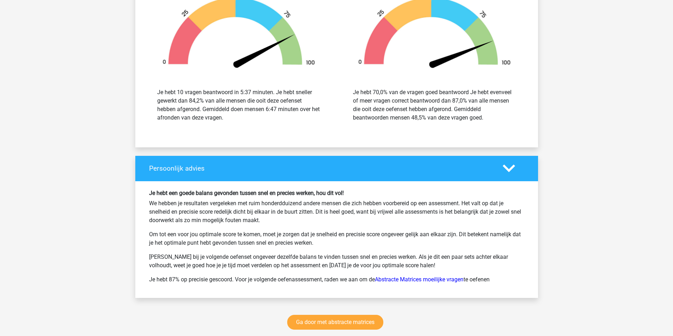
drag, startPoint x: 486, startPoint y: 237, endPoint x: 491, endPoint y: 219, distance: 19.0
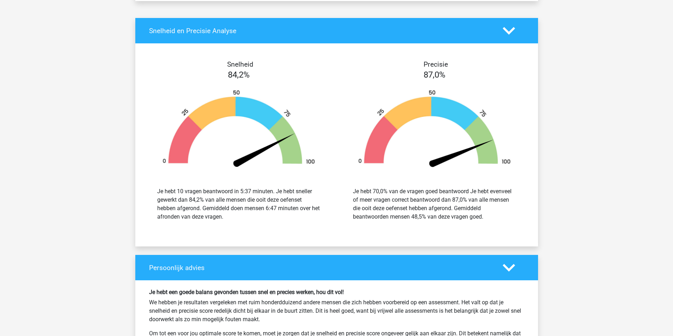
scroll to position [3954, 0]
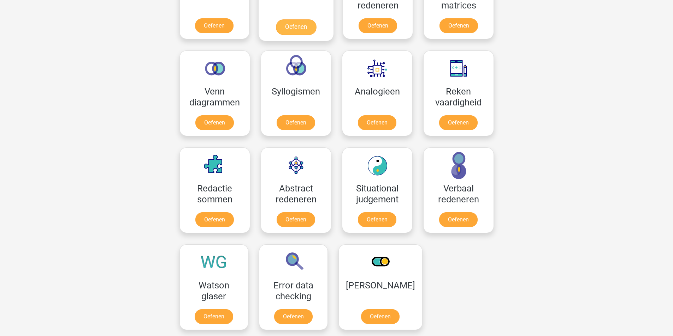
scroll to position [388, 0]
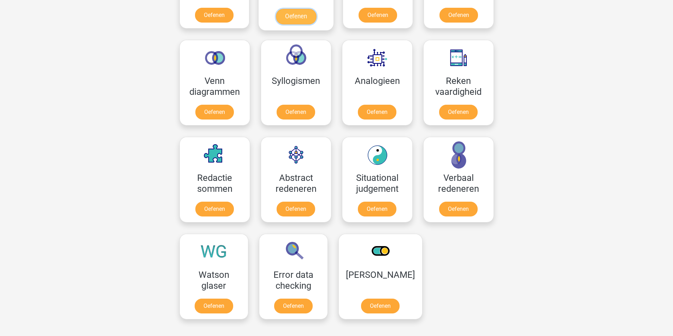
click at [316, 24] on link "Oefenen" at bounding box center [296, 17] width 40 height 16
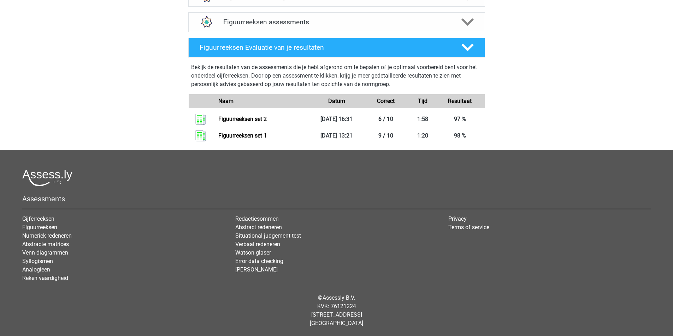
scroll to position [417, 0]
click at [257, 121] on link "Figuurreeksen set 2" at bounding box center [242, 119] width 48 height 7
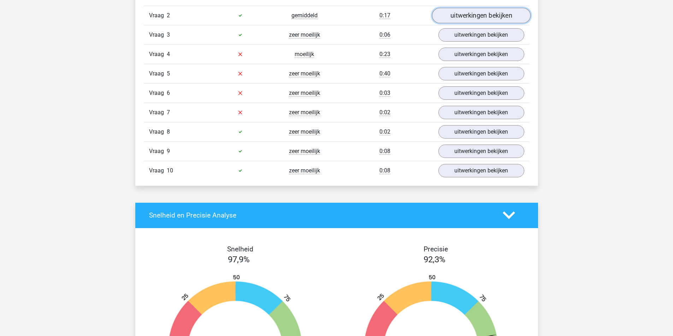
click at [469, 23] on link "uitwerkingen bekijken" at bounding box center [480, 16] width 98 height 16
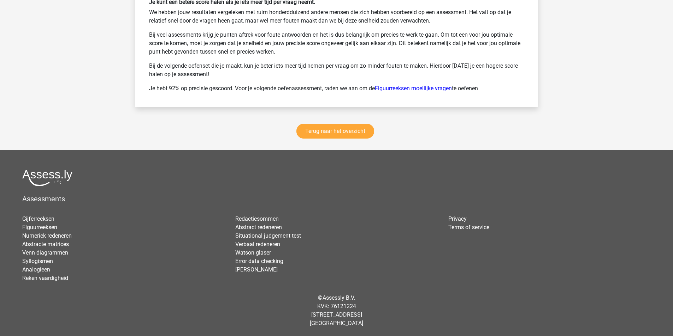
drag, startPoint x: 489, startPoint y: 232, endPoint x: 485, endPoint y: 225, distance: 7.6
